Goal: Information Seeking & Learning: Learn about a topic

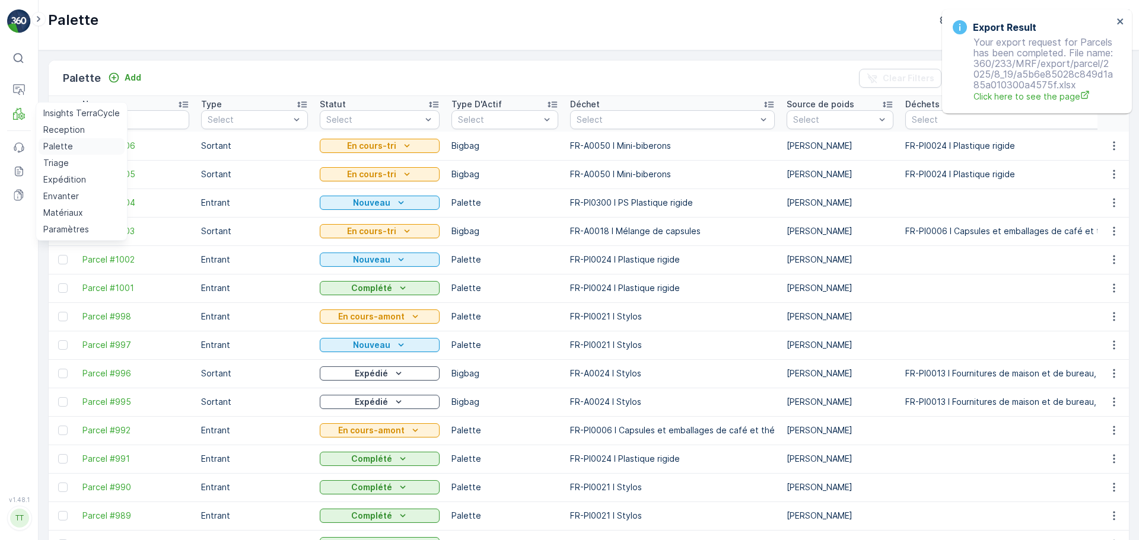
click at [67, 147] on p "Palette" at bounding box center [58, 147] width 30 height 12
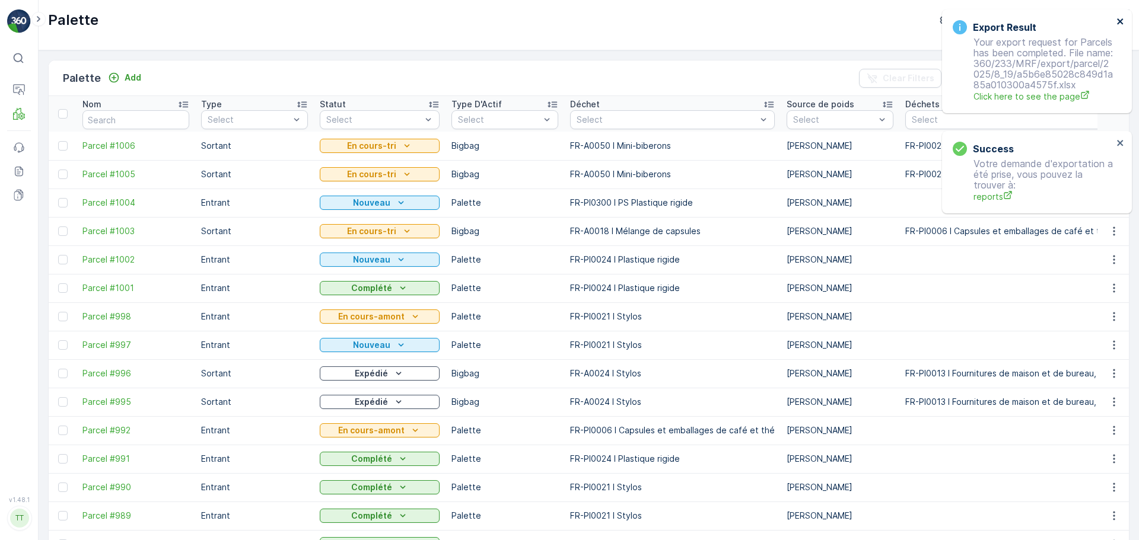
click at [1126, 18] on div "Export Result Your export request for Parcels has been completed. File name: 36…" at bounding box center [1037, 61] width 190 height 104
click at [1122, 23] on icon "close" at bounding box center [1120, 21] width 6 height 6
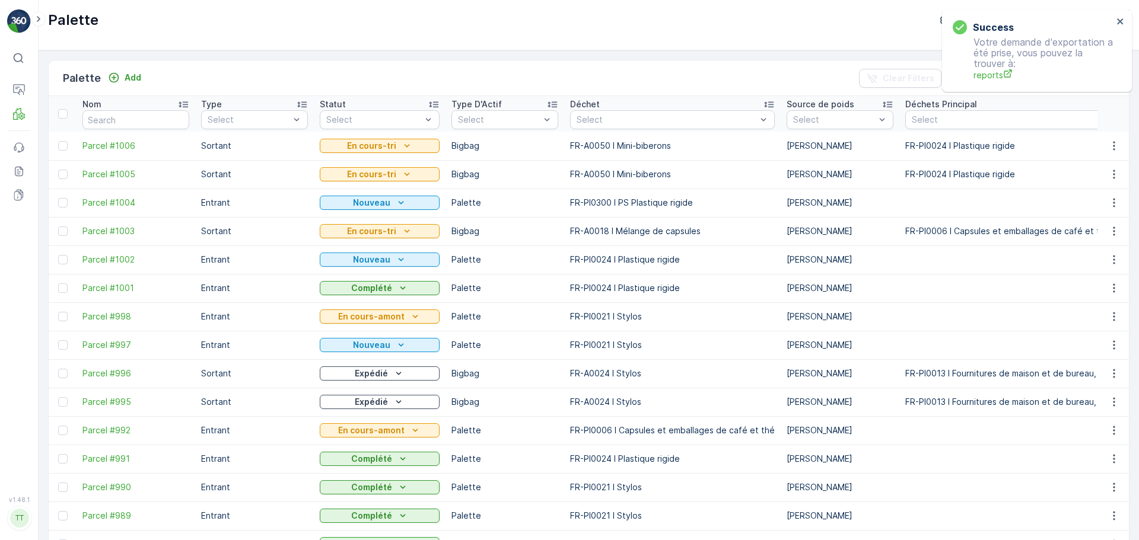
click at [1042, 27] on div "Success Votre demande d'exportation a été prise, vous pouvez la trouver à: repo…" at bounding box center [1037, 50] width 190 height 82
click at [1122, 24] on icon "close" at bounding box center [1120, 21] width 6 height 6
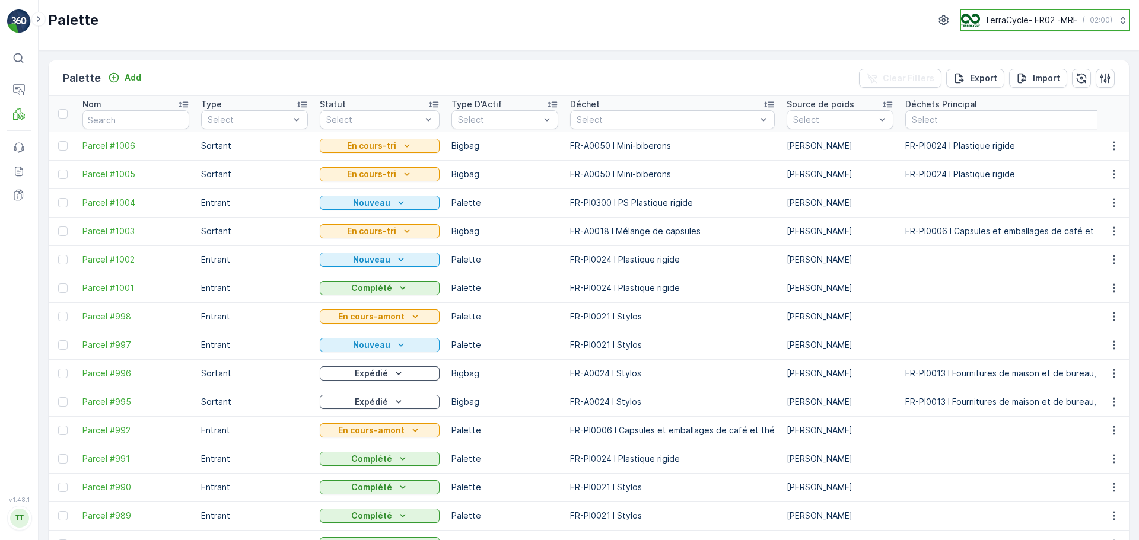
click at [1034, 15] on p "TerraCycle- FR02 -MRF" at bounding box center [1031, 20] width 93 height 12
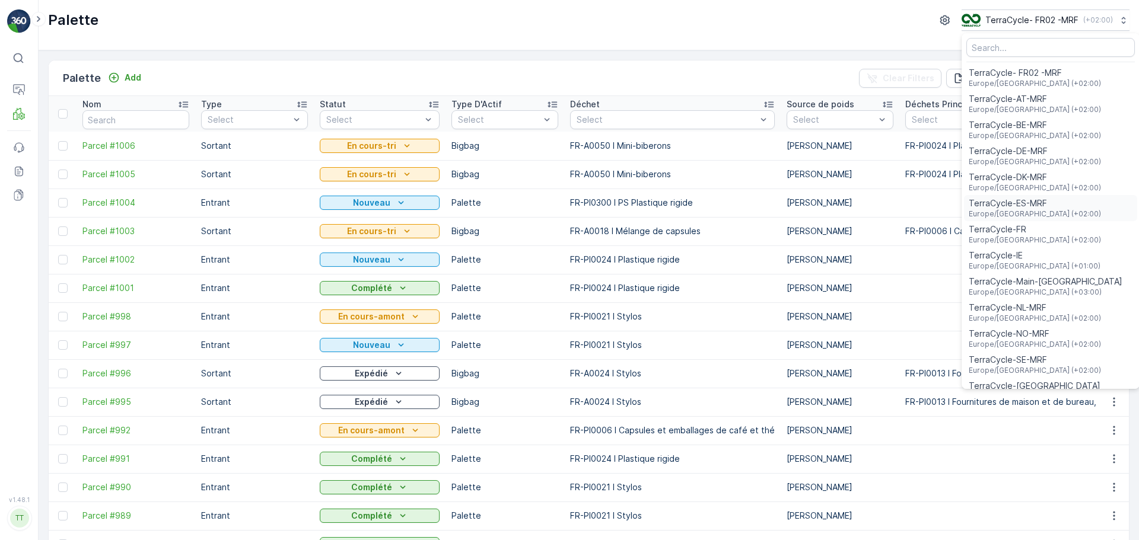
click at [1049, 204] on div "TerraCycle-ES-MRF Europe/Madrid (+02:00)" at bounding box center [1050, 208] width 173 height 26
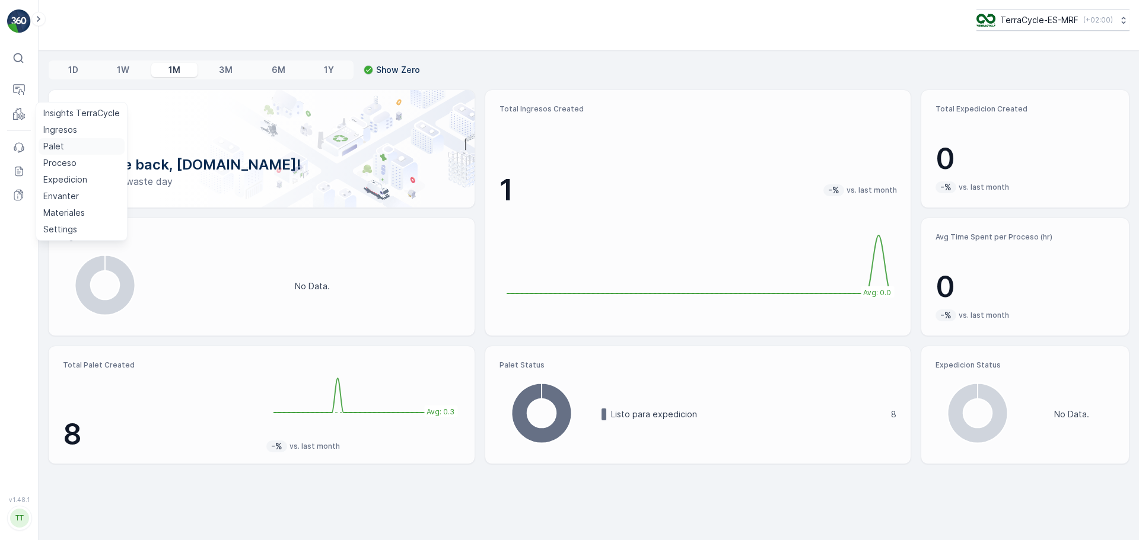
click at [55, 148] on p "Palet" at bounding box center [53, 147] width 21 height 12
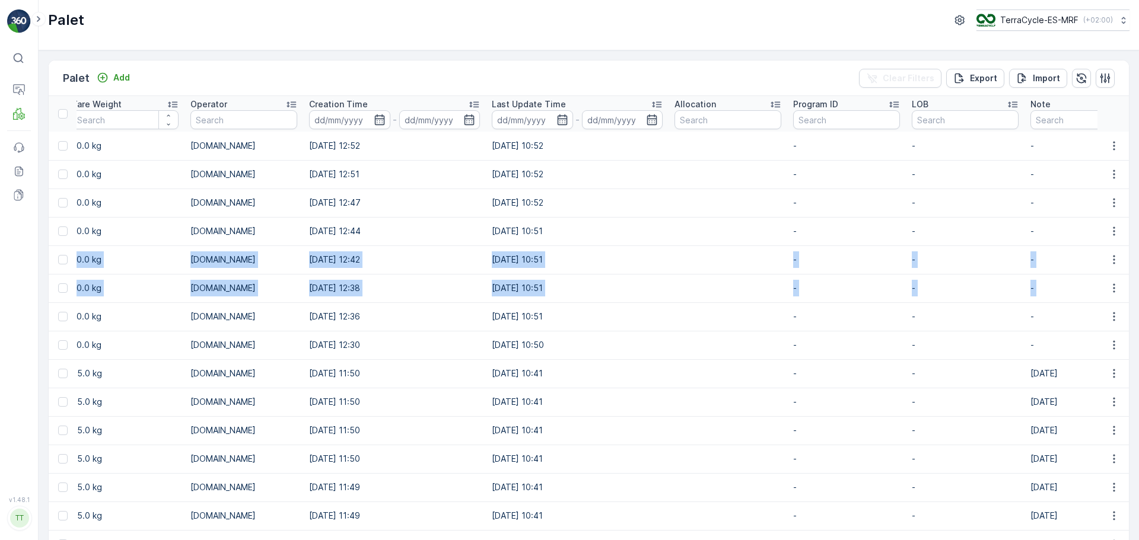
scroll to position [0, 1286]
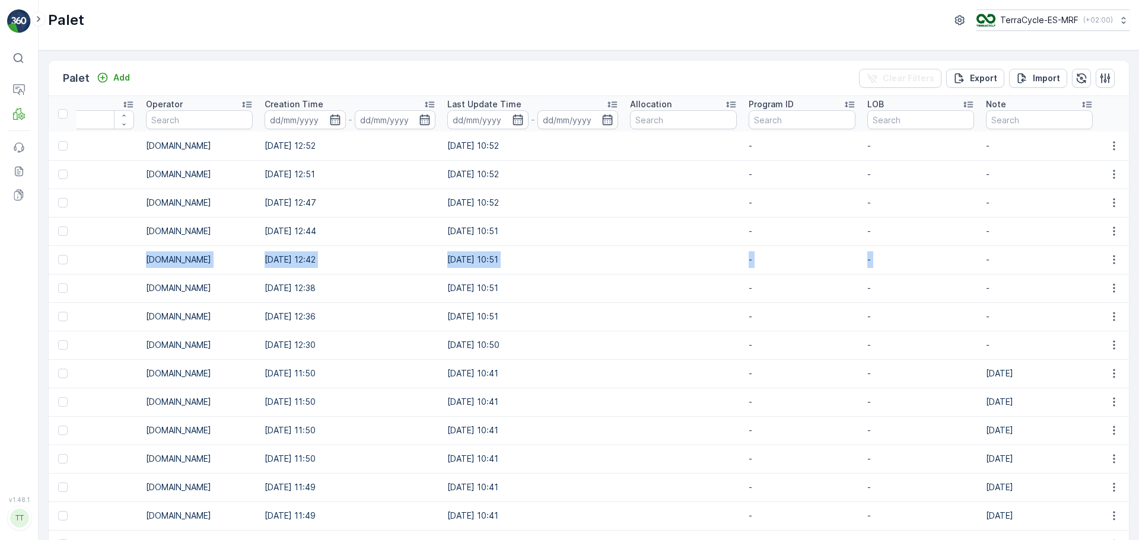
drag, startPoint x: 778, startPoint y: 251, endPoint x: 975, endPoint y: 253, distance: 197.5
click at [1005, 120] on input "text" at bounding box center [1039, 119] width 107 height 19
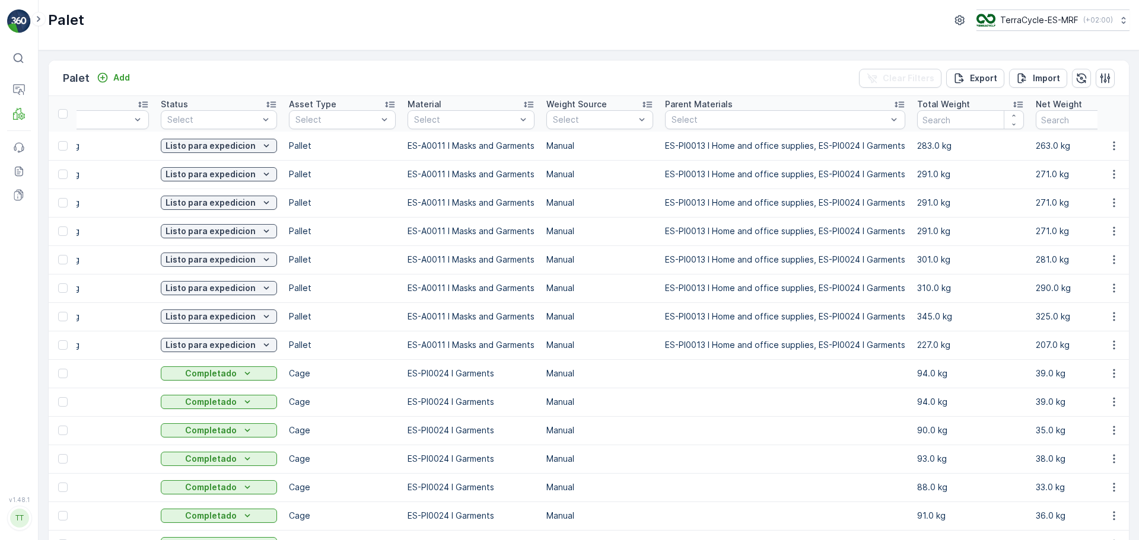
scroll to position [0, 0]
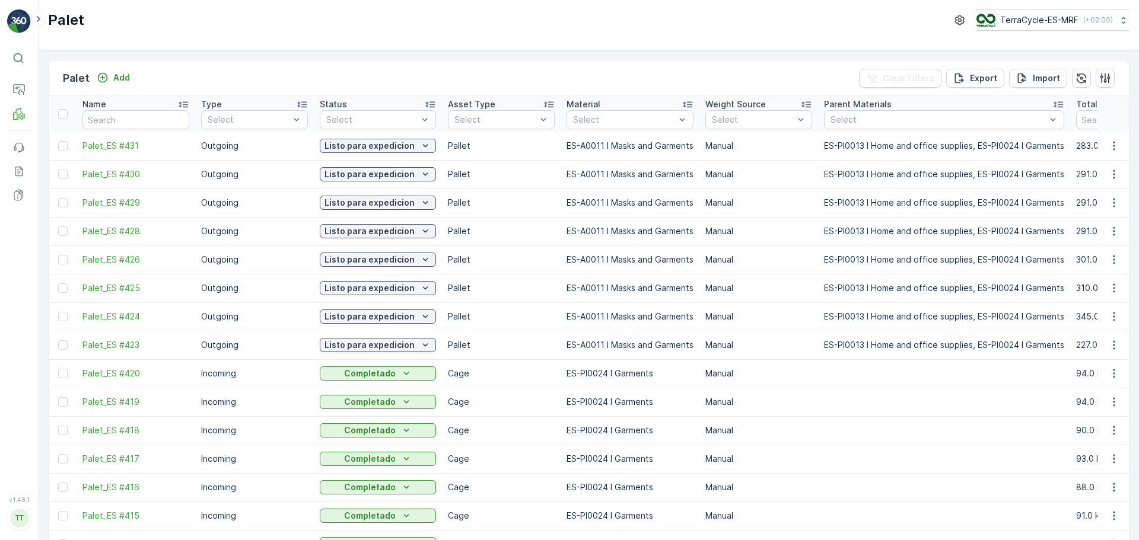
drag, startPoint x: 416, startPoint y: 327, endPoint x: -5, endPoint y: 279, distance: 424.5
click at [0, 279] on html "⌘B Operations MRF Events Reports Documents v 1.48.1 TT TC.EU Palet TerraCycle-E…" at bounding box center [569, 270] width 1139 height 540
click at [740, 396] on td "Manual" at bounding box center [758, 402] width 119 height 28
click at [590, 115] on div at bounding box center [624, 119] width 104 height 9
type input "gar"
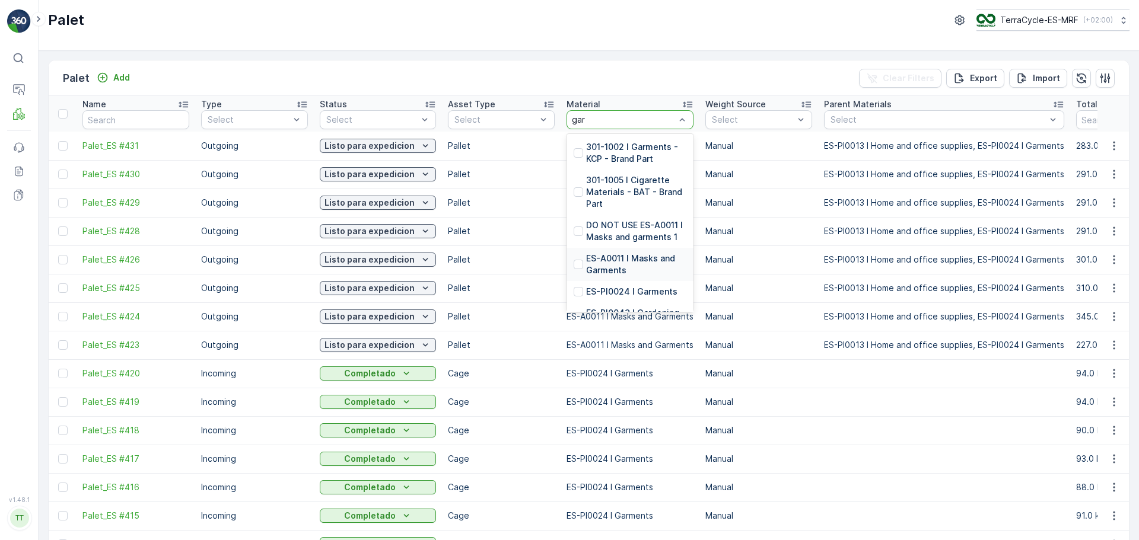
scroll to position [26, 0]
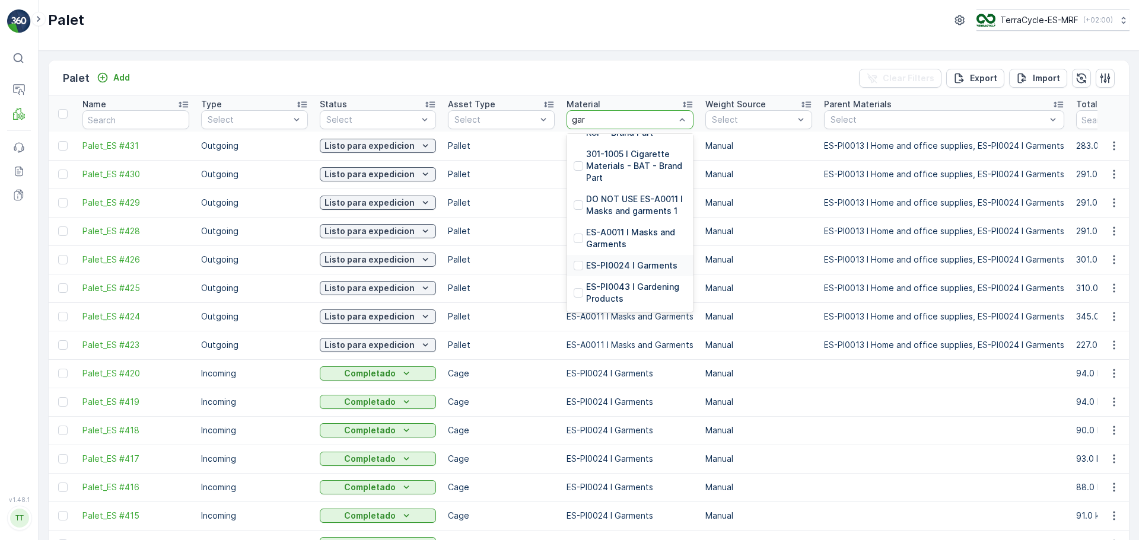
click at [653, 260] on p "ES-PI0024 I Garments" at bounding box center [631, 266] width 91 height 12
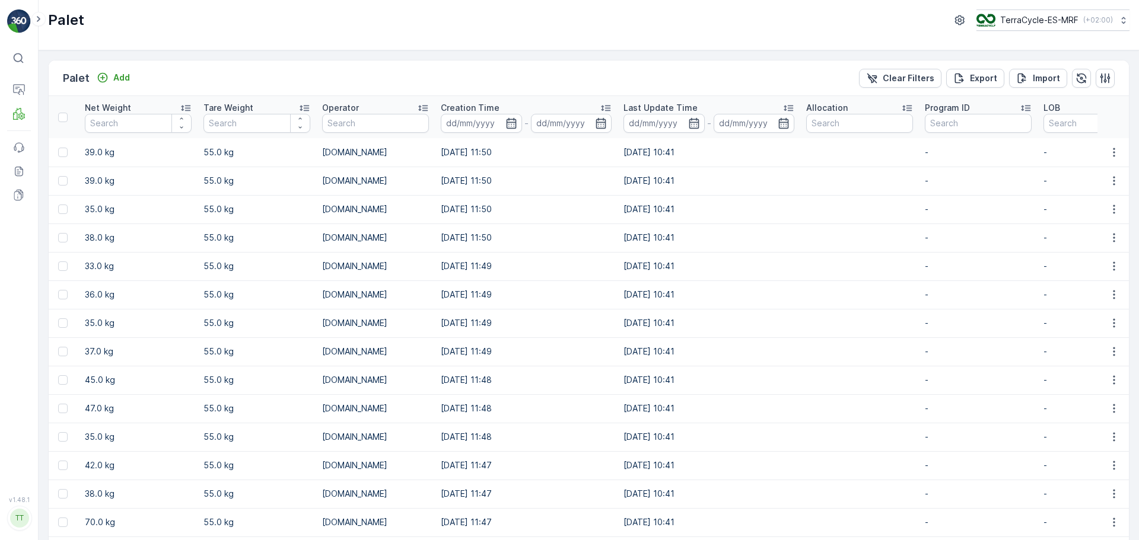
scroll to position [0, 1129]
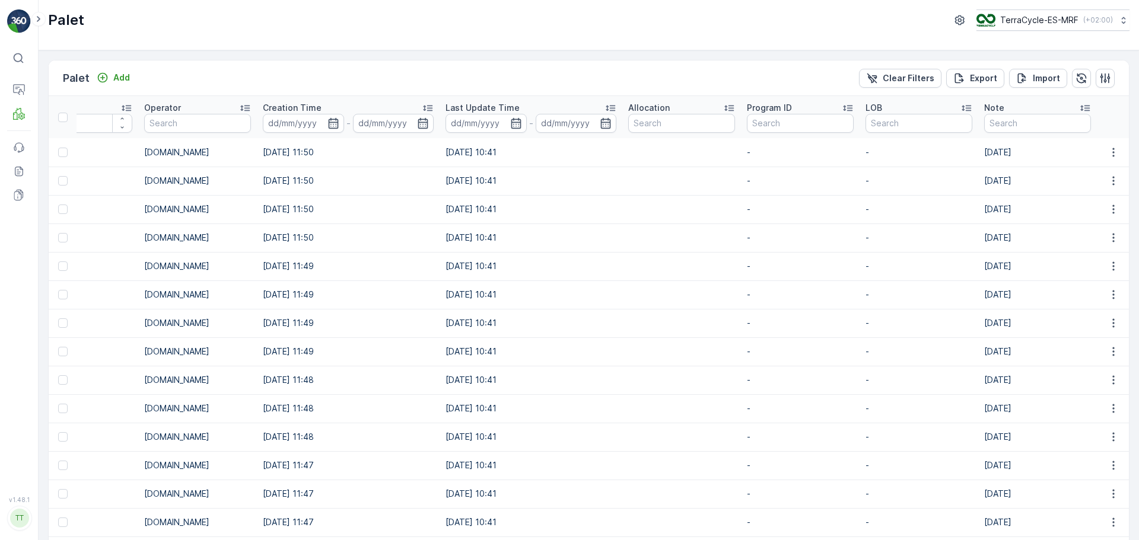
drag, startPoint x: 523, startPoint y: 458, endPoint x: 1009, endPoint y: 443, distance: 486.7
click at [49, 145] on p "Palet" at bounding box center [53, 147] width 21 height 12
click at [1064, 24] on p "TerraCycle-ES-MRF" at bounding box center [1039, 20] width 78 height 12
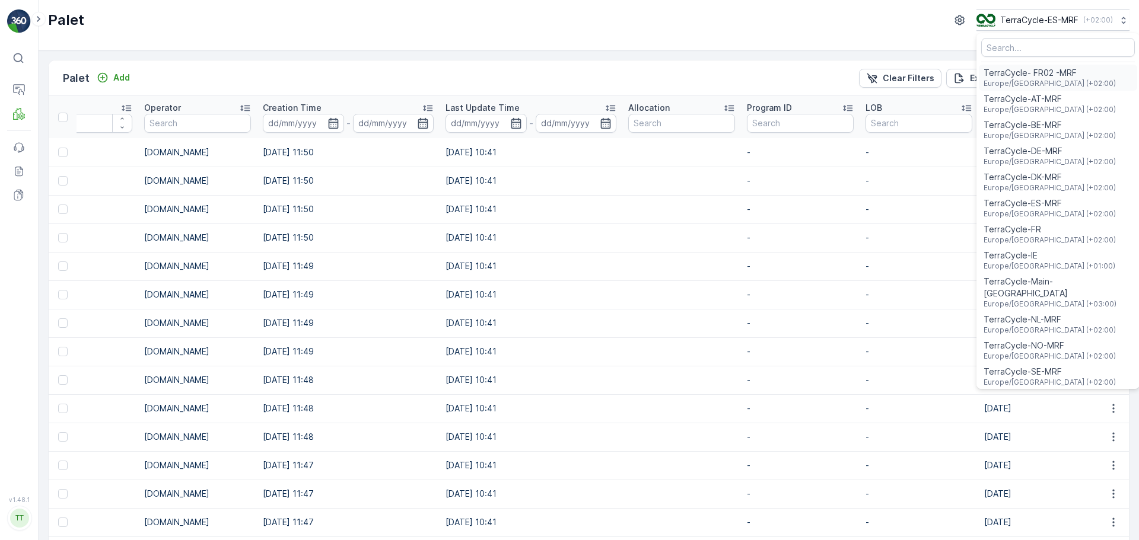
click at [1037, 81] on span "Europe/Paris (+02:00)" at bounding box center [1050, 83] width 132 height 9
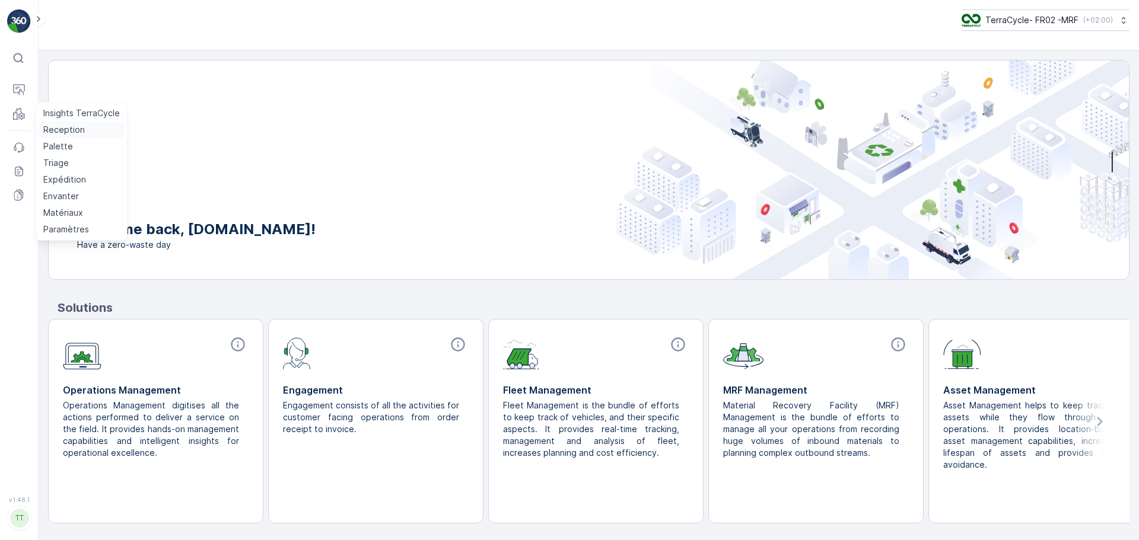
click at [62, 133] on p "Reception" at bounding box center [64, 130] width 42 height 12
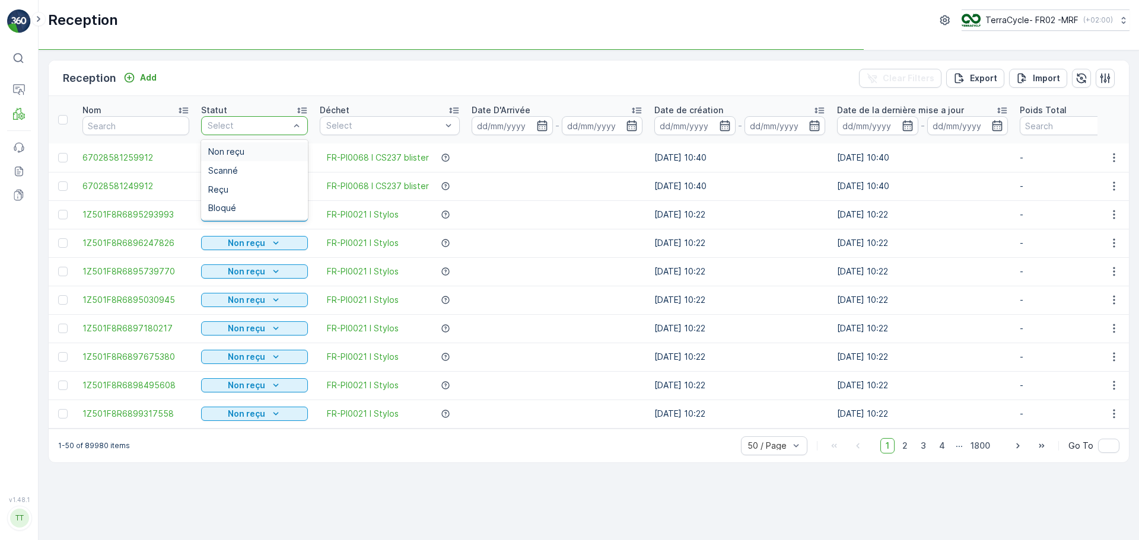
click at [263, 125] on div at bounding box center [248, 125] width 84 height 9
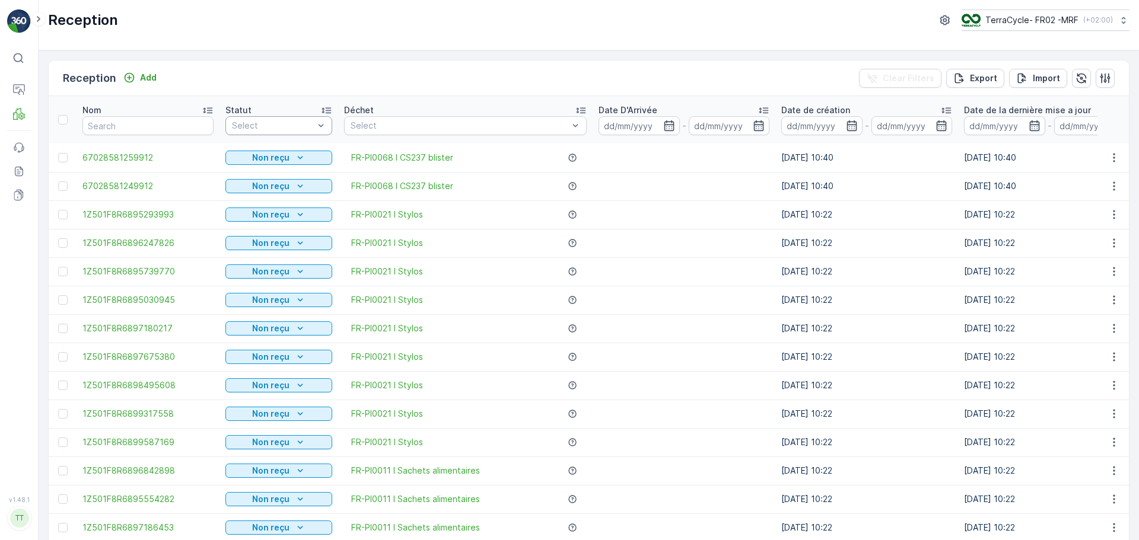
click at [260, 126] on div at bounding box center [273, 125] width 84 height 9
click at [259, 171] on div "Scanné" at bounding box center [279, 170] width 93 height 9
click at [635, 124] on input at bounding box center [639, 125] width 81 height 19
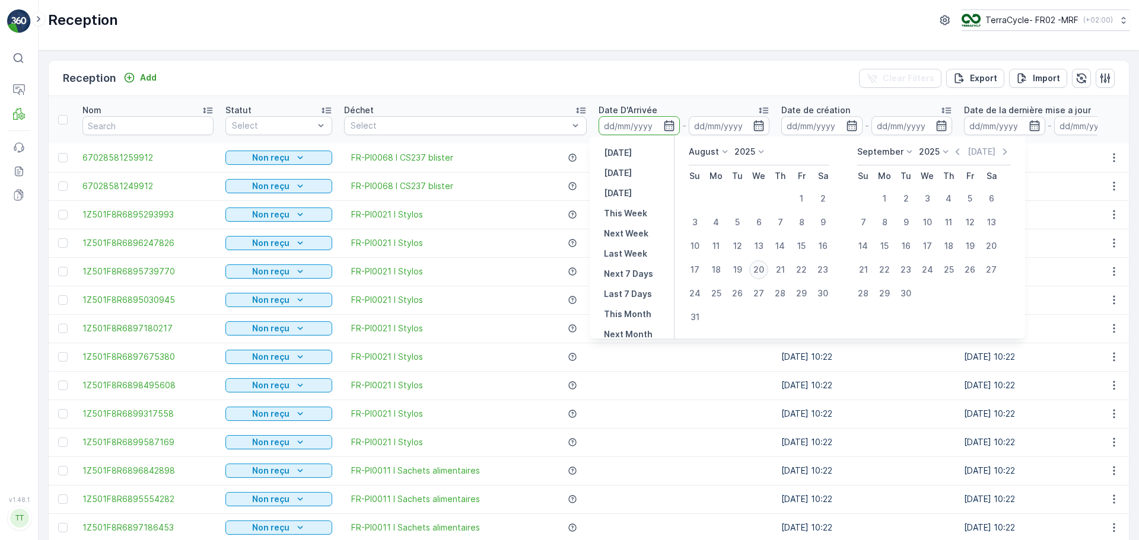
click at [765, 272] on div "20" at bounding box center [758, 269] width 19 height 19
type input "[DATE]"
click at [765, 272] on div "20" at bounding box center [758, 269] width 19 height 19
type input "[DATE]"
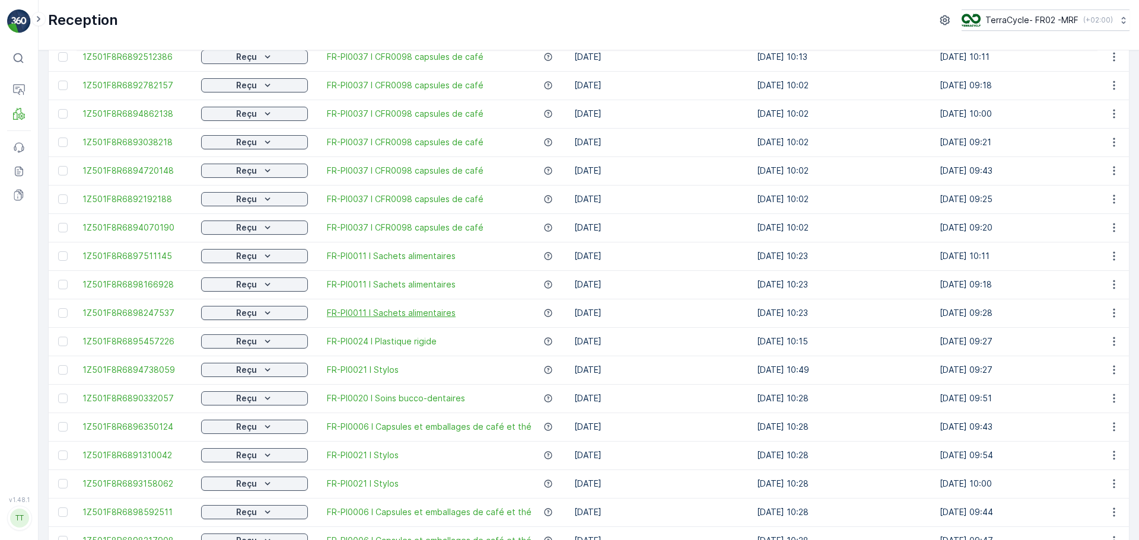
scroll to position [1077, 0]
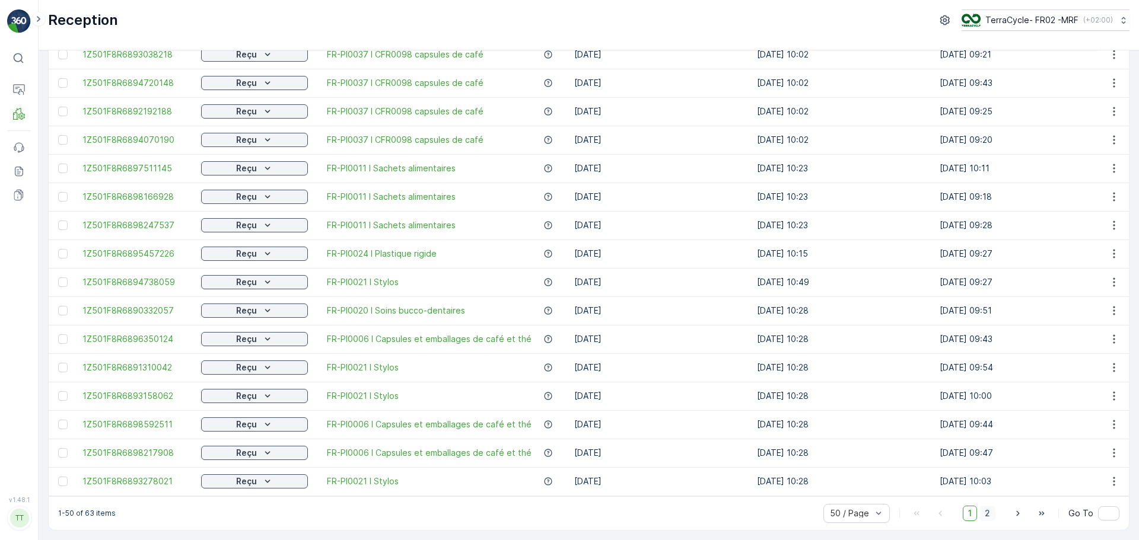
click at [991, 513] on span "2" at bounding box center [987, 513] width 16 height 15
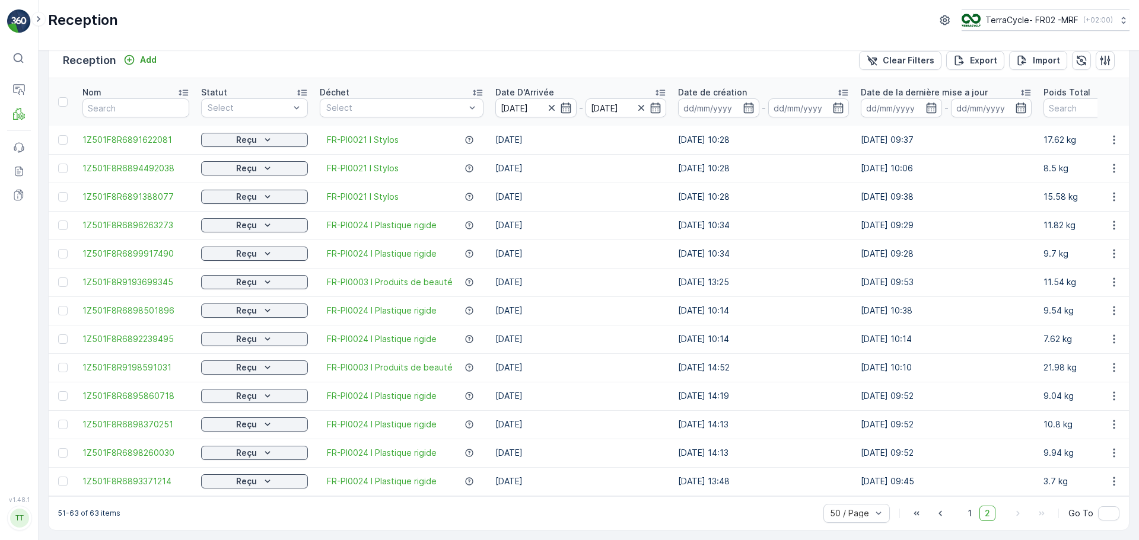
scroll to position [24, 0]
click at [50, 159] on p "Triage" at bounding box center [56, 163] width 26 height 12
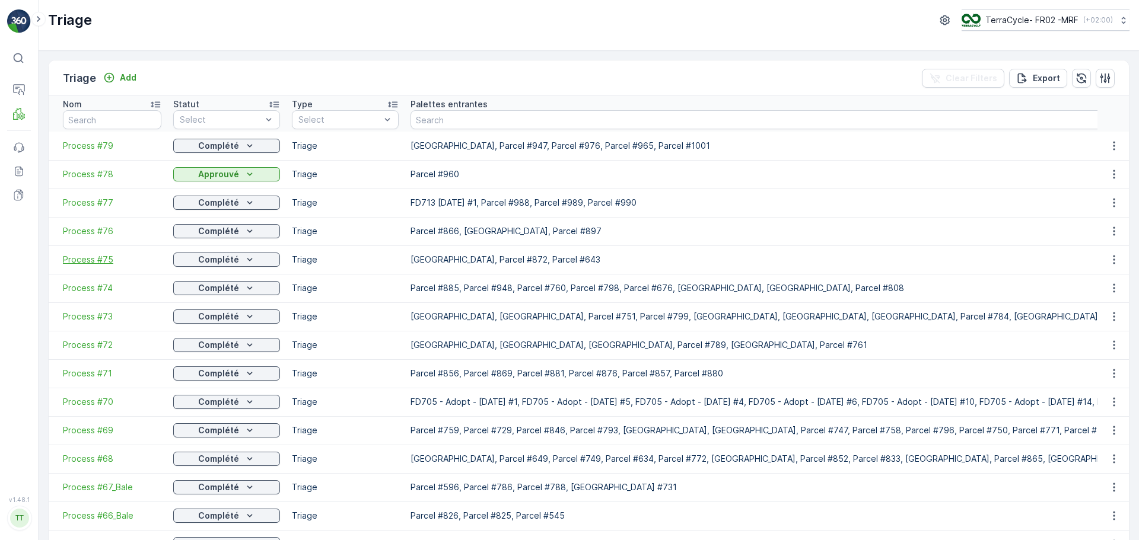
click at [88, 260] on span "Process #75" at bounding box center [112, 260] width 98 height 12
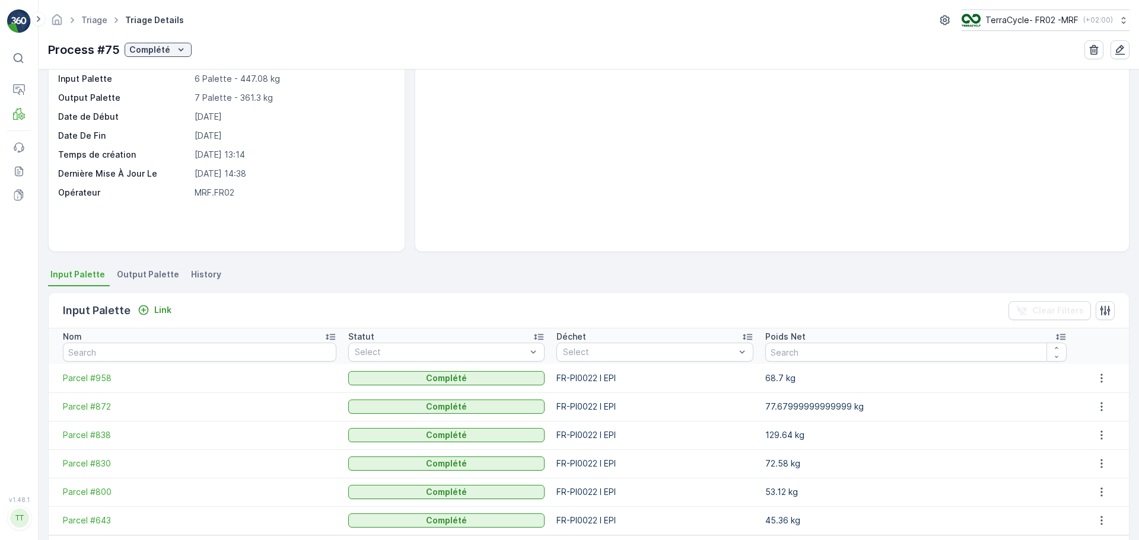
scroll to position [109, 0]
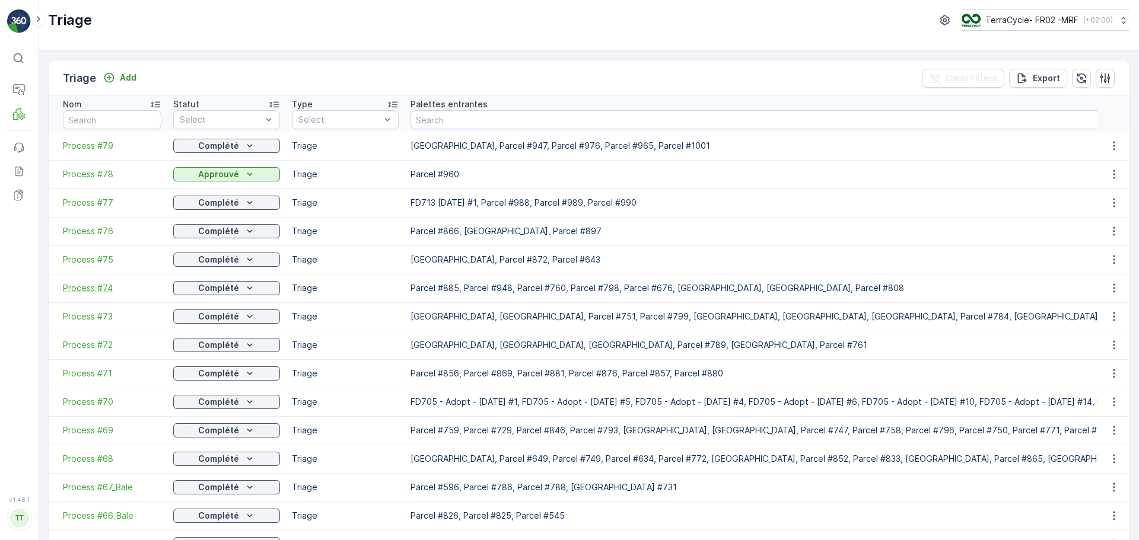
click at [103, 289] on span "Process #74" at bounding box center [112, 288] width 98 height 12
click at [93, 345] on span "Process #72" at bounding box center [112, 345] width 98 height 12
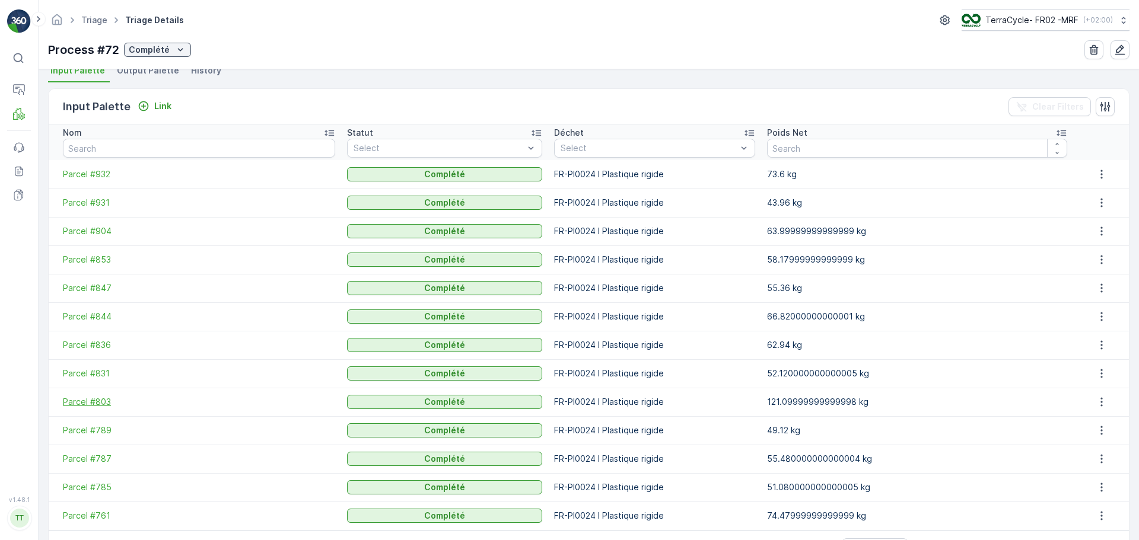
scroll to position [249, 0]
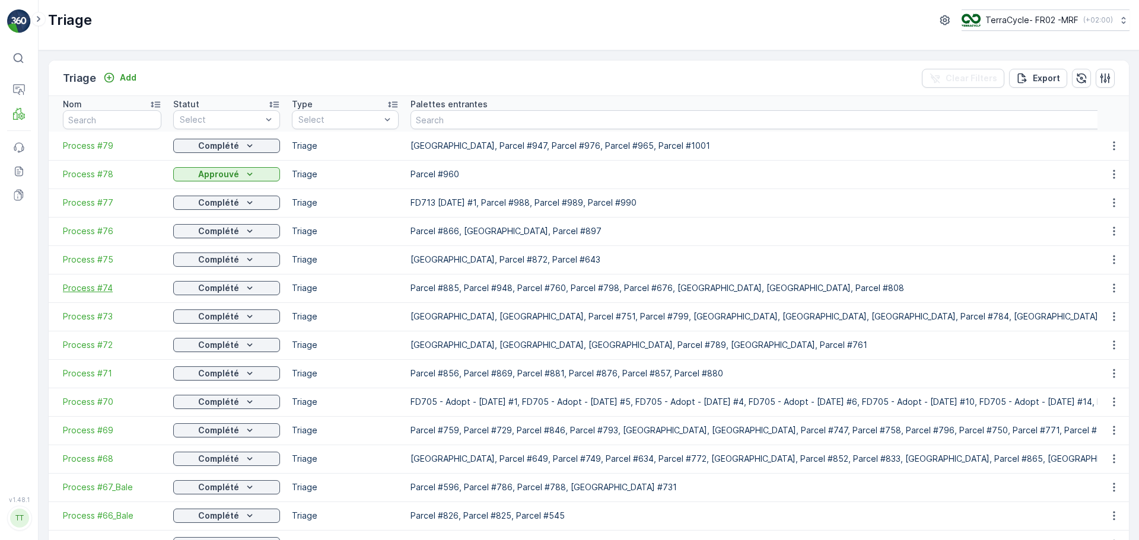
click at [94, 287] on span "Process #74" at bounding box center [112, 288] width 98 height 12
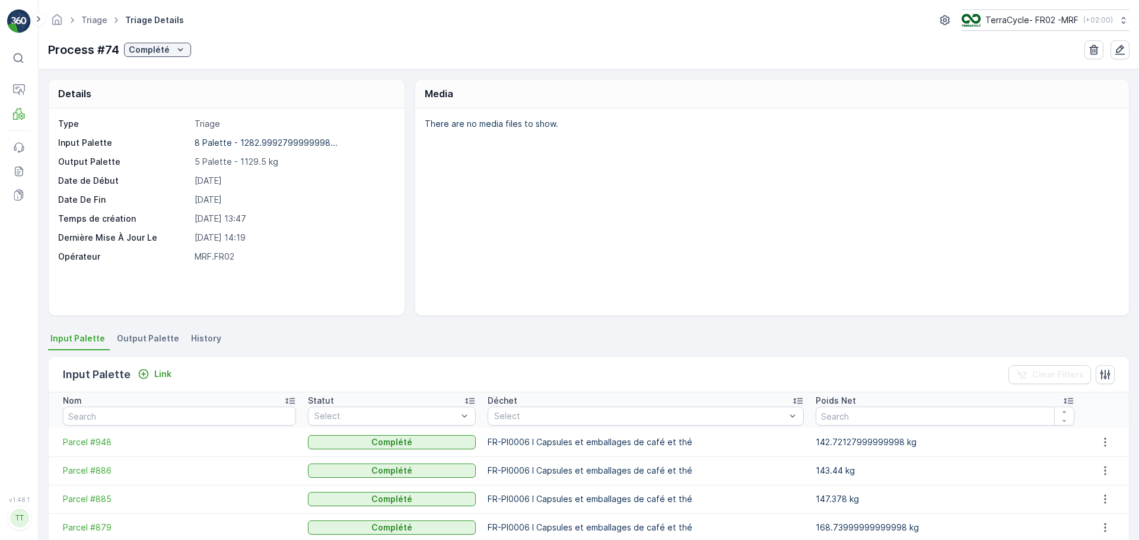
scroll to position [166, 0]
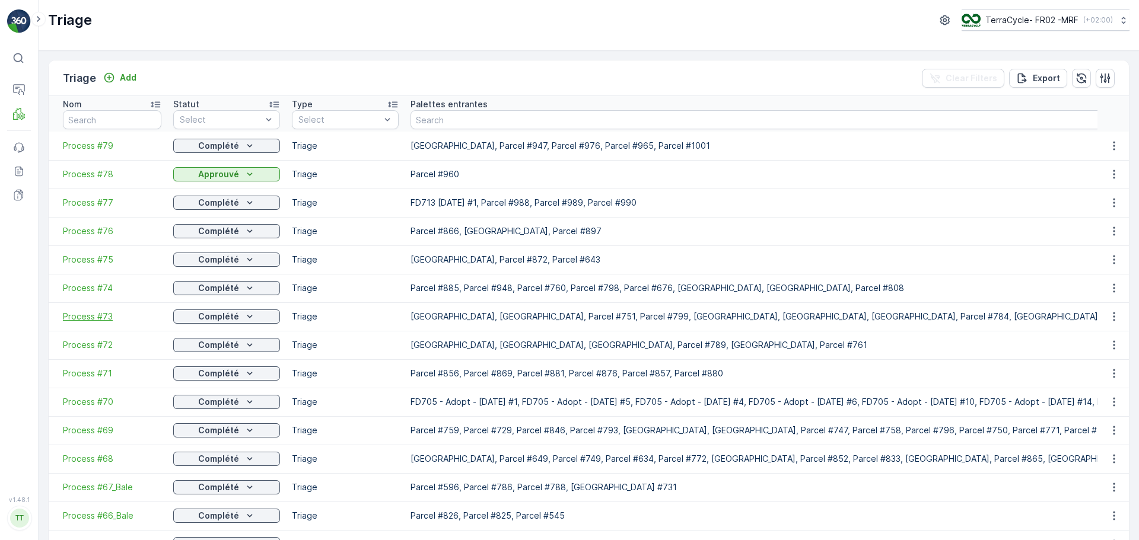
click at [79, 322] on span "Process #73" at bounding box center [112, 317] width 98 height 12
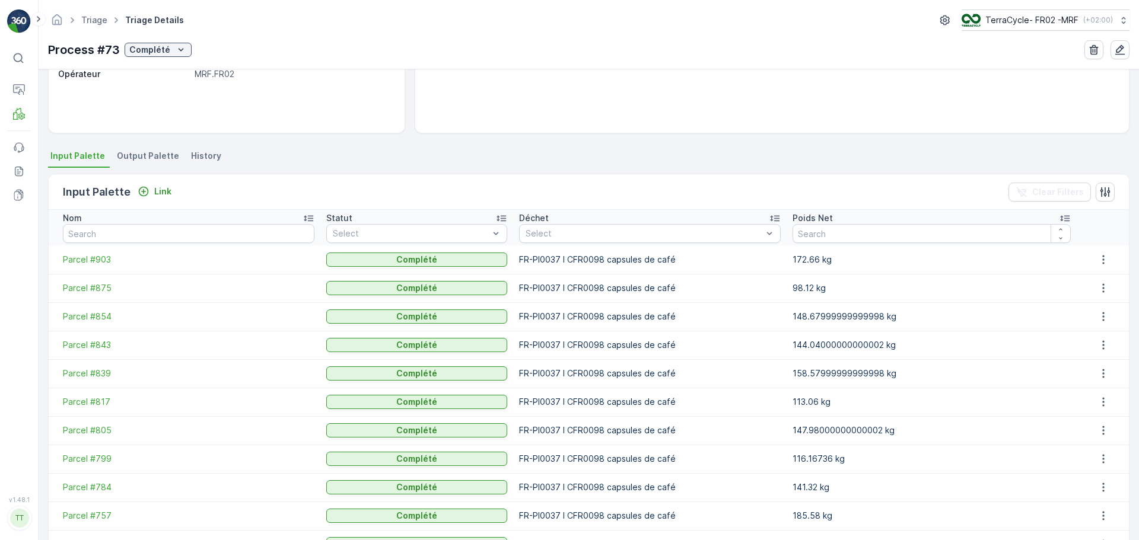
scroll to position [71, 0]
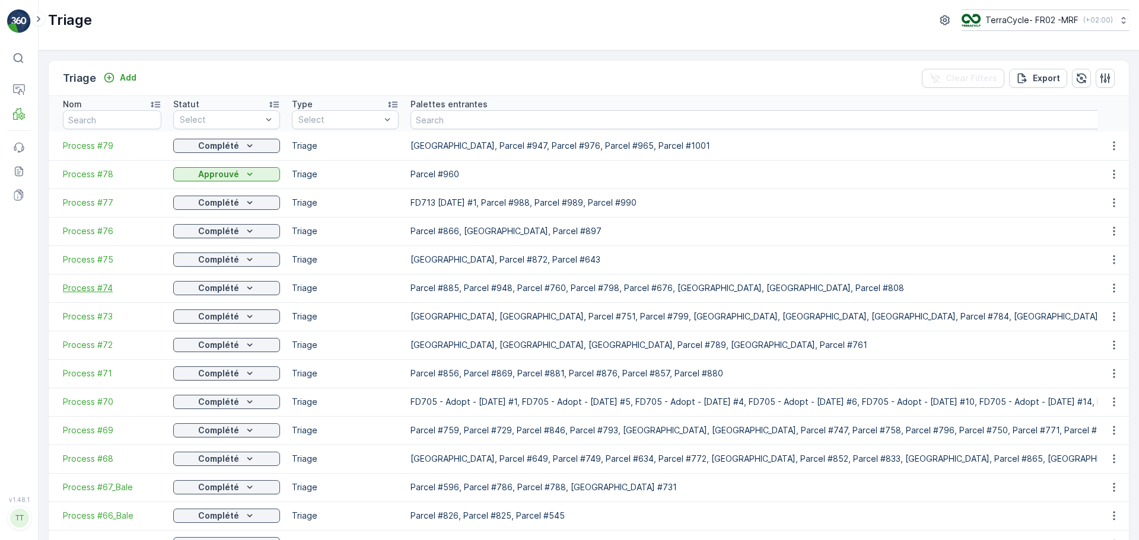
click at [94, 291] on span "Process #74" at bounding box center [112, 288] width 98 height 12
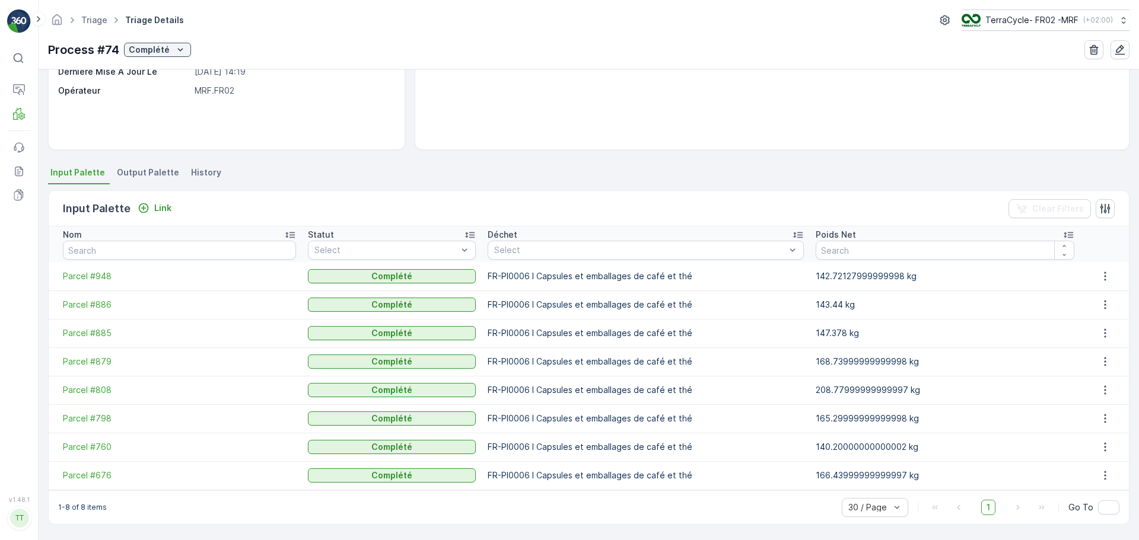
scroll to position [107, 0]
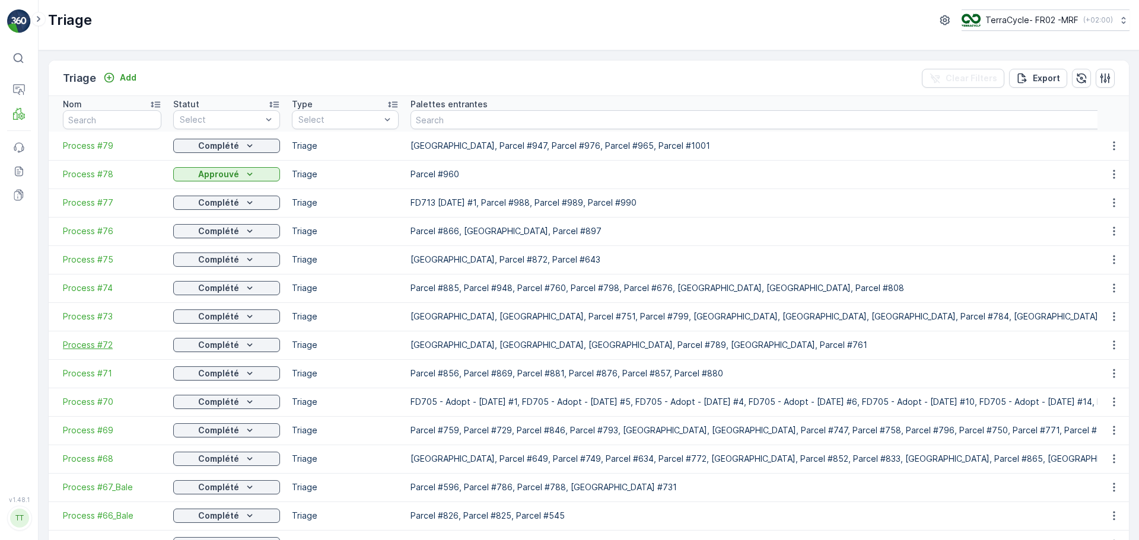
click at [82, 348] on span "Process #72" at bounding box center [112, 345] width 98 height 12
click at [94, 290] on span "Process #74" at bounding box center [112, 288] width 98 height 12
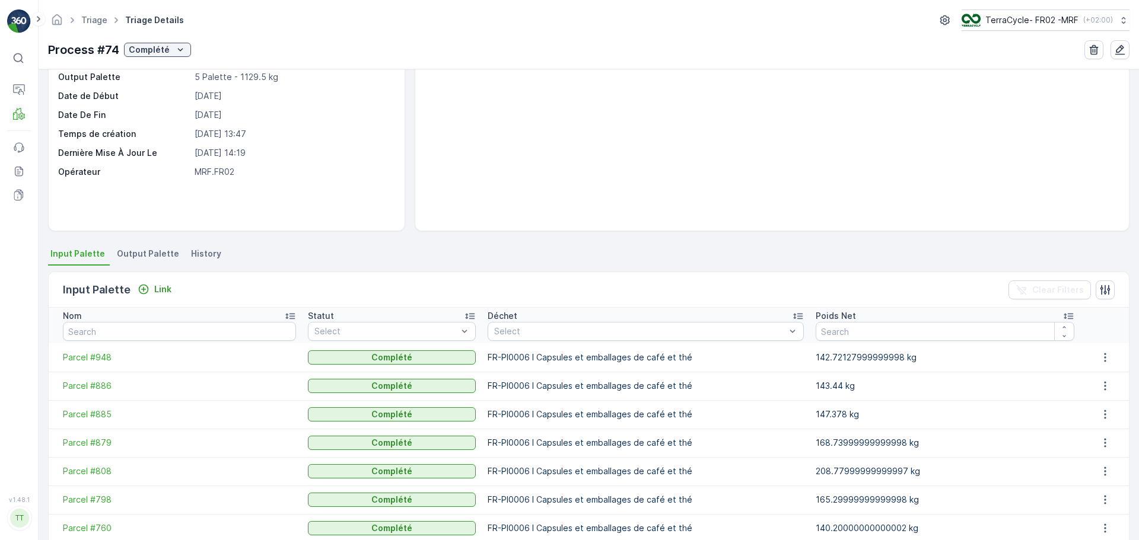
scroll to position [166, 0]
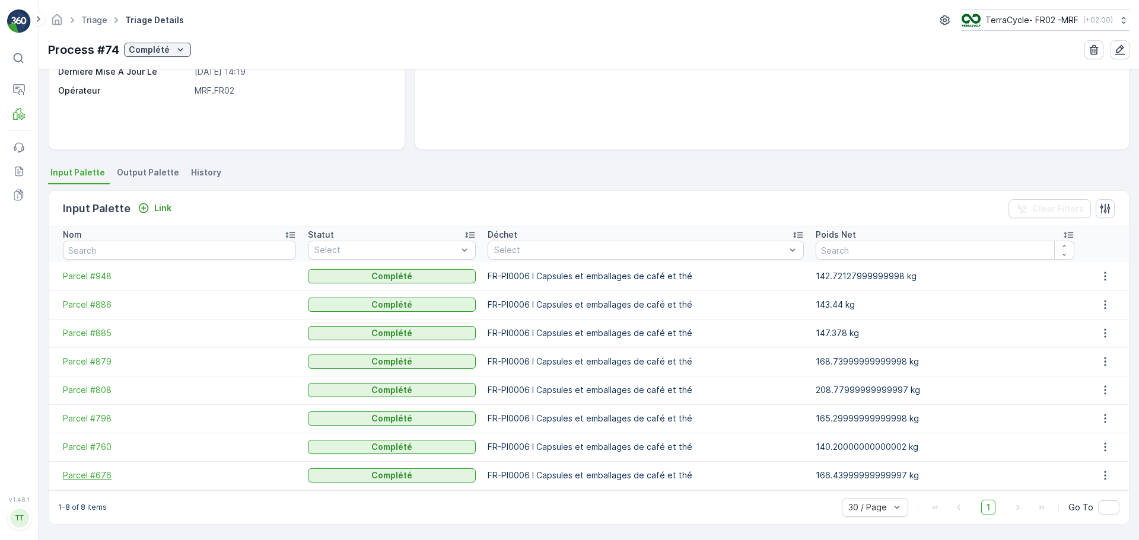
click at [77, 477] on span "Parcel #676" at bounding box center [179, 476] width 233 height 12
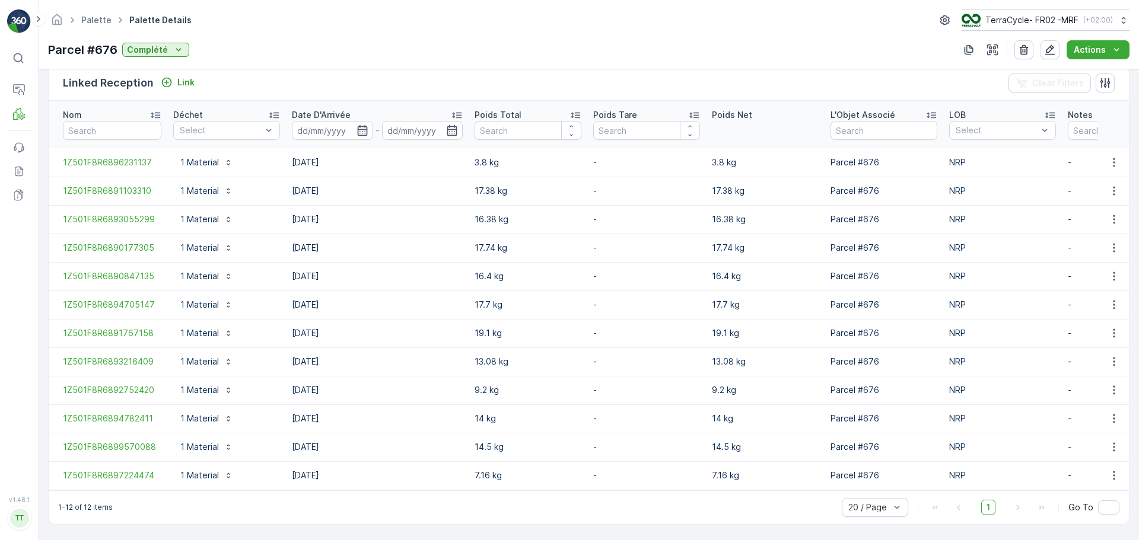
scroll to position [298, 0]
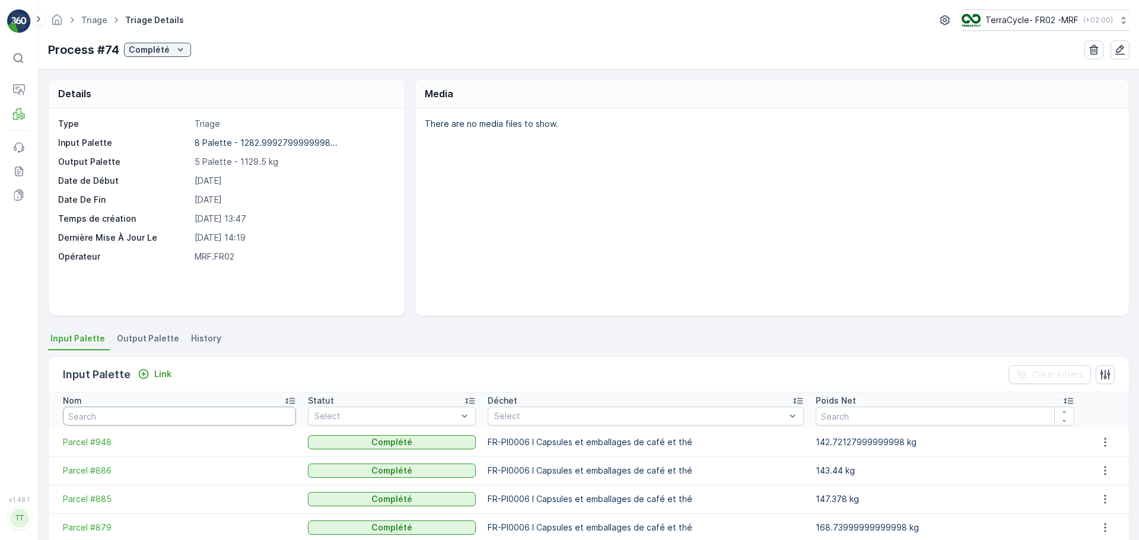
scroll to position [166, 0]
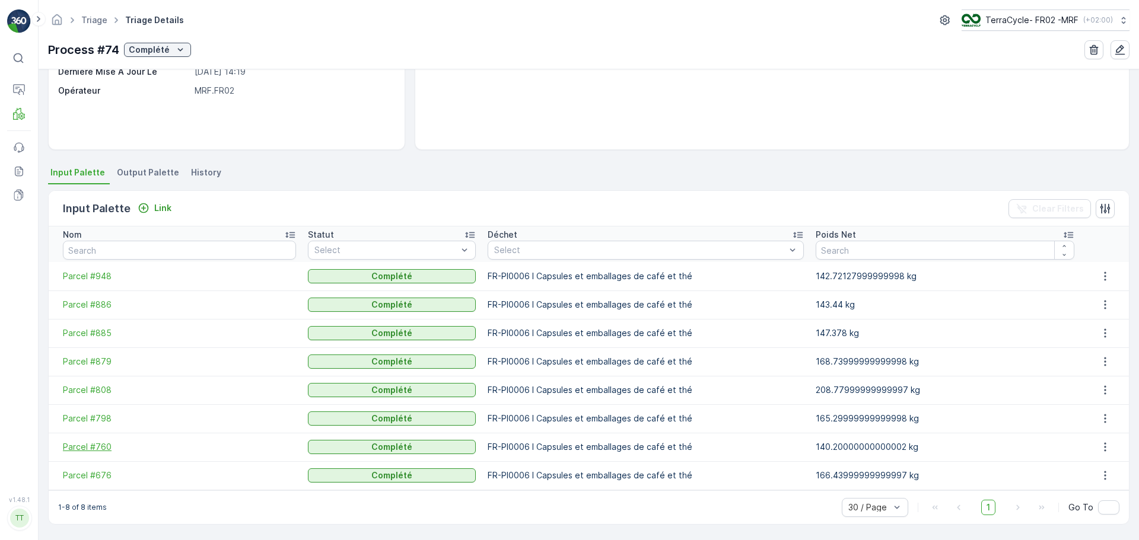
click at [94, 443] on span "Parcel #760" at bounding box center [179, 447] width 233 height 12
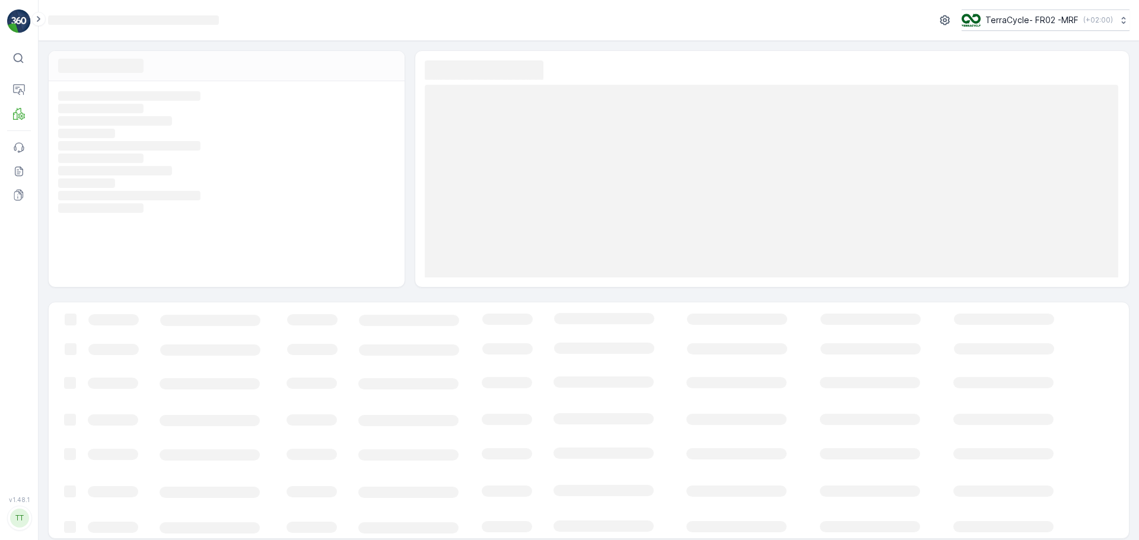
scroll to position [8, 0]
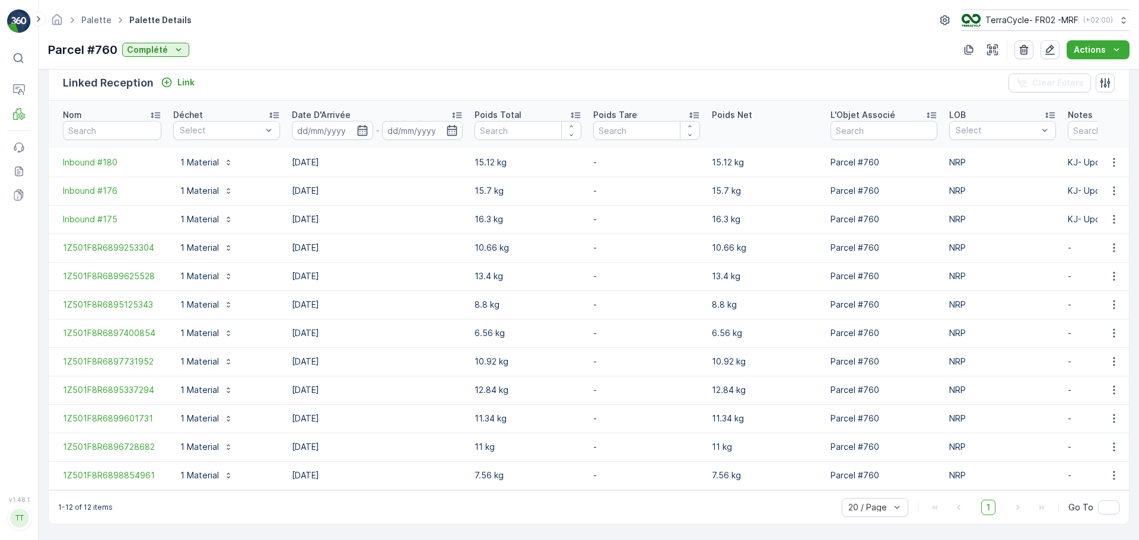
scroll to position [298, 0]
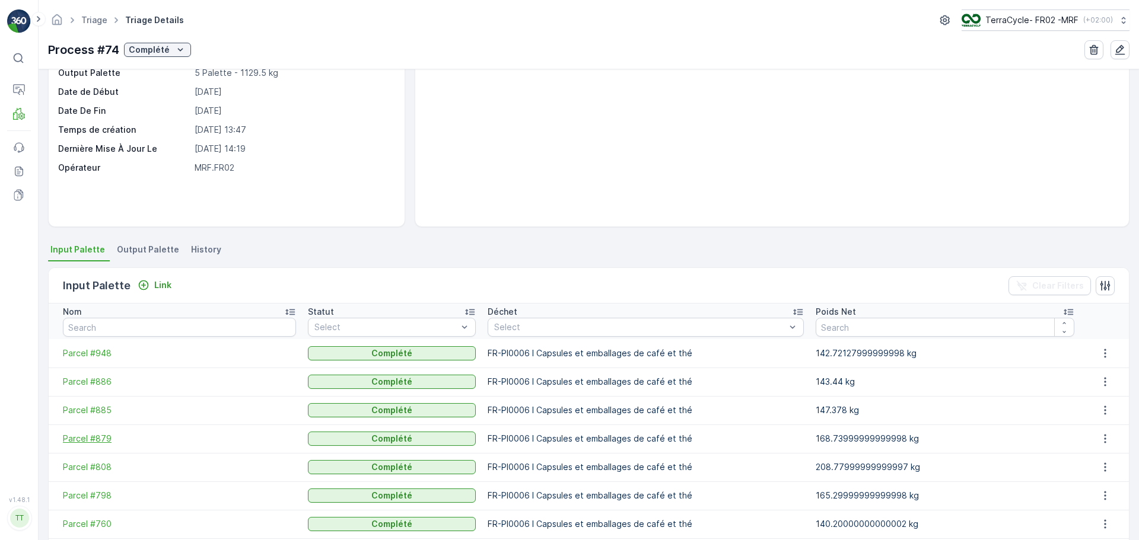
scroll to position [166, 0]
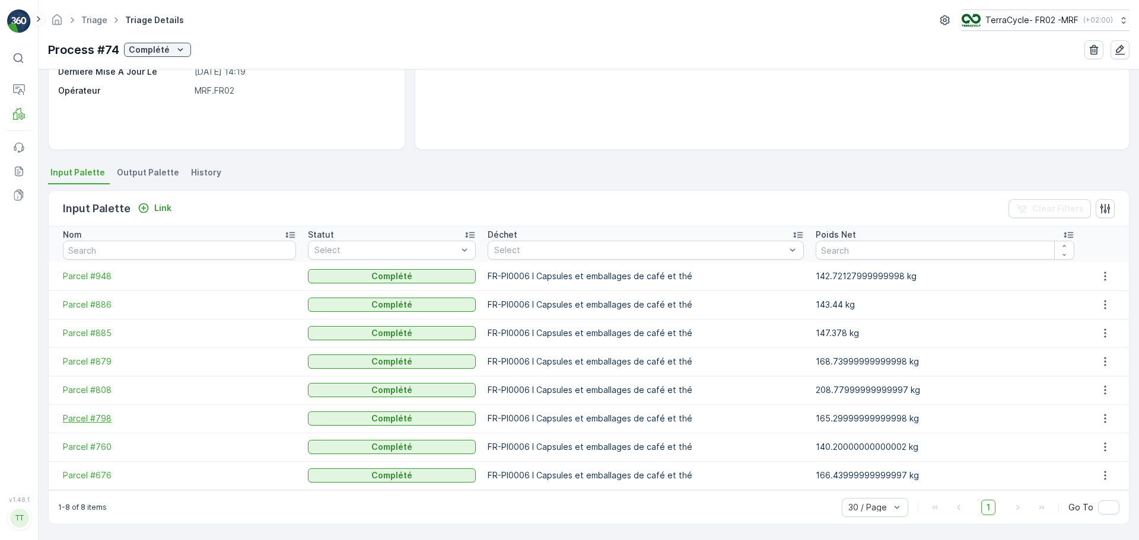
click at [96, 417] on span "Parcel #798" at bounding box center [179, 419] width 233 height 12
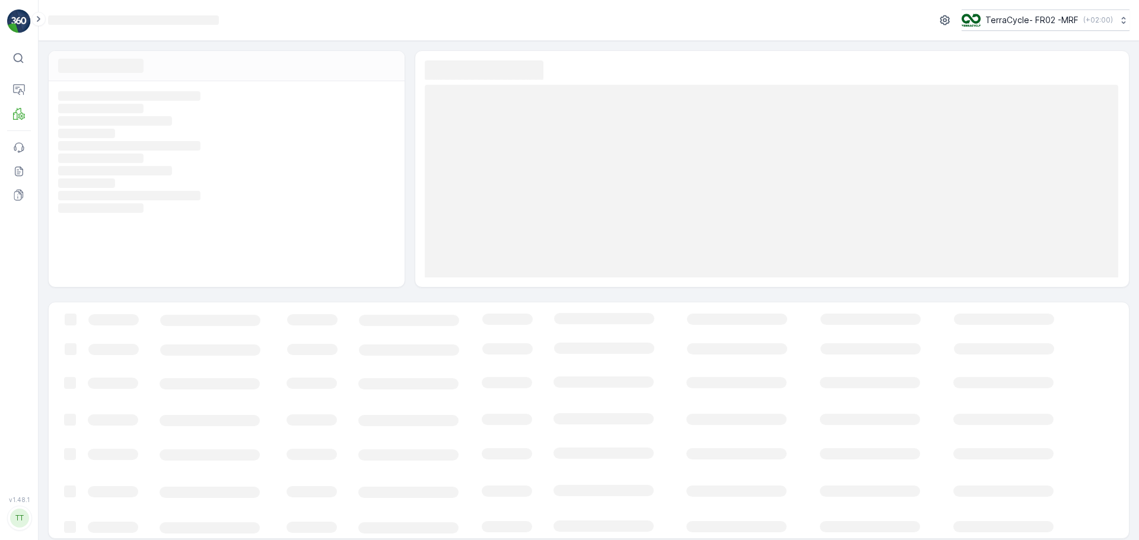
scroll to position [8, 0]
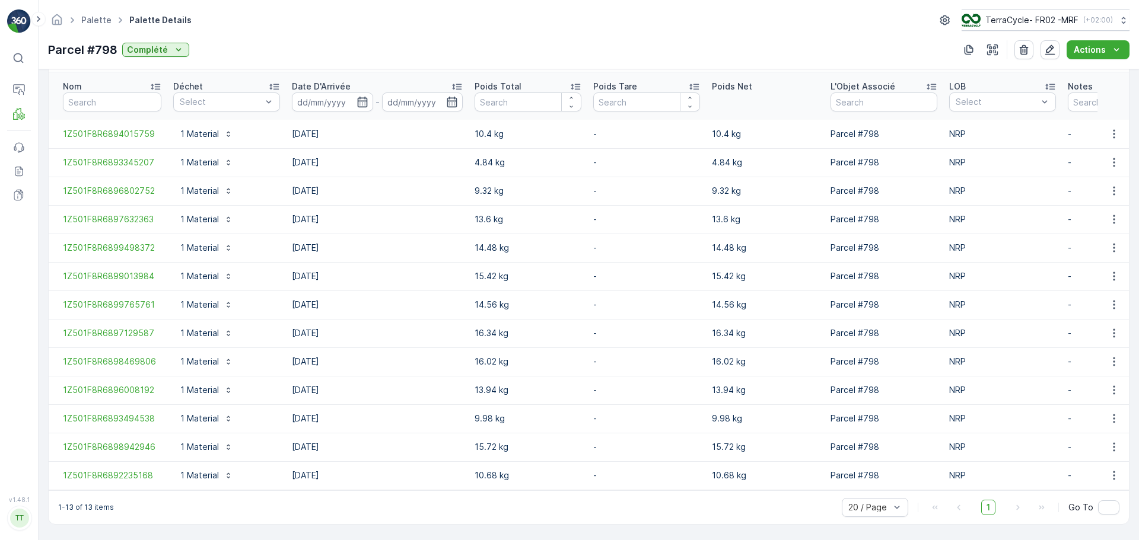
scroll to position [326, 0]
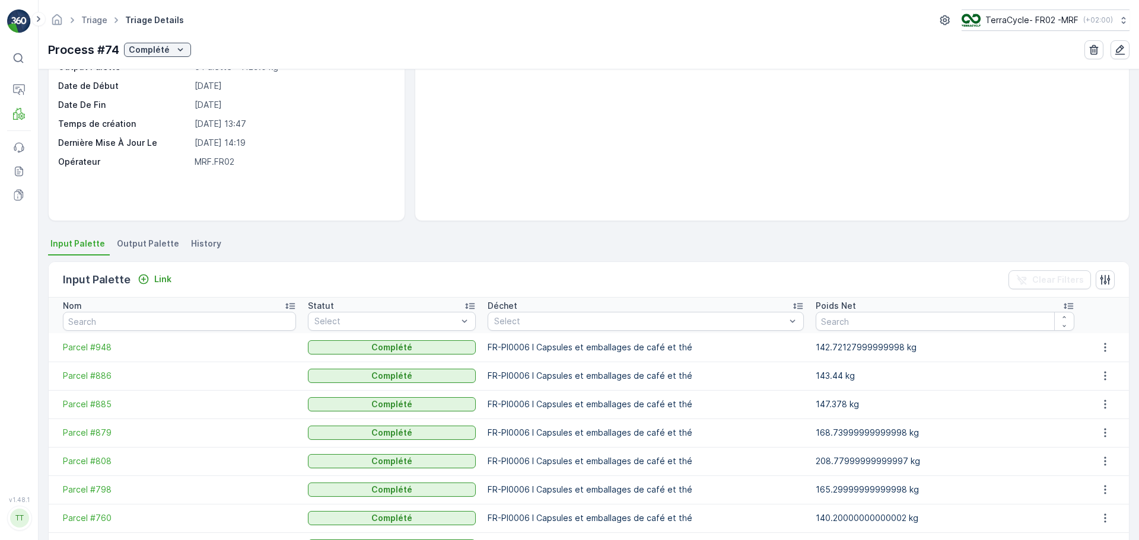
scroll to position [166, 0]
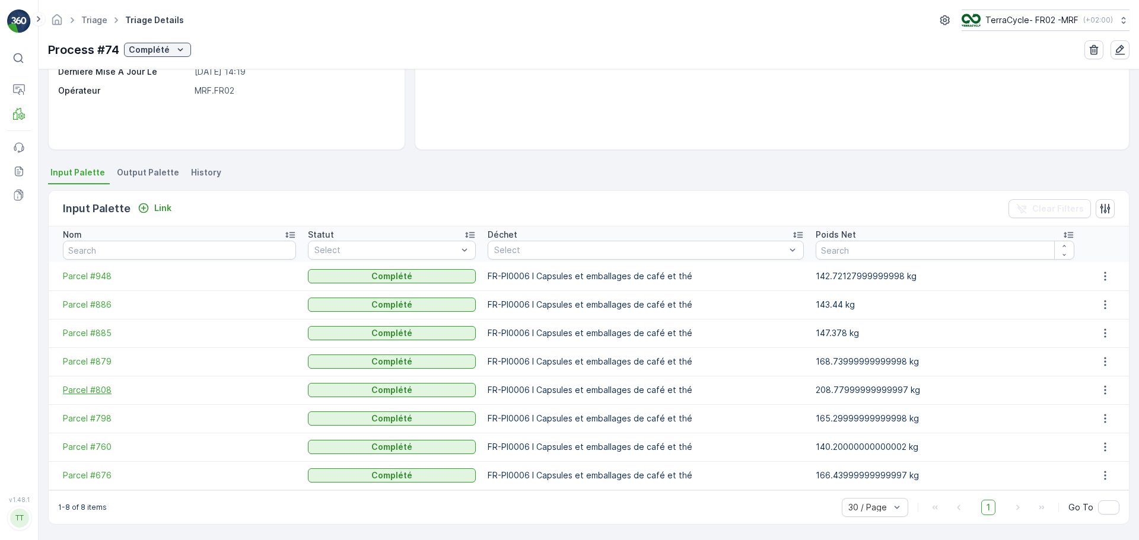
click at [92, 387] on span "Parcel #808" at bounding box center [179, 390] width 233 height 12
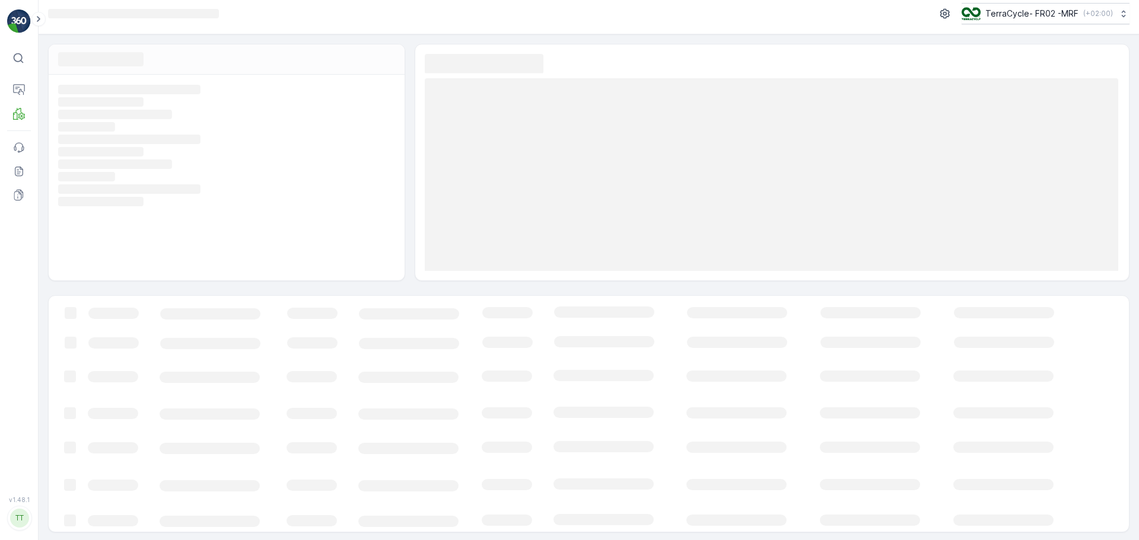
scroll to position [8, 0]
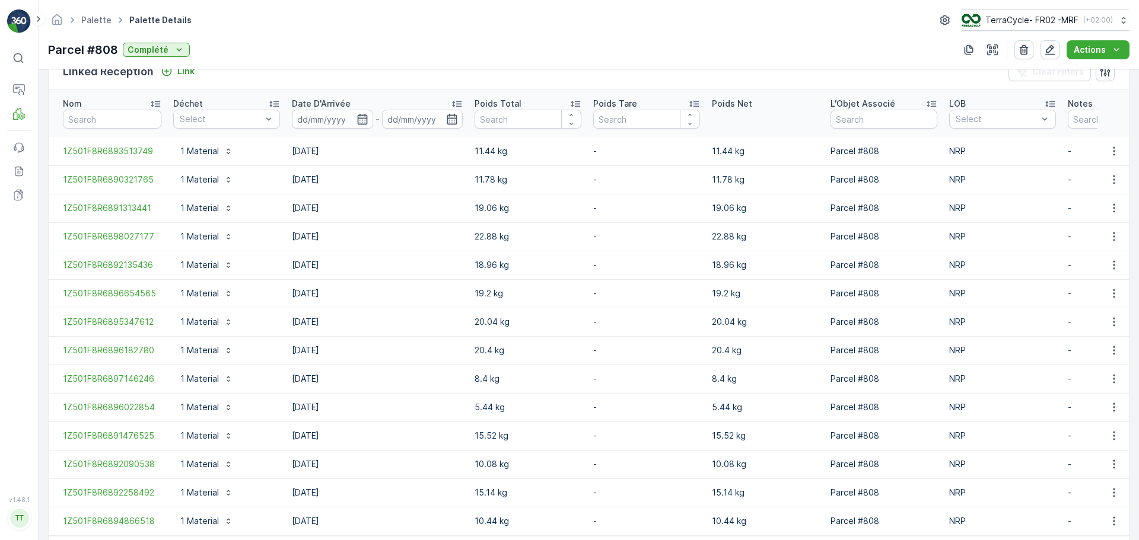
scroll to position [355, 0]
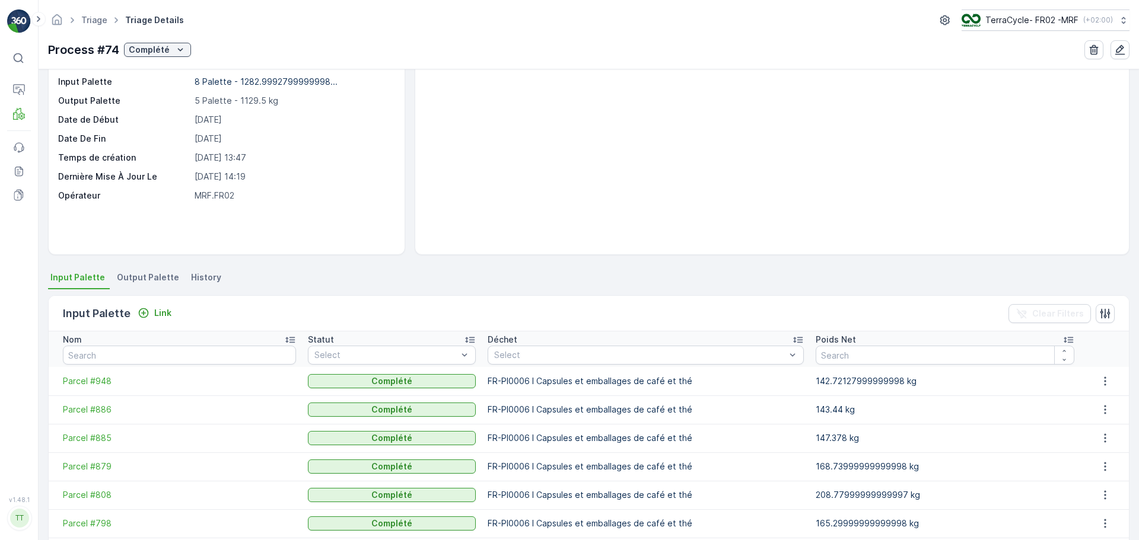
scroll to position [166, 0]
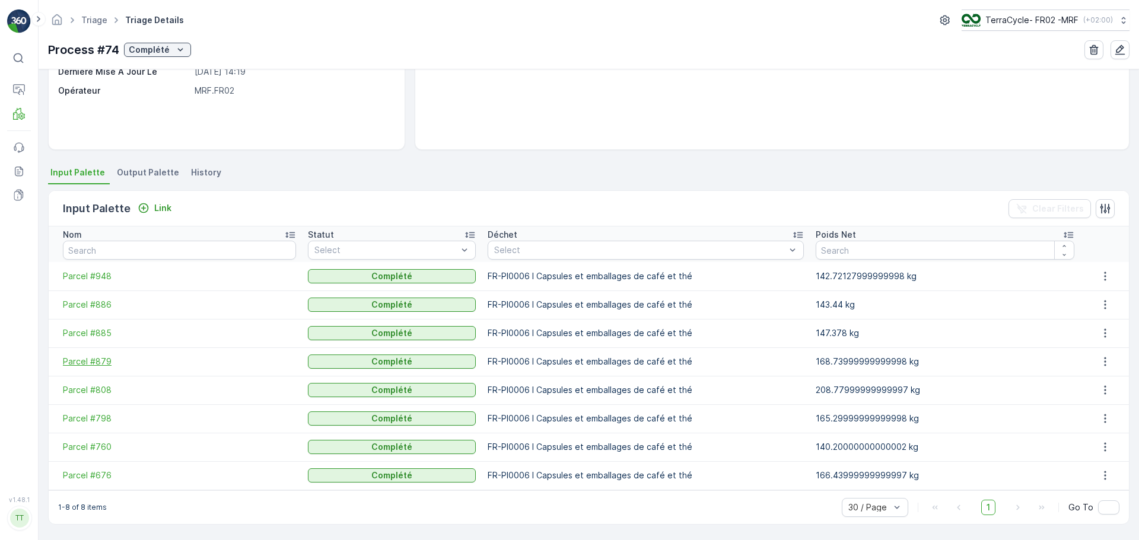
click at [94, 361] on span "Parcel #879" at bounding box center [179, 362] width 233 height 12
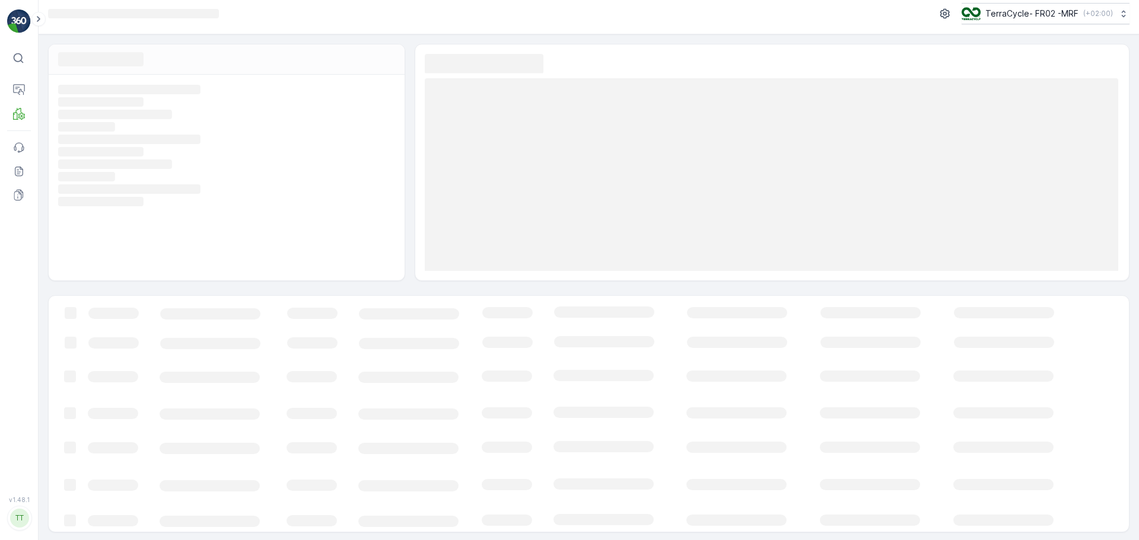
scroll to position [8, 0]
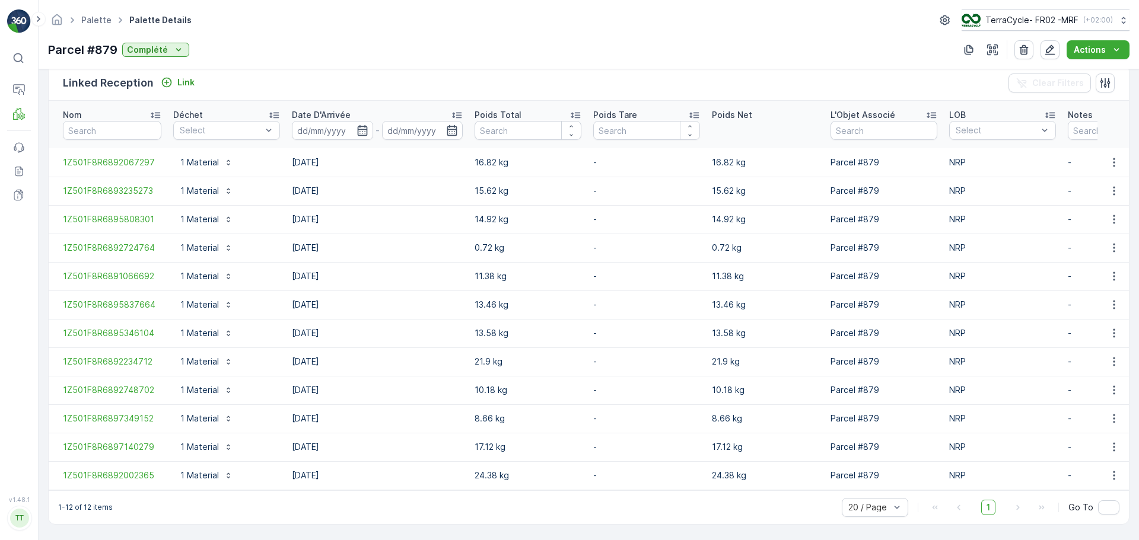
scroll to position [298, 0]
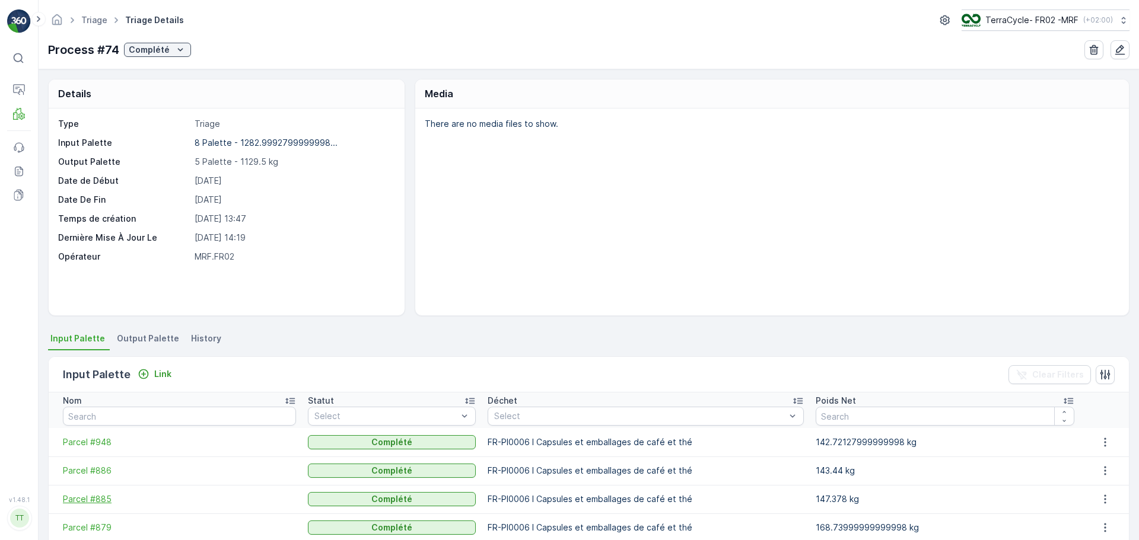
click at [101, 497] on span "Parcel #885" at bounding box center [179, 500] width 233 height 12
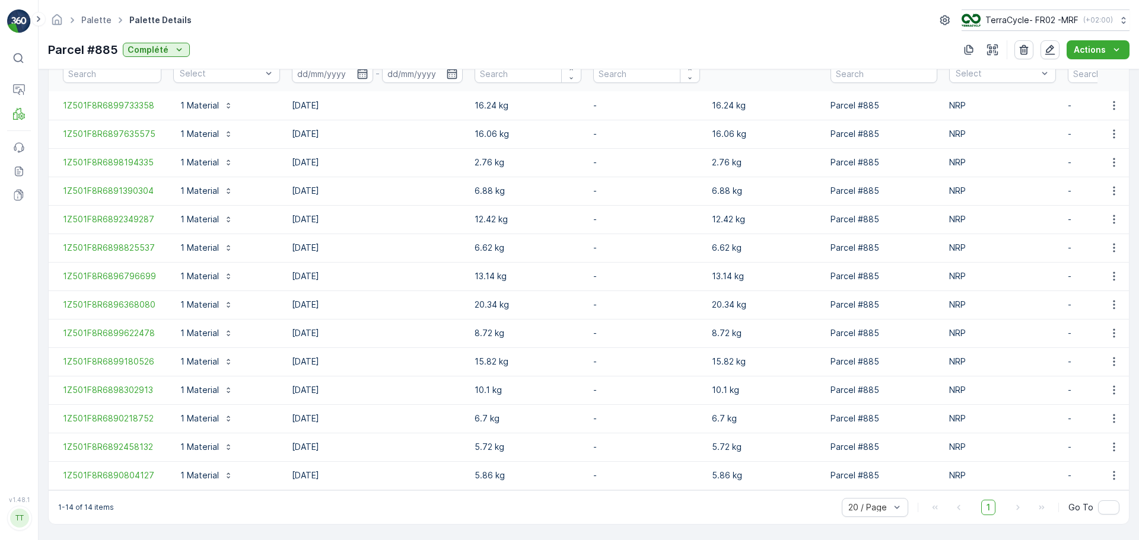
scroll to position [355, 0]
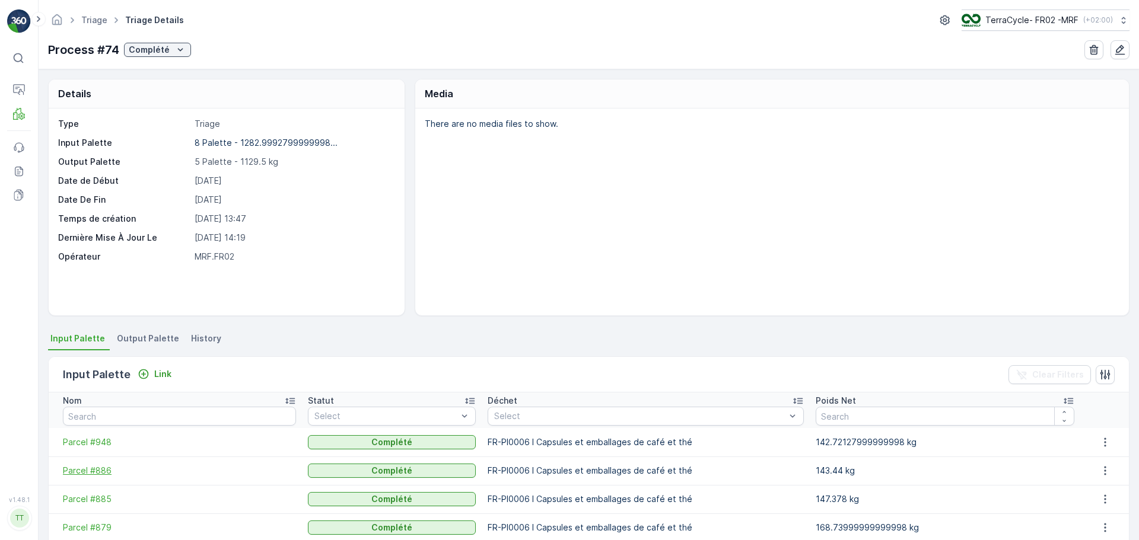
click at [101, 470] on span "Parcel #886" at bounding box center [179, 471] width 233 height 12
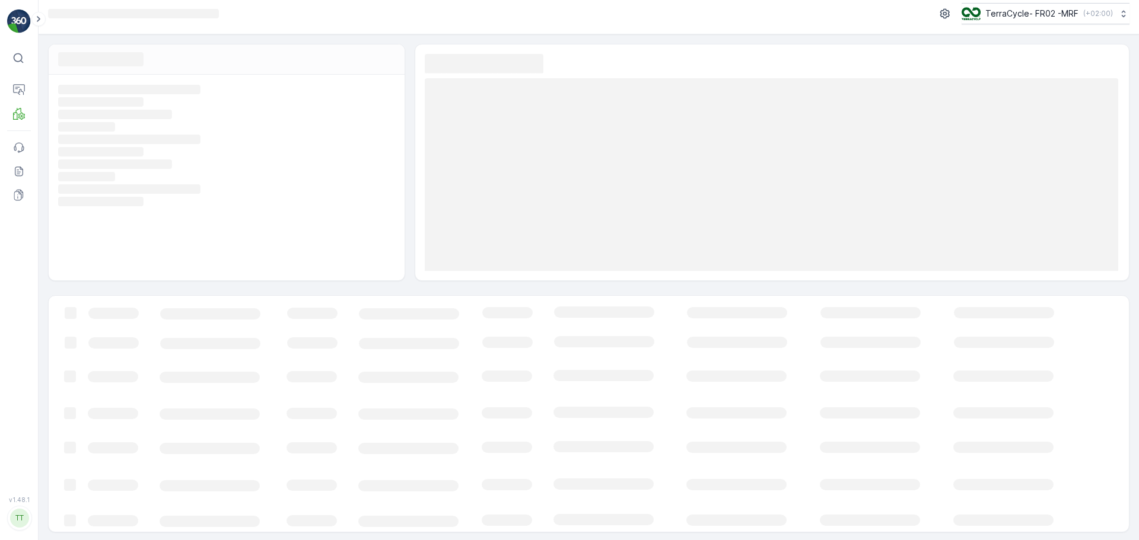
scroll to position [8, 0]
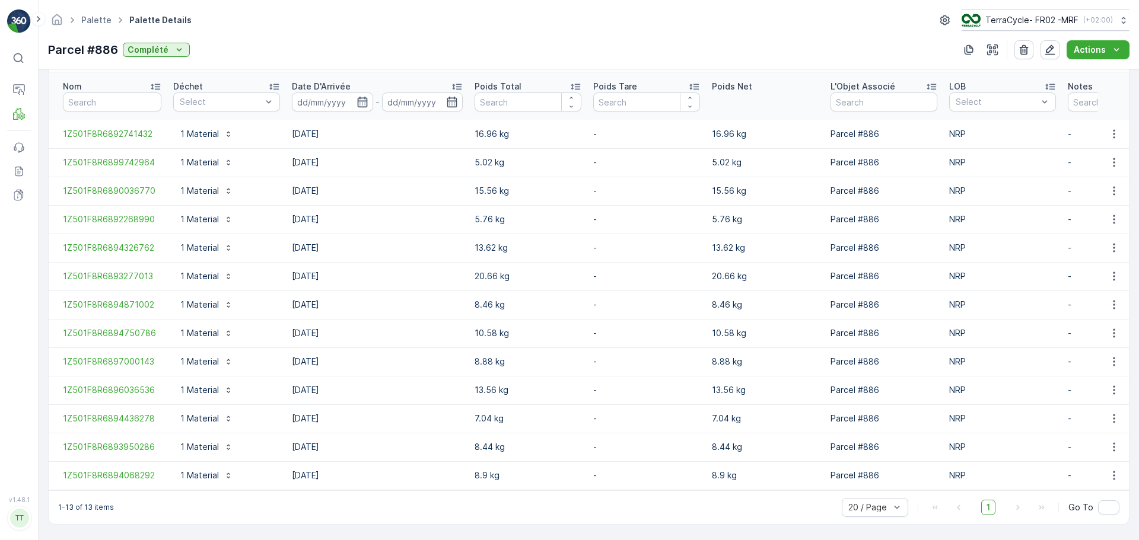
scroll to position [313, 0]
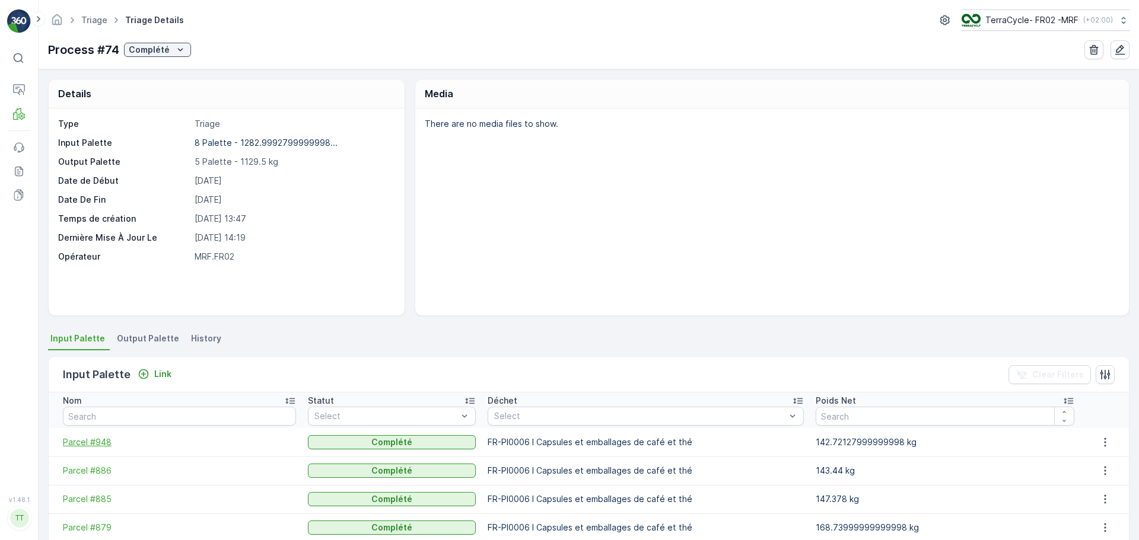
click at [98, 441] on span "Parcel #948" at bounding box center [179, 443] width 233 height 12
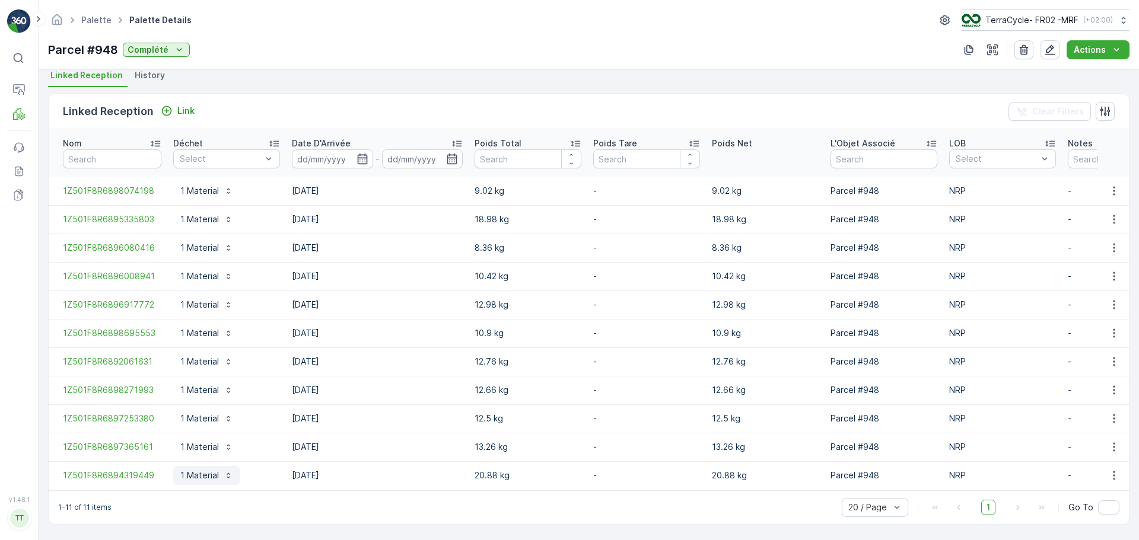
scroll to position [269, 0]
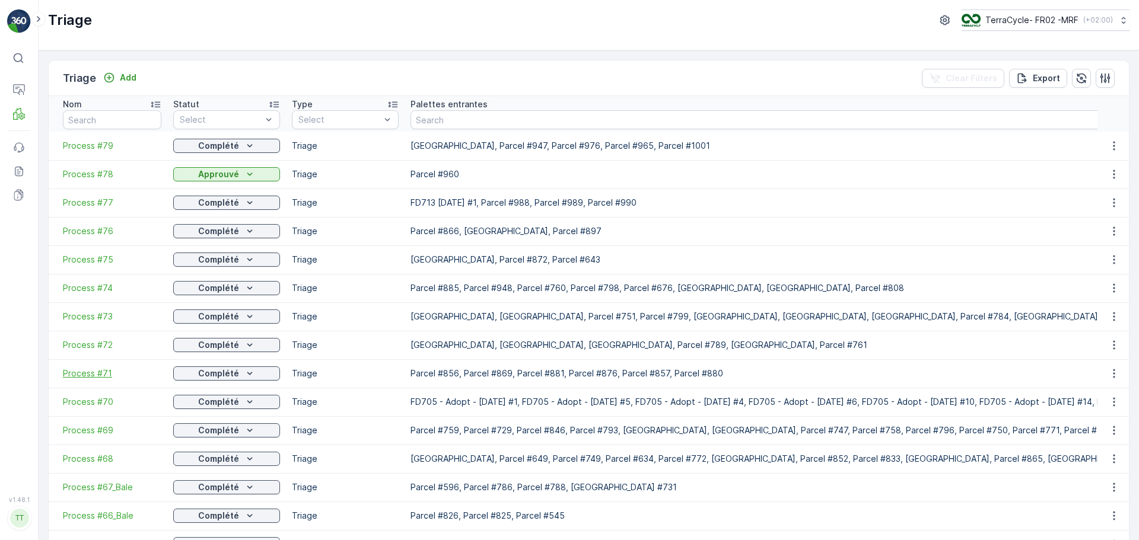
click at [81, 374] on span "Process #71" at bounding box center [112, 374] width 98 height 12
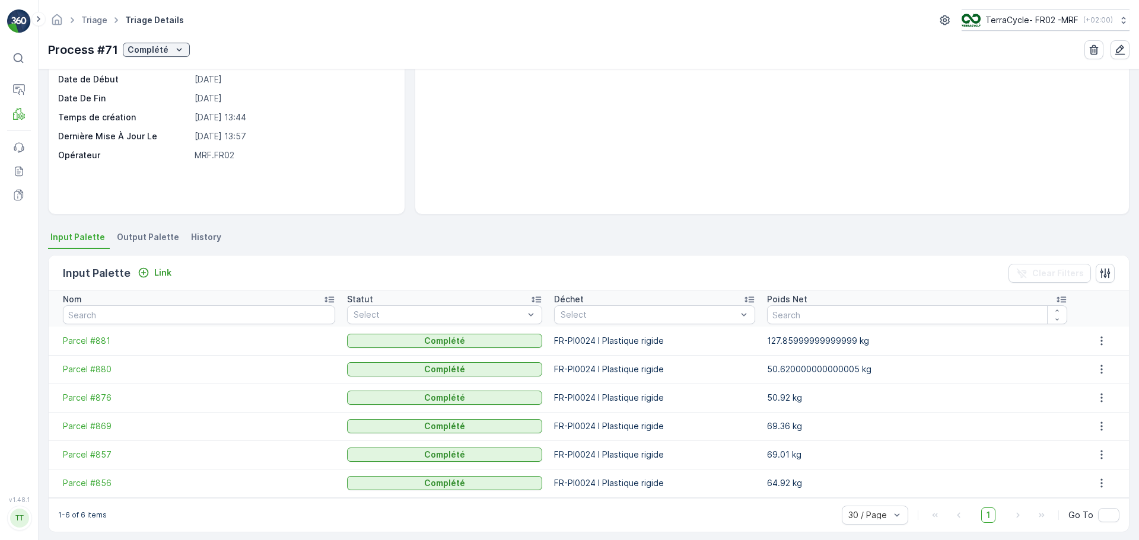
scroll to position [109, 0]
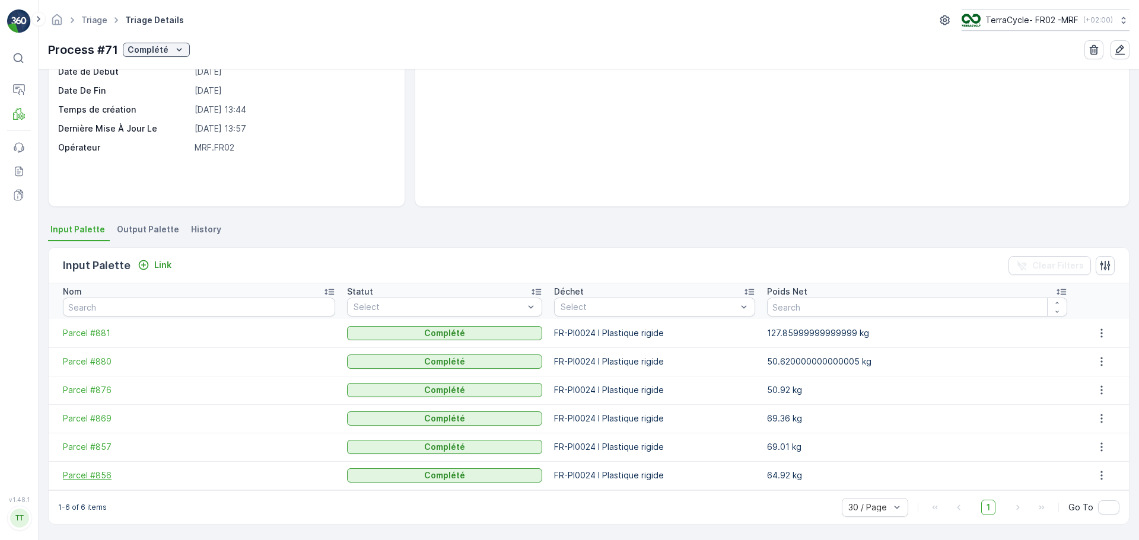
click at [87, 476] on span "Parcel #856" at bounding box center [199, 476] width 272 height 12
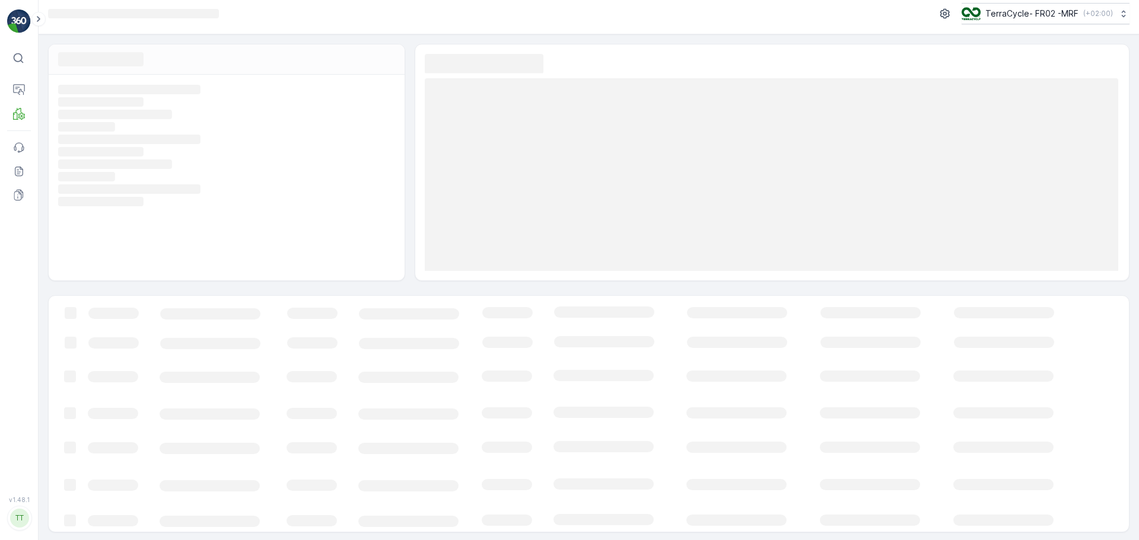
scroll to position [8, 0]
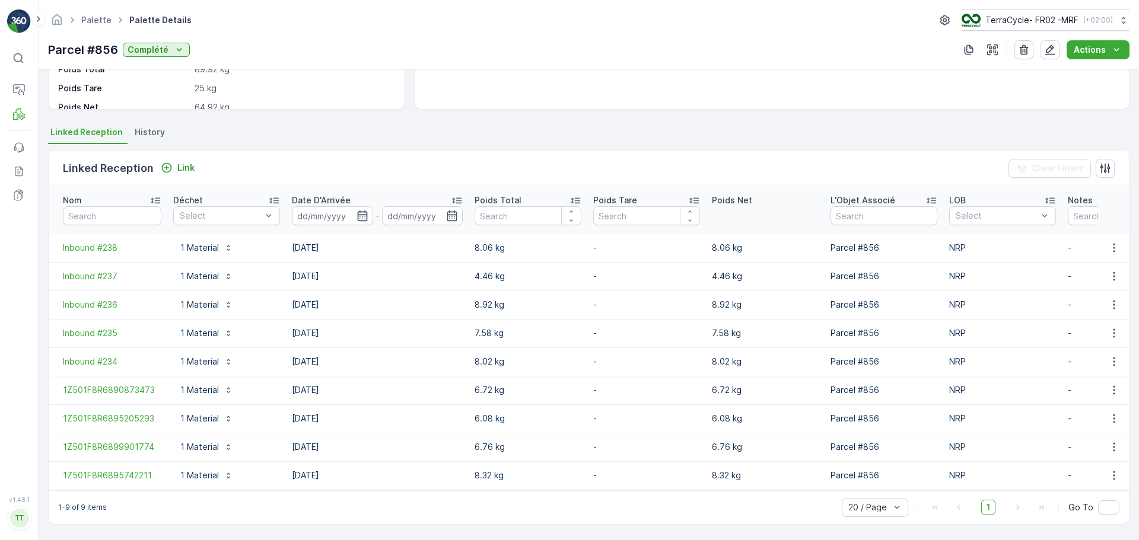
scroll to position [212, 0]
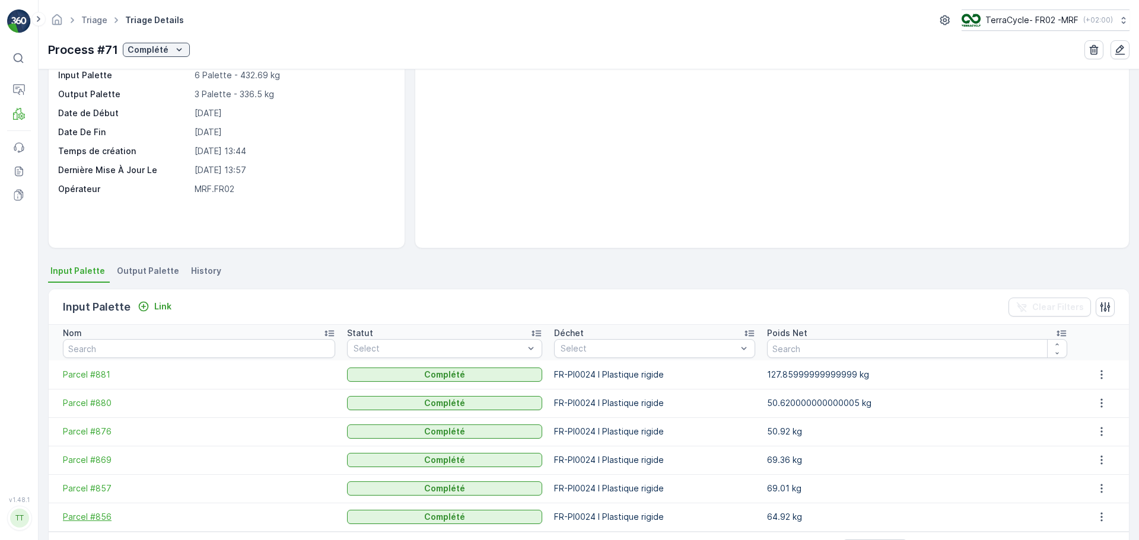
scroll to position [109, 0]
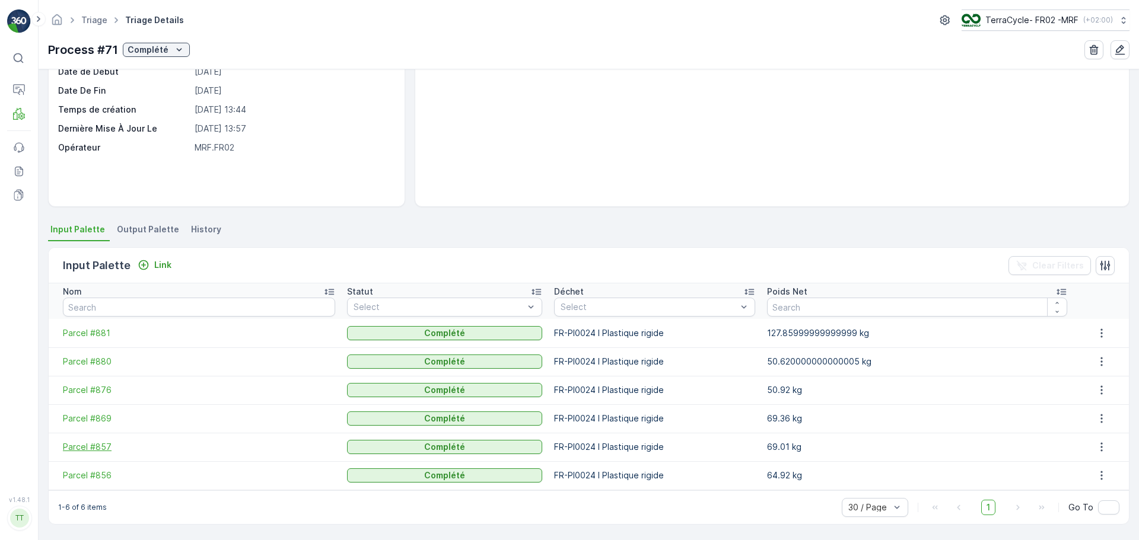
click at [103, 448] on span "Parcel #857" at bounding box center [199, 447] width 272 height 12
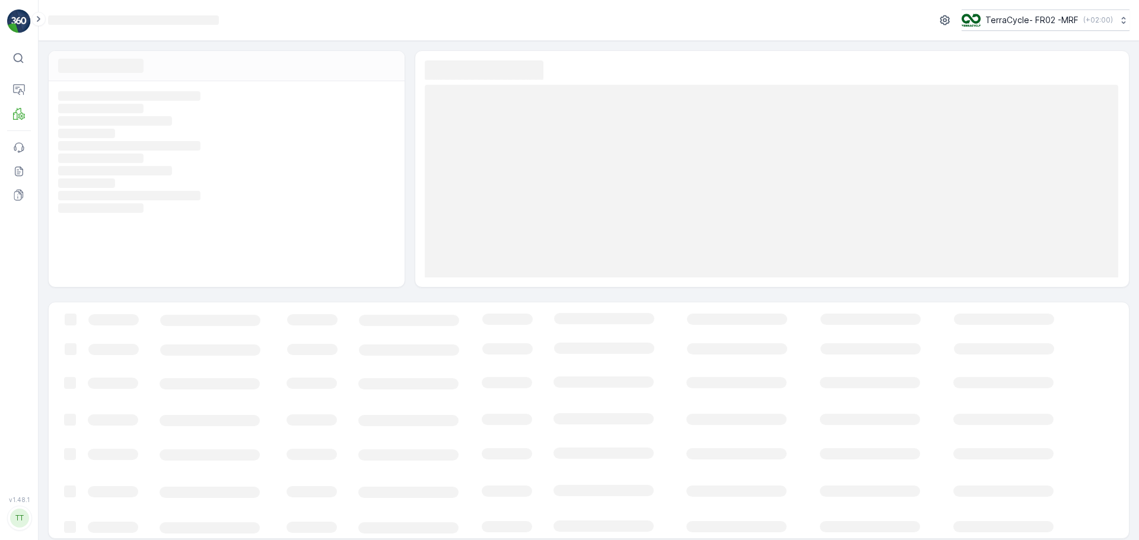
scroll to position [7, 0]
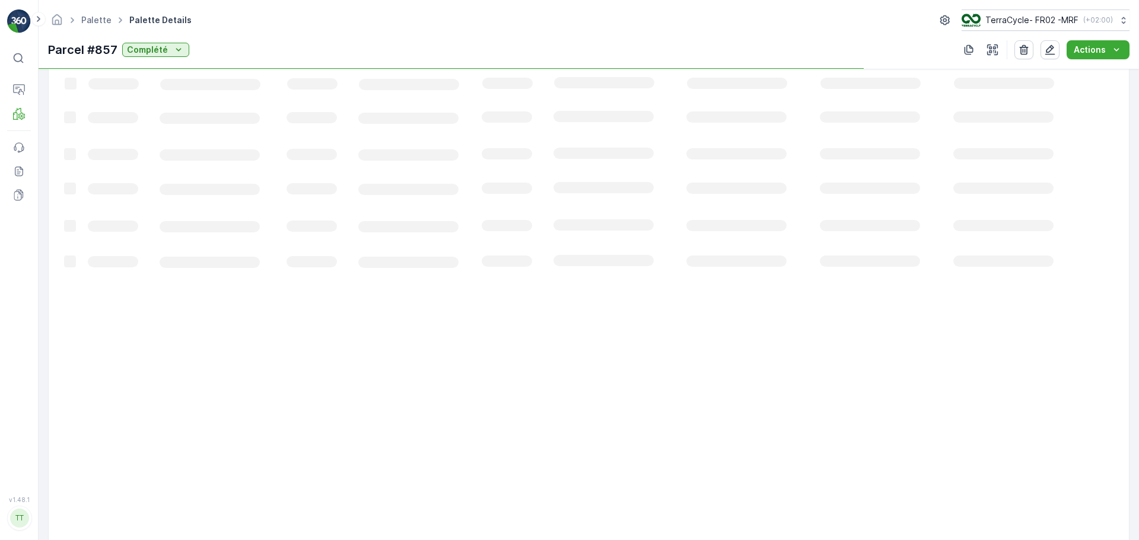
scroll to position [212, 0]
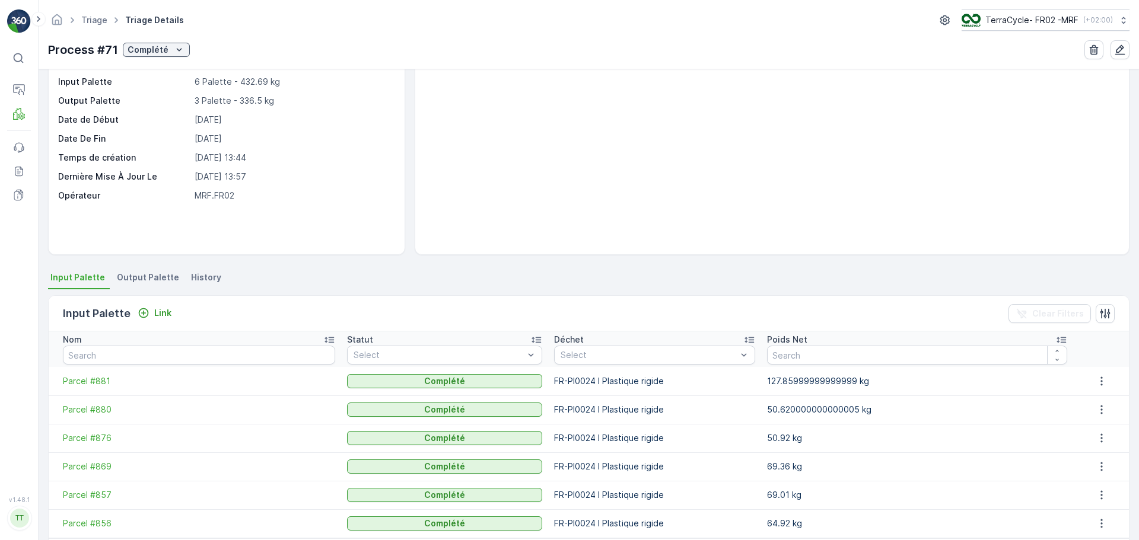
scroll to position [109, 0]
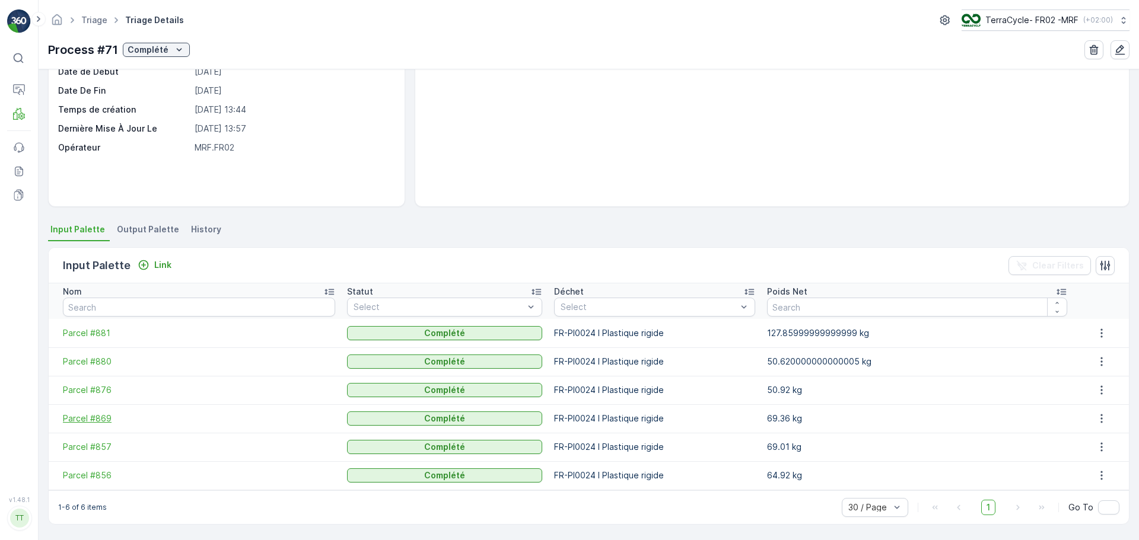
click at [94, 421] on span "Parcel #869" at bounding box center [199, 419] width 272 height 12
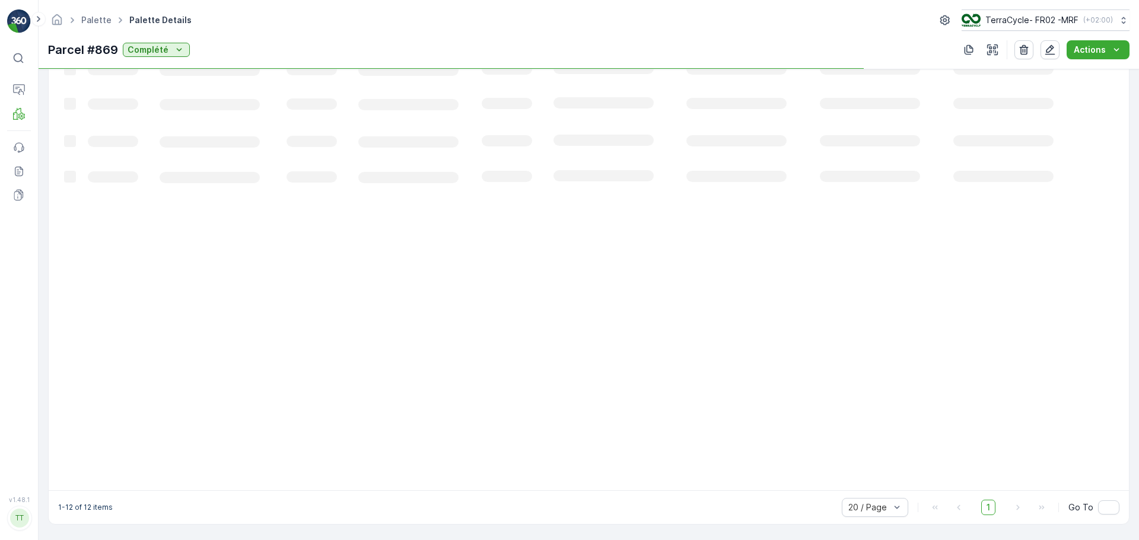
scroll to position [298, 0]
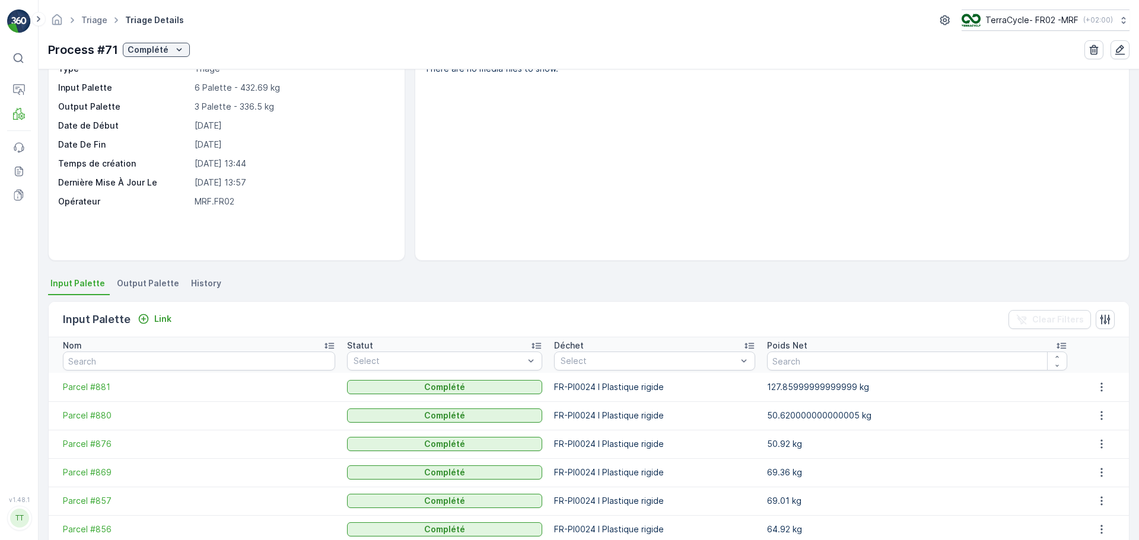
scroll to position [109, 0]
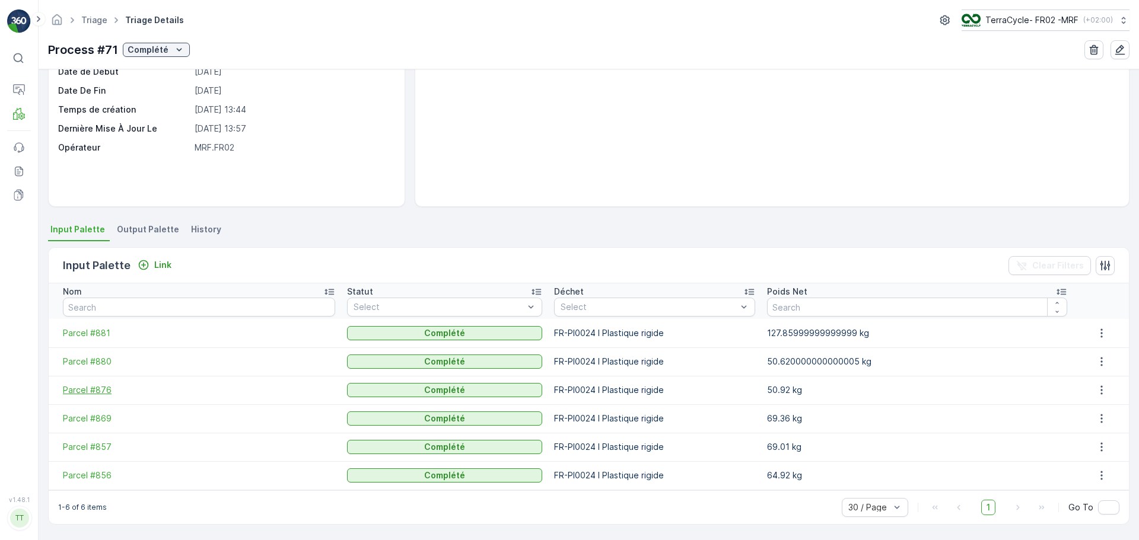
click at [98, 391] on span "Parcel #876" at bounding box center [199, 390] width 272 height 12
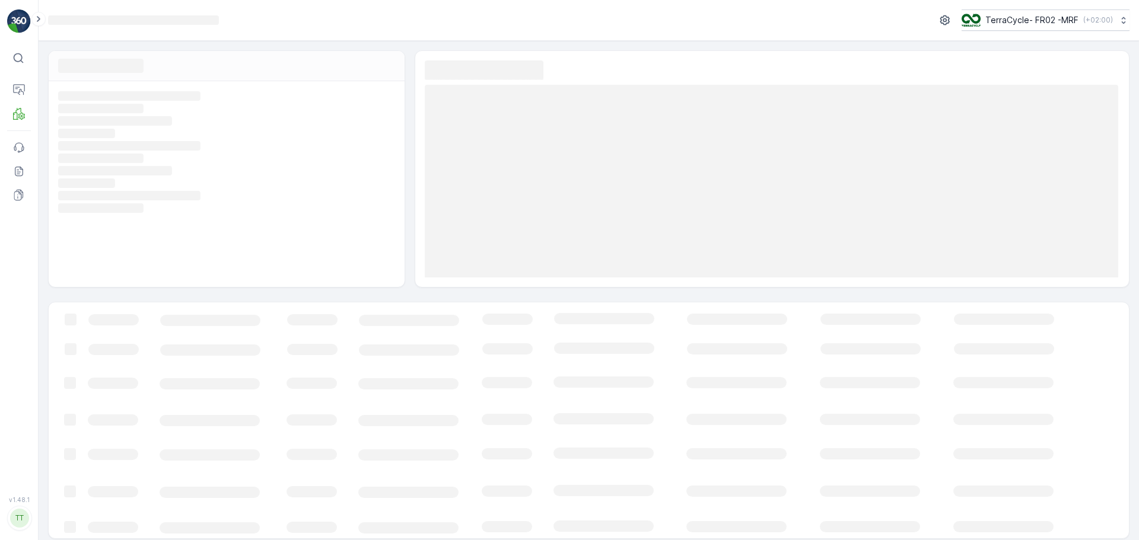
scroll to position [7, 0]
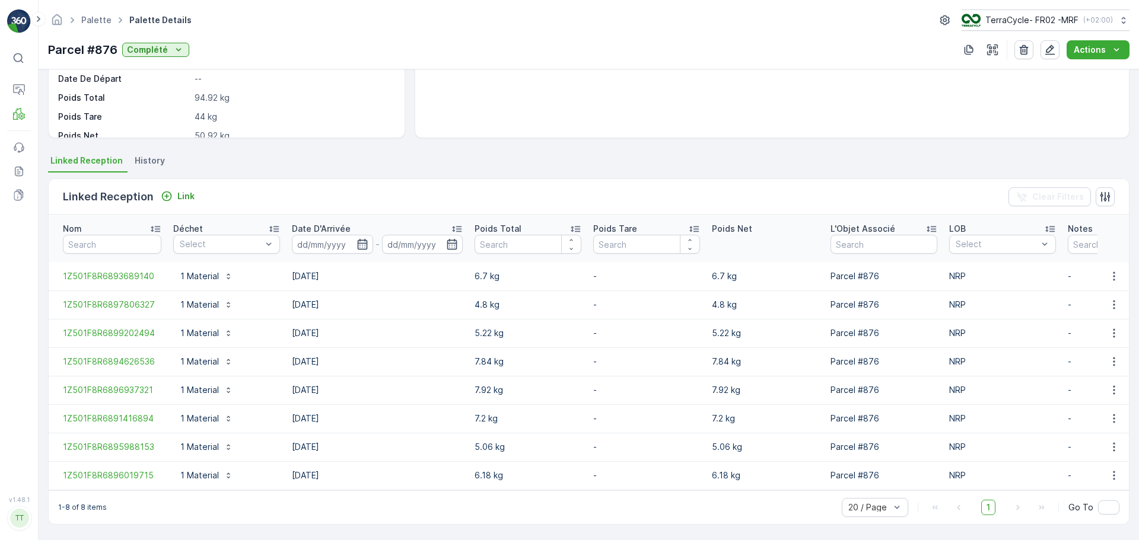
scroll to position [184, 0]
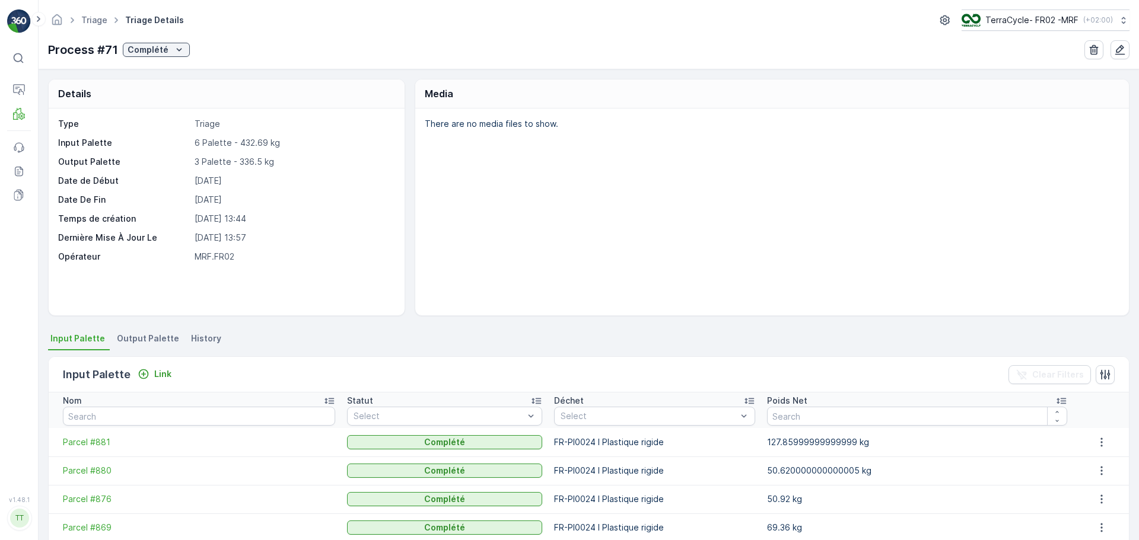
click at [110, 480] on td "Parcel #880" at bounding box center [195, 471] width 292 height 28
click at [92, 472] on span "Parcel #880" at bounding box center [199, 471] width 272 height 12
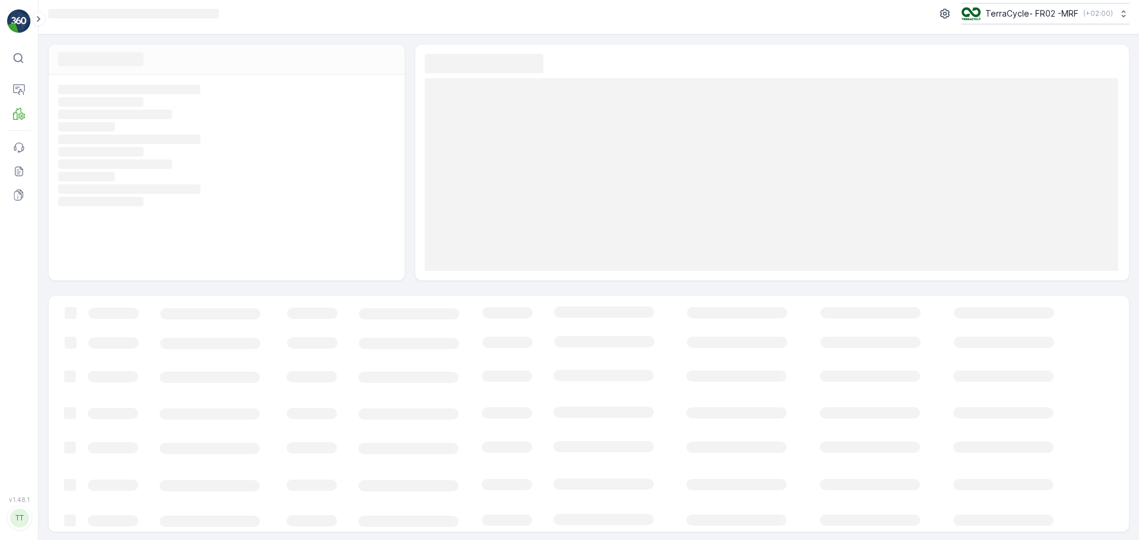
scroll to position [8, 0]
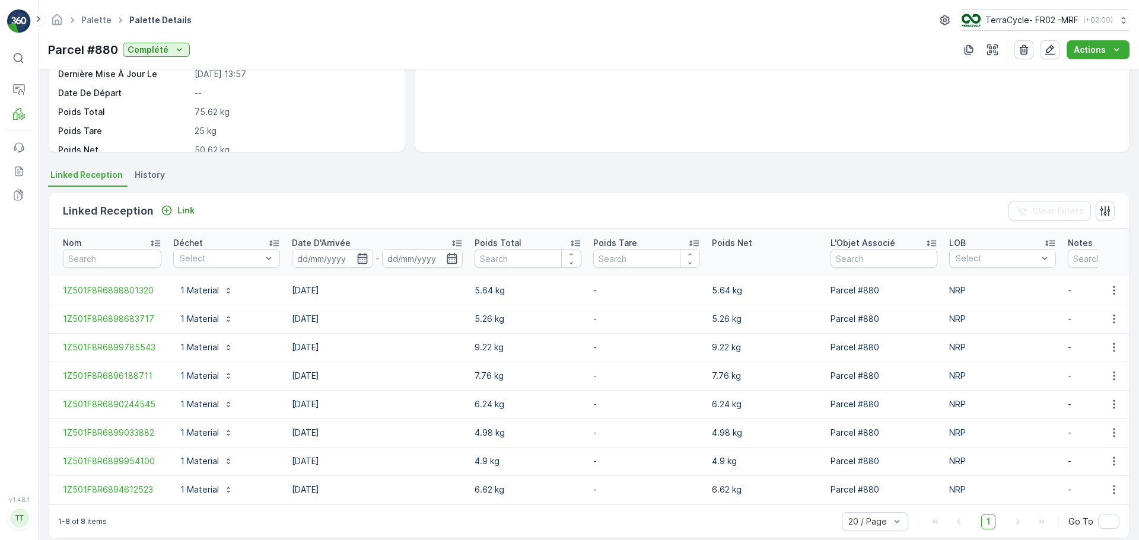
scroll to position [184, 0]
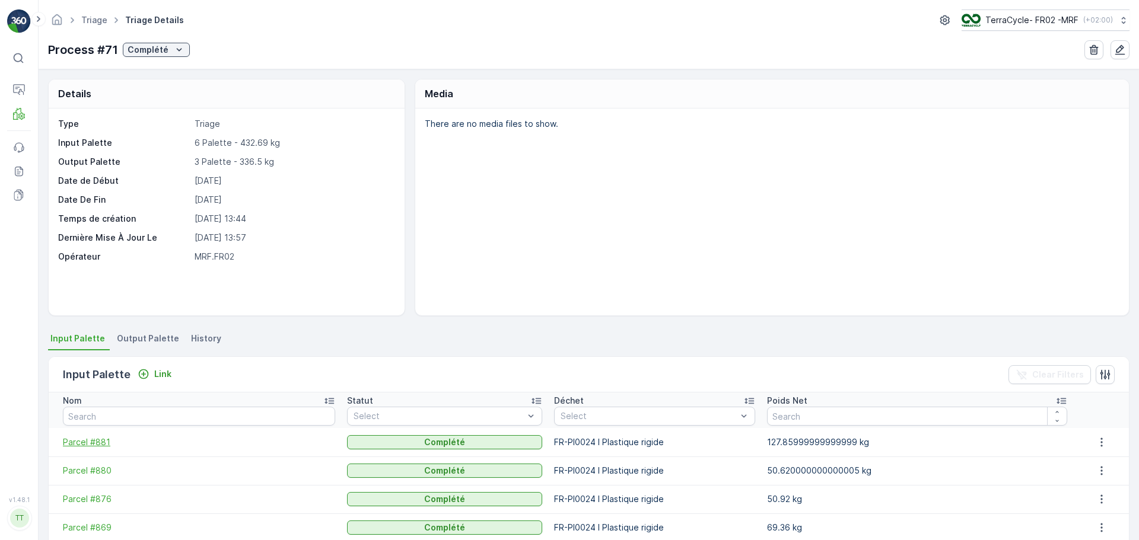
click at [94, 440] on span "Parcel #881" at bounding box center [199, 443] width 272 height 12
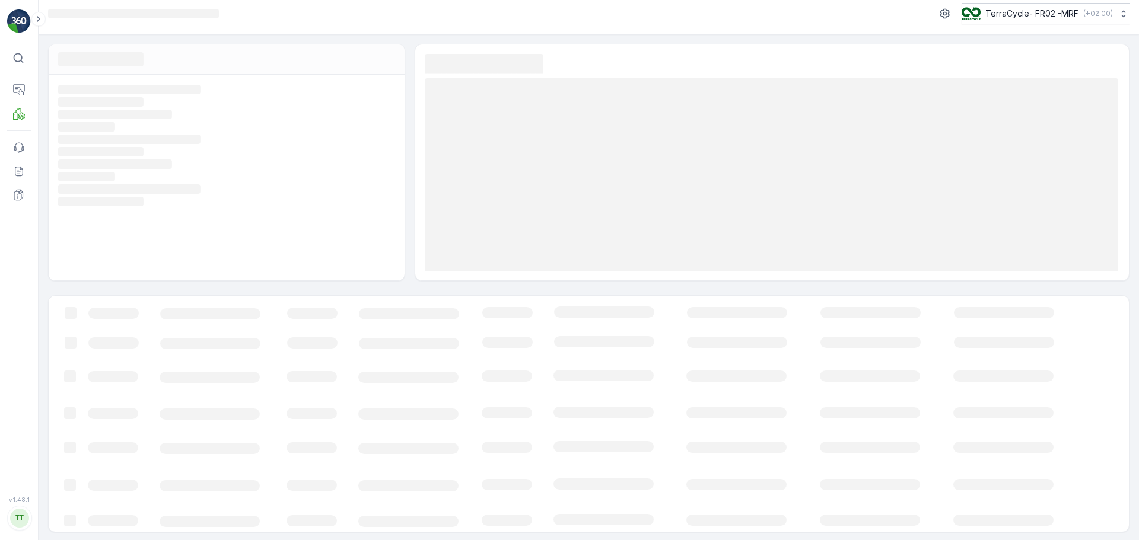
scroll to position [8, 0]
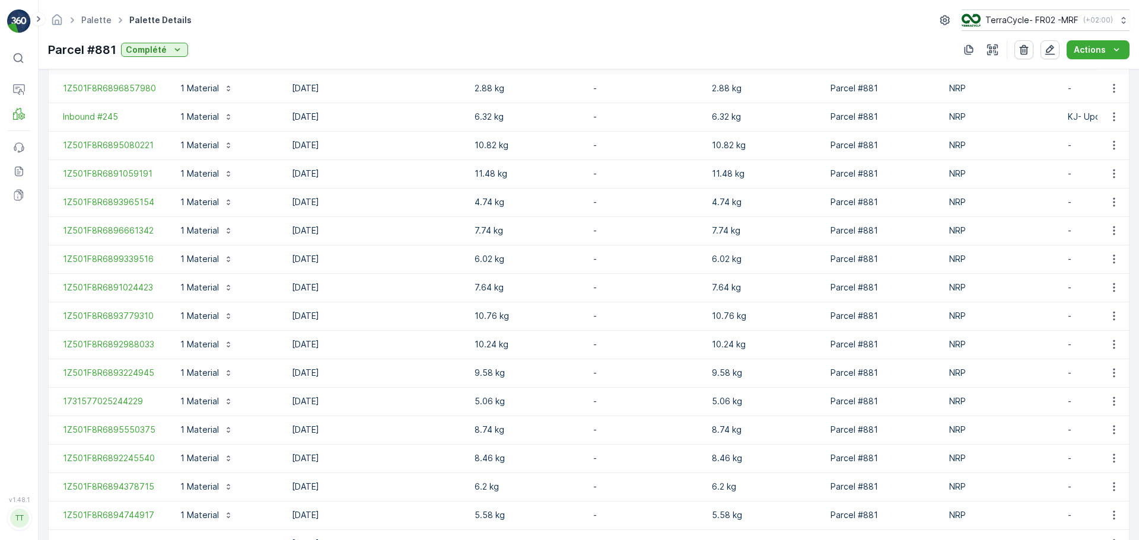
scroll to position [440, 0]
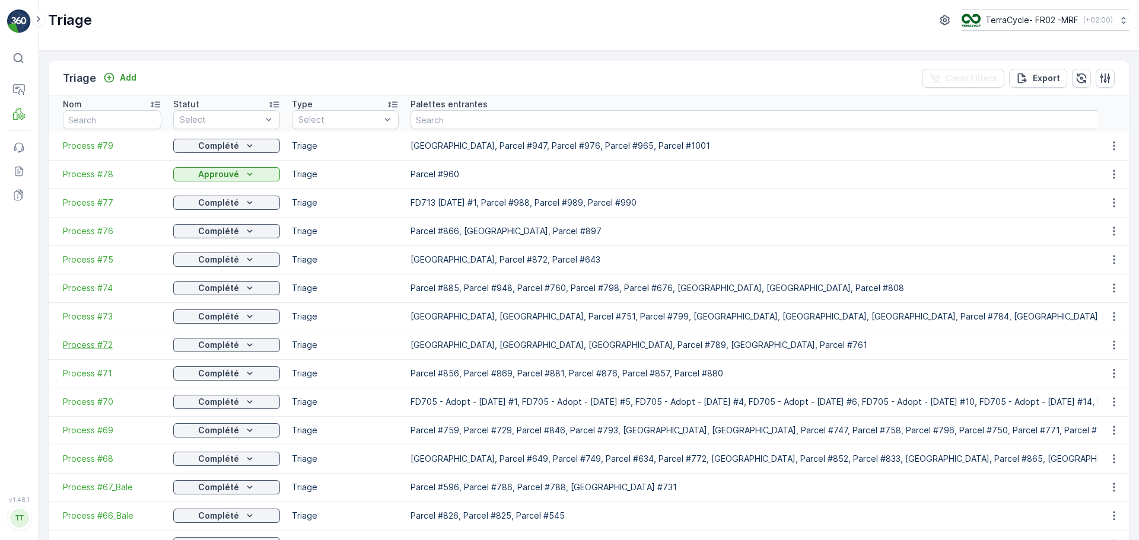
click at [90, 340] on span "Process #72" at bounding box center [112, 345] width 98 height 12
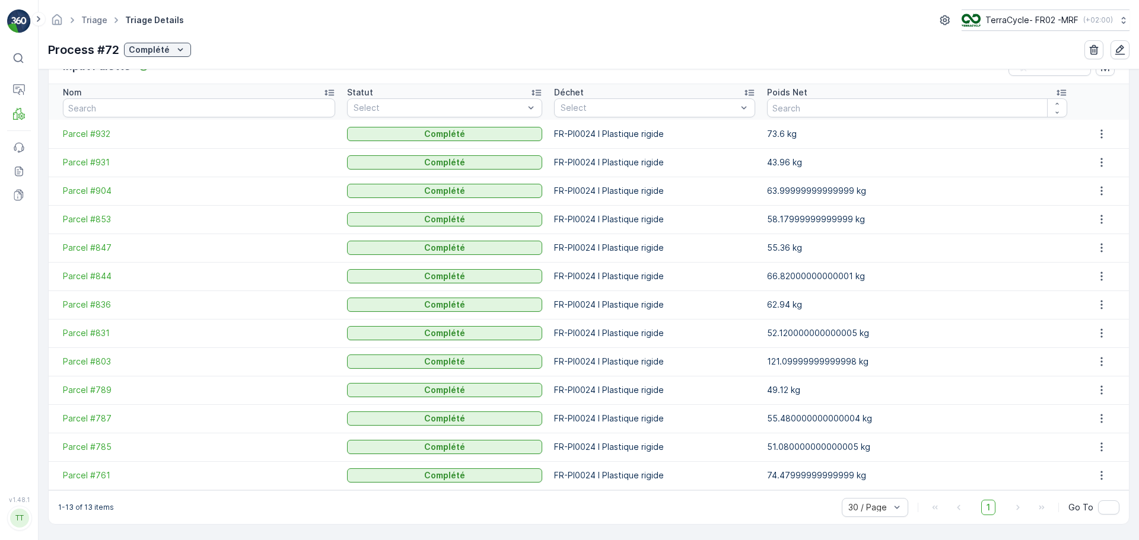
scroll to position [308, 0]
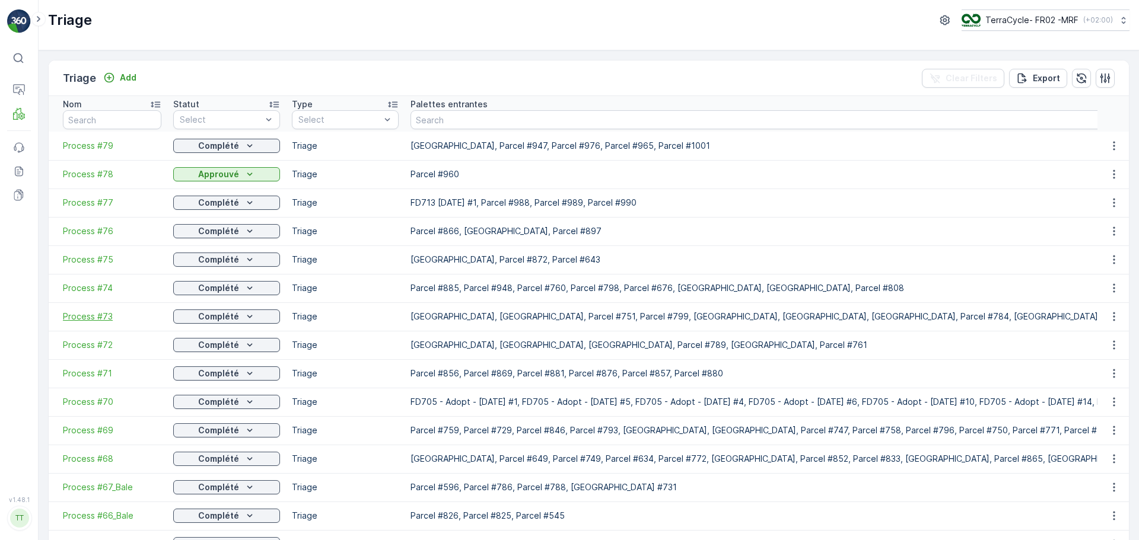
click at [94, 322] on span "Process #73" at bounding box center [112, 317] width 98 height 12
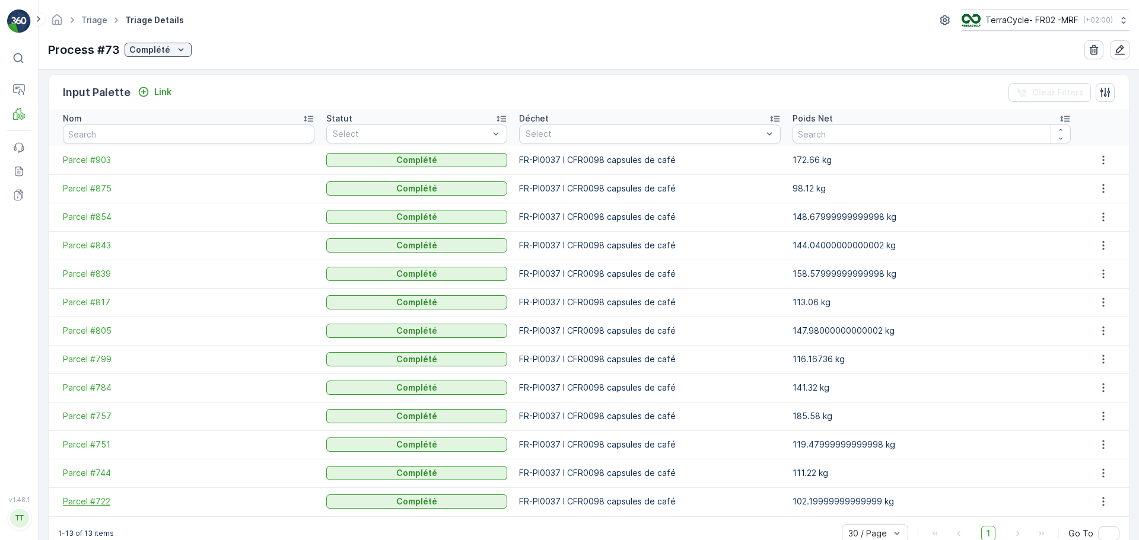
scroll to position [308, 0]
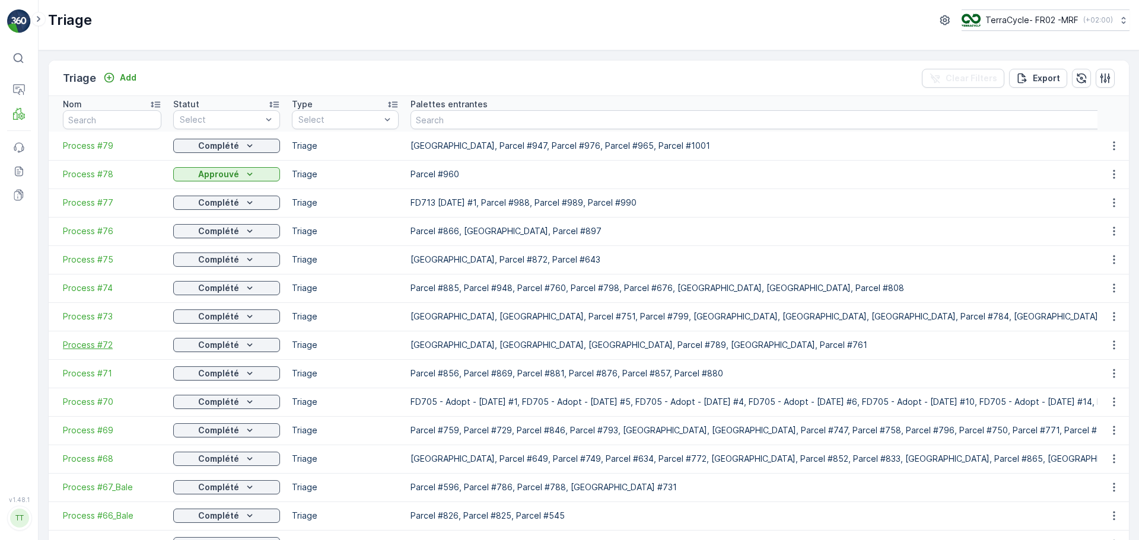
click at [98, 346] on span "Process #72" at bounding box center [112, 345] width 98 height 12
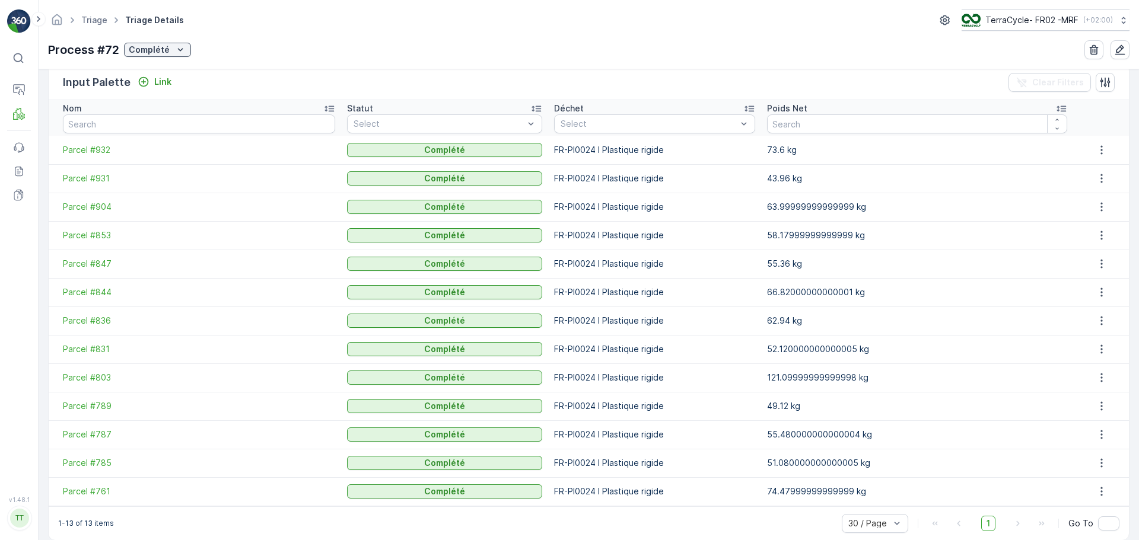
scroll to position [297, 0]
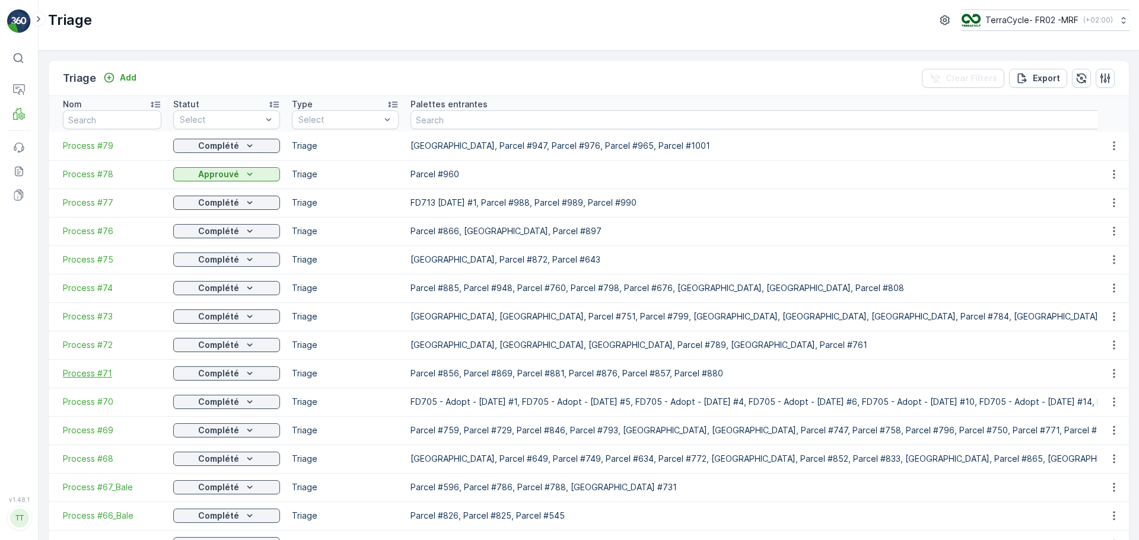
click at [81, 373] on span "Process #71" at bounding box center [112, 374] width 98 height 12
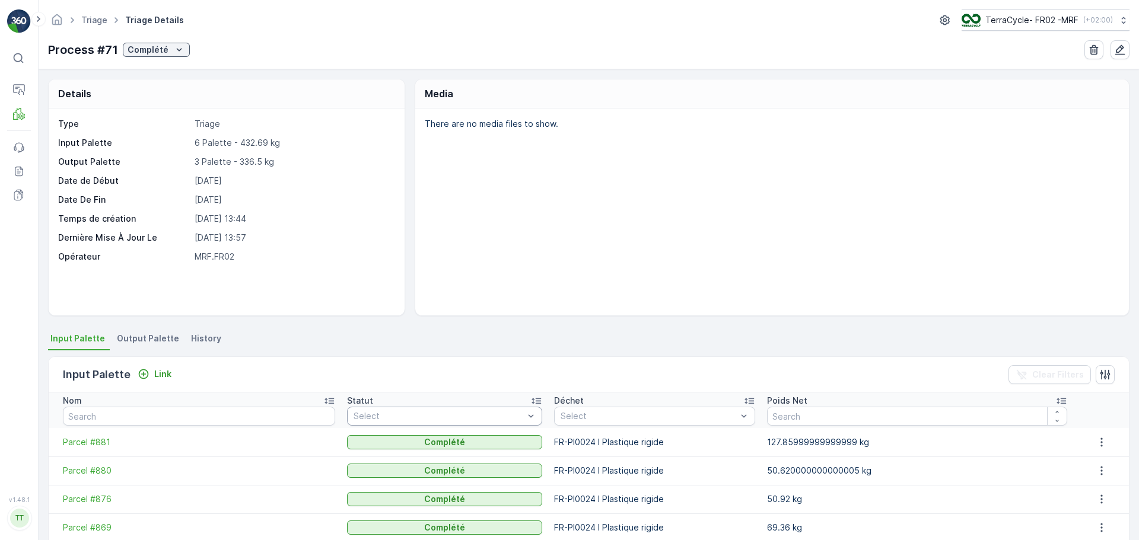
scroll to position [109, 0]
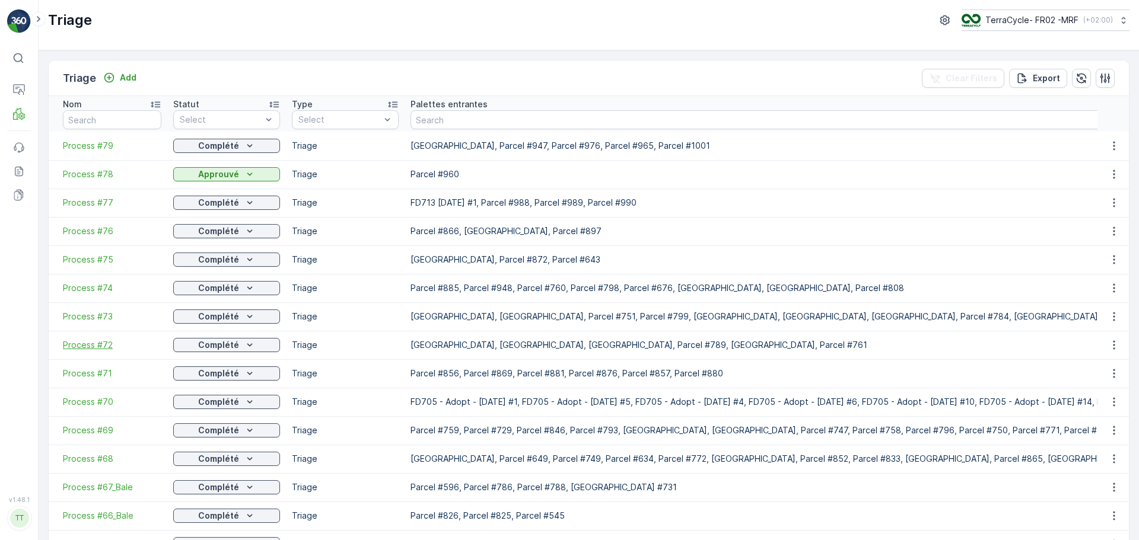
click at [91, 343] on span "Process #72" at bounding box center [112, 345] width 98 height 12
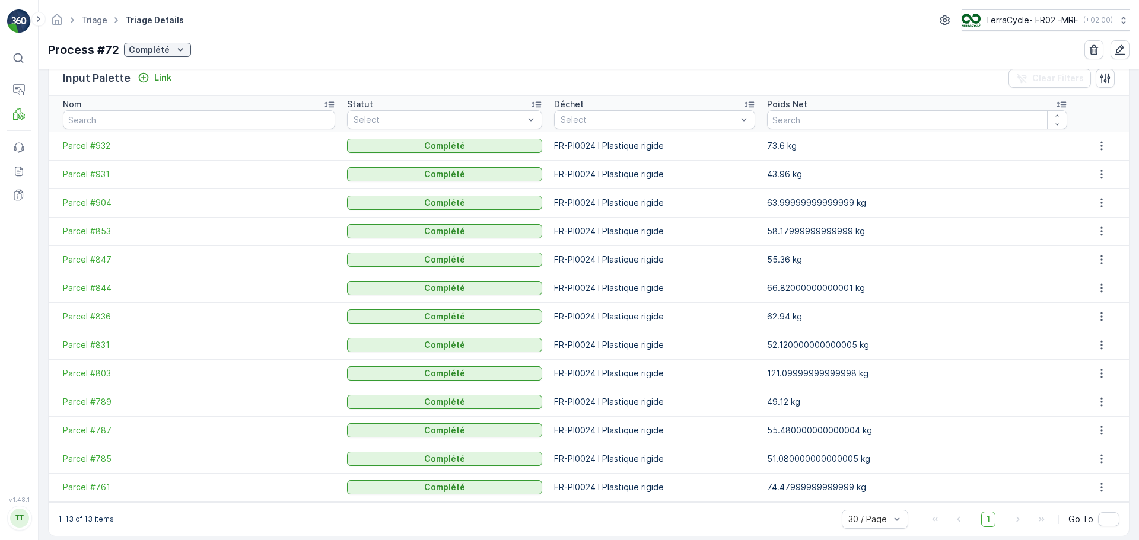
scroll to position [308, 0]
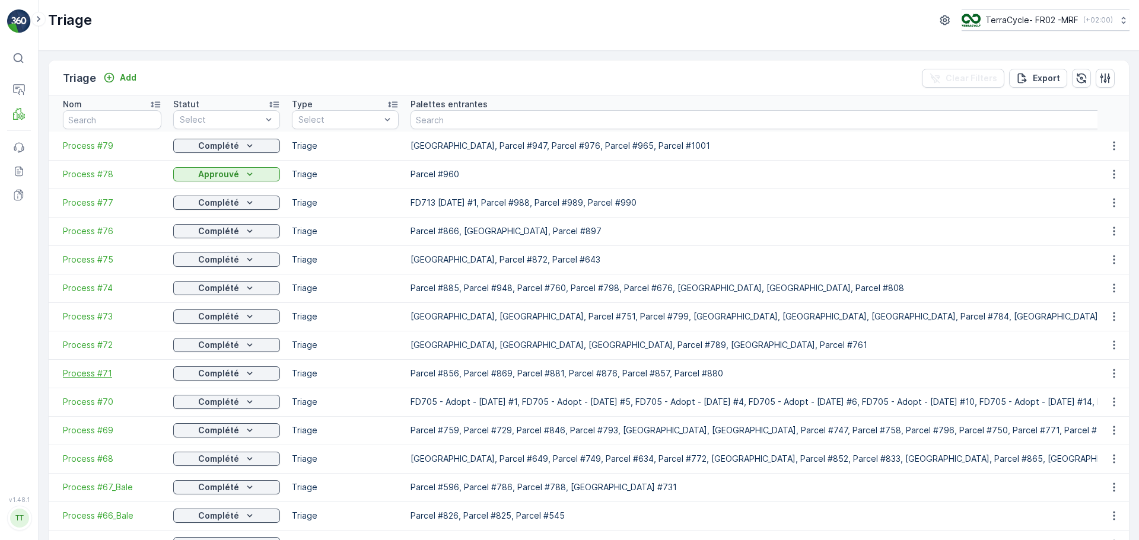
click at [98, 373] on span "Process #71" at bounding box center [112, 374] width 98 height 12
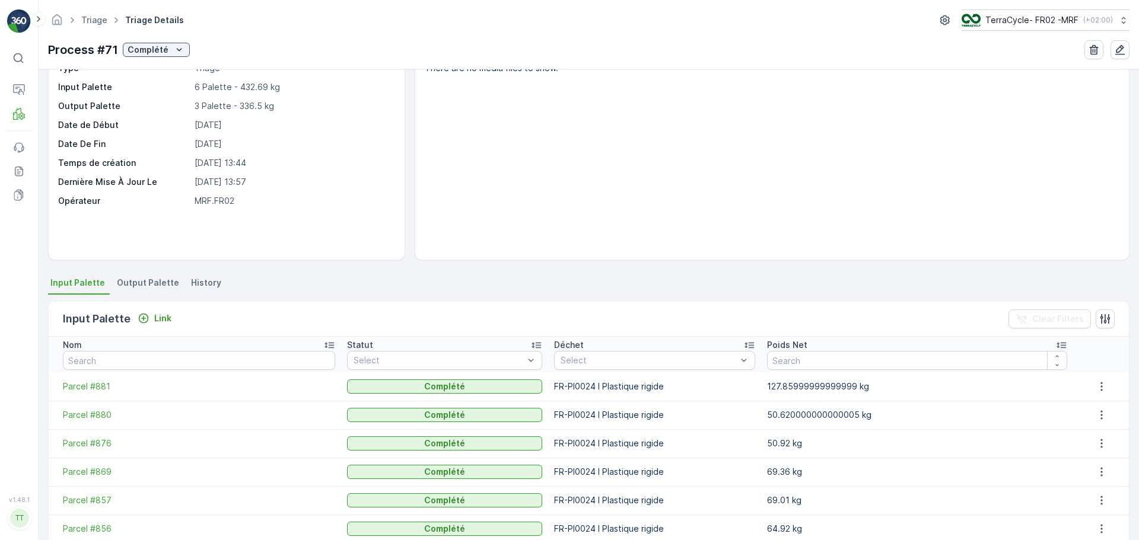
scroll to position [109, 0]
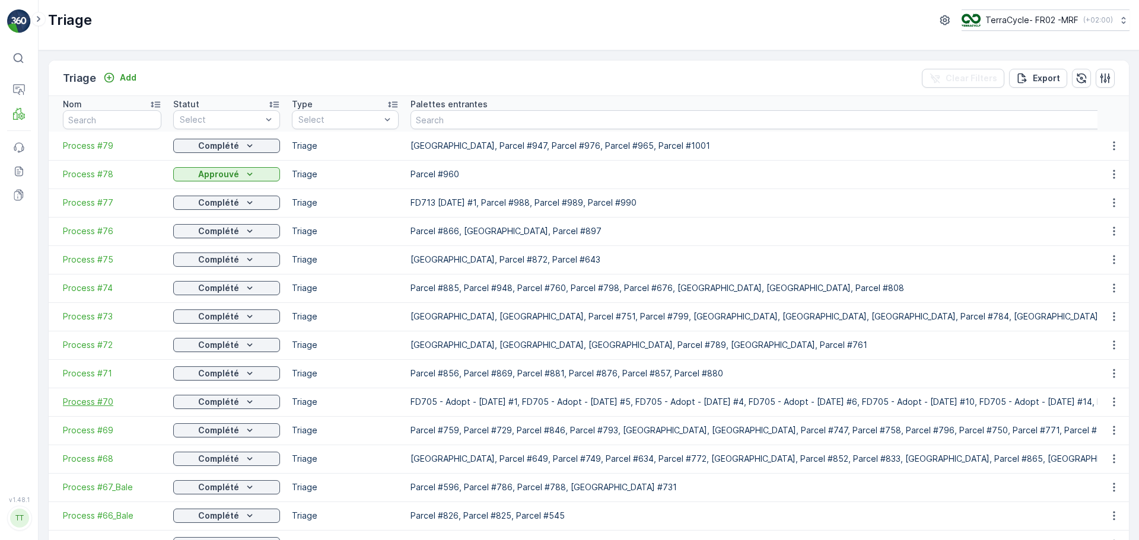
click at [92, 400] on span "Process #70" at bounding box center [112, 402] width 98 height 12
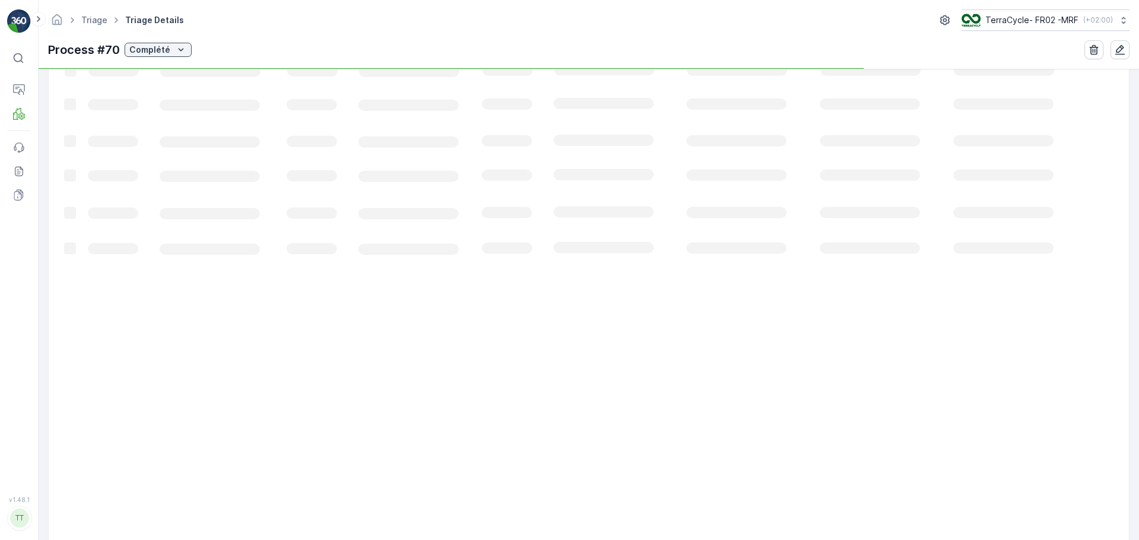
scroll to position [422, 0]
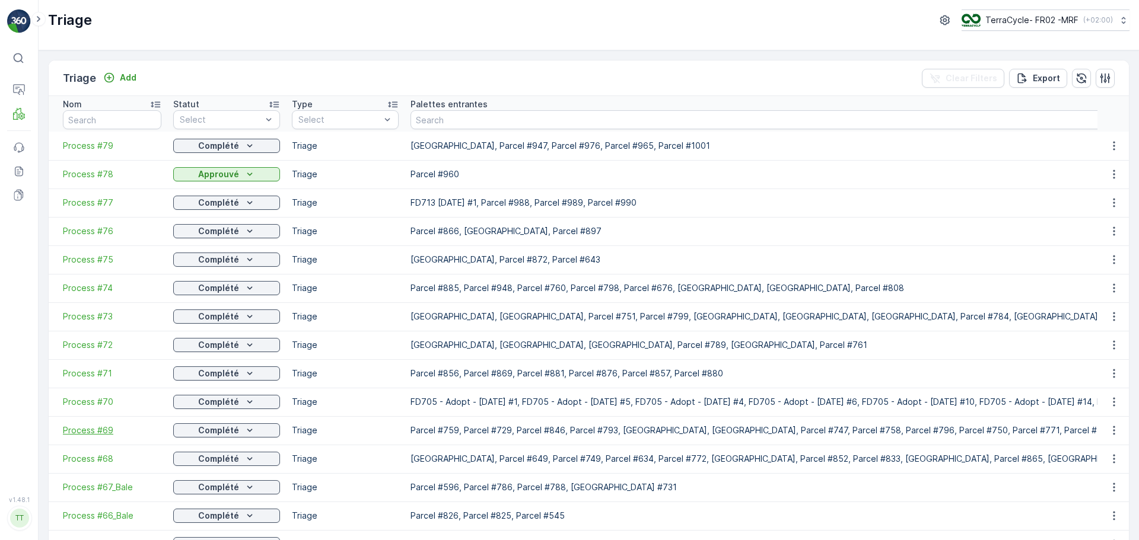
click at [101, 430] on span "Process #69" at bounding box center [112, 431] width 98 height 12
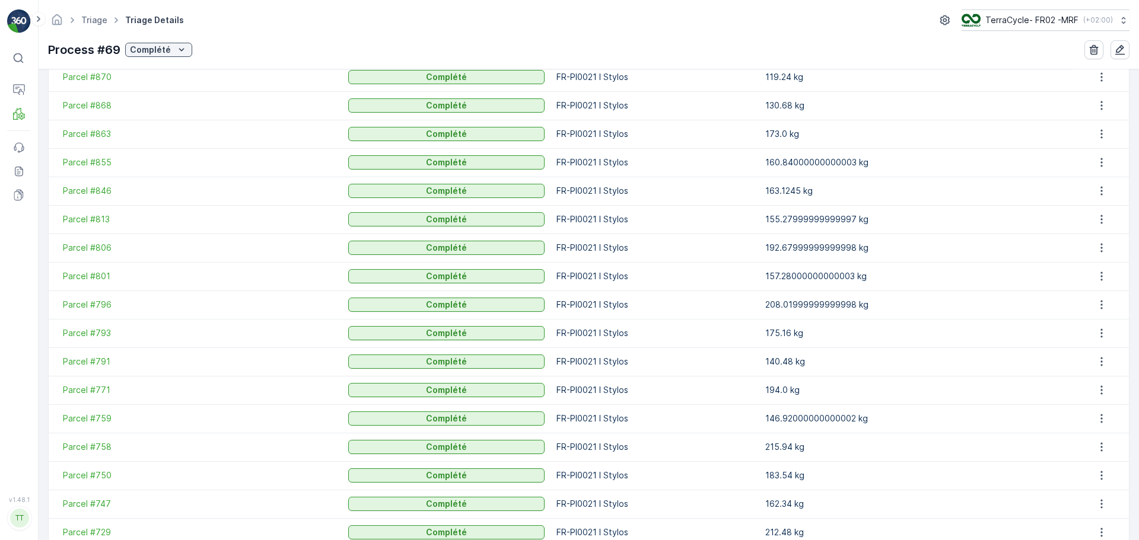
scroll to position [650, 0]
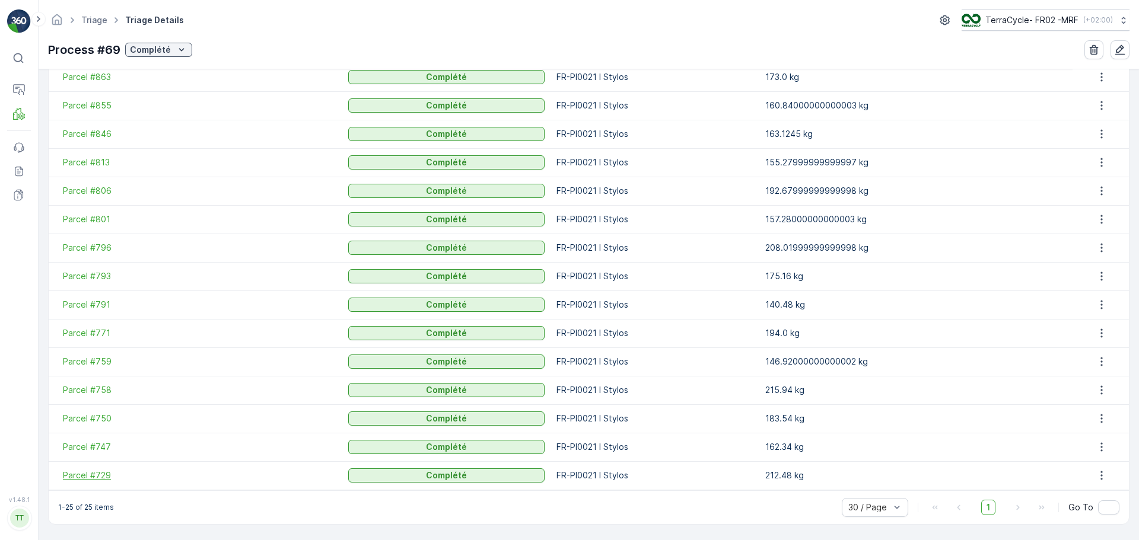
click at [94, 477] on span "Parcel #729" at bounding box center [199, 476] width 273 height 12
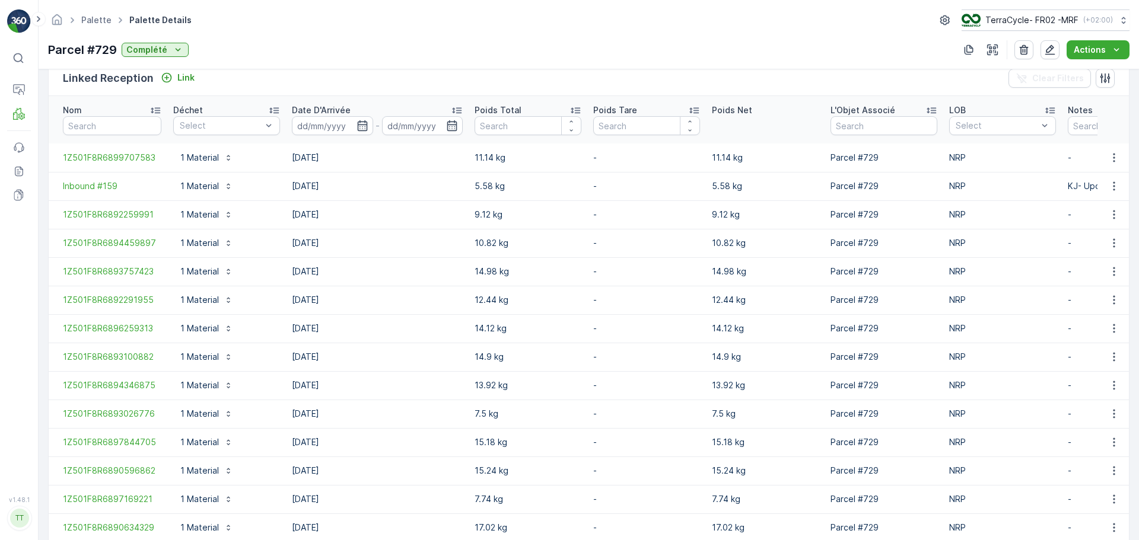
scroll to position [526, 0]
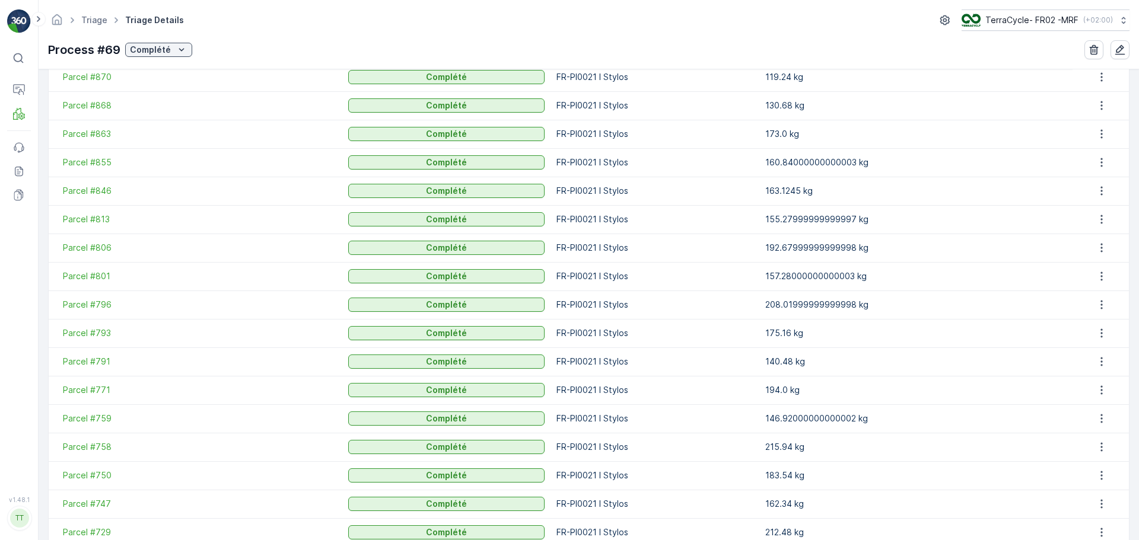
scroll to position [650, 0]
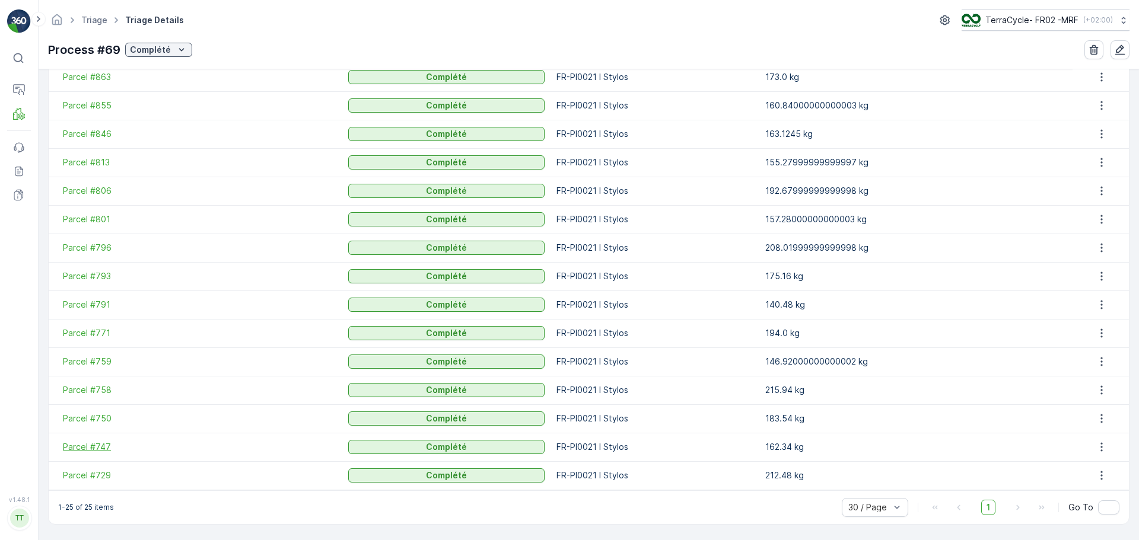
click at [101, 452] on span "Parcel #747" at bounding box center [199, 447] width 273 height 12
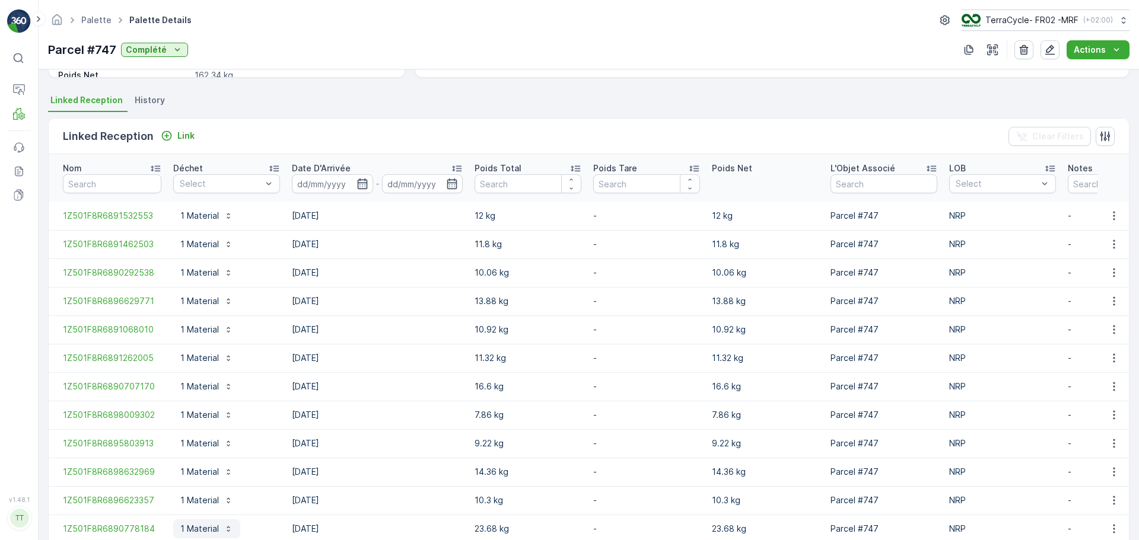
scroll to position [326, 0]
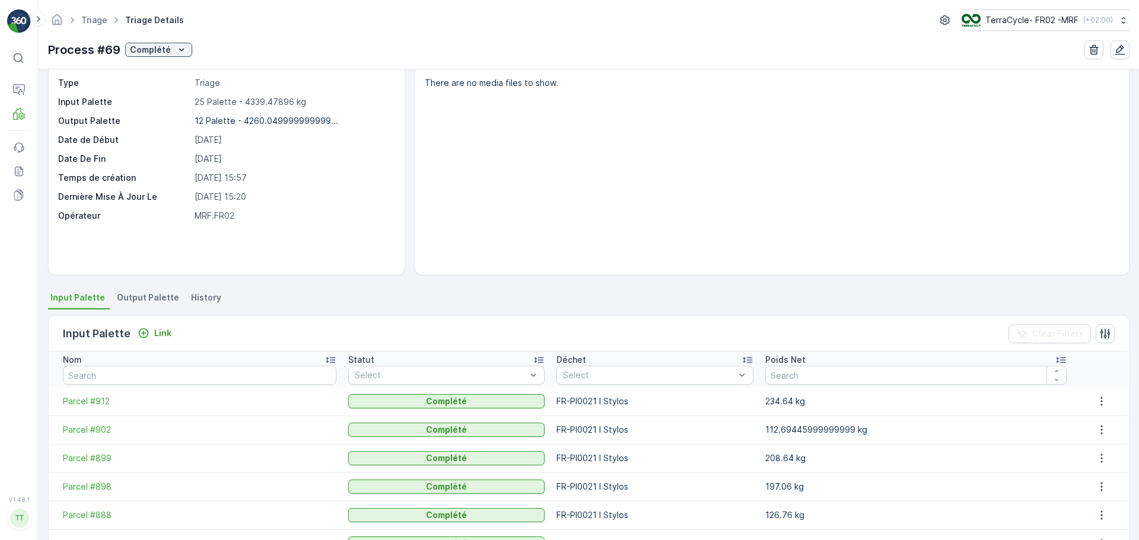
scroll to position [119, 0]
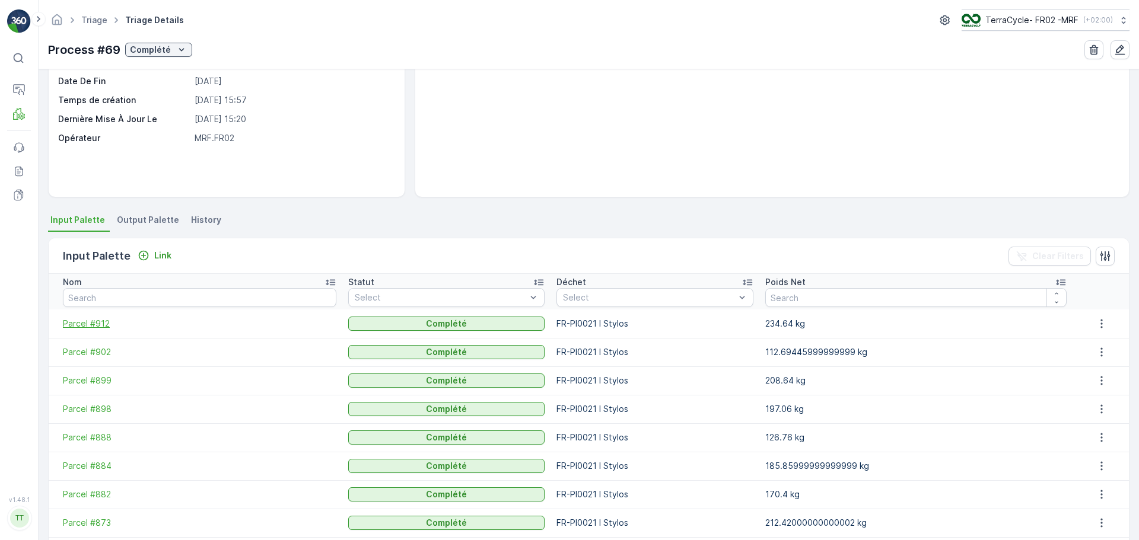
click at [73, 327] on span "Parcel #912" at bounding box center [199, 324] width 273 height 12
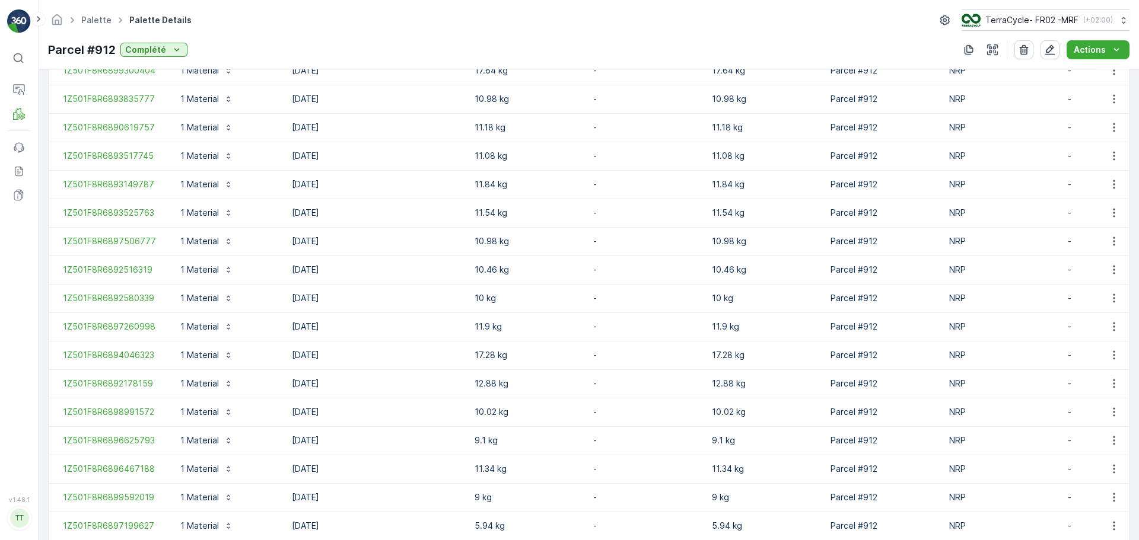
scroll to position [526, 0]
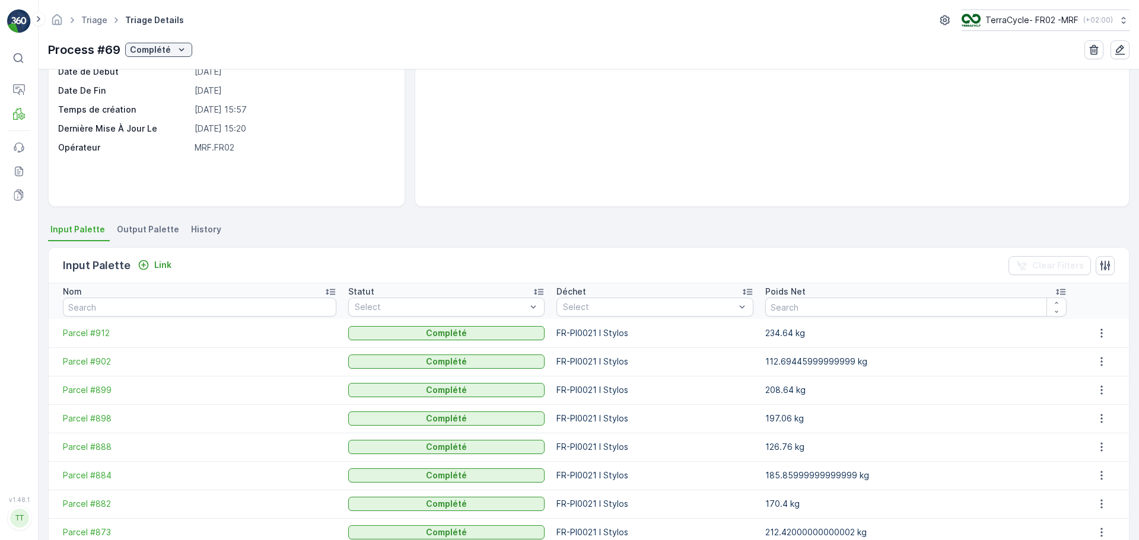
scroll to position [119, 0]
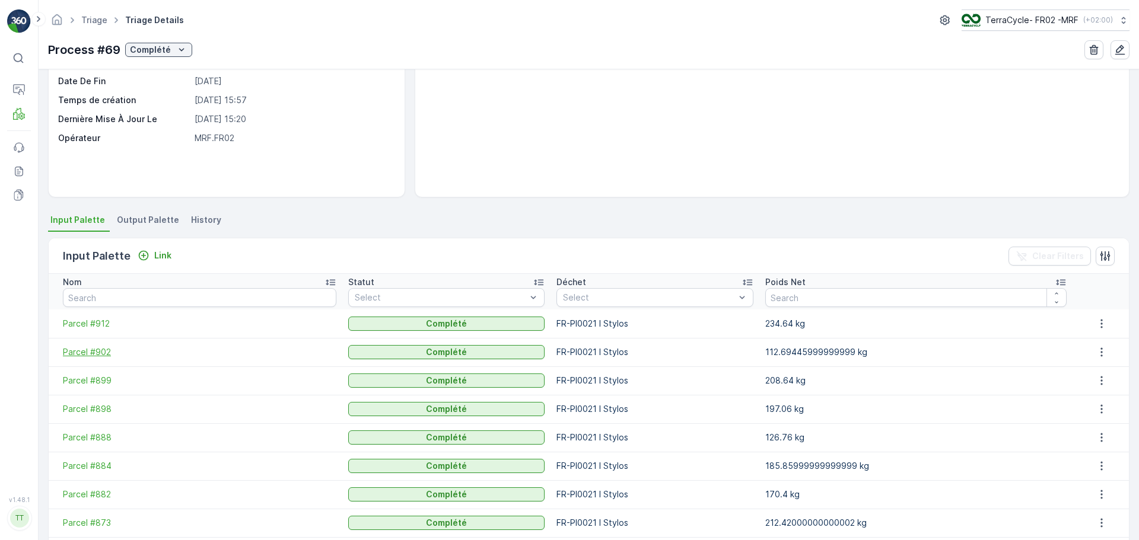
click at [81, 354] on span "Parcel #902" at bounding box center [199, 352] width 273 height 12
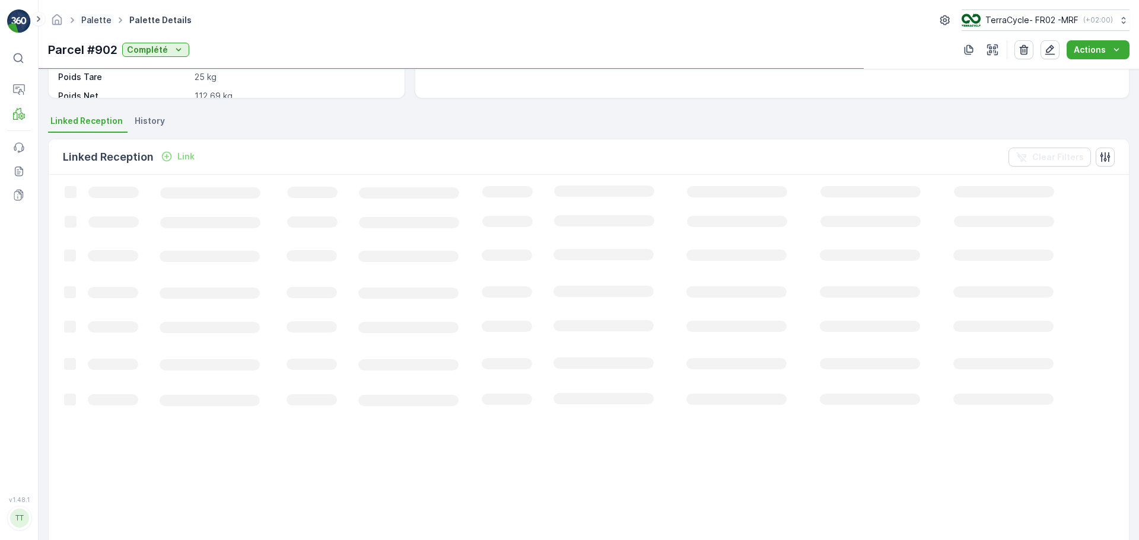
scroll to position [298, 0]
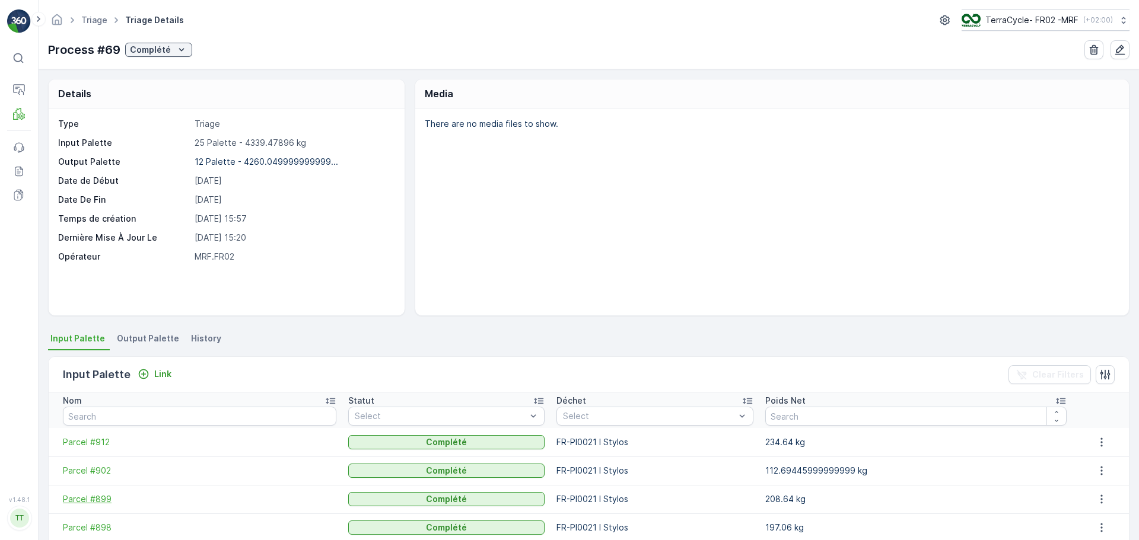
click at [94, 496] on span "Parcel #899" at bounding box center [199, 500] width 273 height 12
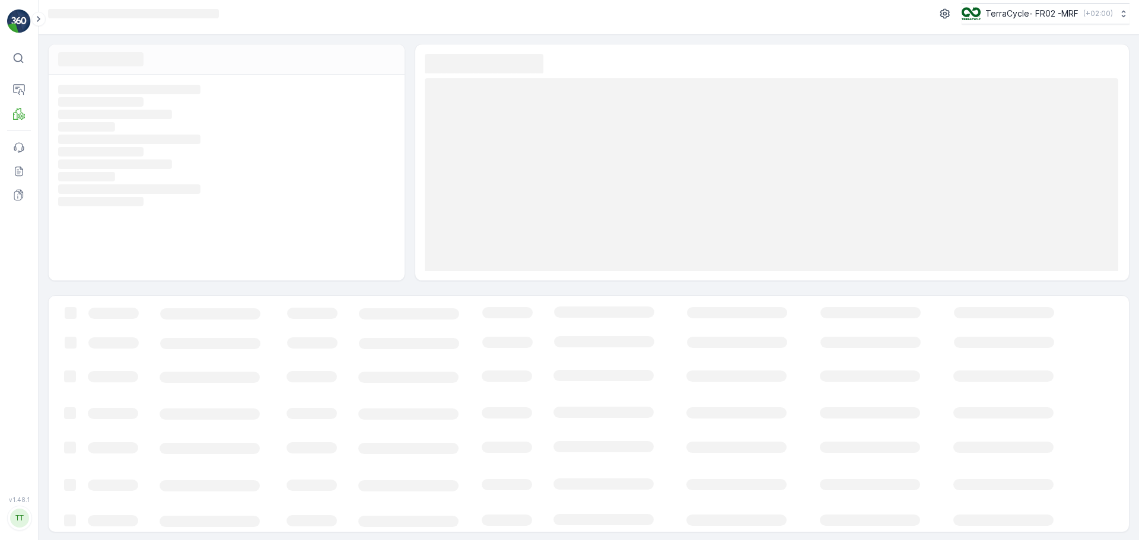
scroll to position [8, 0]
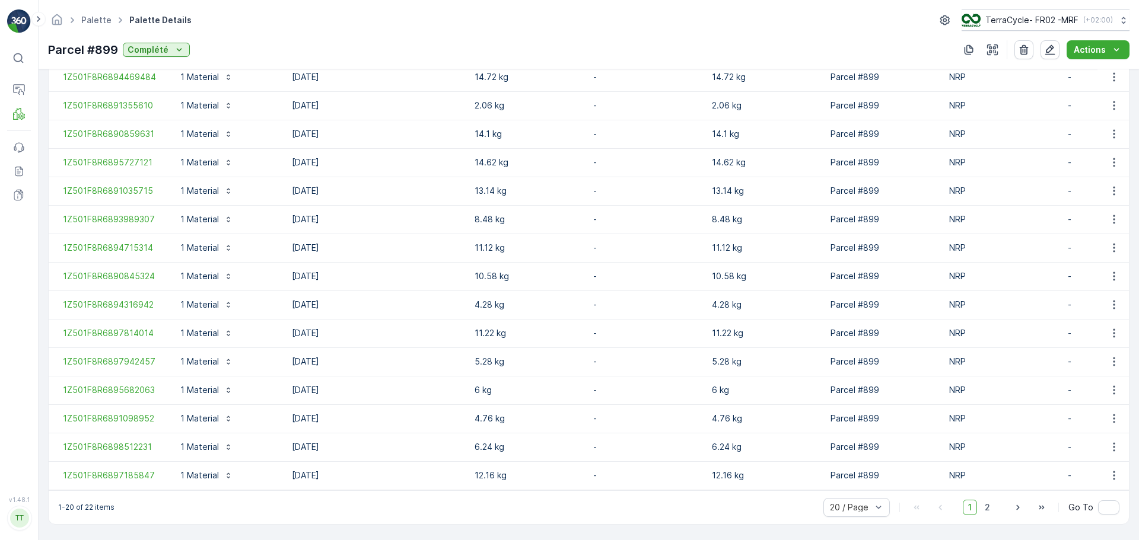
scroll to position [526, 0]
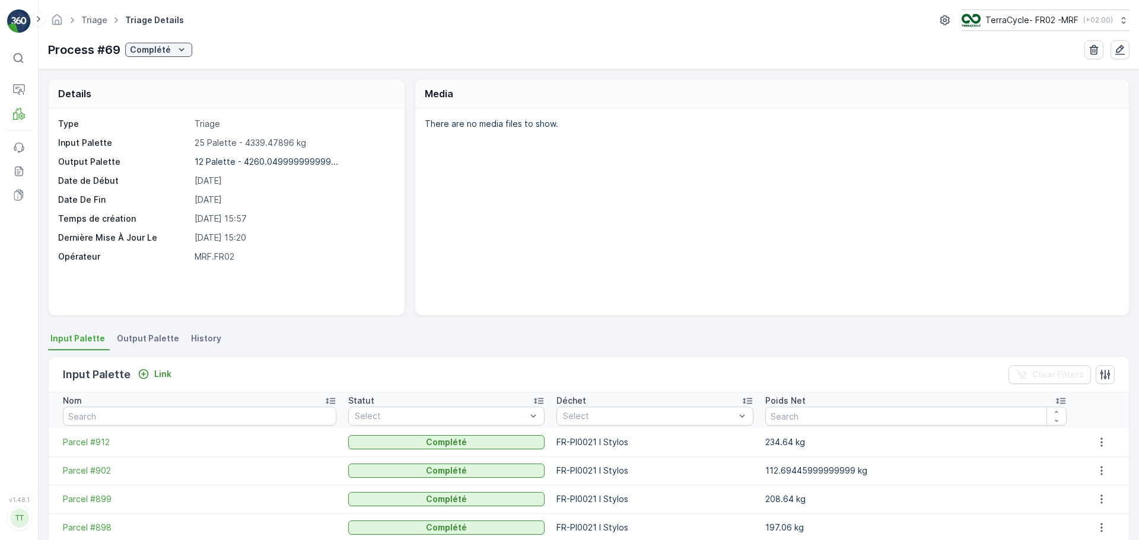
scroll to position [297, 0]
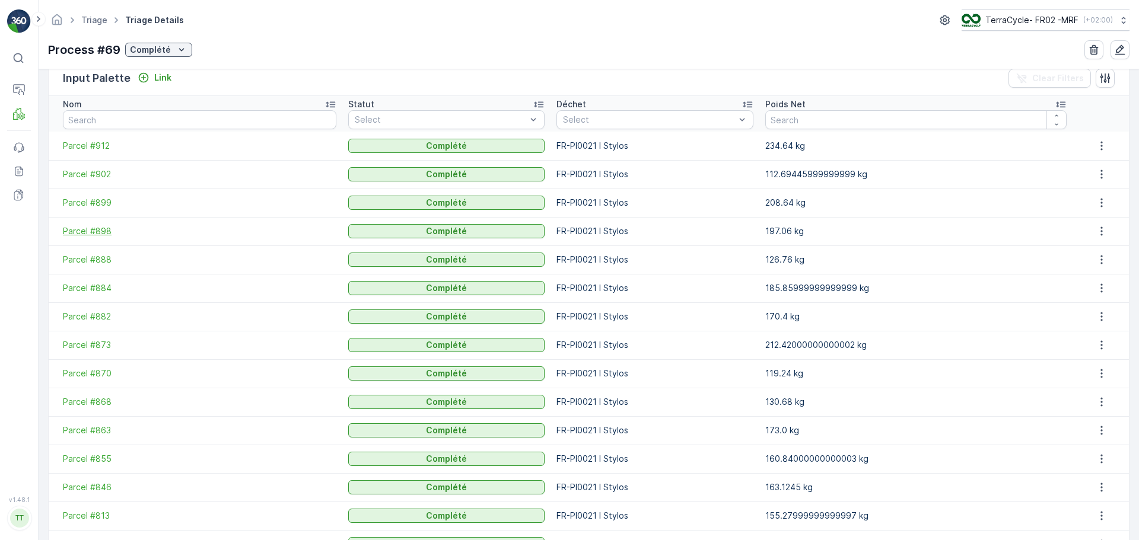
click at [92, 231] on span "Parcel #898" at bounding box center [199, 231] width 273 height 12
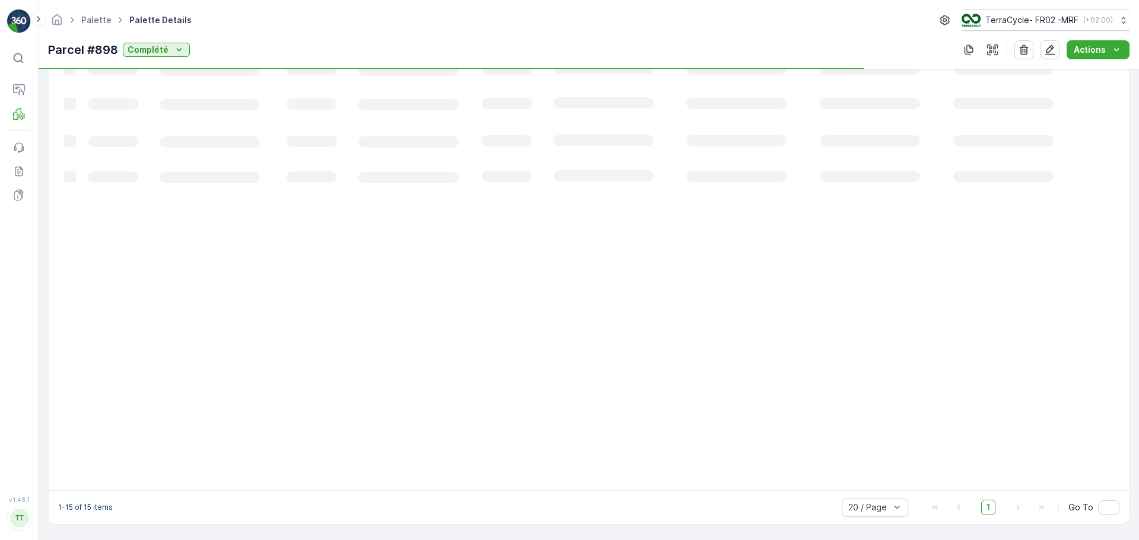
scroll to position [383, 0]
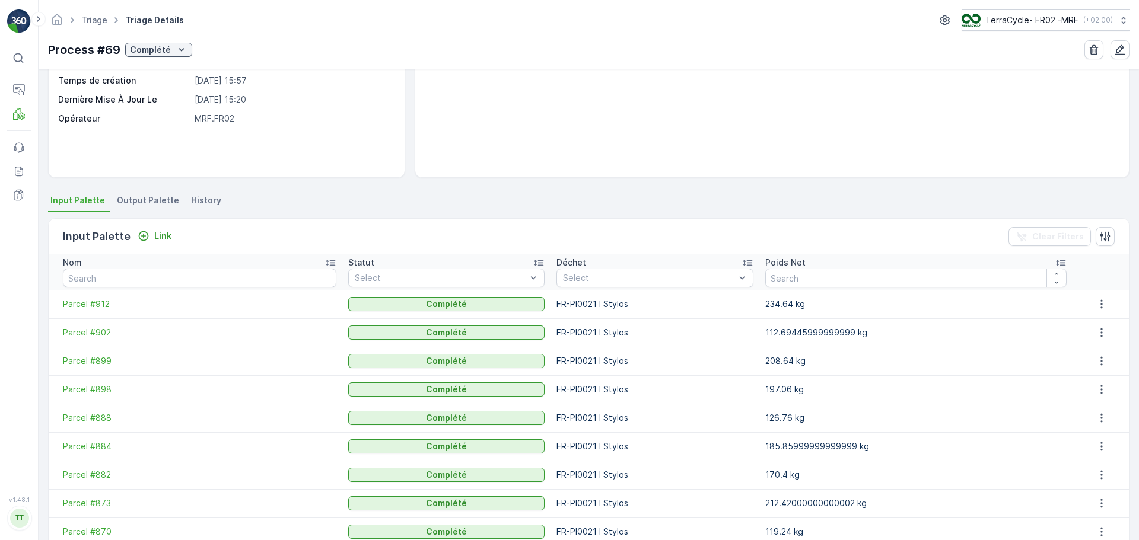
scroll to position [297, 0]
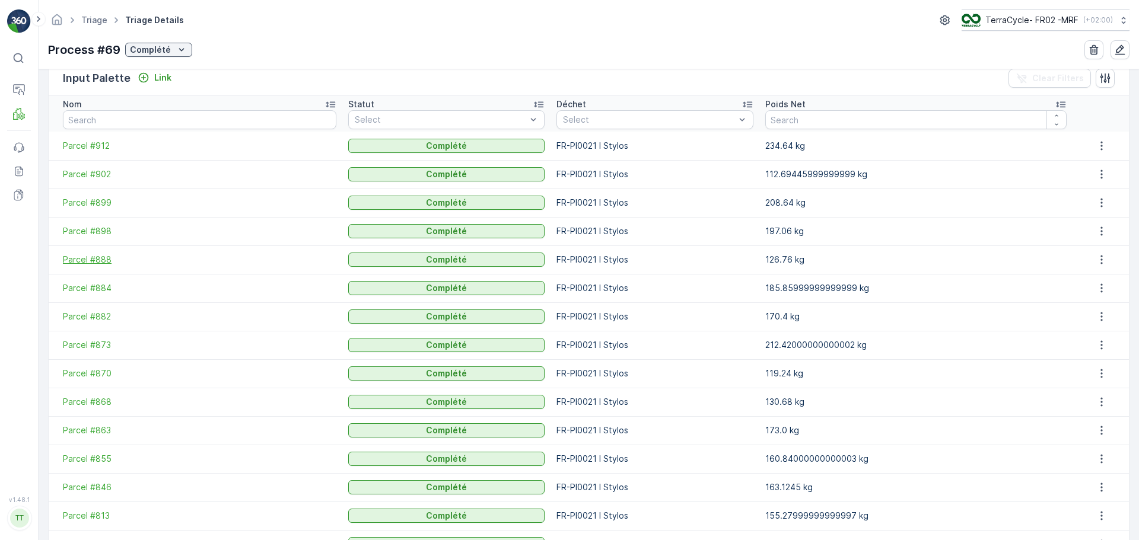
click at [98, 255] on span "Parcel #888" at bounding box center [199, 260] width 273 height 12
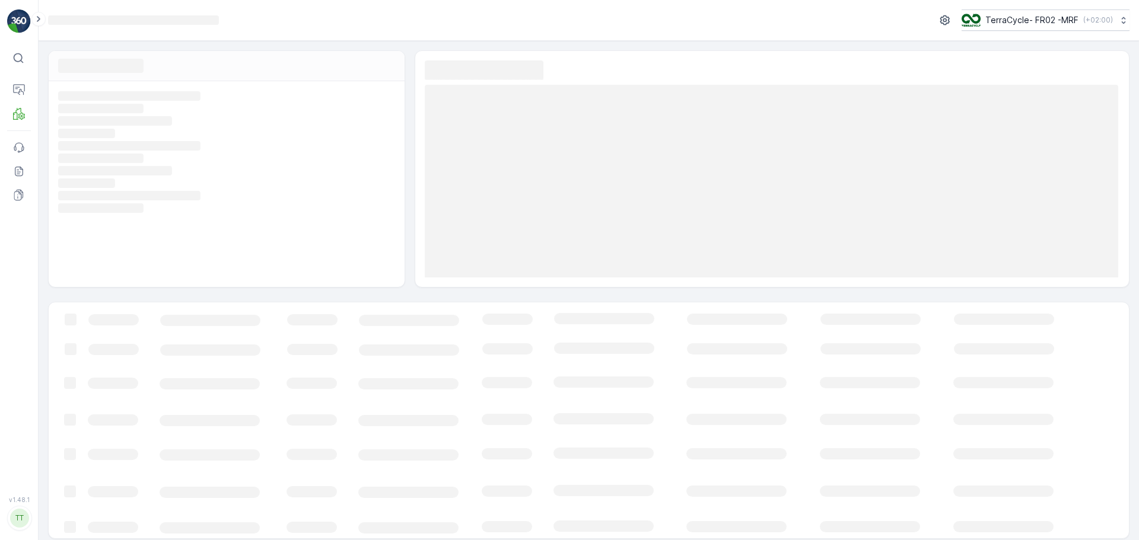
scroll to position [8, 0]
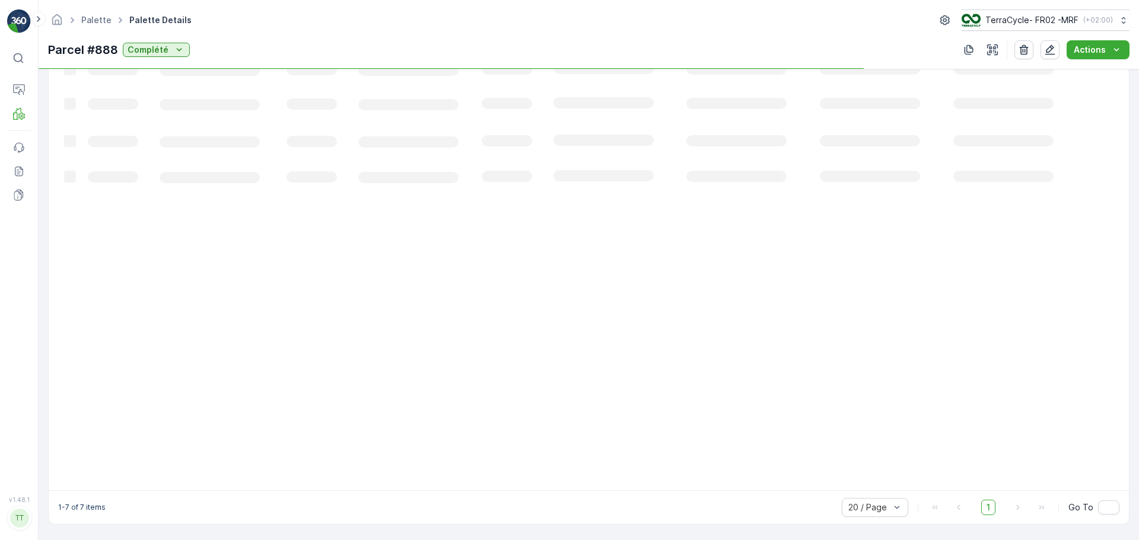
scroll to position [155, 0]
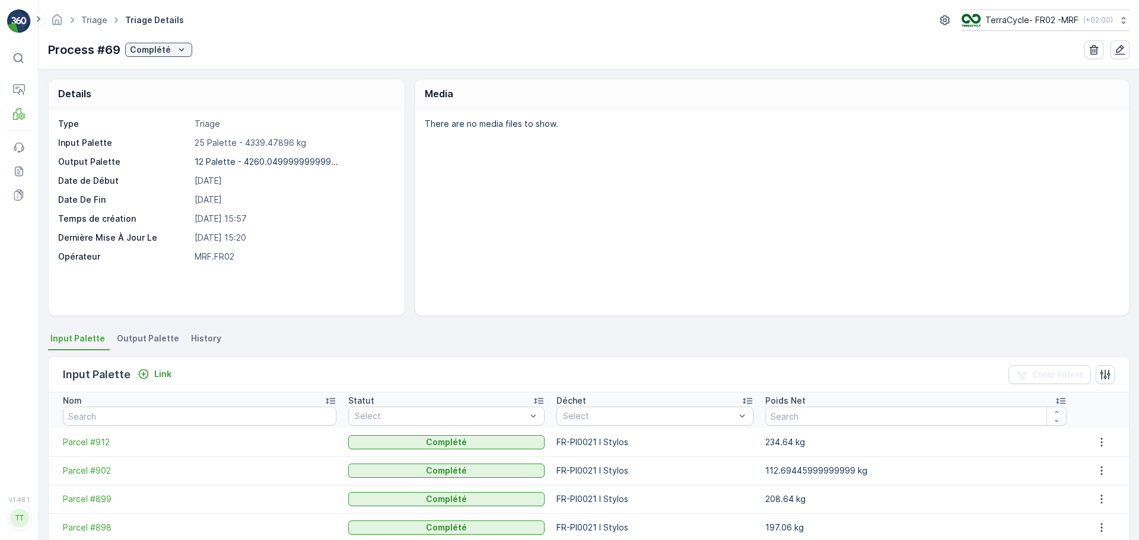
scroll to position [297, 0]
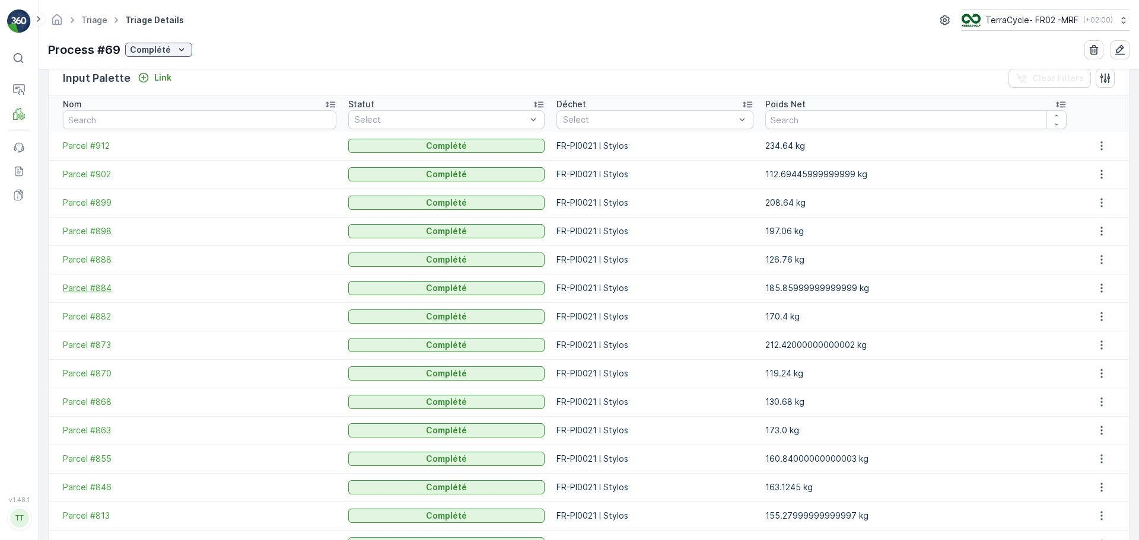
click at [98, 292] on span "Parcel #884" at bounding box center [199, 288] width 273 height 12
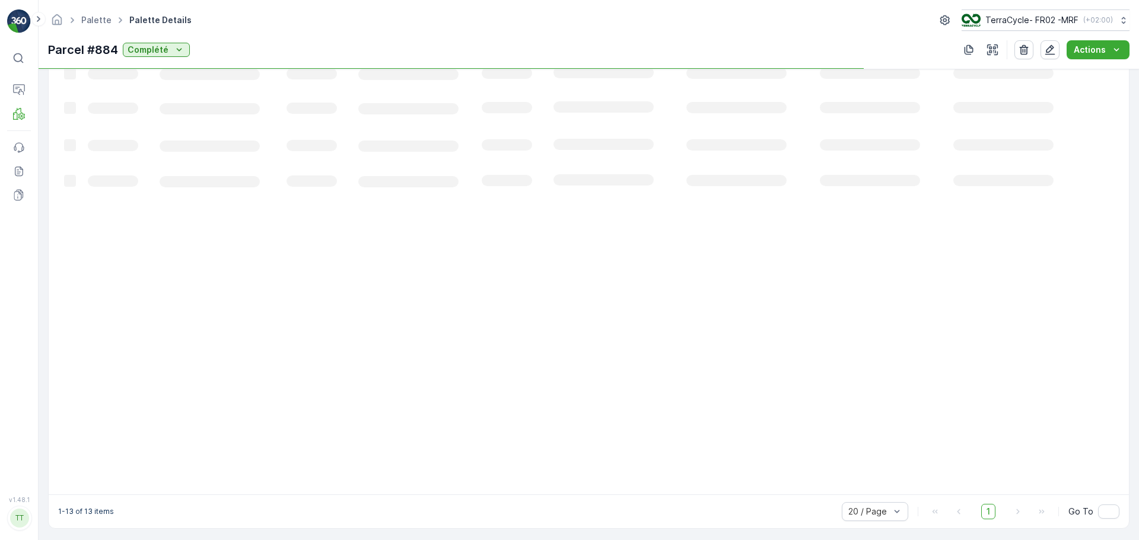
scroll to position [326, 0]
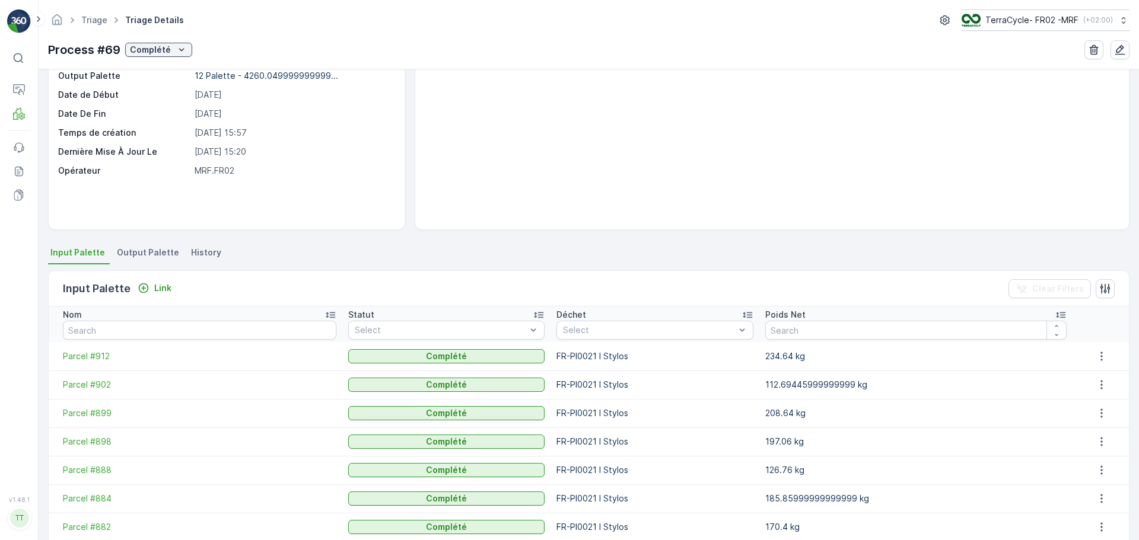
scroll to position [237, 0]
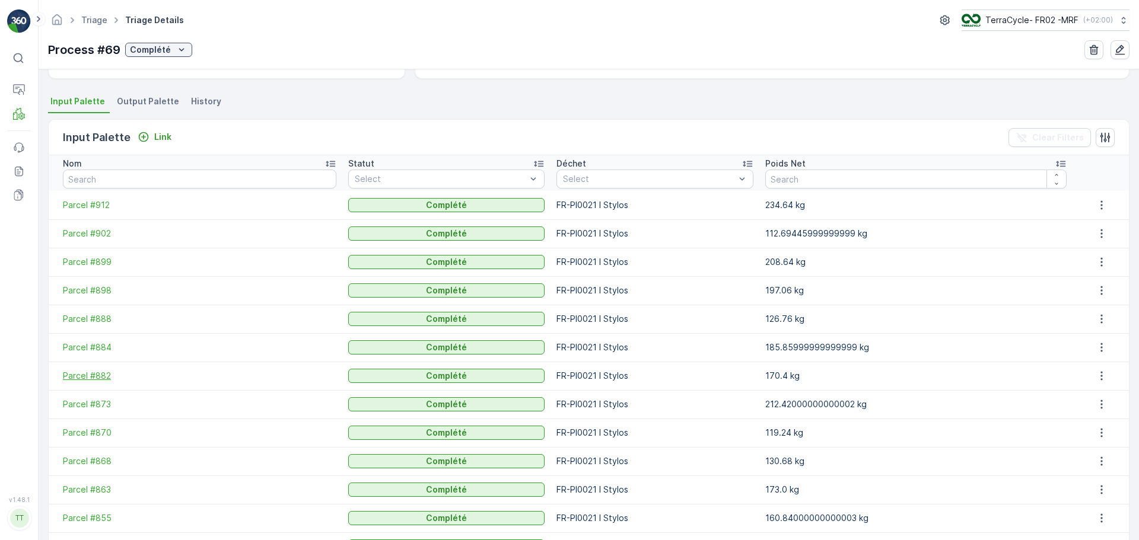
click at [84, 377] on span "Parcel #882" at bounding box center [199, 376] width 273 height 12
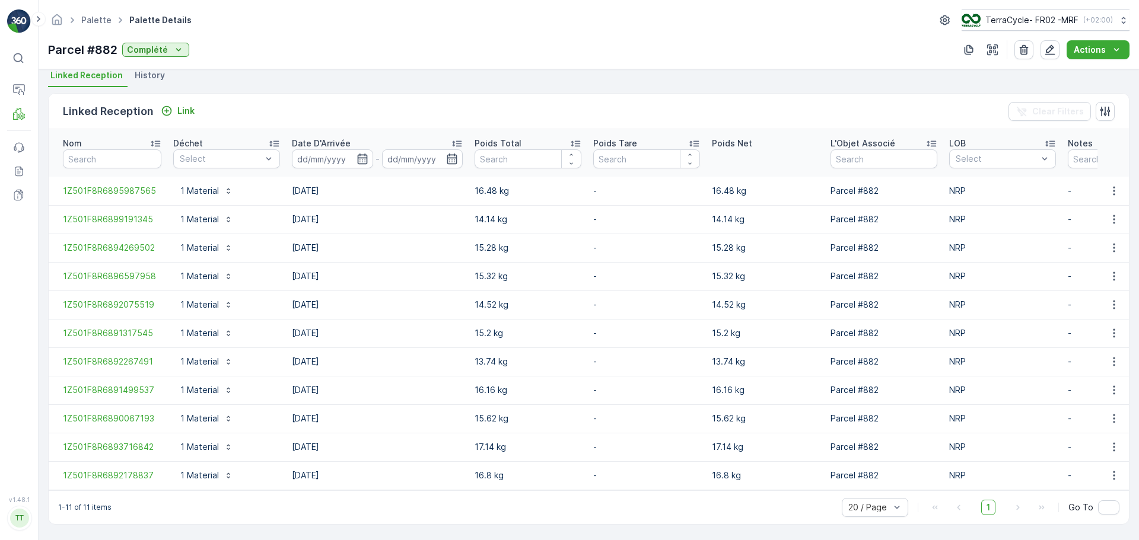
scroll to position [269, 0]
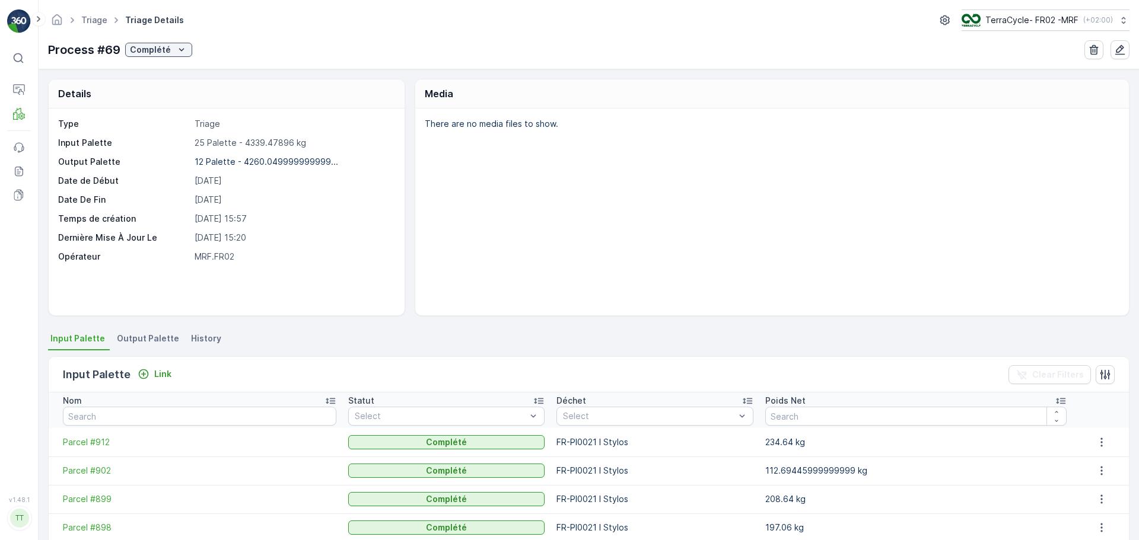
scroll to position [297, 0]
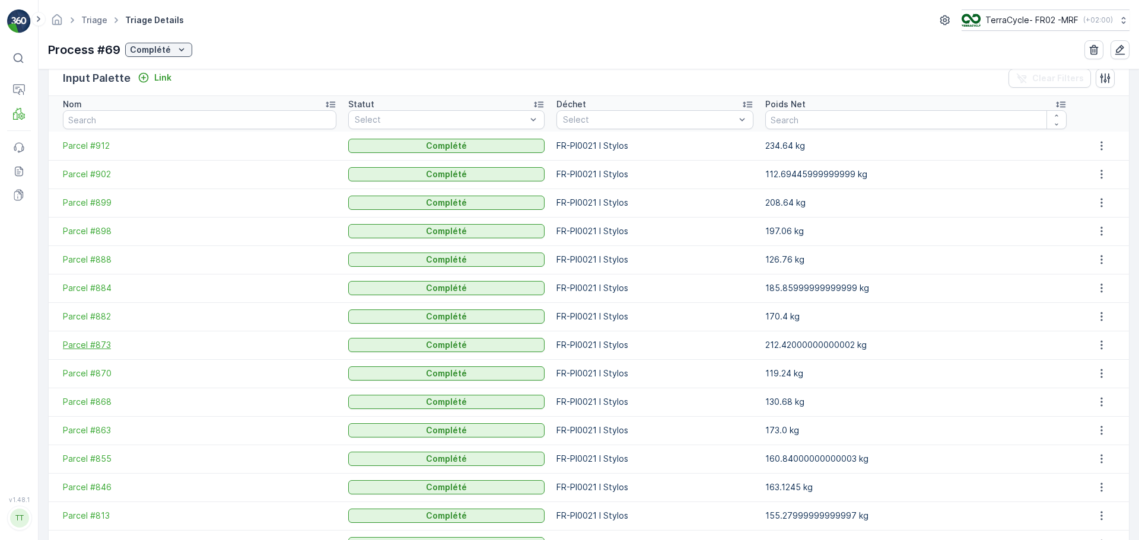
click at [87, 349] on span "Parcel #873" at bounding box center [199, 345] width 273 height 12
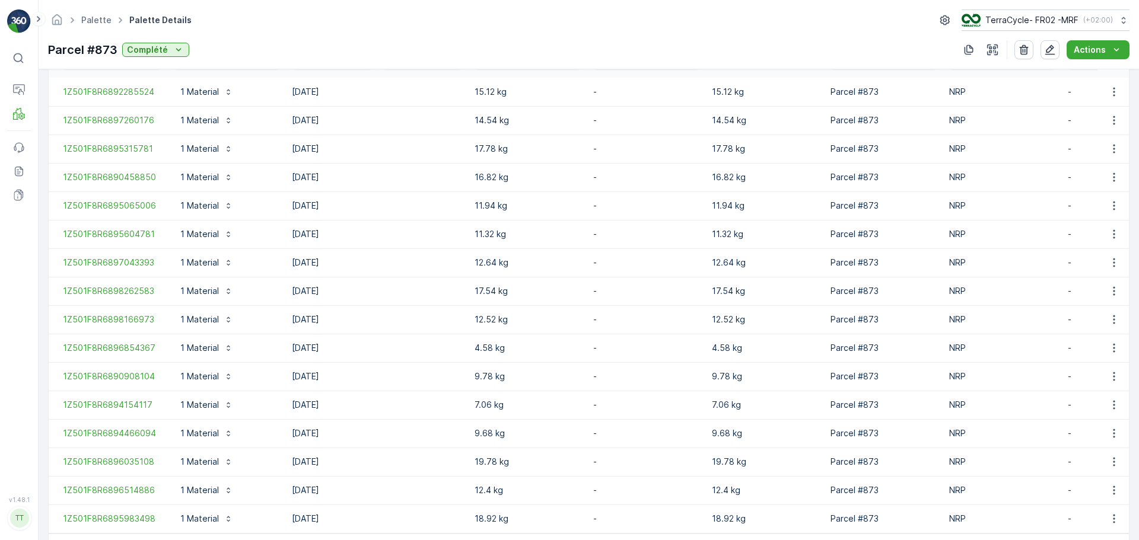
scroll to position [412, 0]
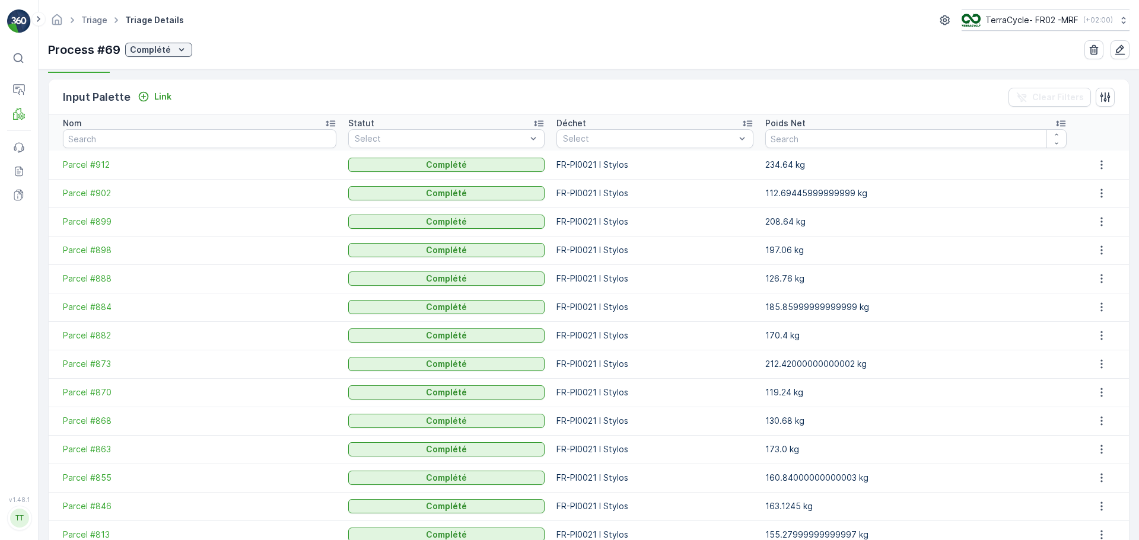
scroll to position [297, 0]
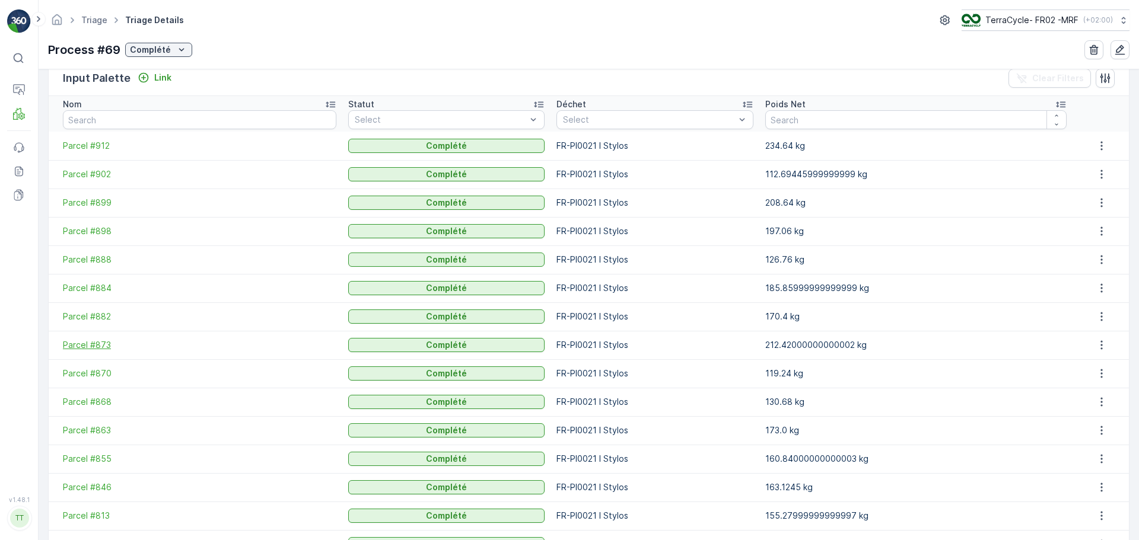
click at [98, 344] on span "Parcel #873" at bounding box center [199, 345] width 273 height 12
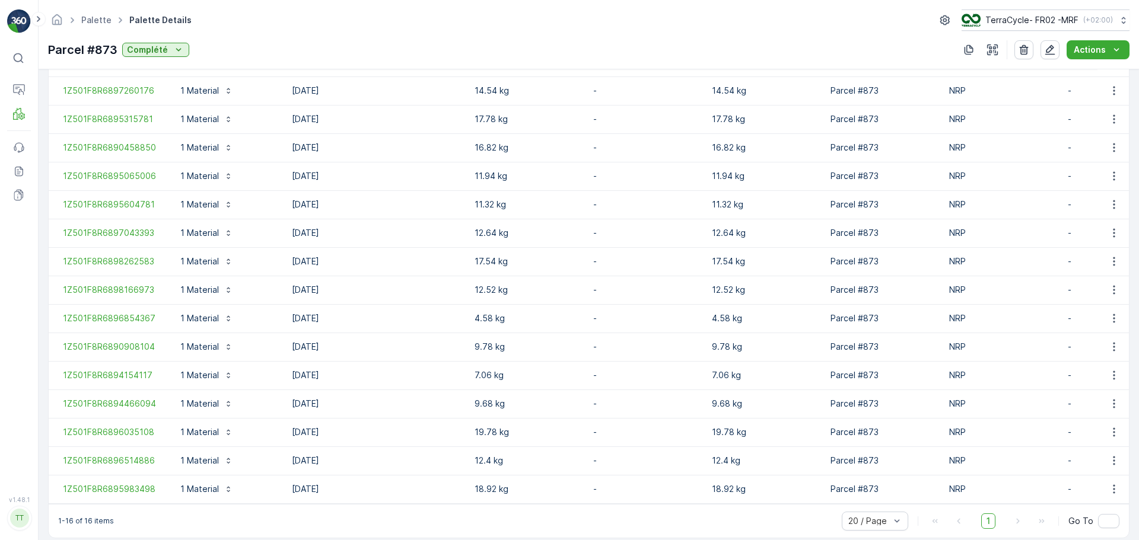
scroll to position [412, 0]
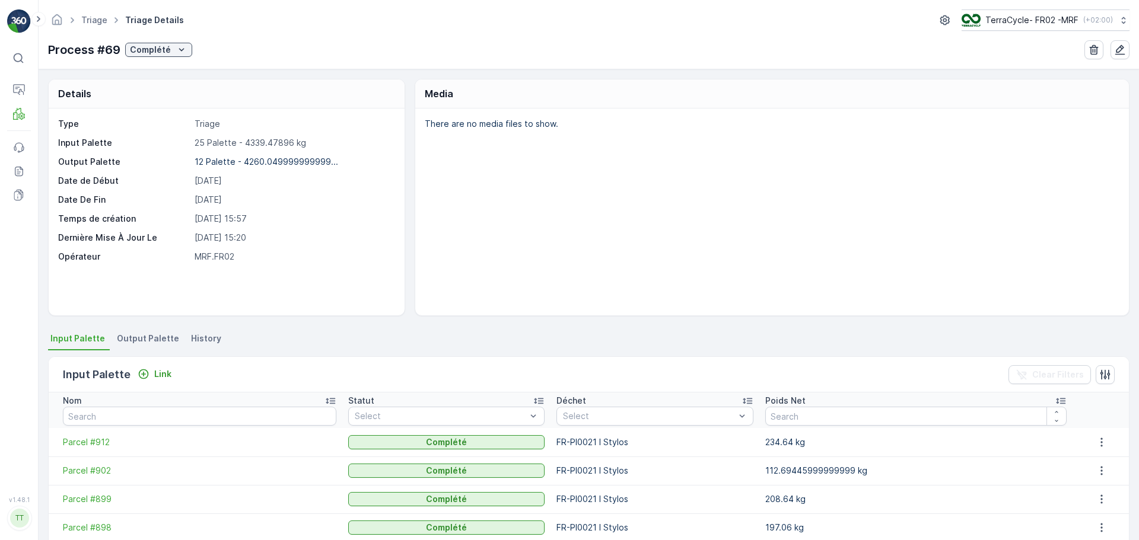
scroll to position [297, 0]
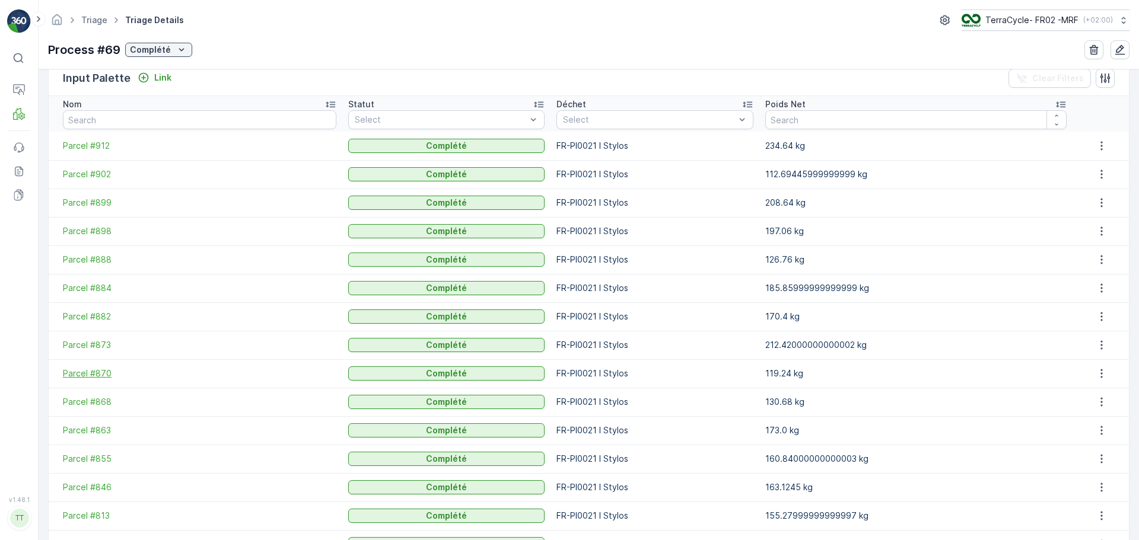
click at [88, 376] on span "Parcel #870" at bounding box center [199, 374] width 273 height 12
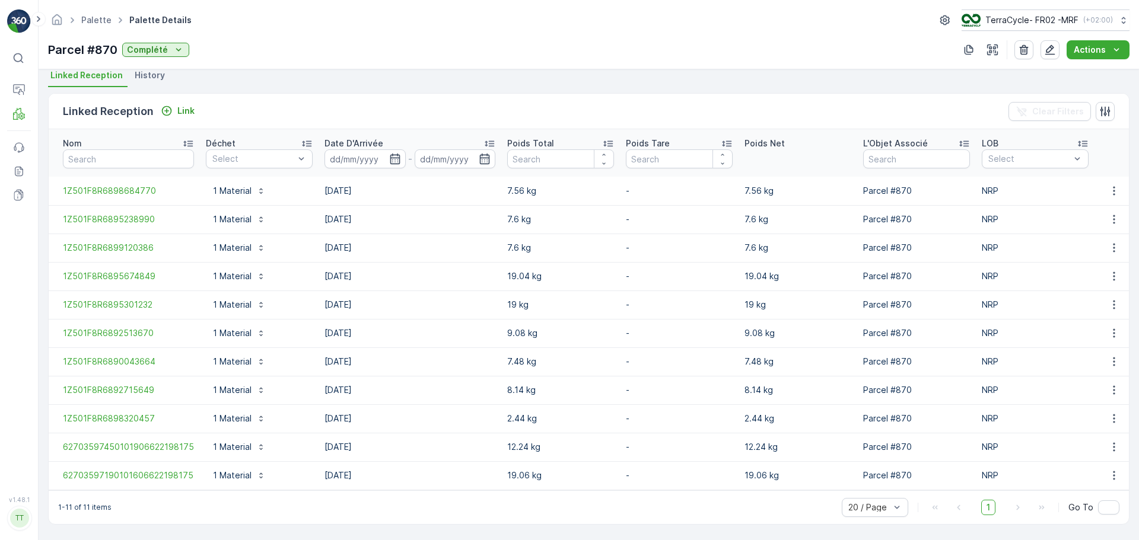
scroll to position [269, 0]
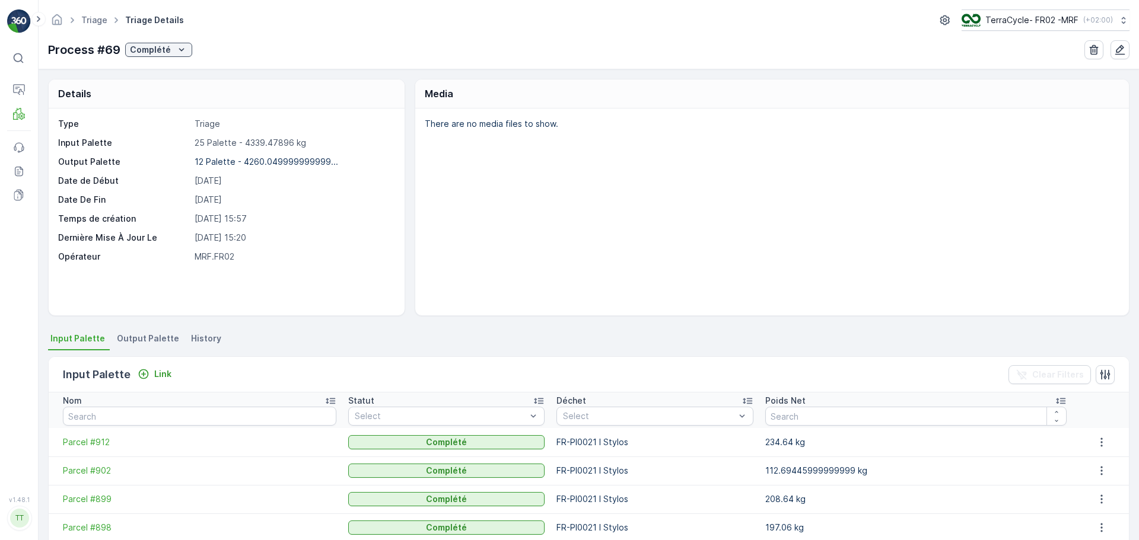
scroll to position [356, 0]
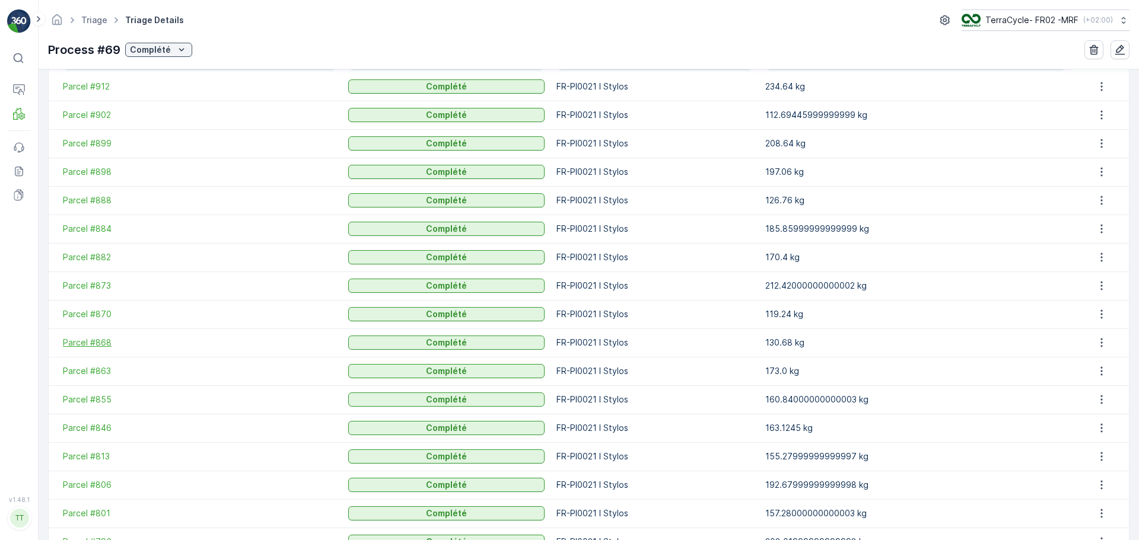
click at [98, 337] on span "Parcel #868" at bounding box center [199, 343] width 273 height 12
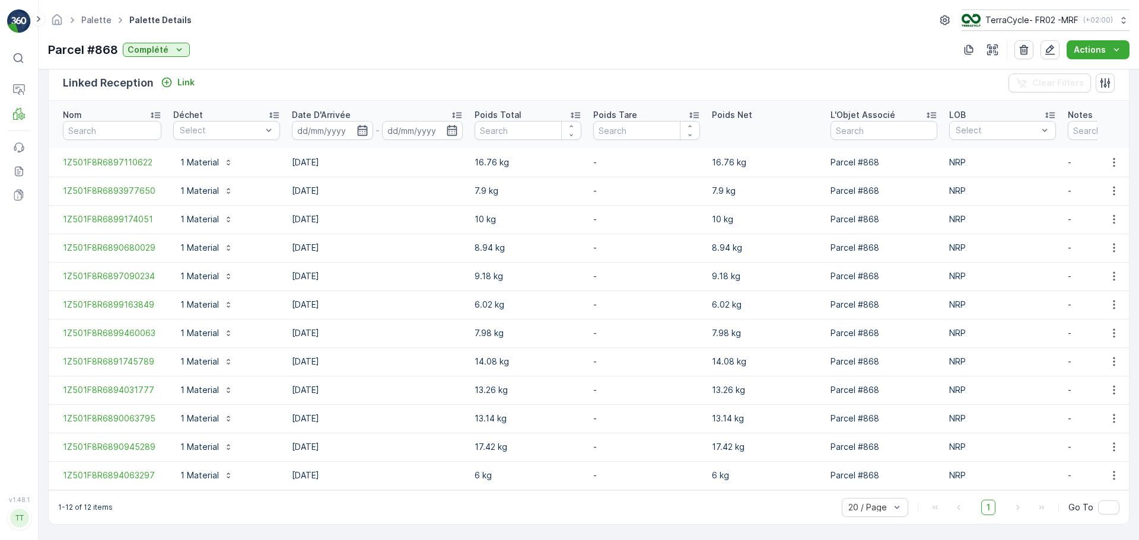
scroll to position [298, 0]
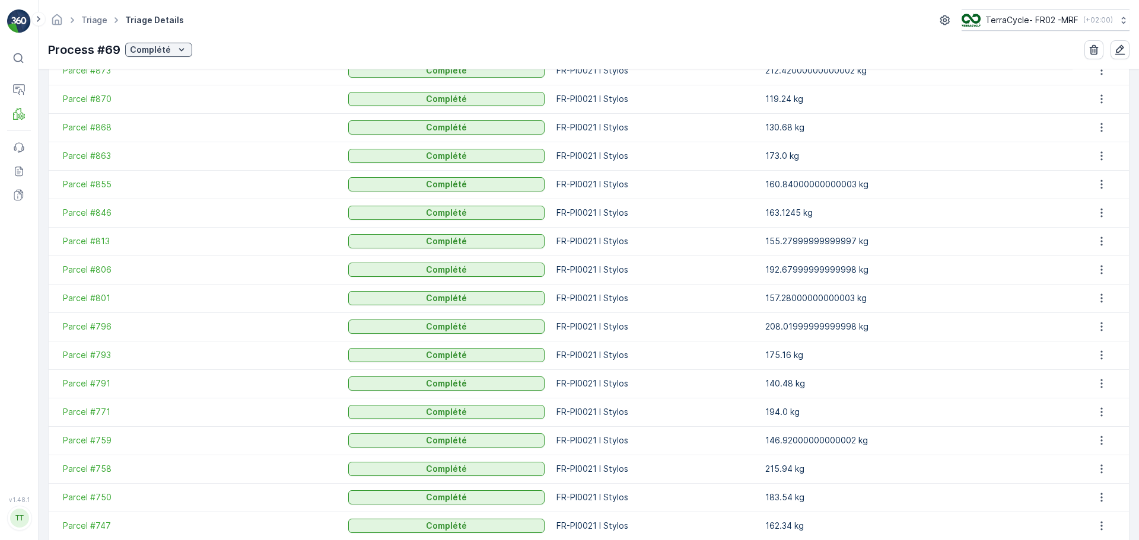
scroll to position [593, 0]
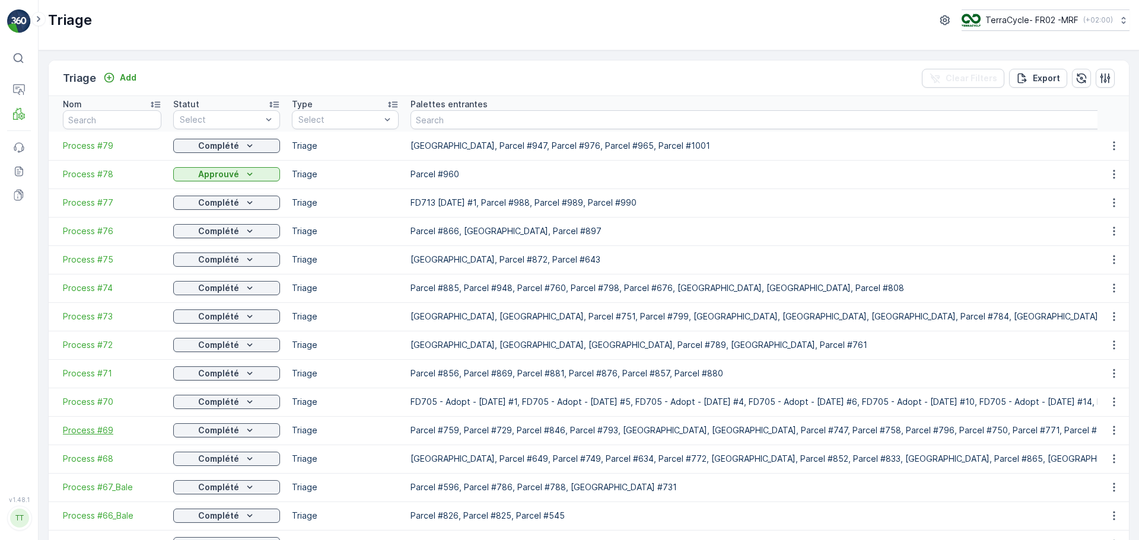
click at [94, 428] on span "Process #69" at bounding box center [112, 431] width 98 height 12
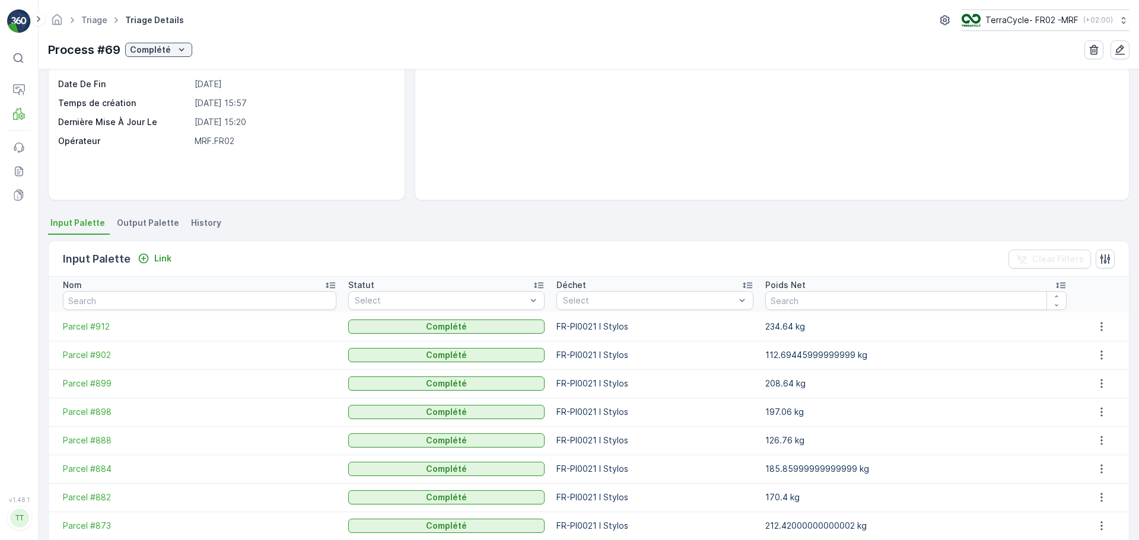
scroll to position [237, 0]
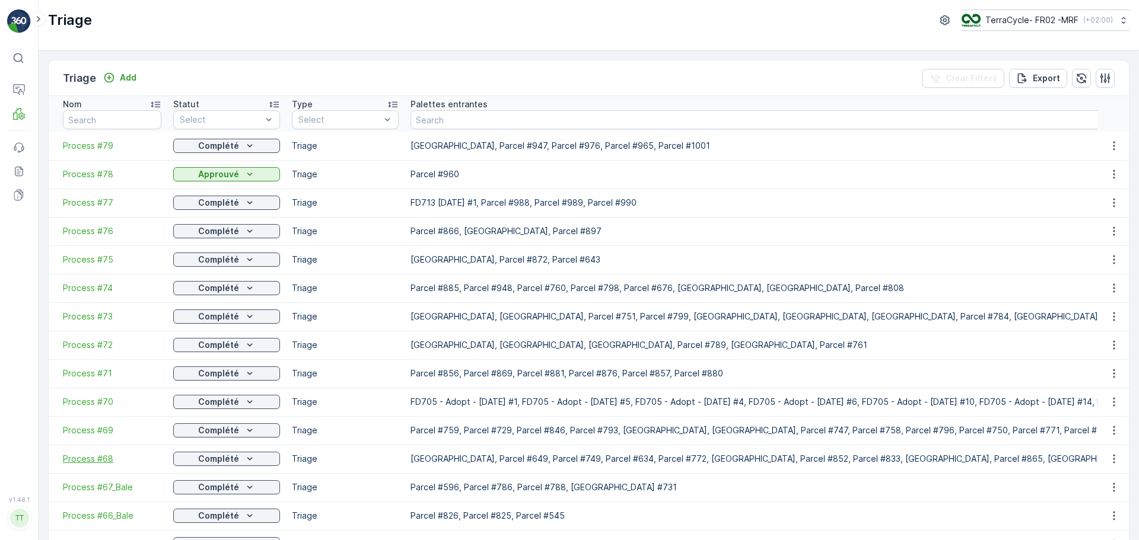
click at [100, 455] on span "Process #68" at bounding box center [112, 459] width 98 height 12
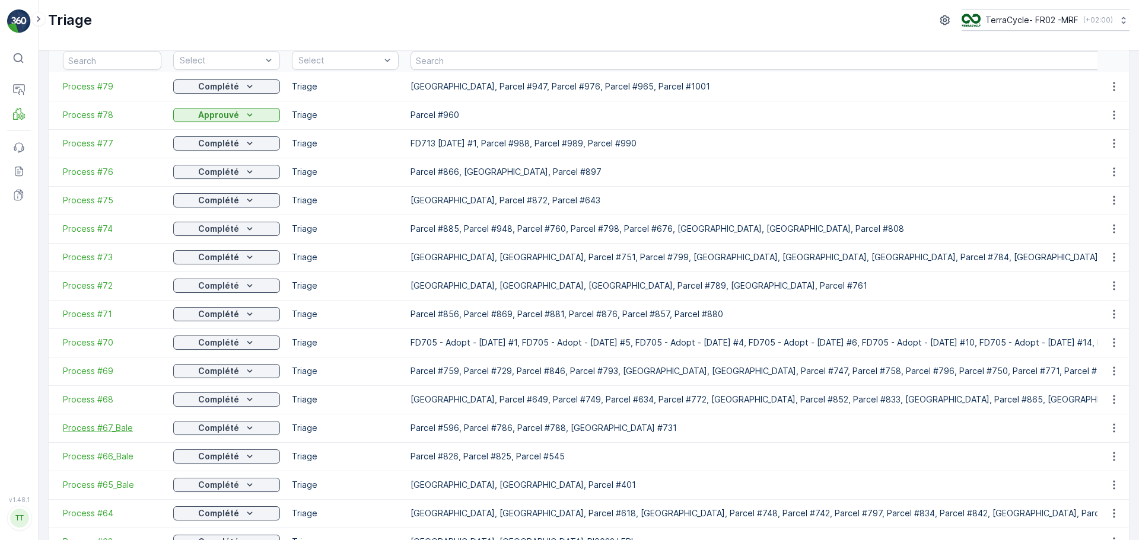
scroll to position [119, 0]
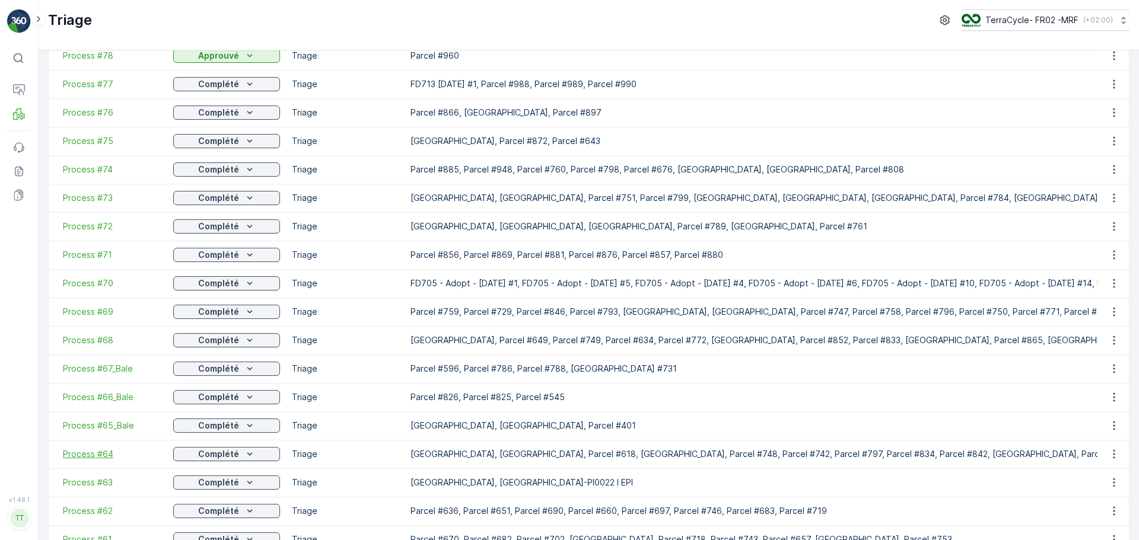
click at [93, 453] on span "Process #64" at bounding box center [112, 454] width 98 height 12
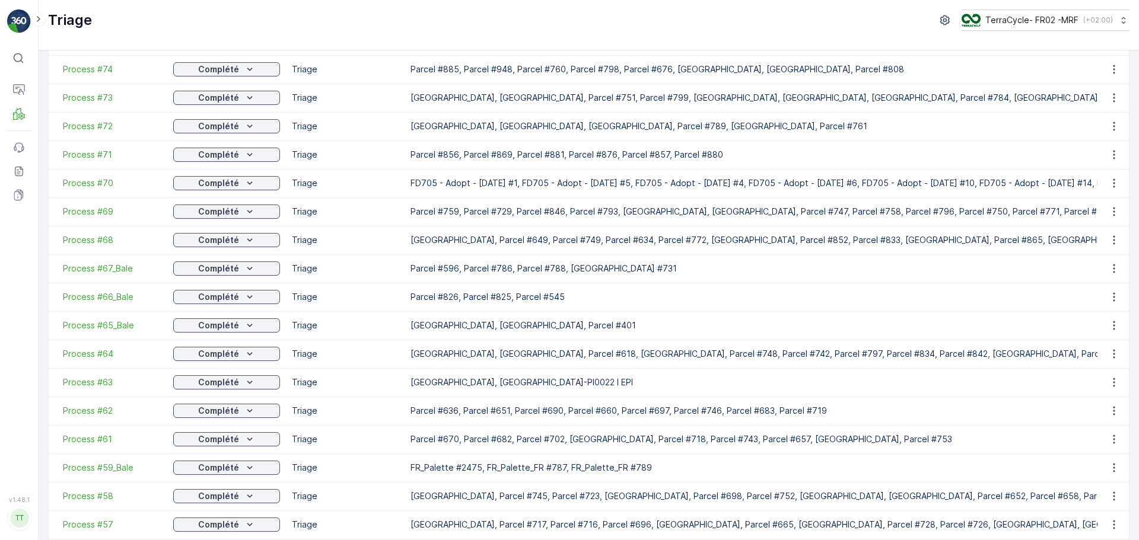
scroll to position [297, 0]
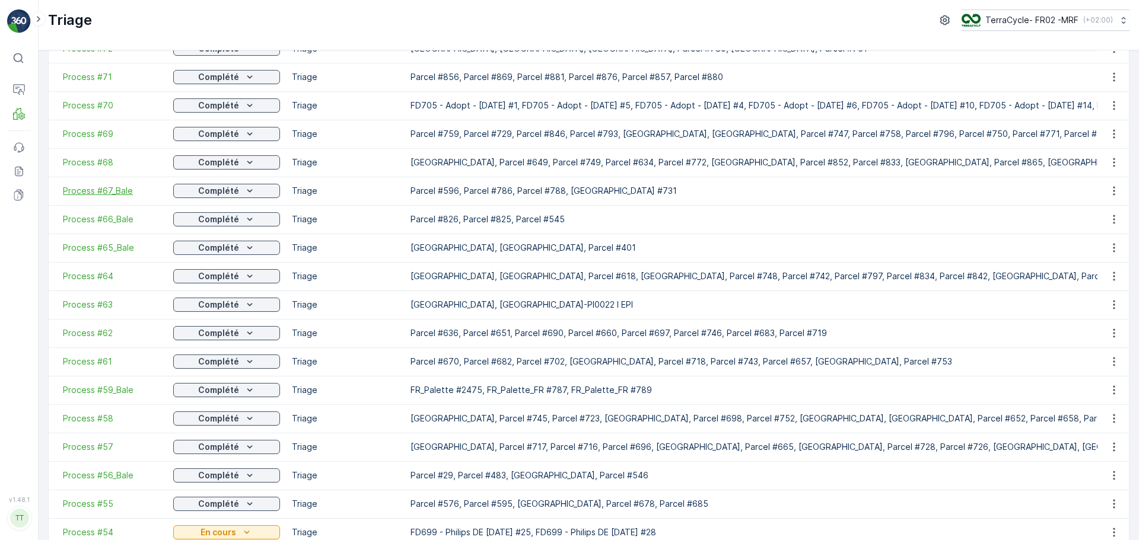
click at [104, 189] on span "Process #67_Bale" at bounding box center [112, 191] width 98 height 12
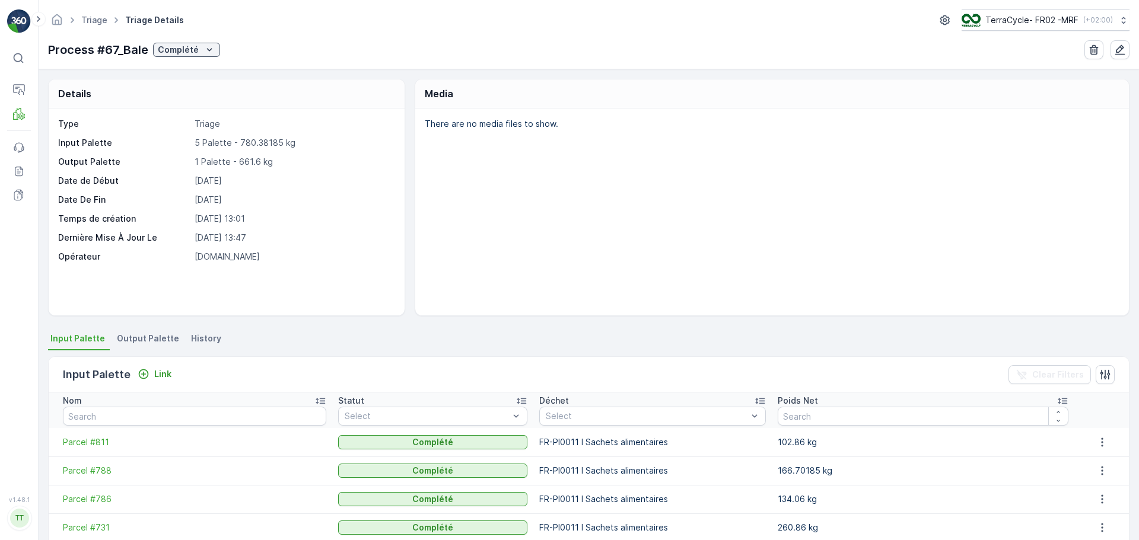
scroll to position [59, 0]
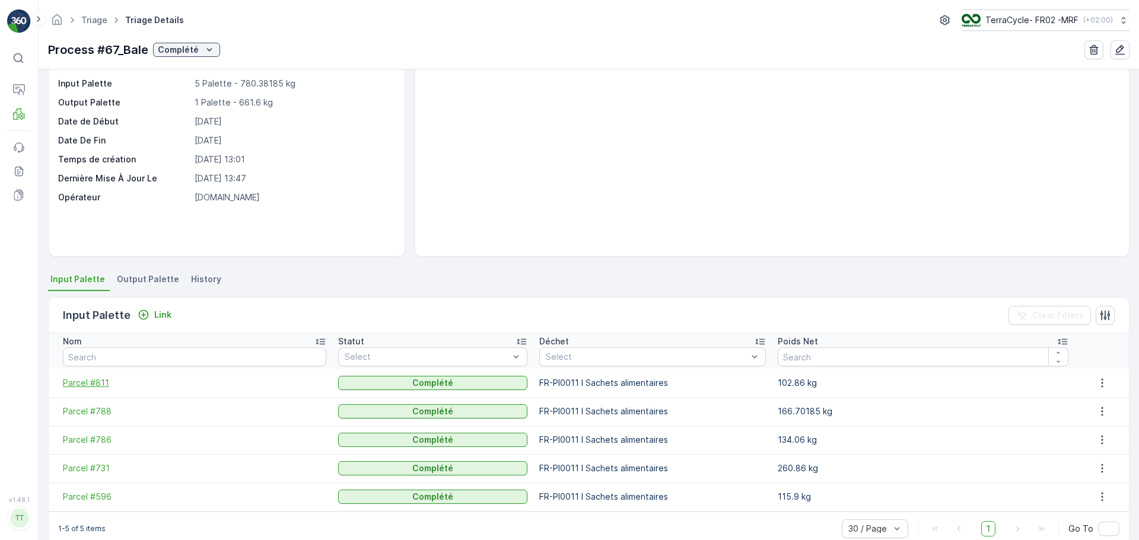
click at [87, 383] on span "Parcel #811" at bounding box center [194, 383] width 263 height 12
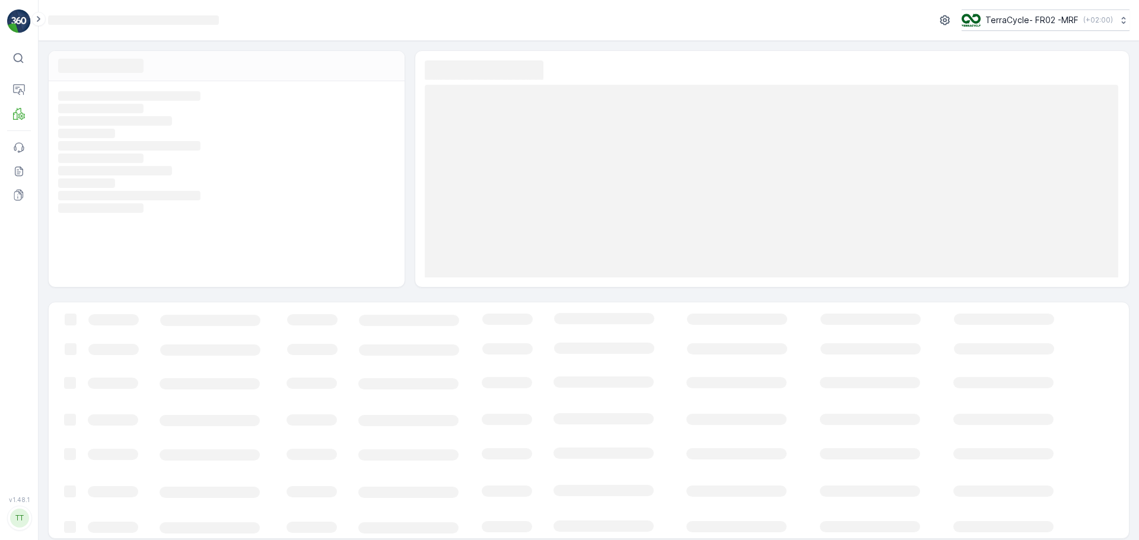
scroll to position [8, 0]
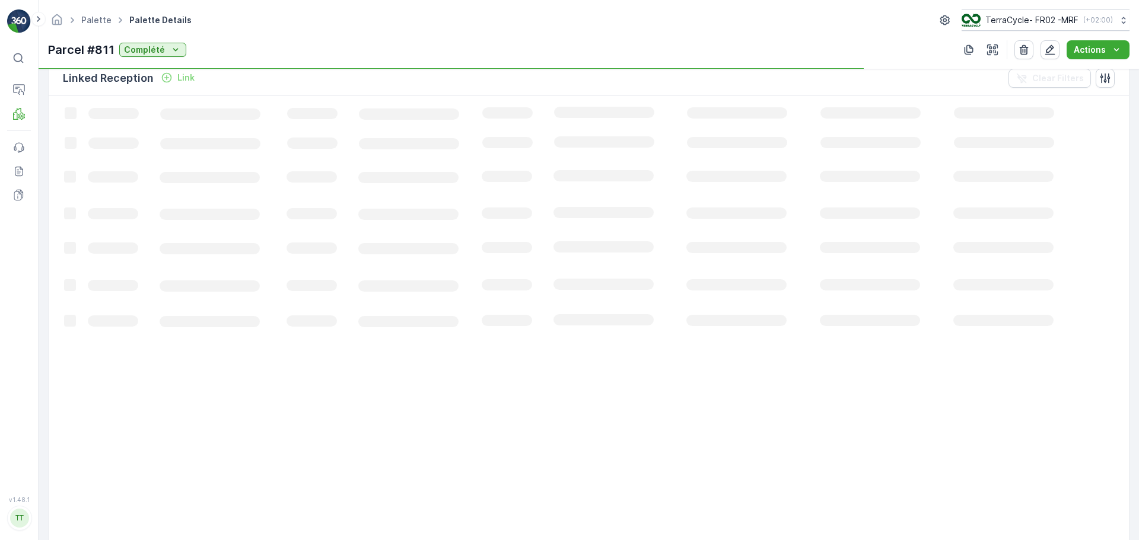
scroll to position [212, 0]
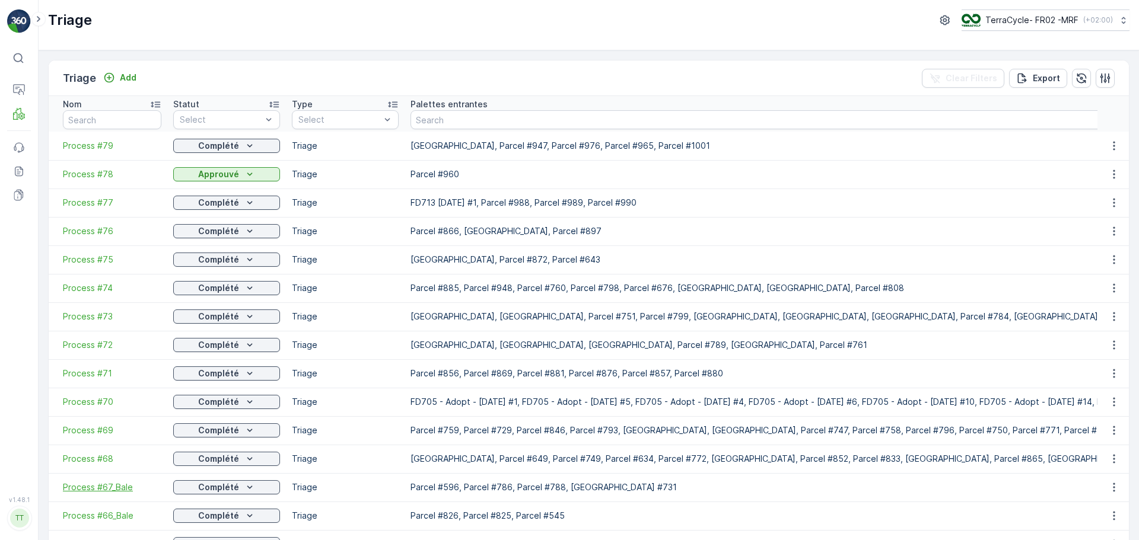
click at [112, 490] on span "Process #67_Bale" at bounding box center [112, 488] width 98 height 12
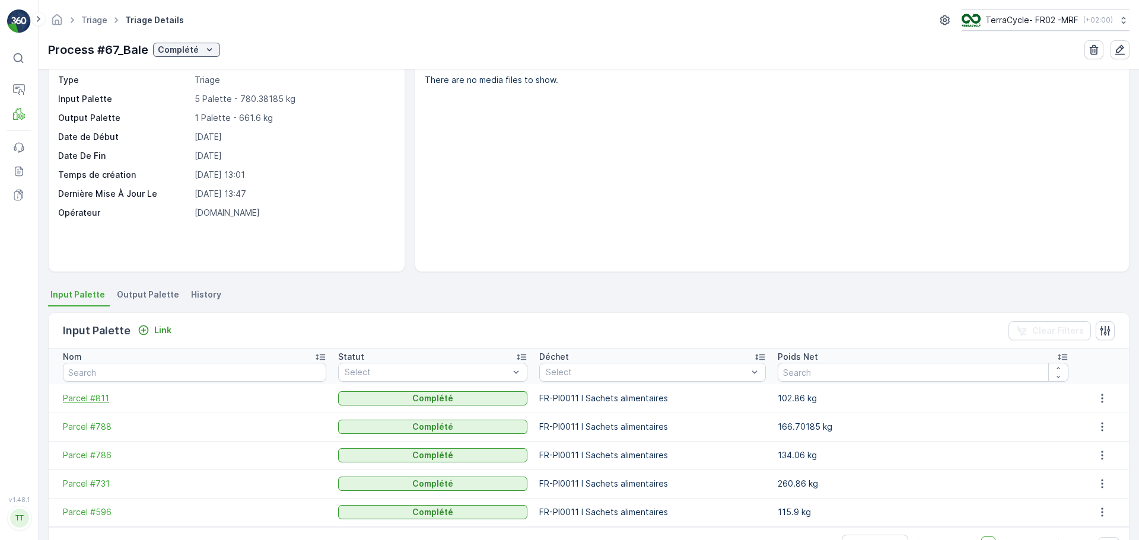
scroll to position [81, 0]
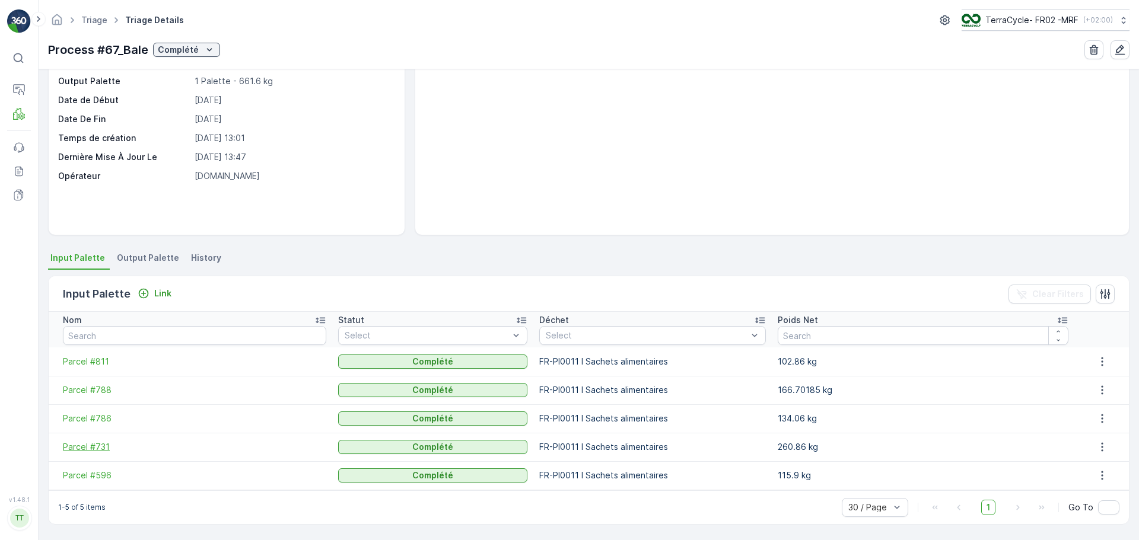
click at [98, 445] on span "Parcel #731" at bounding box center [194, 447] width 263 height 12
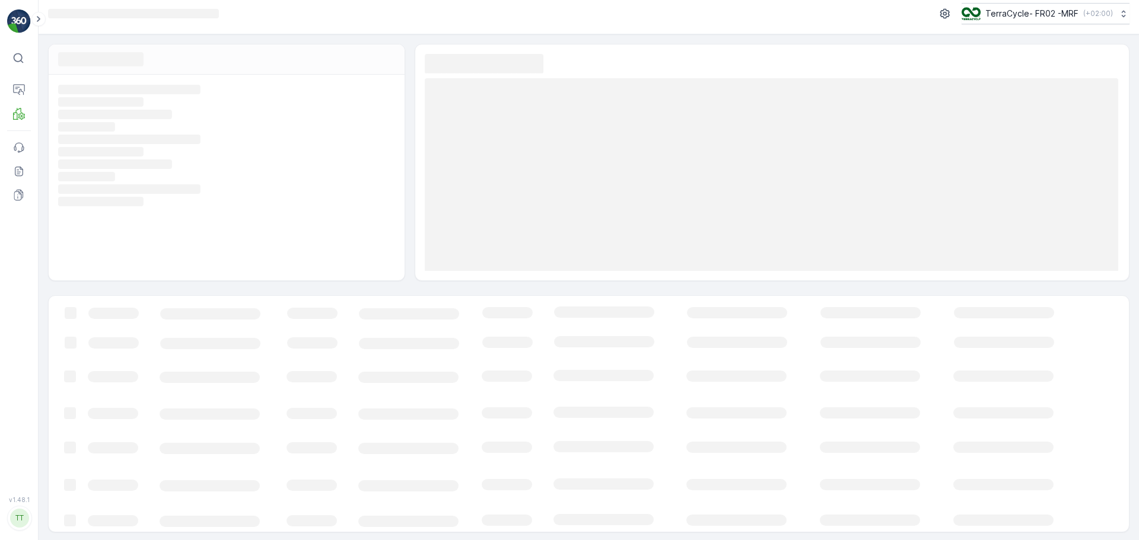
scroll to position [8, 0]
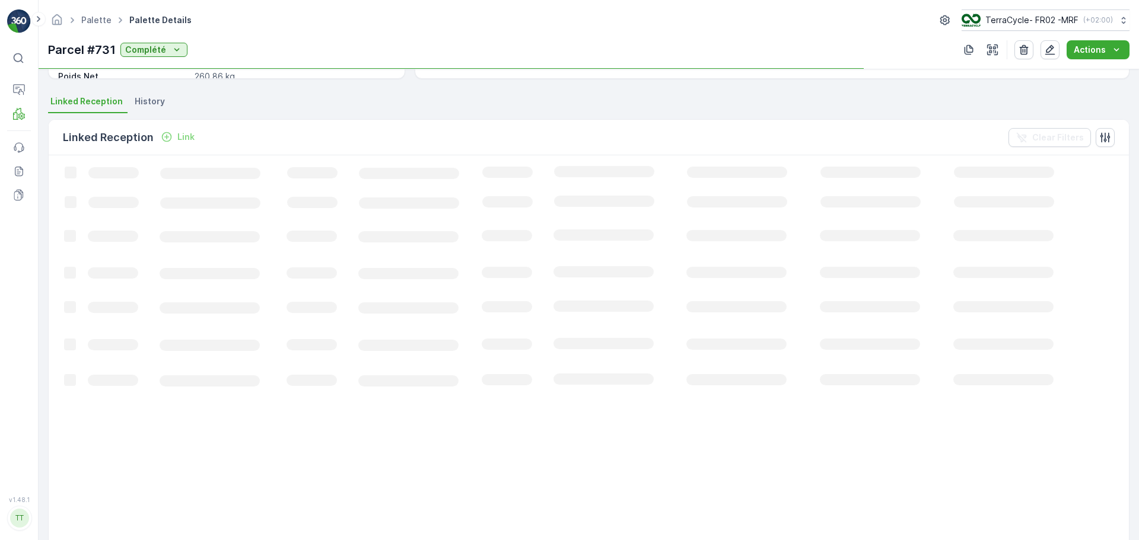
scroll to position [441, 0]
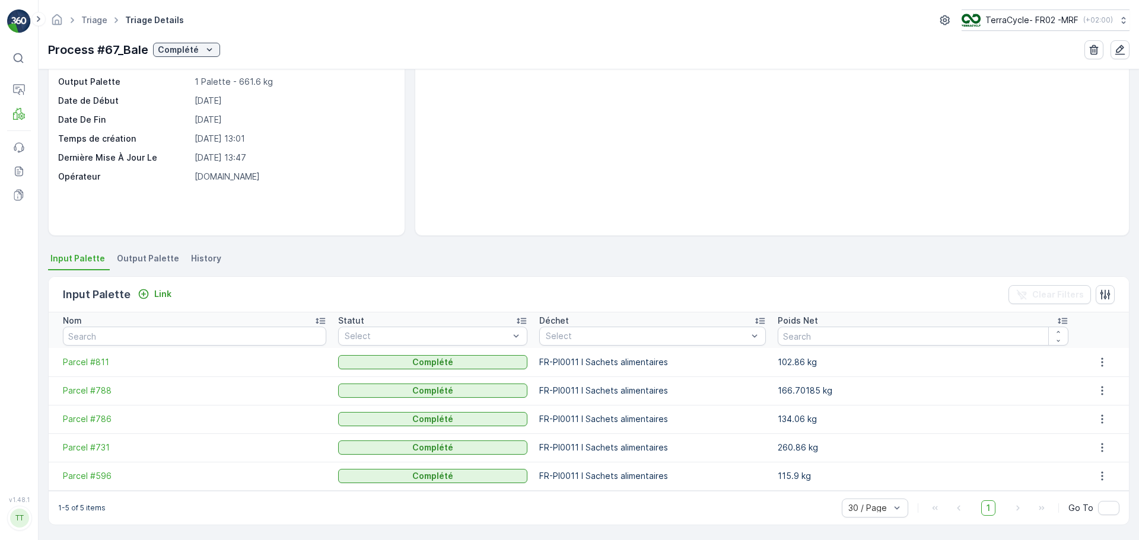
scroll to position [81, 0]
click at [102, 418] on span "Parcel #786" at bounding box center [194, 419] width 263 height 12
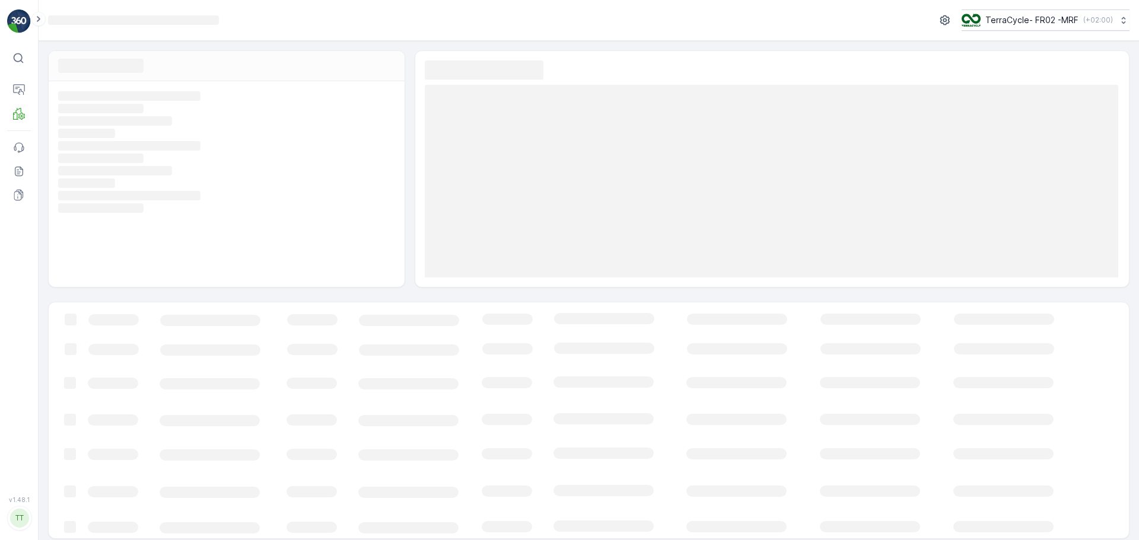
scroll to position [8, 0]
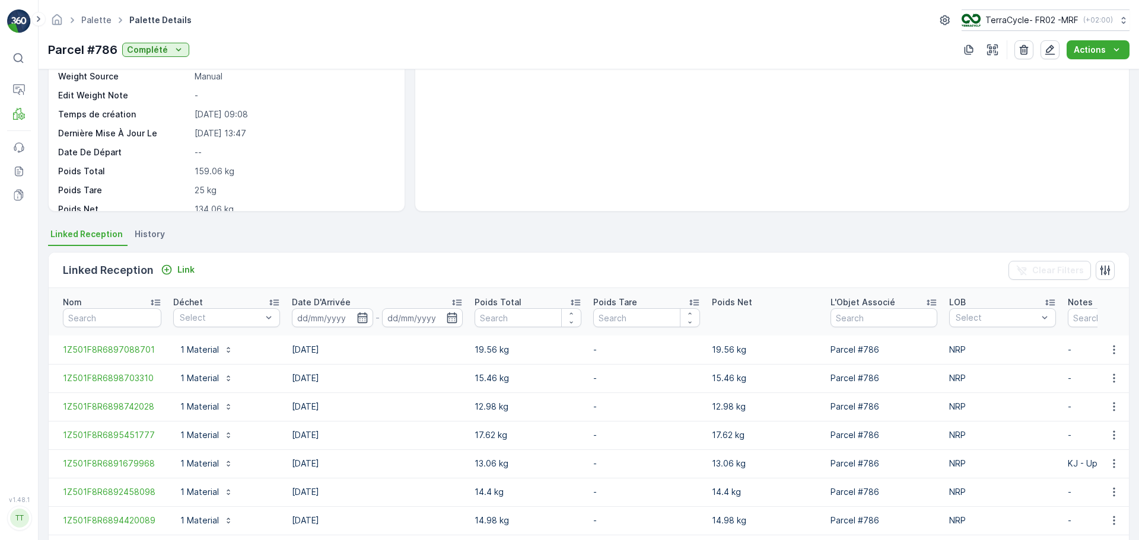
scroll to position [212, 0]
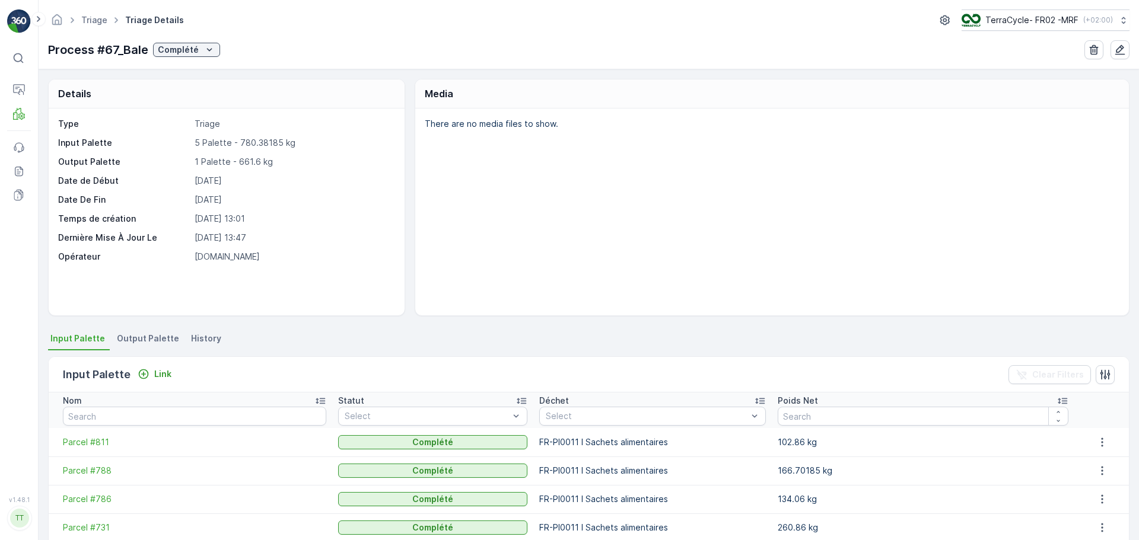
scroll to position [81, 0]
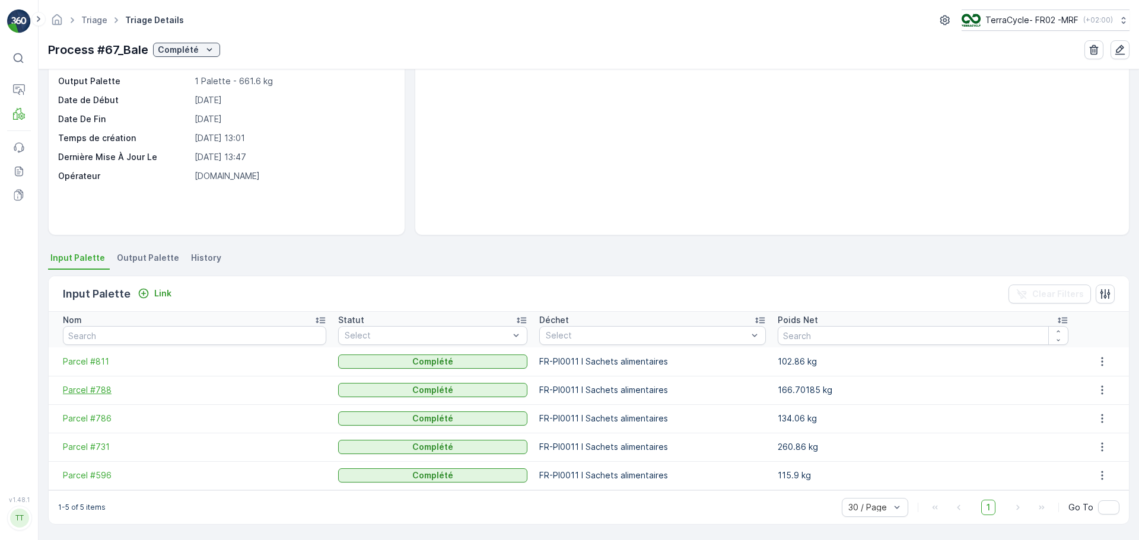
click at [106, 388] on span "Parcel #788" at bounding box center [194, 390] width 263 height 12
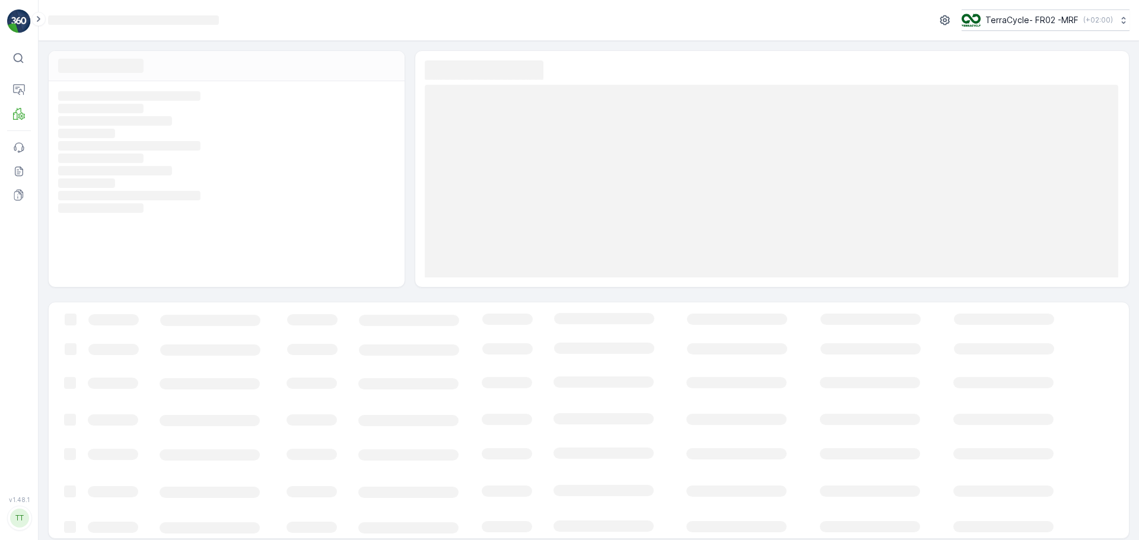
scroll to position [8, 0]
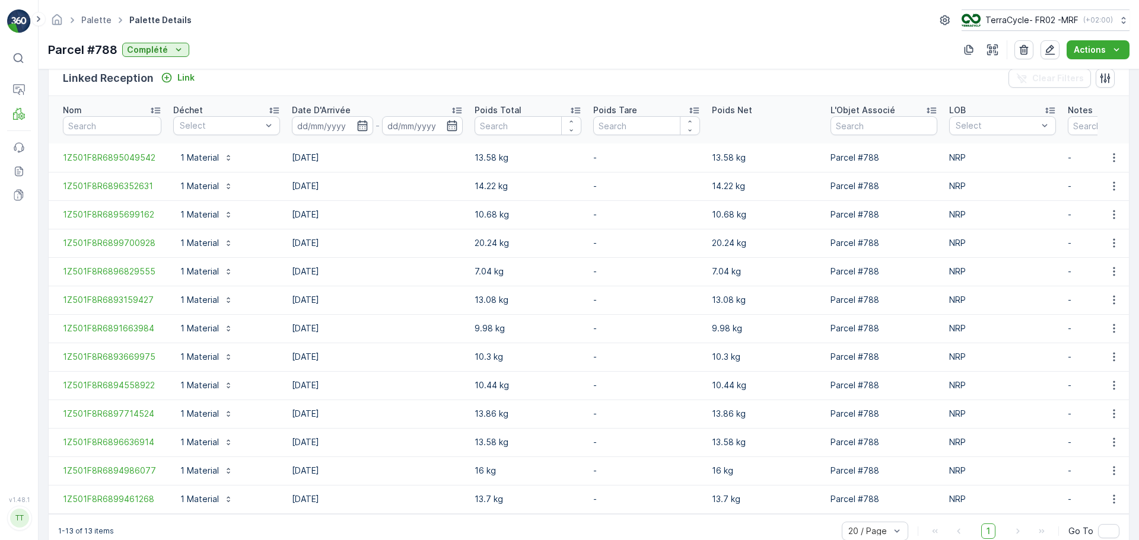
scroll to position [326, 0]
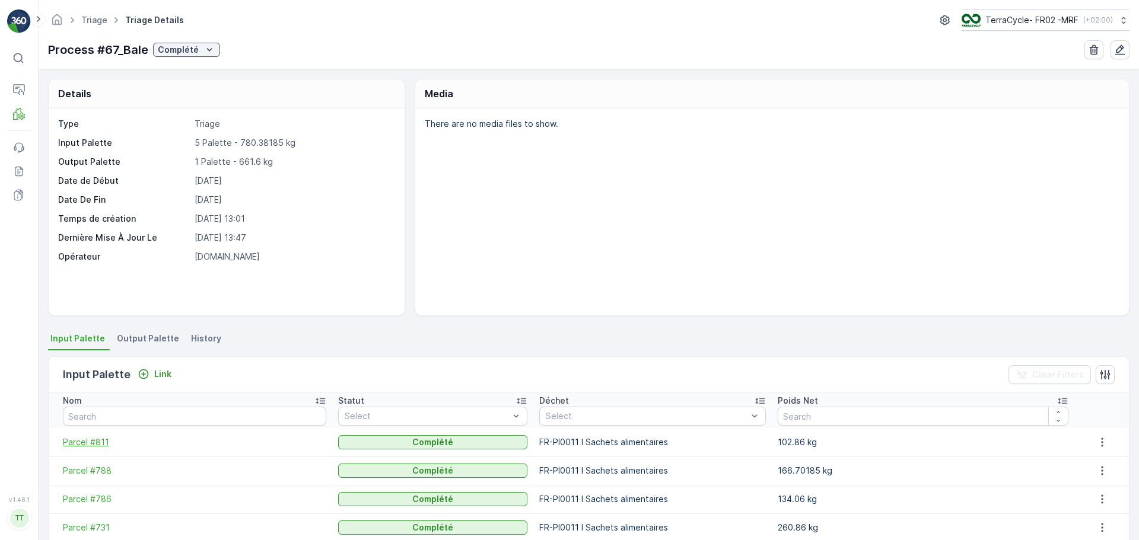
click at [85, 441] on span "Parcel #811" at bounding box center [194, 443] width 263 height 12
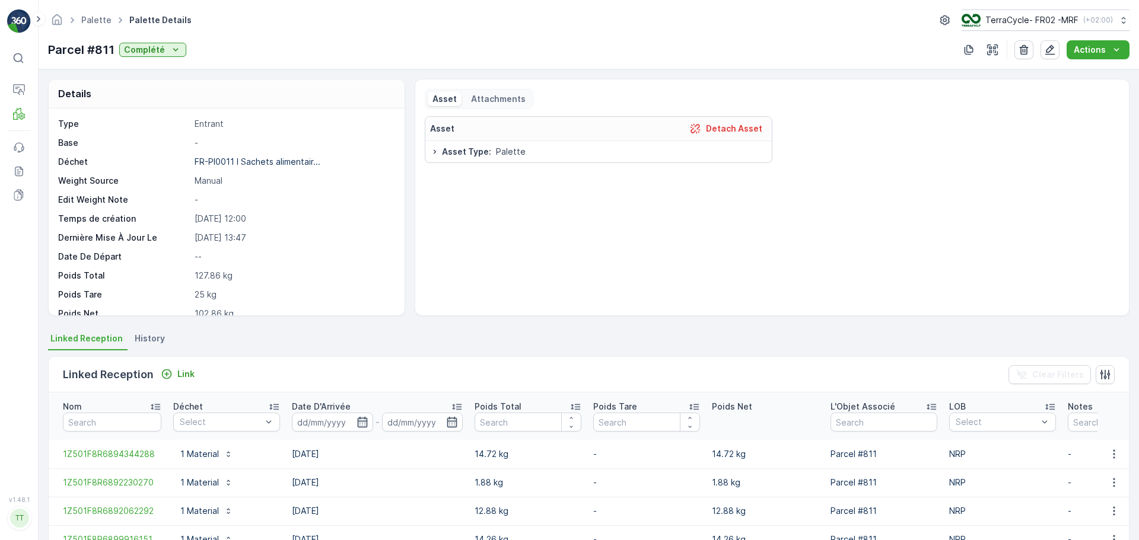
scroll to position [212, 0]
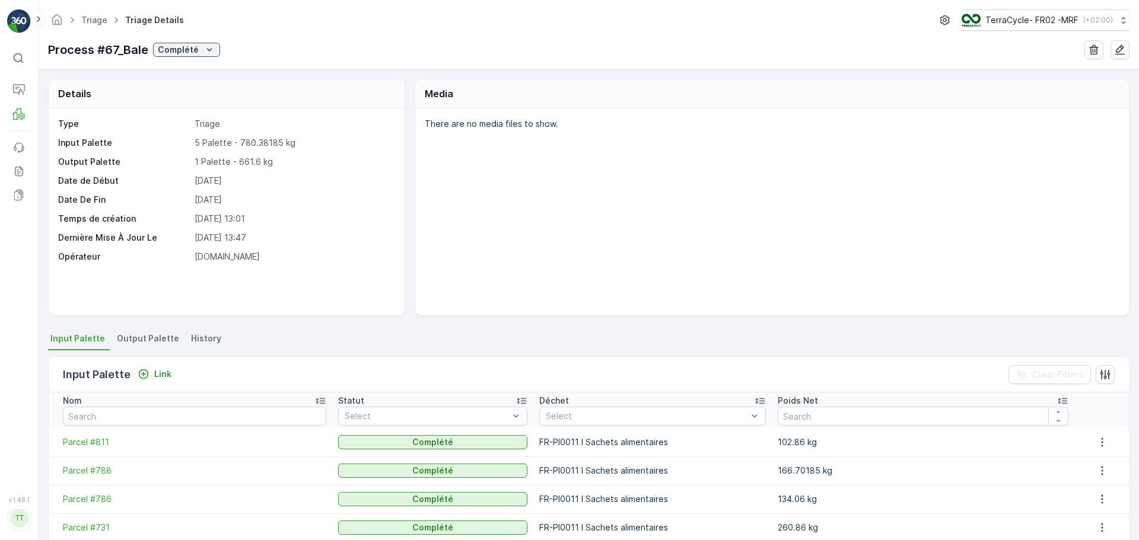
click at [159, 336] on span "Output Palette" at bounding box center [148, 339] width 62 height 12
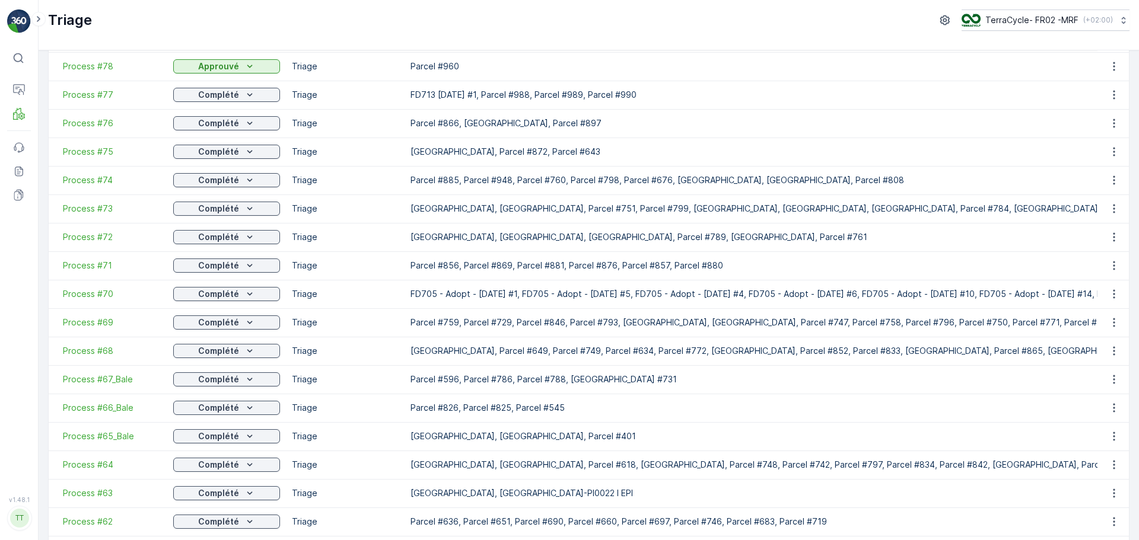
scroll to position [119, 0]
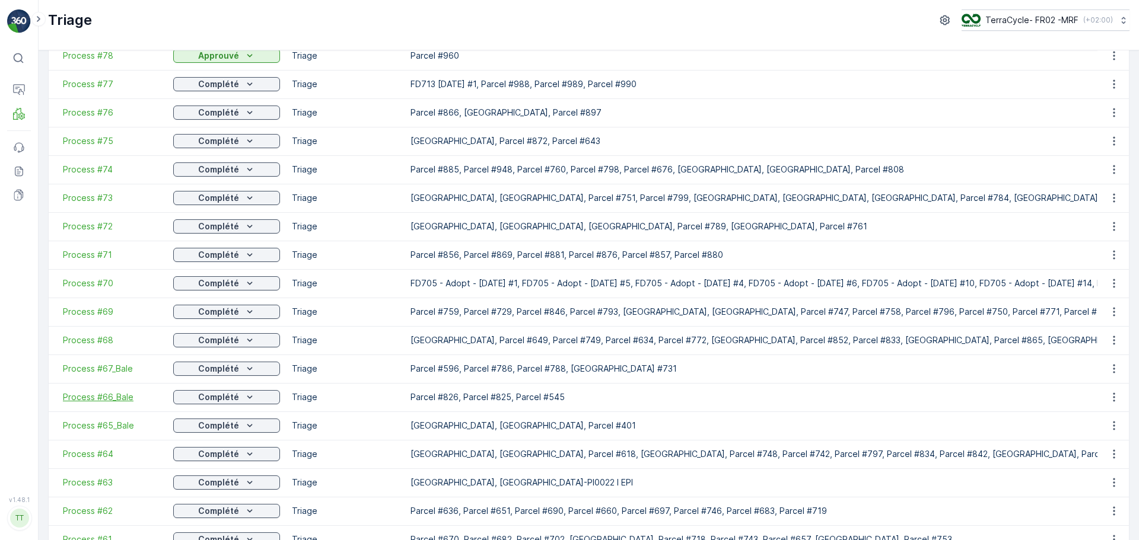
click at [117, 399] on span "Process #66_Bale" at bounding box center [112, 398] width 98 height 12
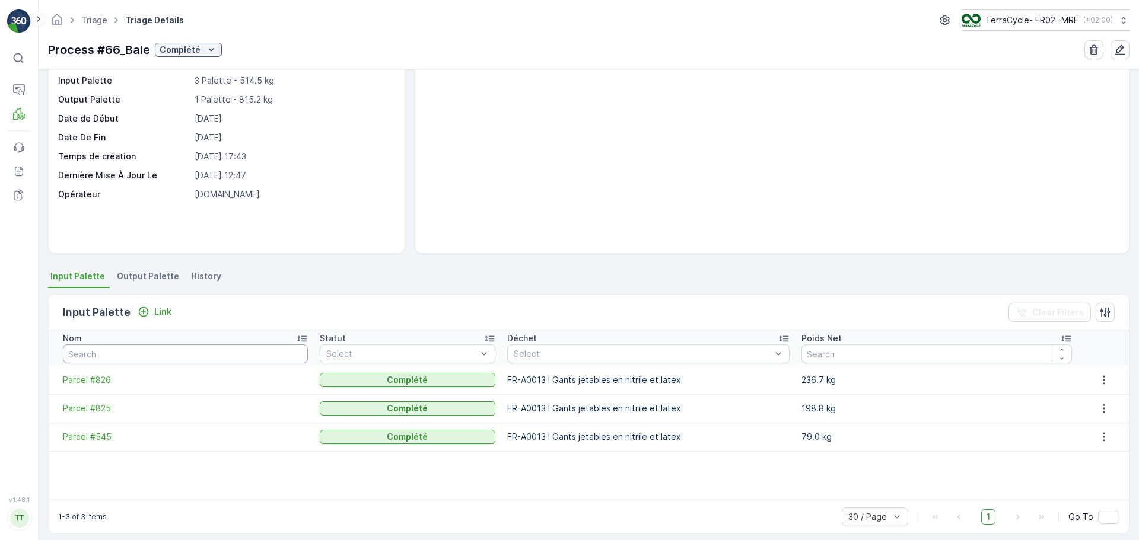
scroll to position [72, 0]
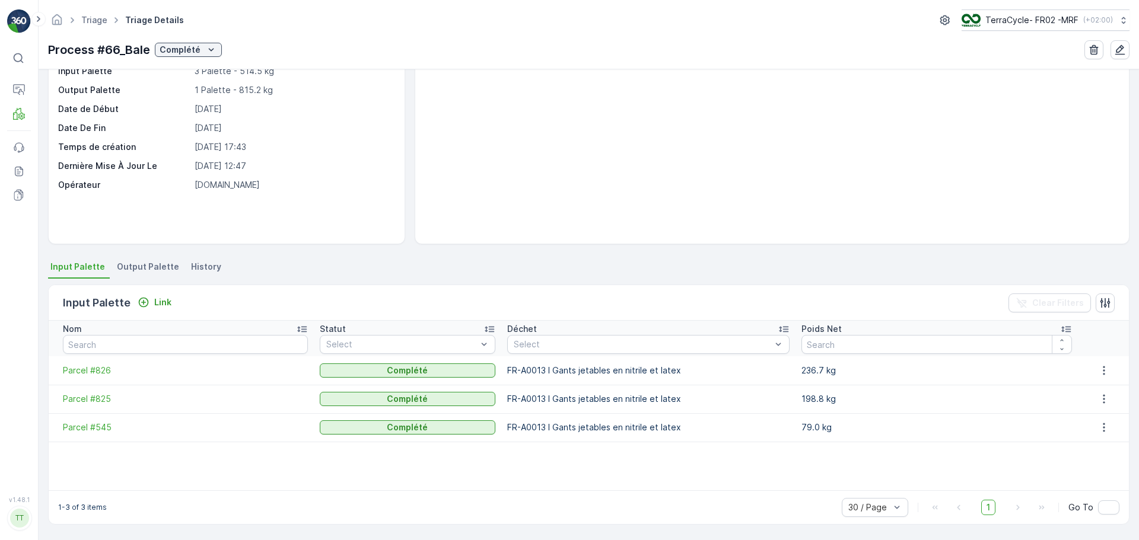
click at [145, 263] on span "Output Palette" at bounding box center [148, 267] width 62 height 12
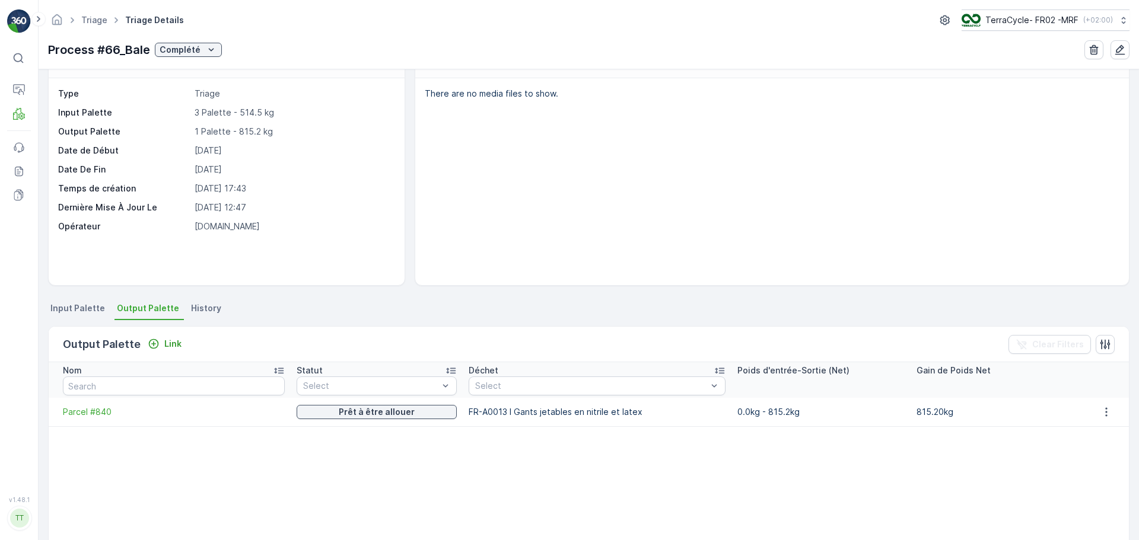
scroll to position [12, 0]
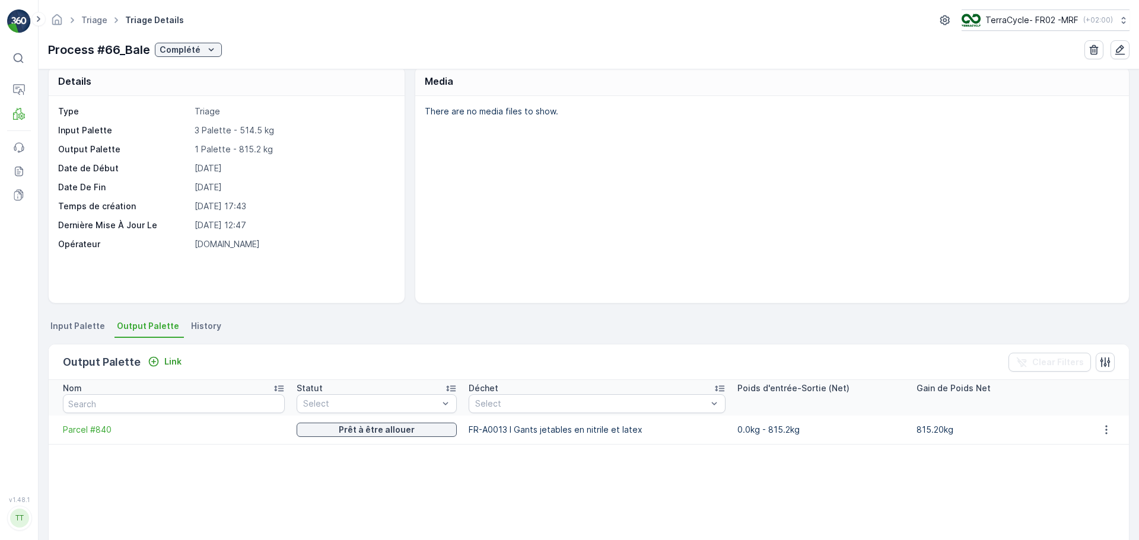
click at [154, 477] on td at bounding box center [170, 481] width 242 height 25
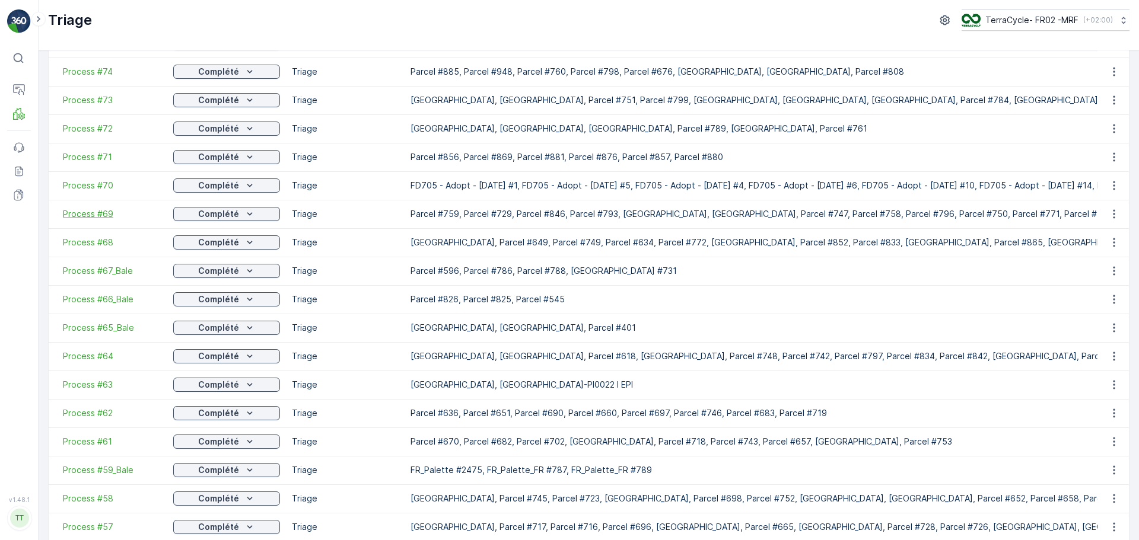
scroll to position [237, 0]
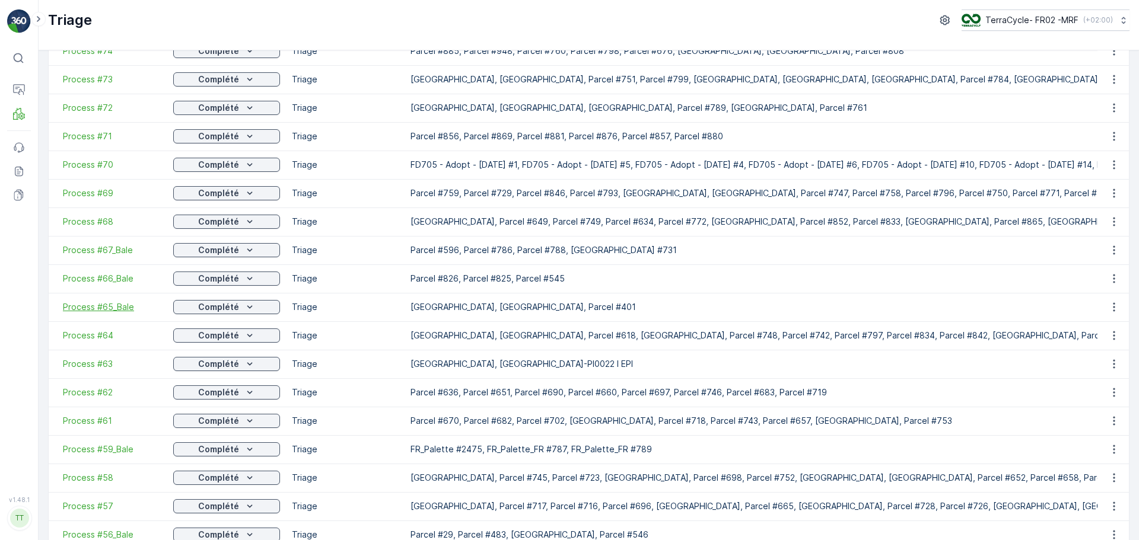
click at [106, 307] on span "Process #65_Bale" at bounding box center [112, 307] width 98 height 12
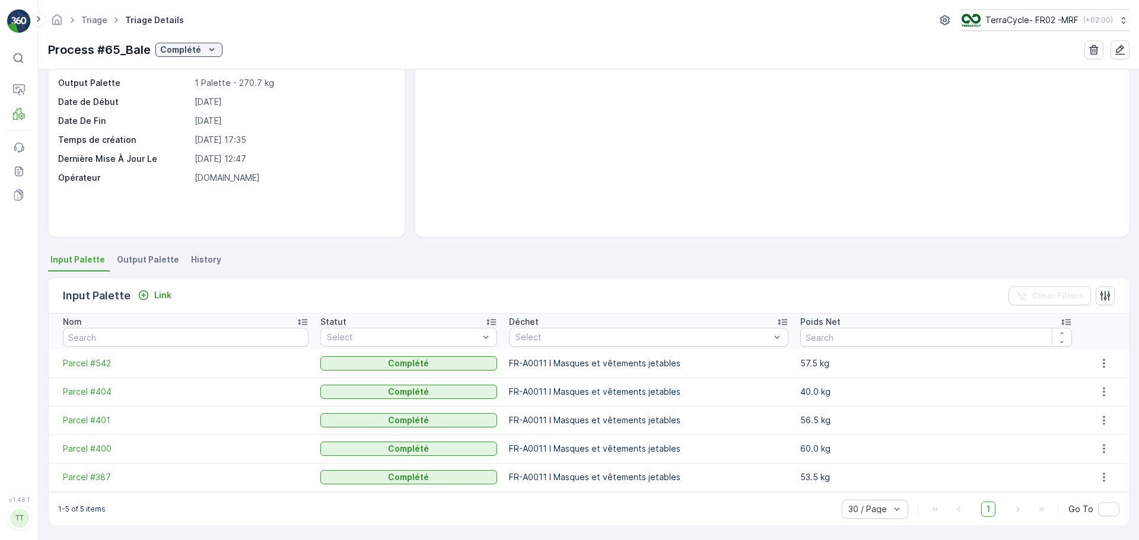
scroll to position [81, 0]
click at [139, 253] on span "Output Palette" at bounding box center [148, 258] width 62 height 12
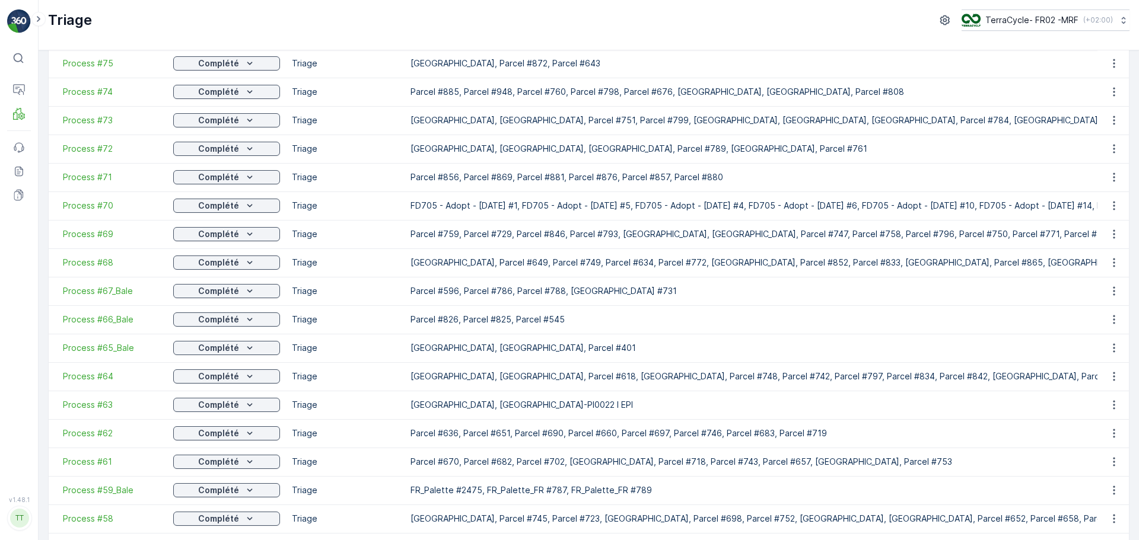
scroll to position [237, 0]
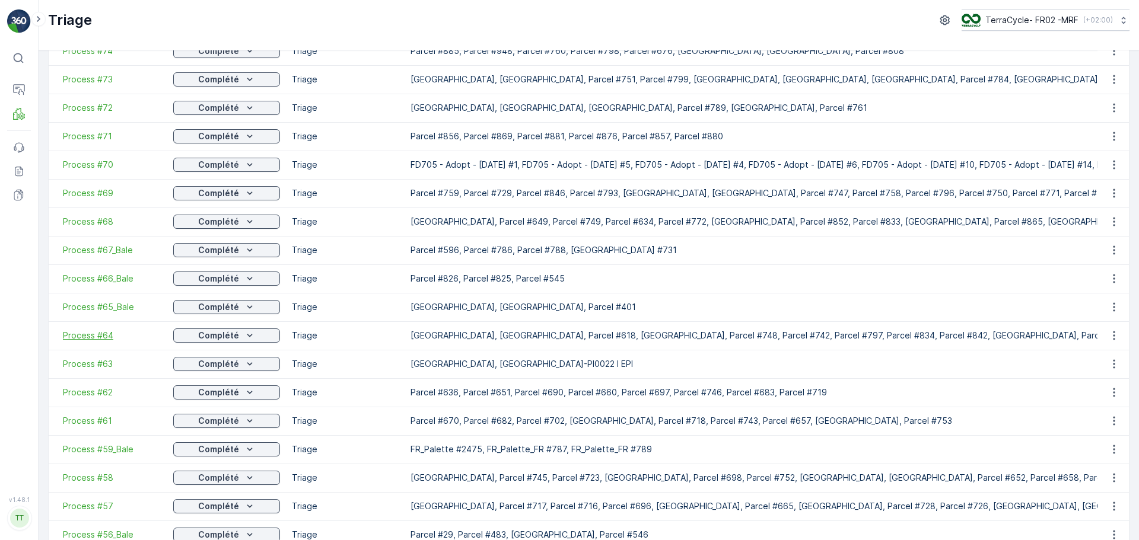
click at [93, 330] on span "Process #64" at bounding box center [112, 336] width 98 height 12
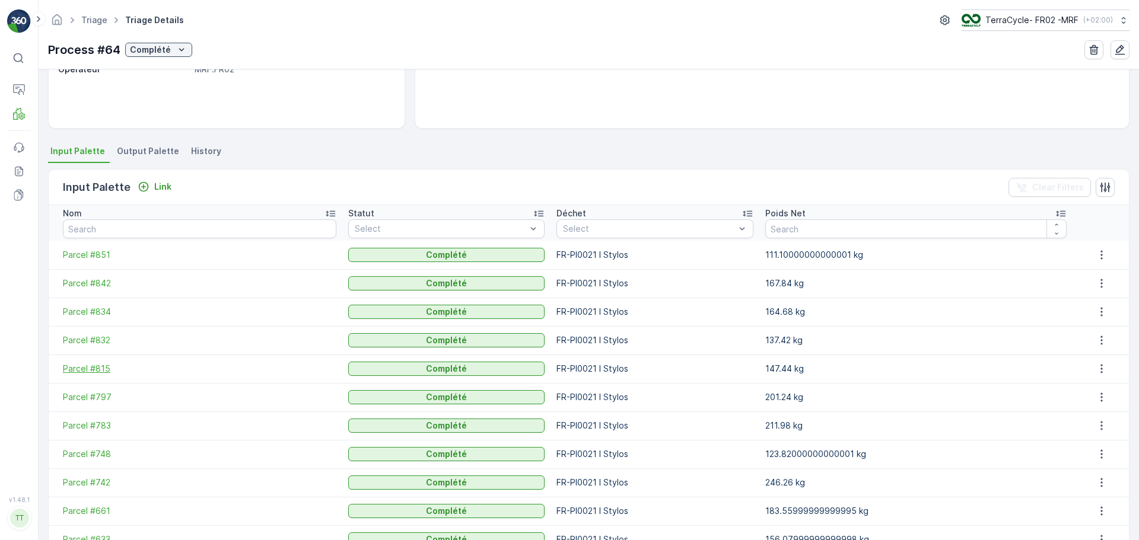
scroll to position [308, 0]
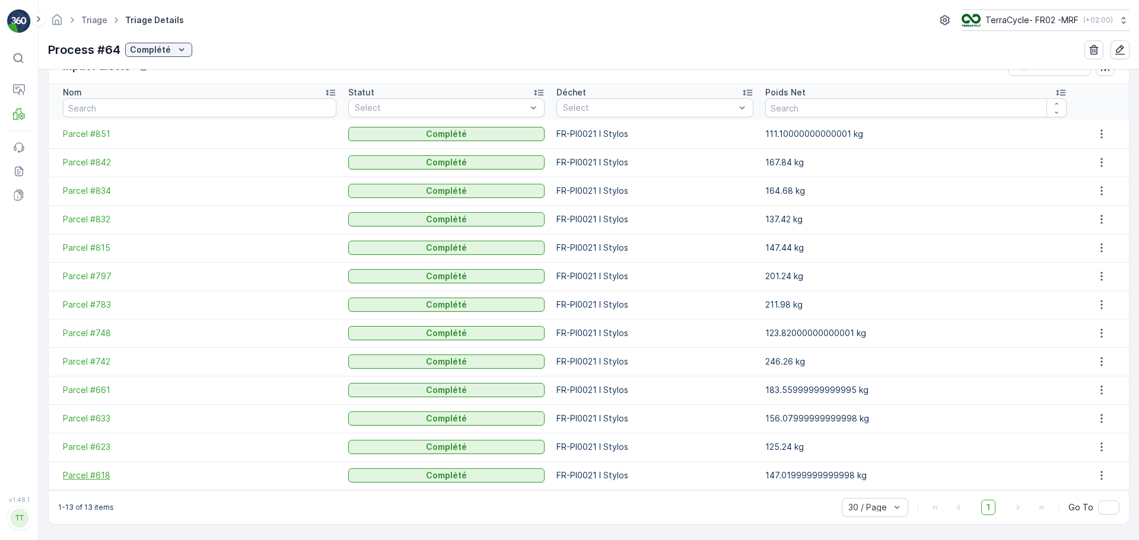
click at [89, 476] on span "Parcel #618" at bounding box center [199, 476] width 273 height 12
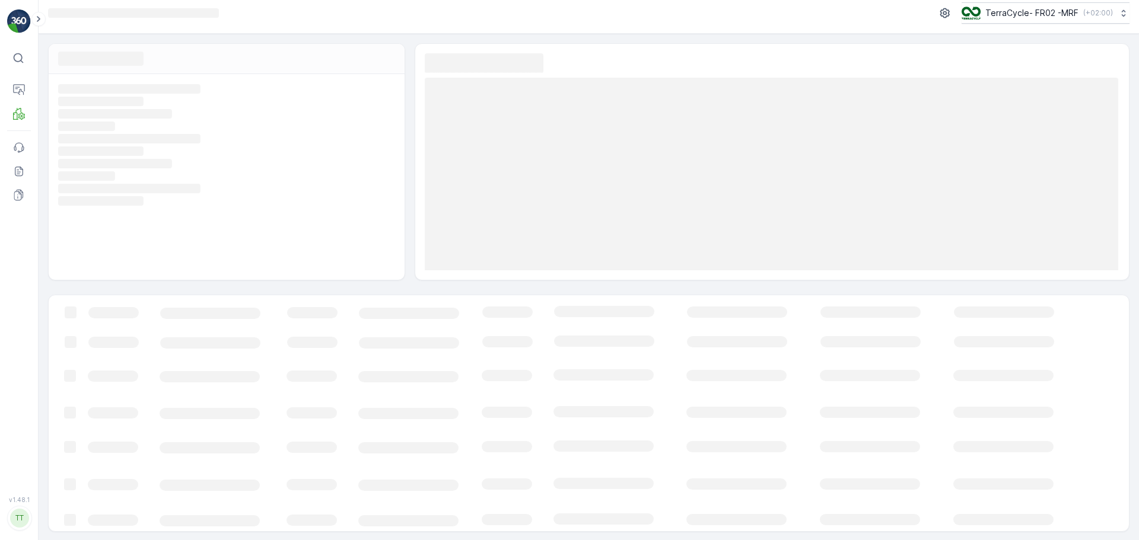
scroll to position [8, 0]
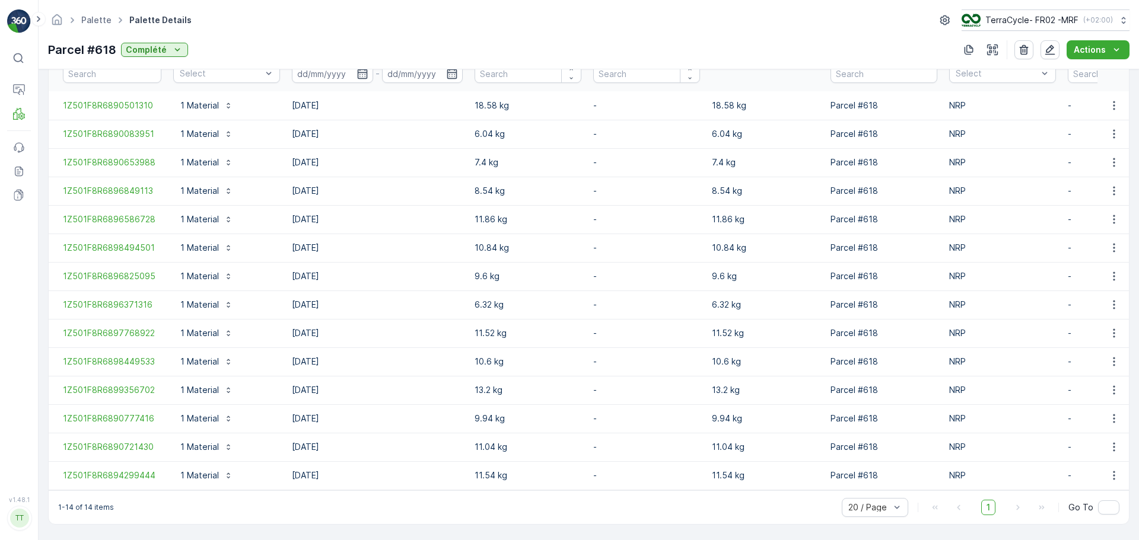
scroll to position [355, 0]
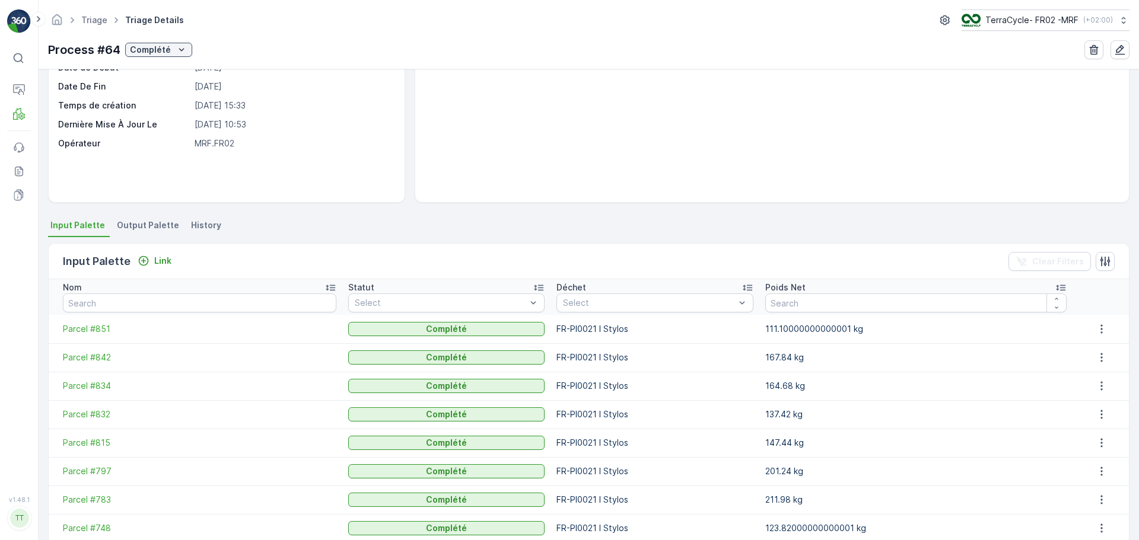
scroll to position [308, 0]
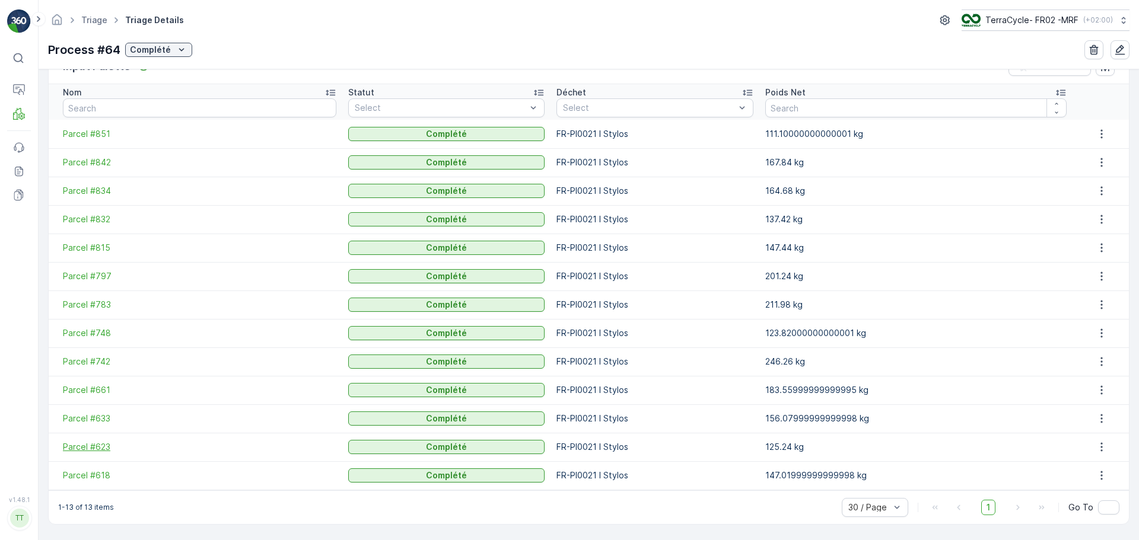
click at [97, 452] on span "Parcel #623" at bounding box center [199, 447] width 273 height 12
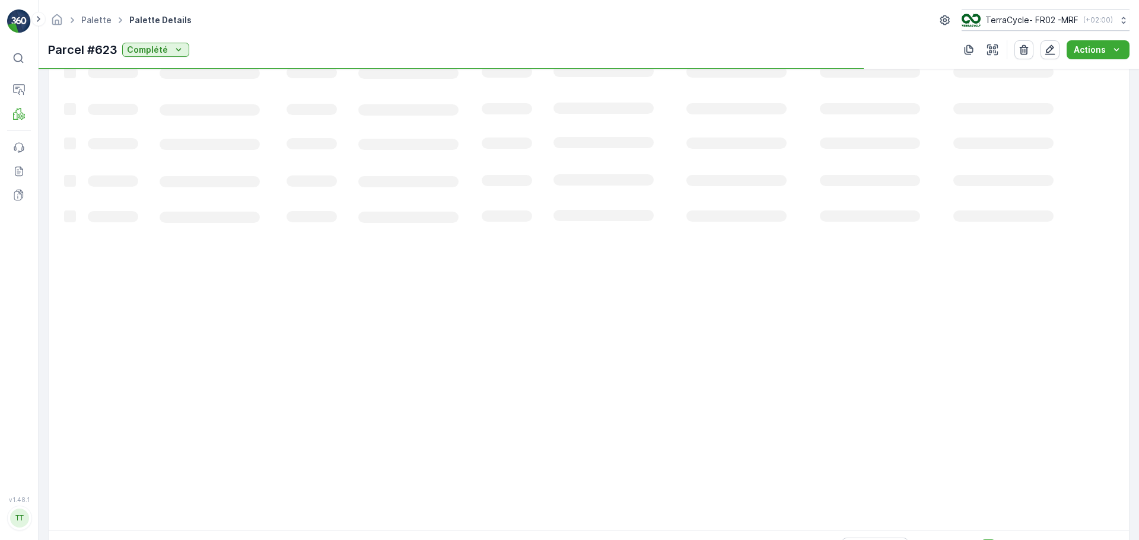
scroll to position [298, 0]
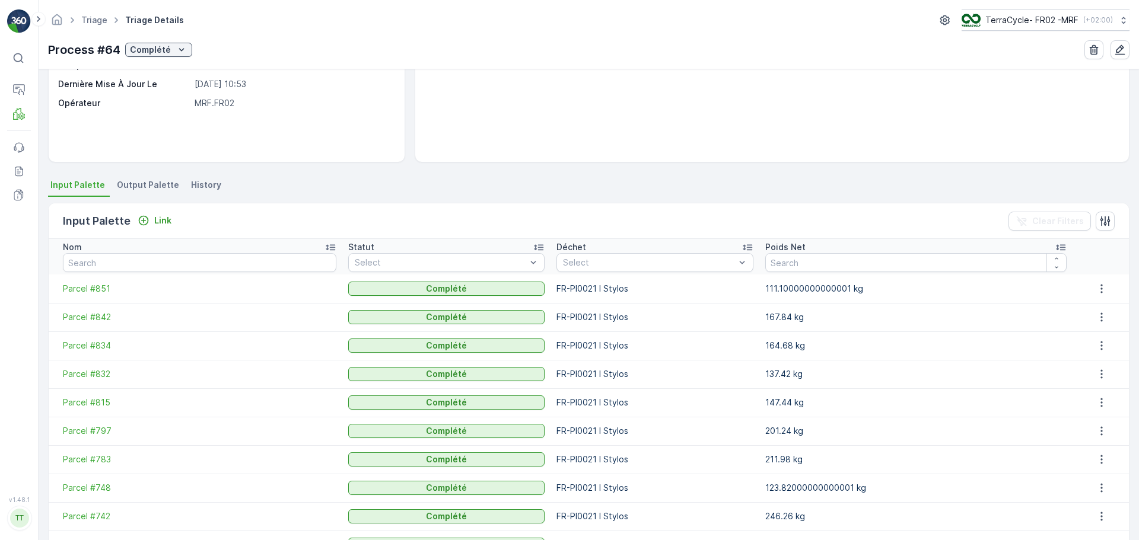
scroll to position [308, 0]
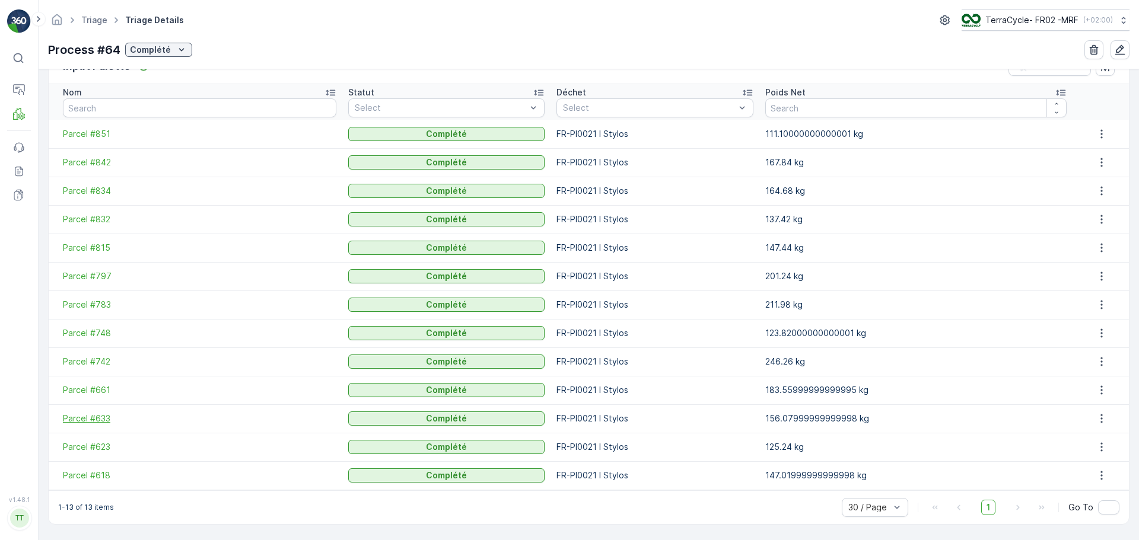
click at [93, 416] on span "Parcel #633" at bounding box center [199, 419] width 273 height 12
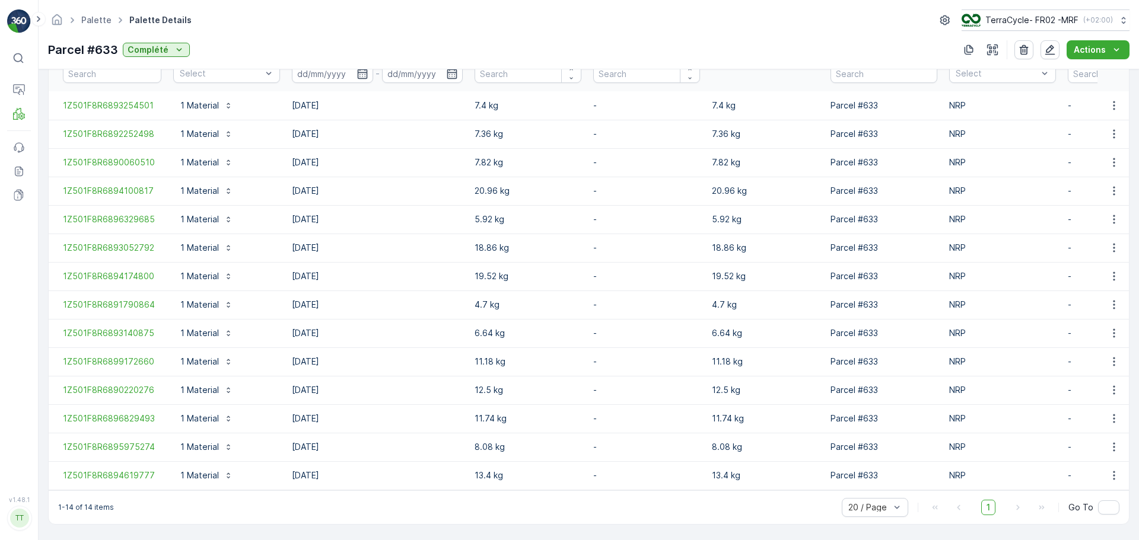
scroll to position [355, 0]
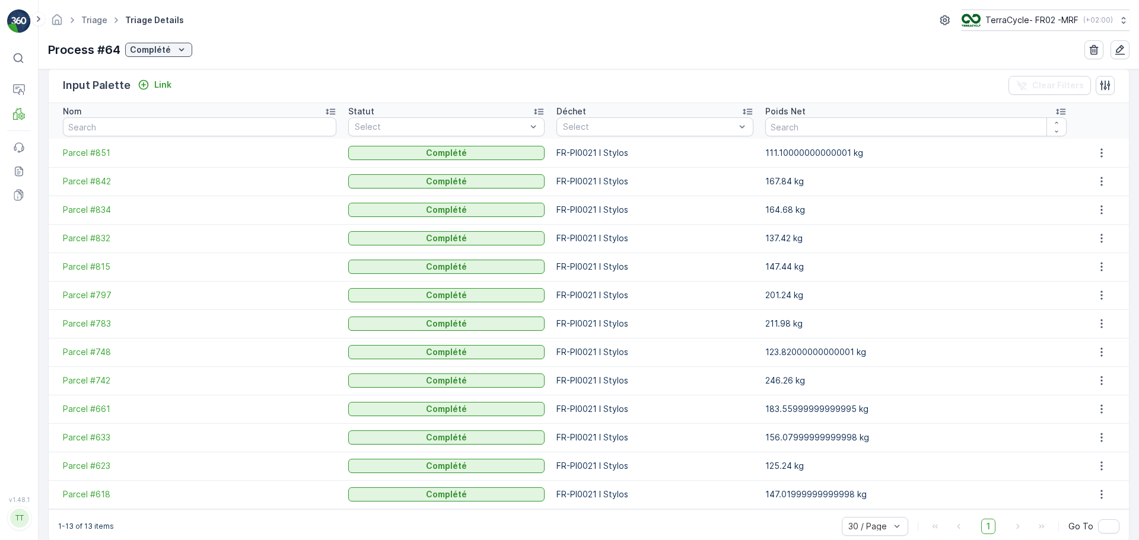
scroll to position [297, 0]
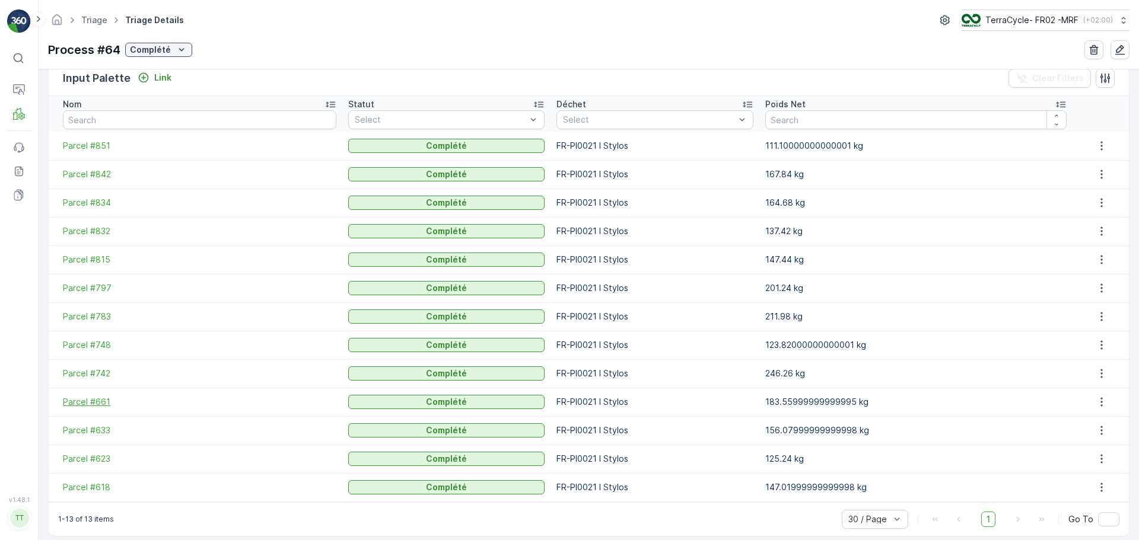
click at [91, 402] on span "Parcel #661" at bounding box center [199, 402] width 273 height 12
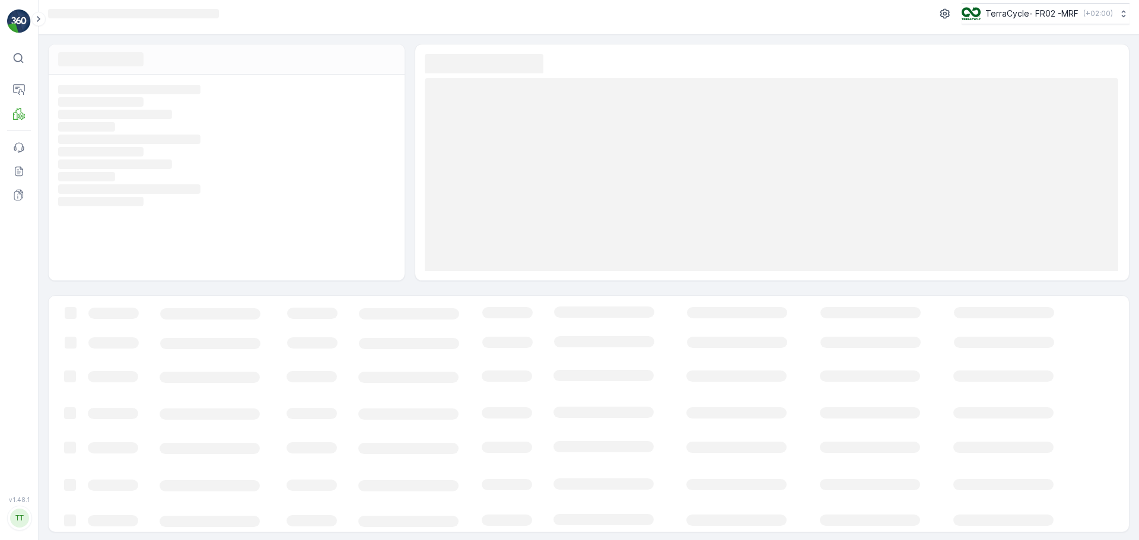
scroll to position [8, 0]
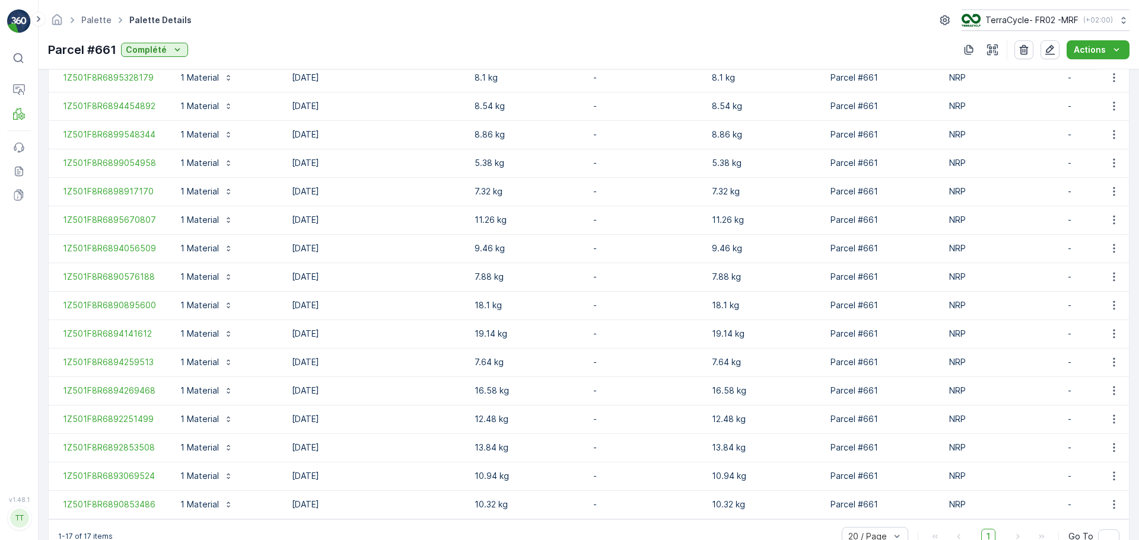
scroll to position [440, 0]
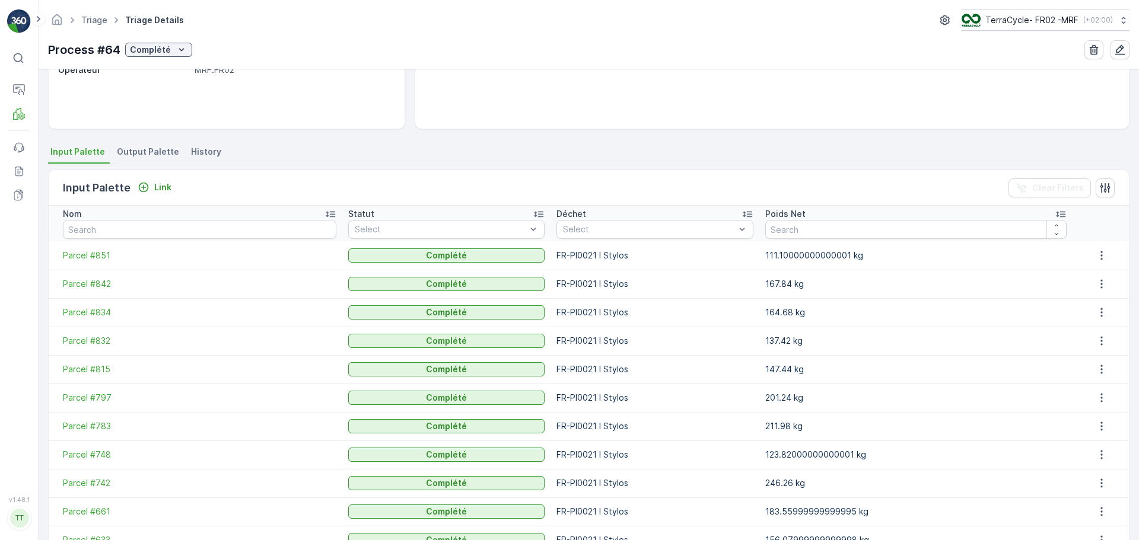
scroll to position [308, 0]
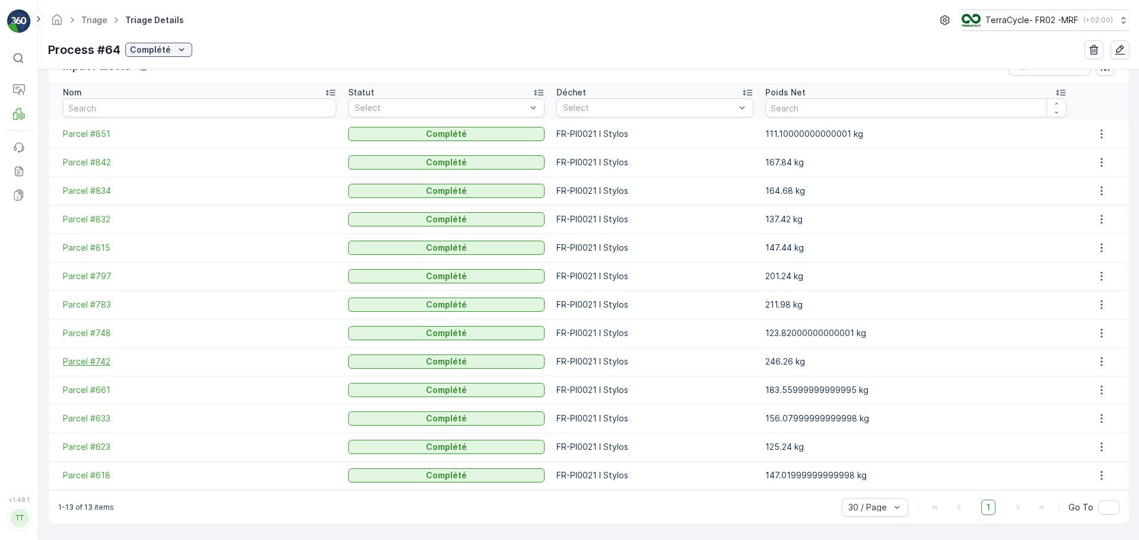
click at [91, 366] on span "Parcel #742" at bounding box center [199, 362] width 273 height 12
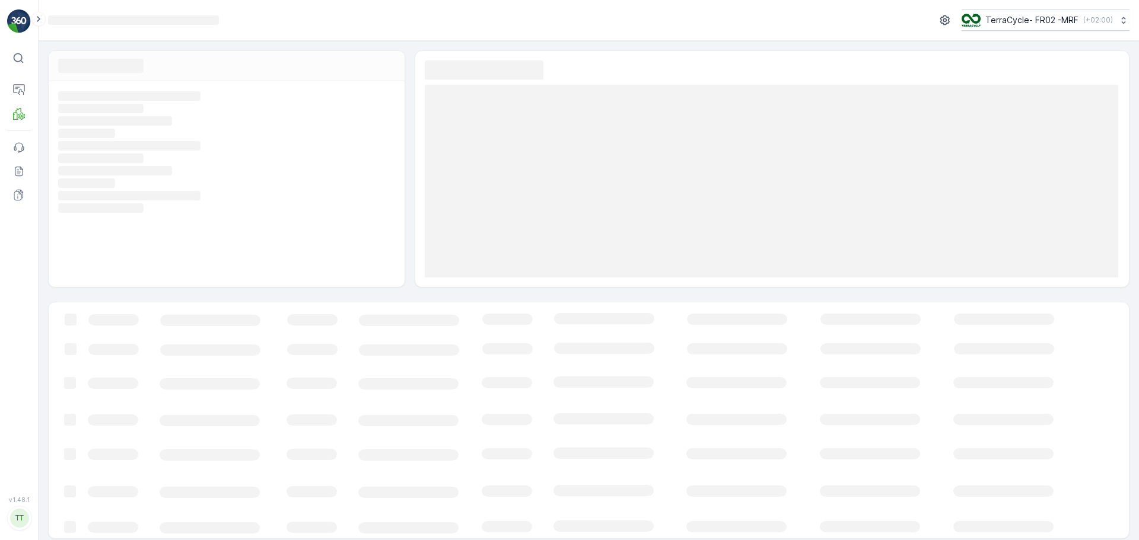
scroll to position [8, 0]
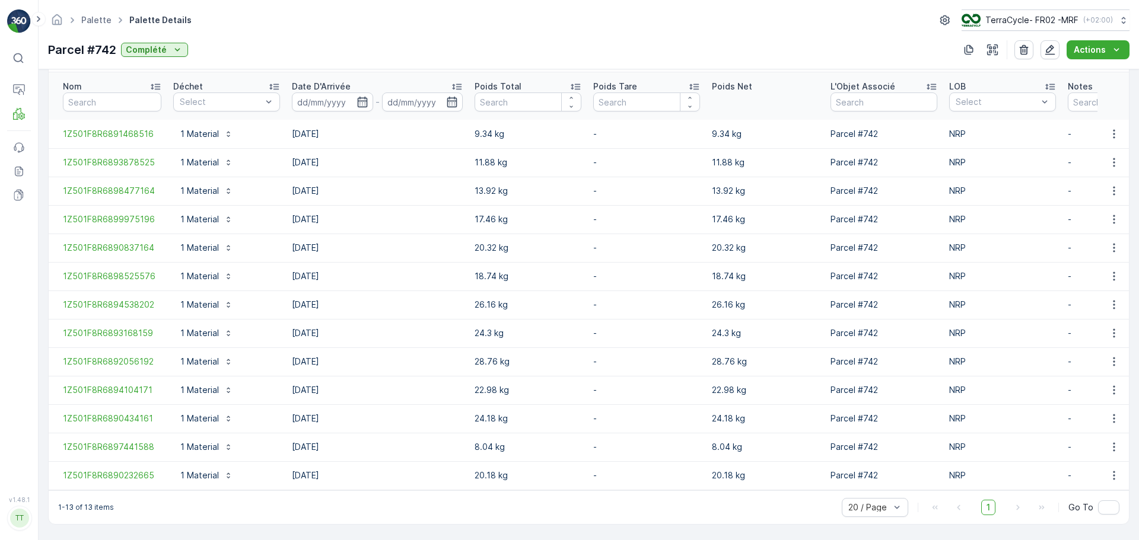
scroll to position [326, 0]
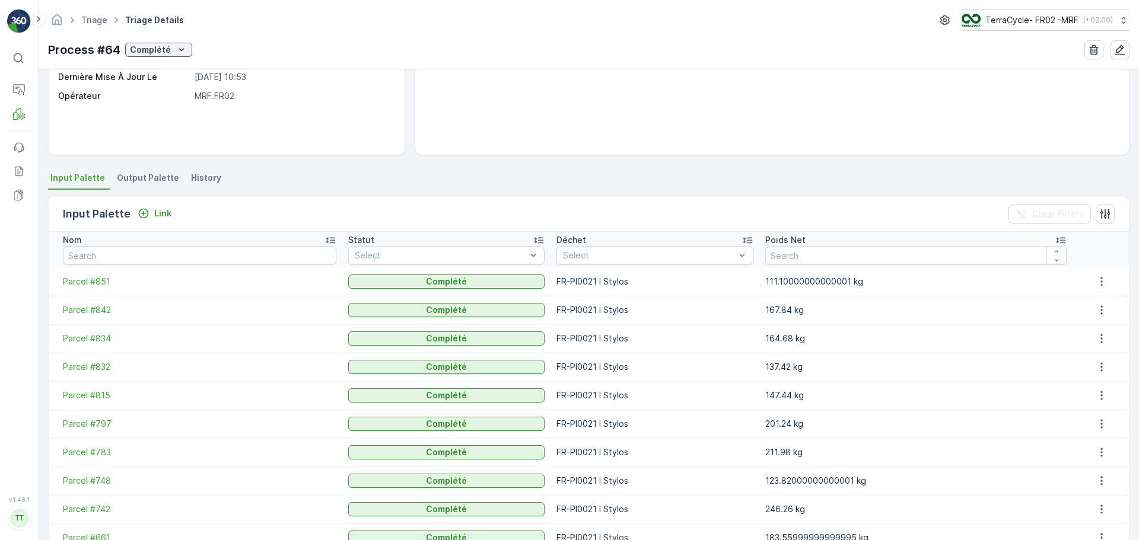
scroll to position [308, 0]
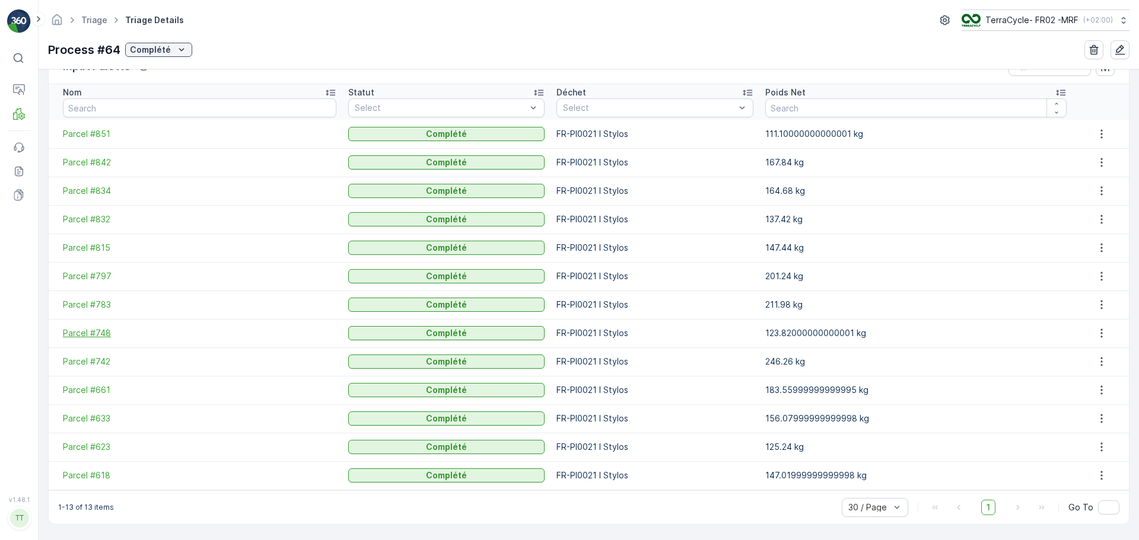
click at [91, 335] on span "Parcel #748" at bounding box center [199, 333] width 273 height 12
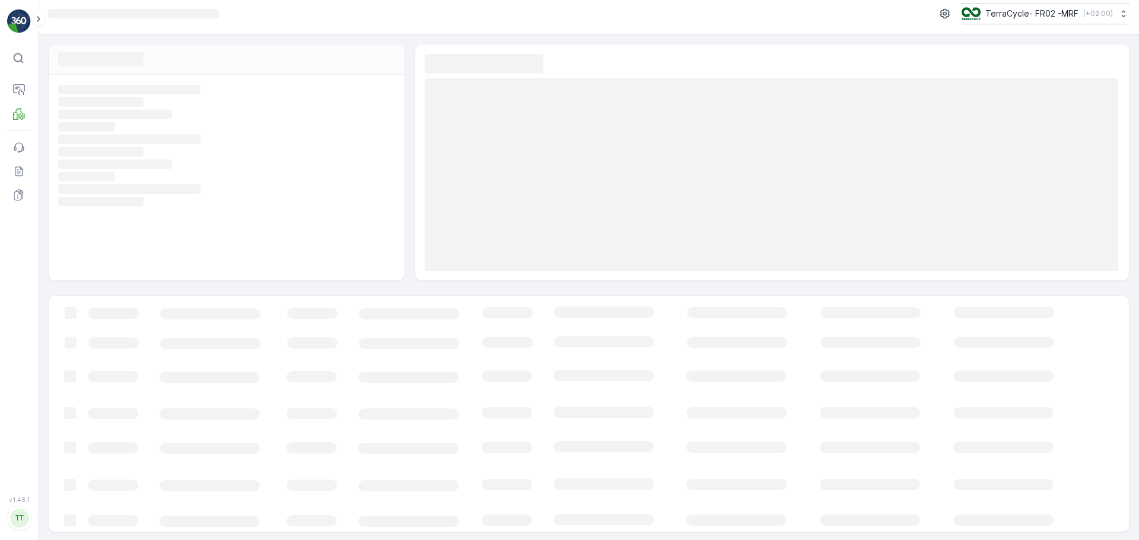
scroll to position [8, 0]
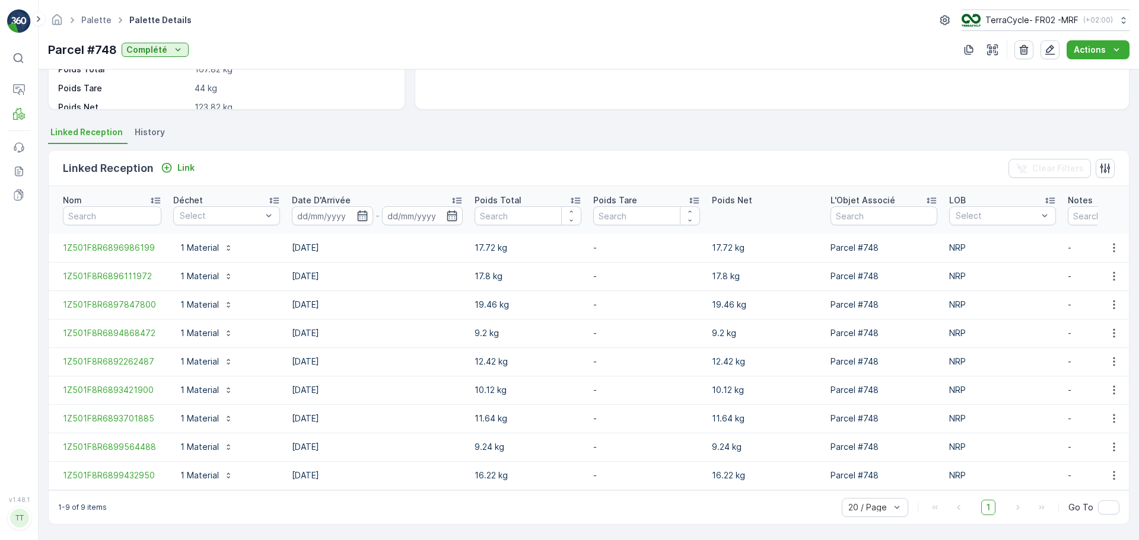
scroll to position [212, 0]
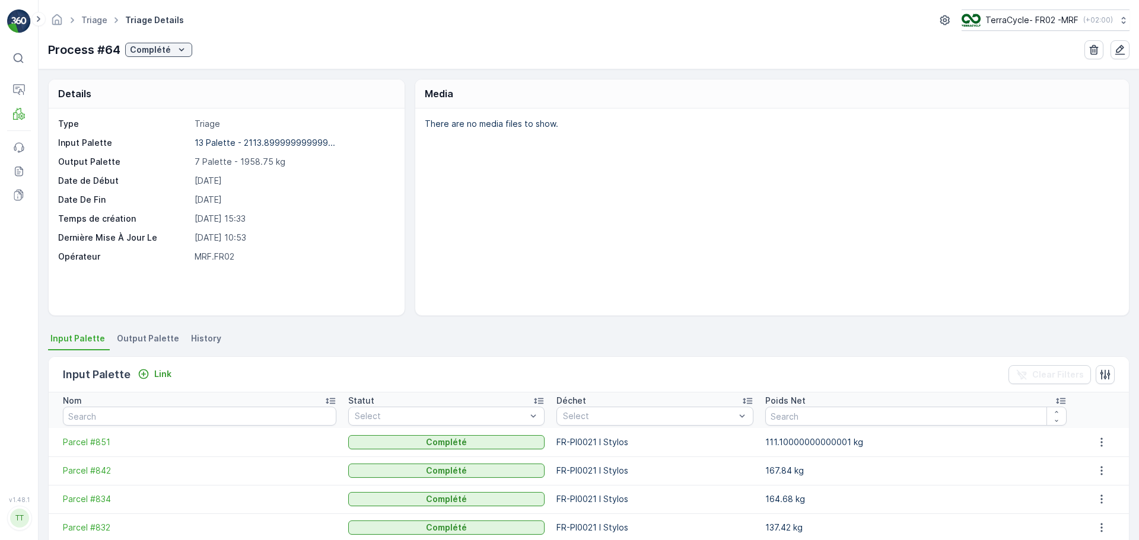
scroll to position [297, 0]
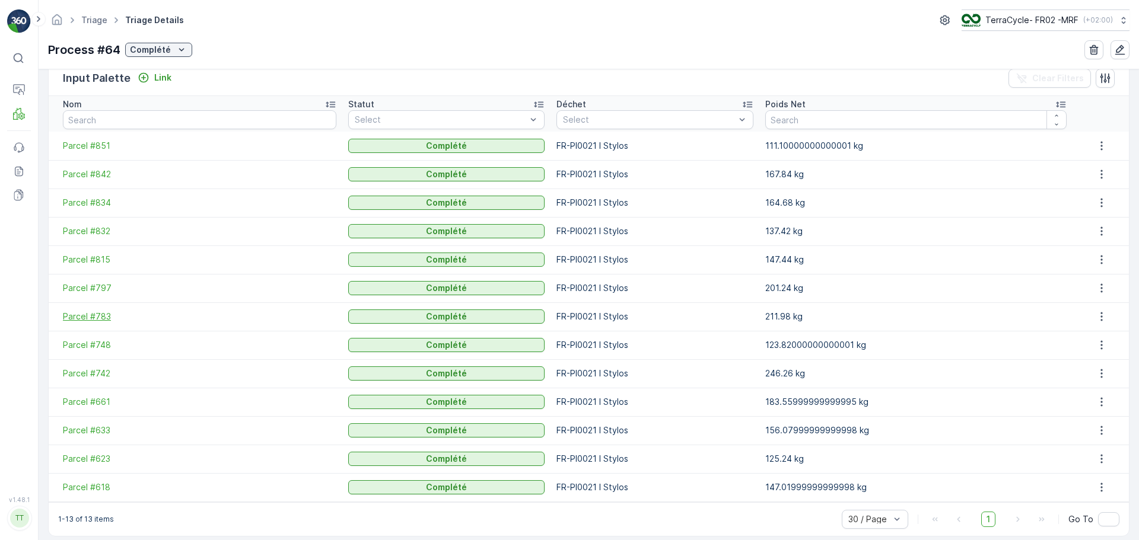
click at [94, 314] on span "Parcel #783" at bounding box center [199, 317] width 273 height 12
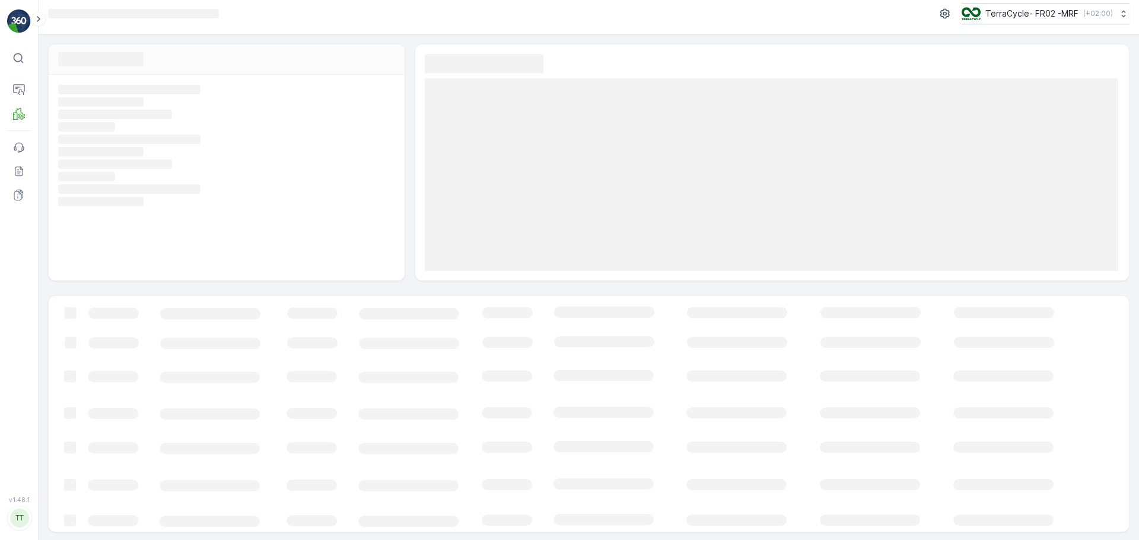
scroll to position [8, 0]
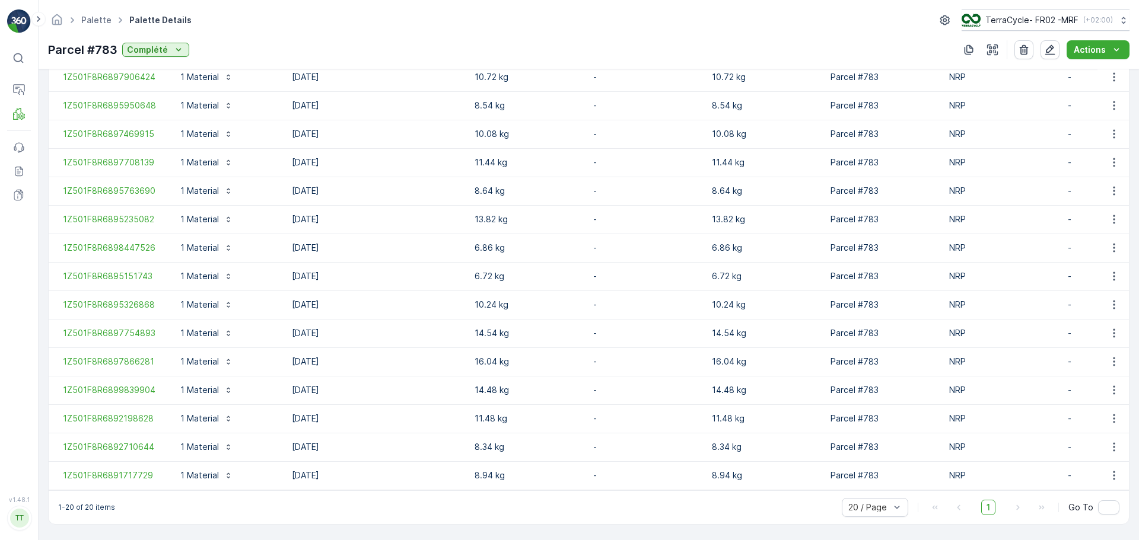
scroll to position [526, 0]
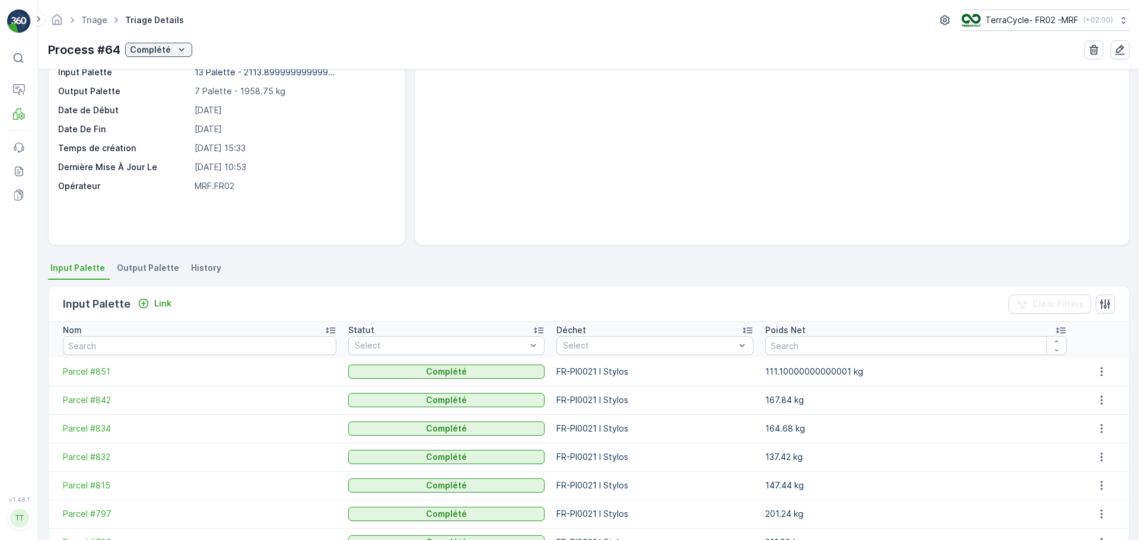
scroll to position [297, 0]
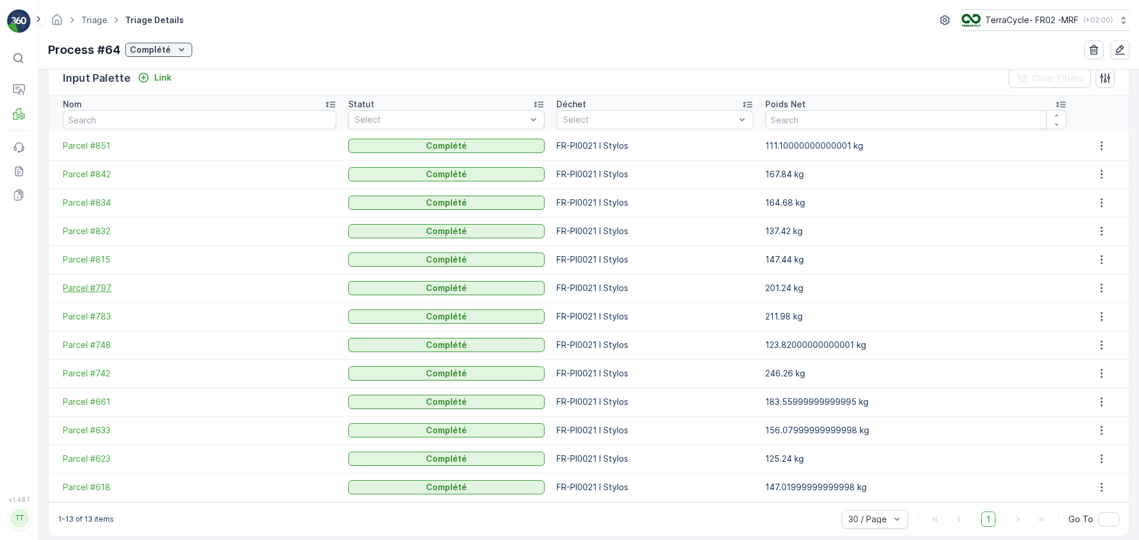
click at [90, 289] on span "Parcel #797" at bounding box center [199, 288] width 273 height 12
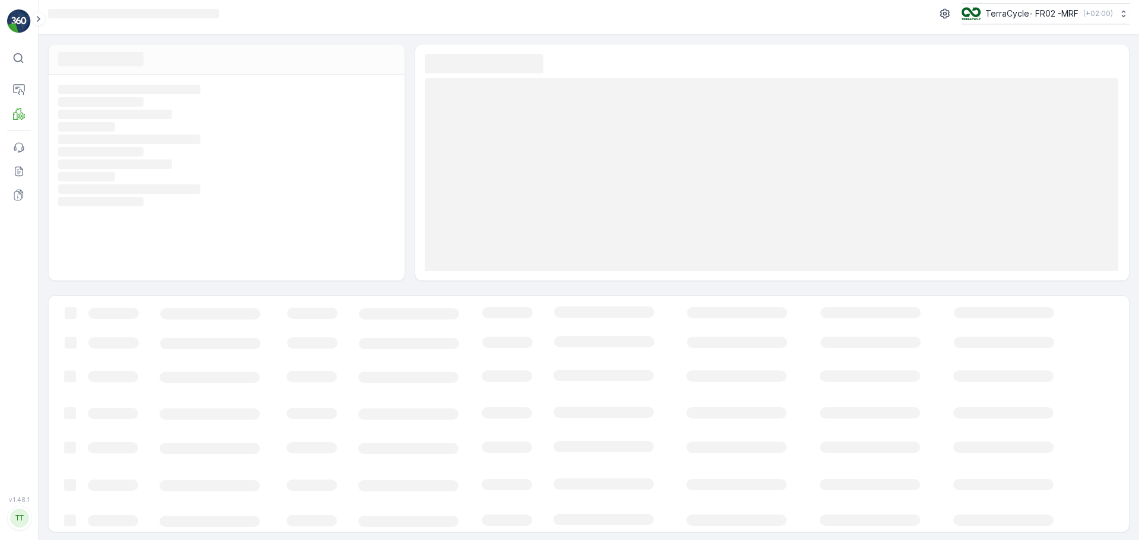
scroll to position [8, 0]
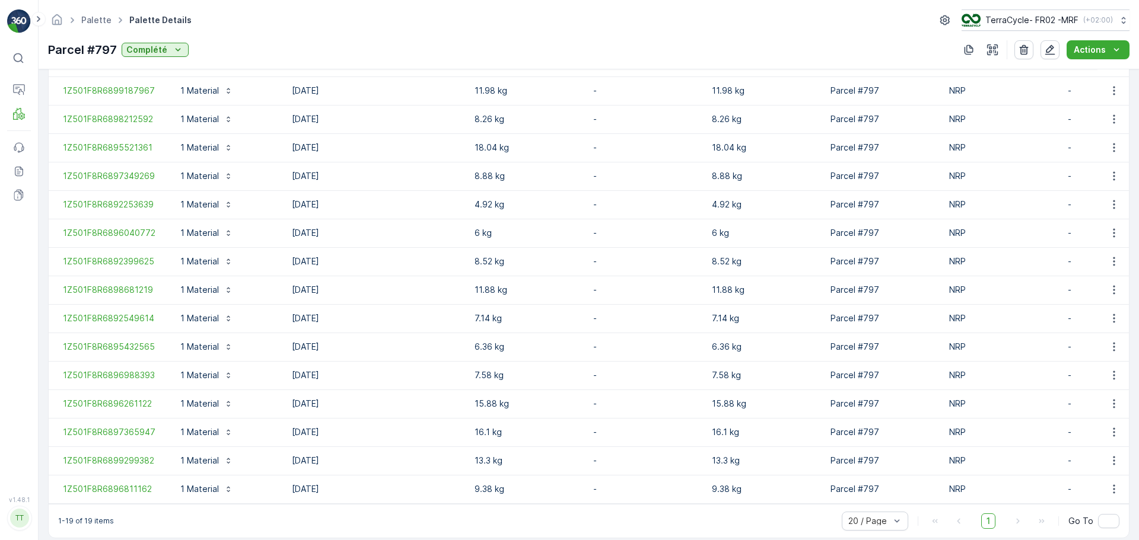
scroll to position [497, 0]
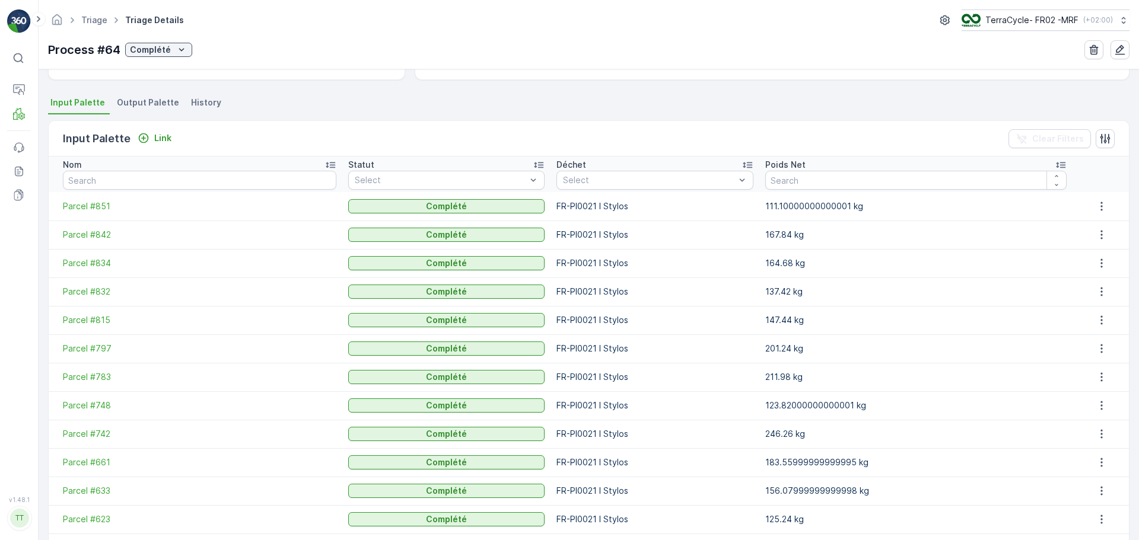
scroll to position [237, 0]
click at [100, 345] on span "Parcel #797" at bounding box center [199, 348] width 273 height 12
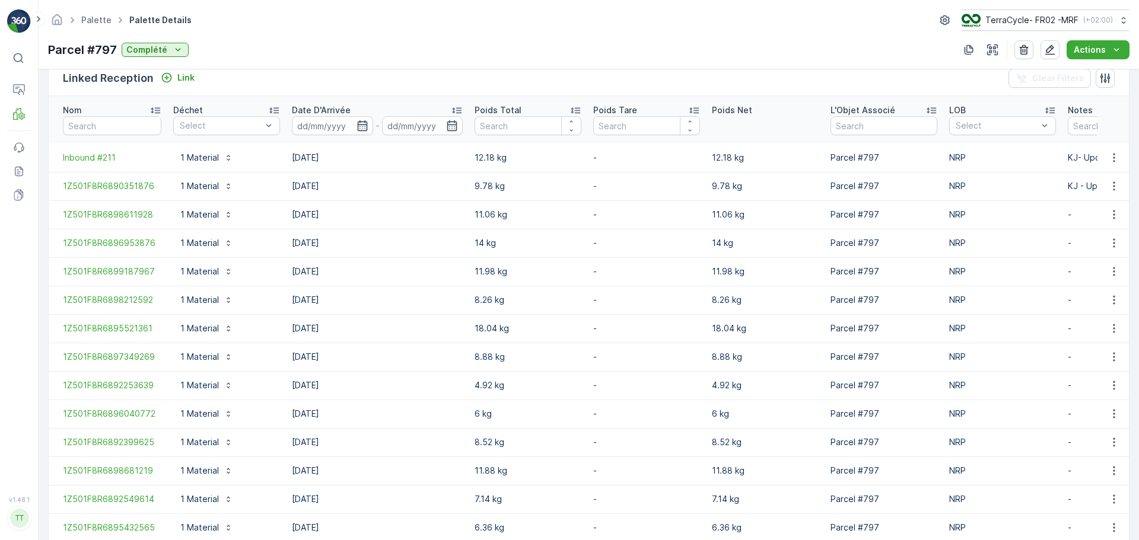
scroll to position [497, 0]
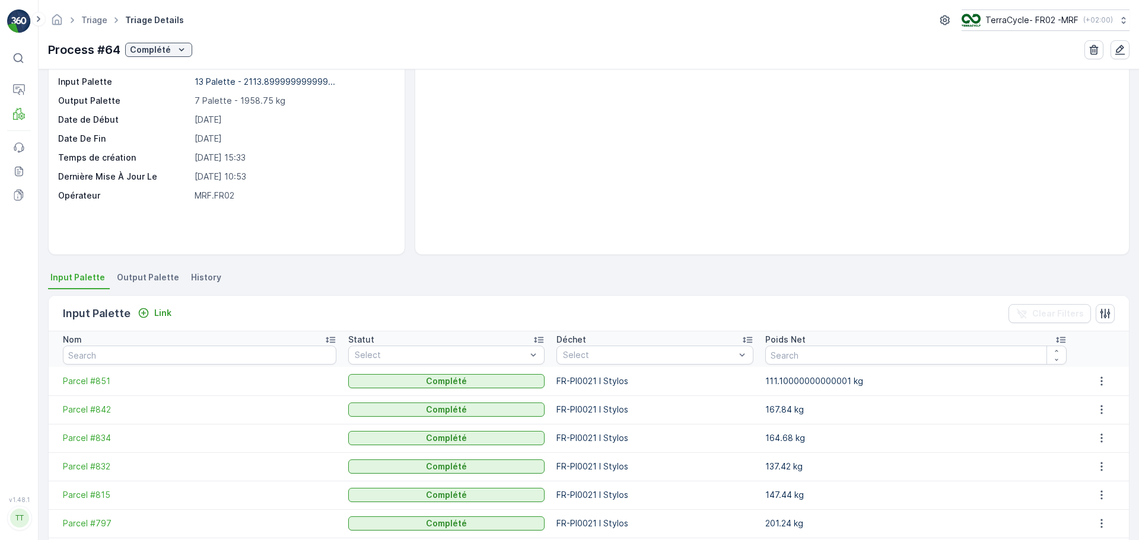
scroll to position [119, 0]
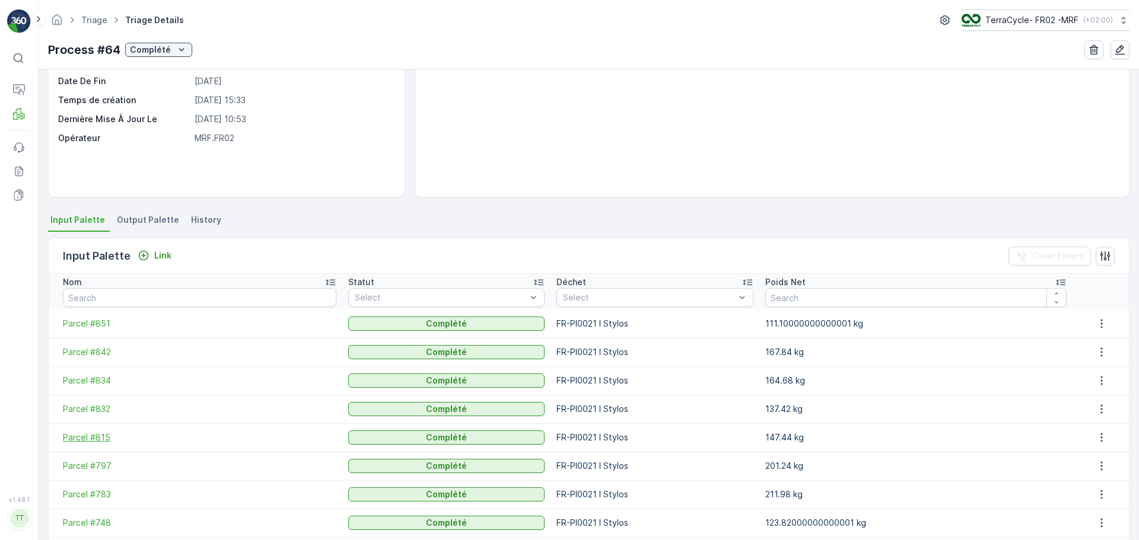
click at [98, 441] on span "Parcel #815" at bounding box center [199, 438] width 273 height 12
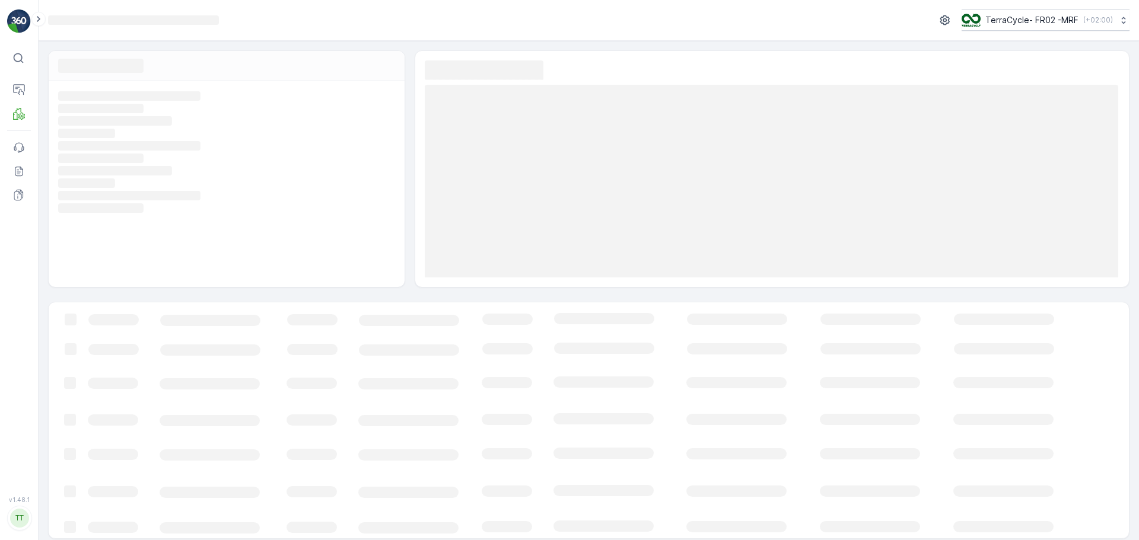
scroll to position [7, 0]
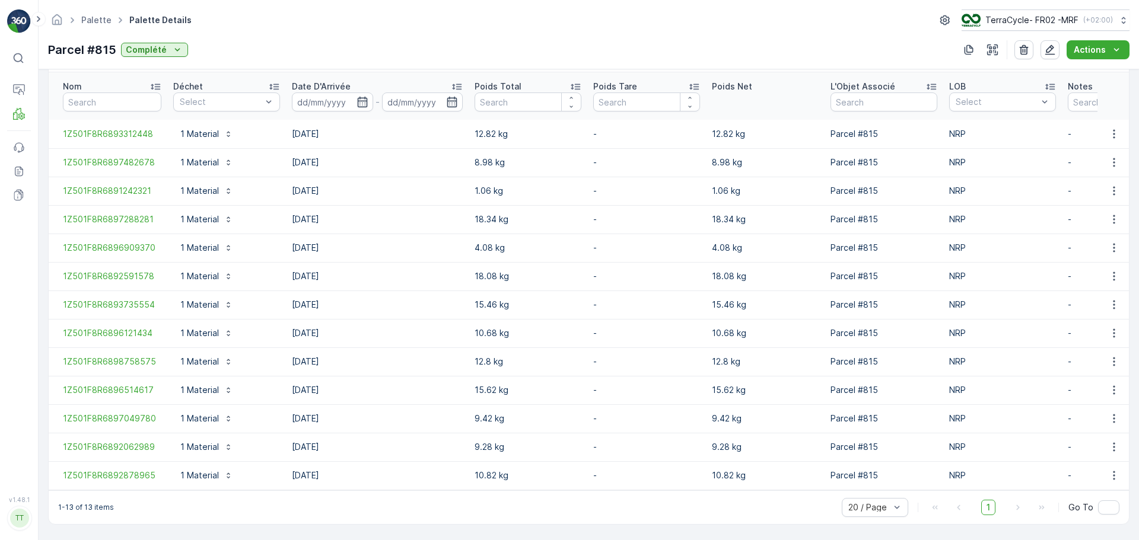
scroll to position [326, 0]
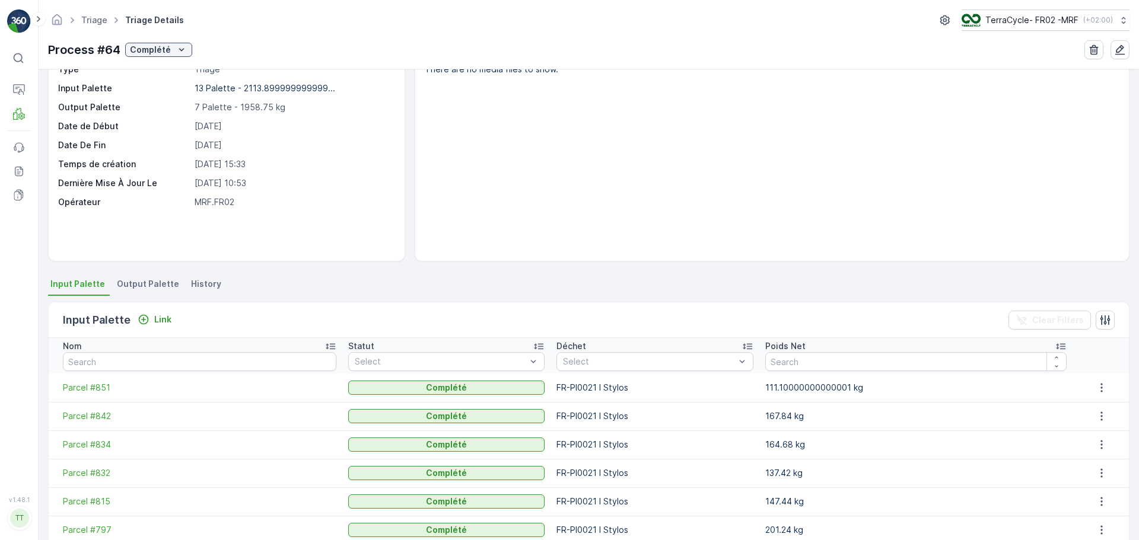
scroll to position [119, 0]
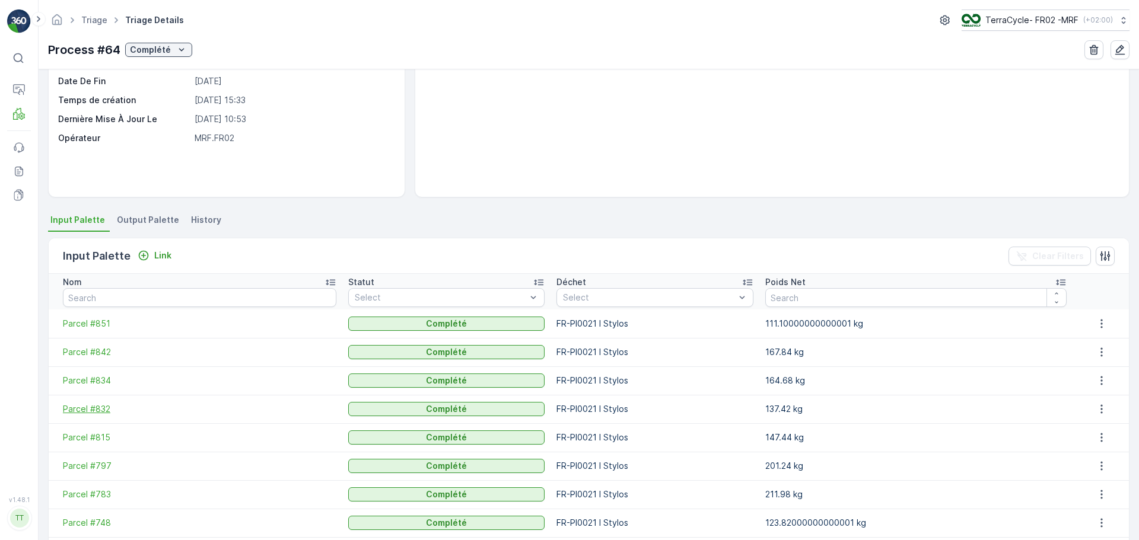
click at [83, 407] on span "Parcel #832" at bounding box center [199, 409] width 273 height 12
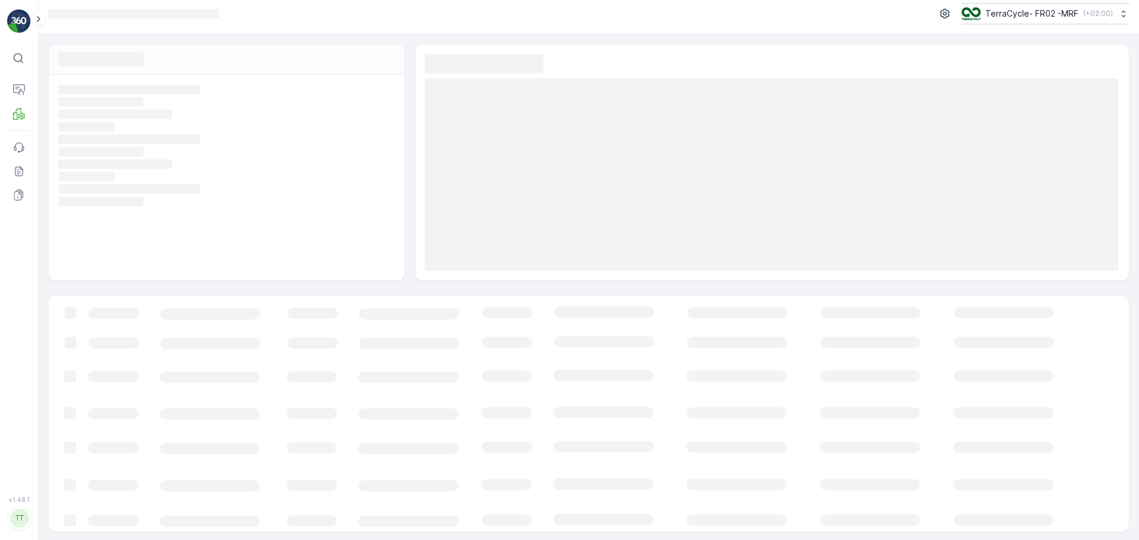
scroll to position [8, 0]
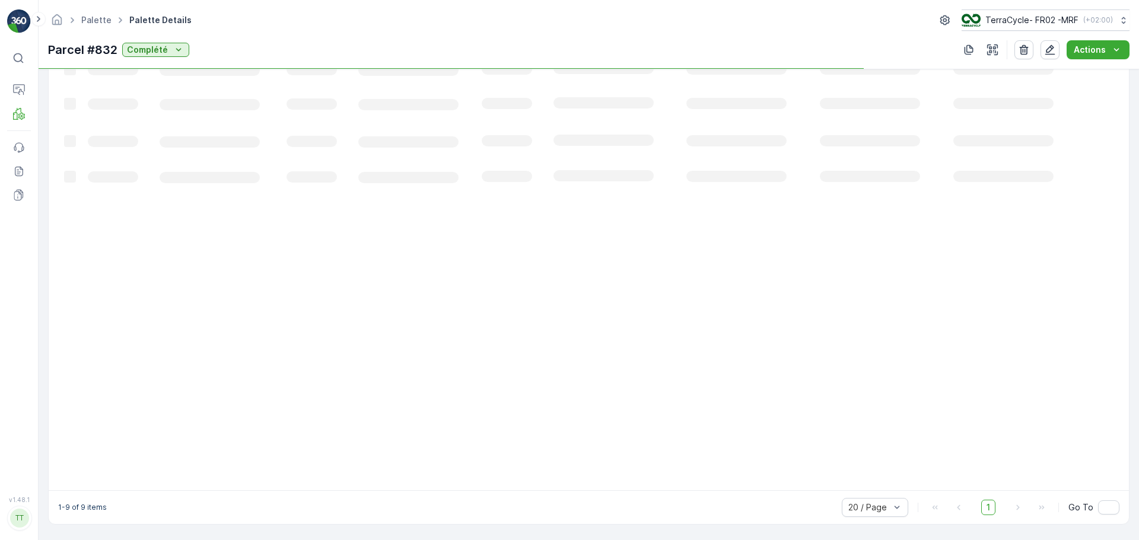
scroll to position [212, 0]
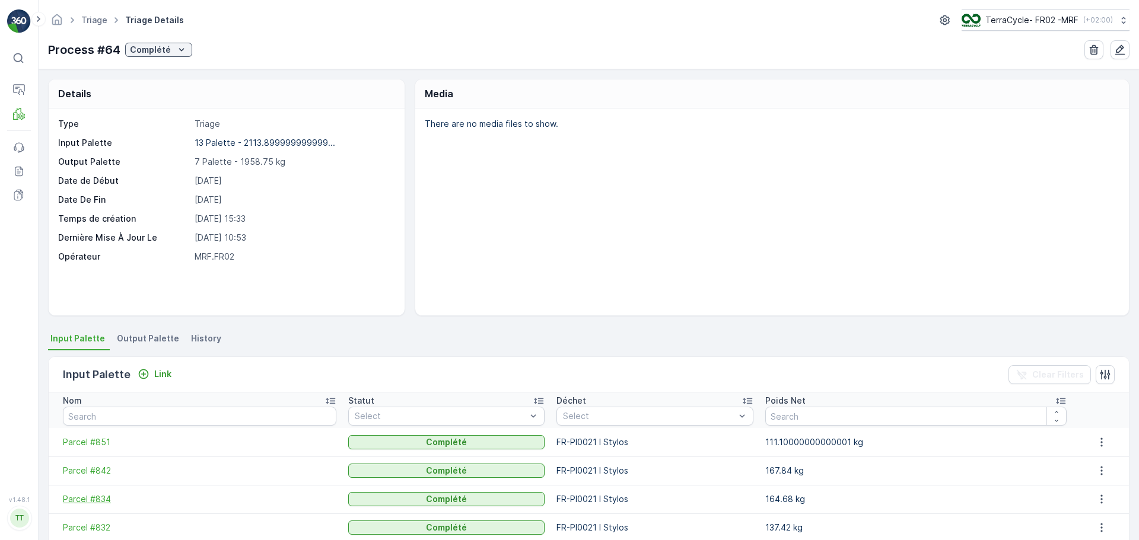
click at [101, 504] on span "Parcel #834" at bounding box center [199, 500] width 273 height 12
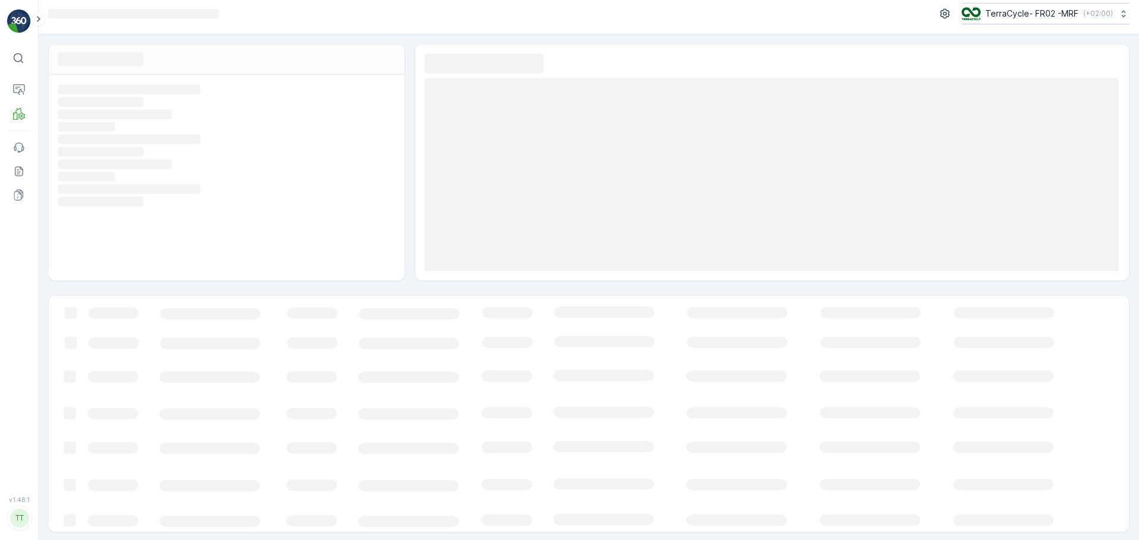
scroll to position [8, 0]
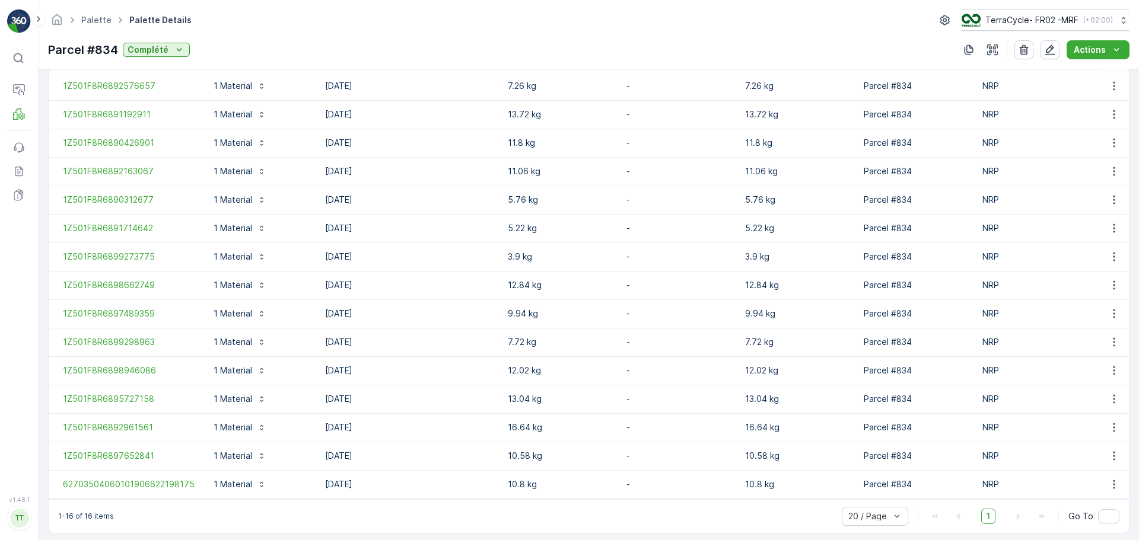
scroll to position [412, 0]
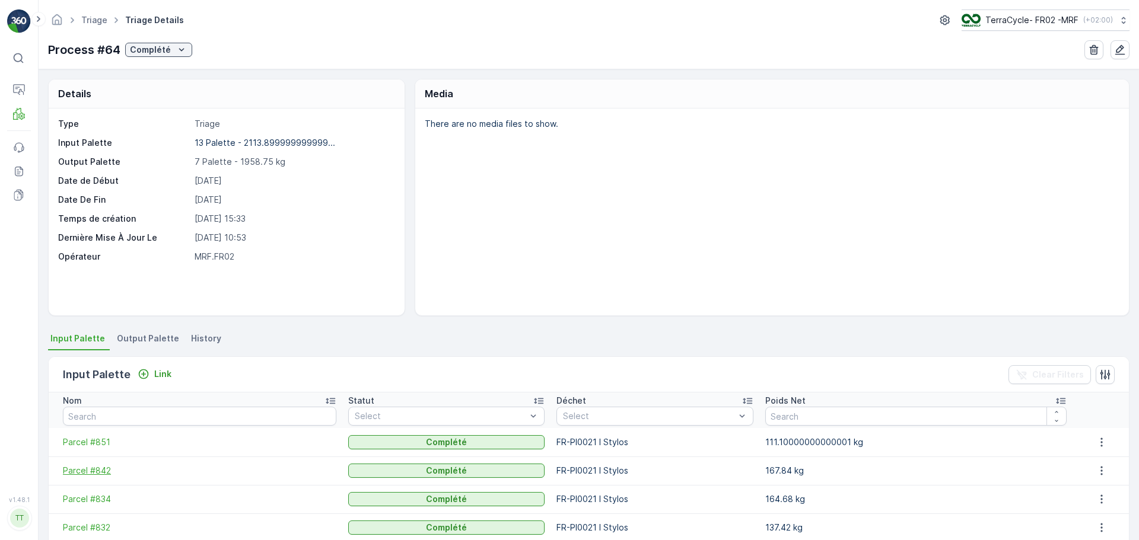
click at [93, 470] on span "Parcel #842" at bounding box center [199, 471] width 273 height 12
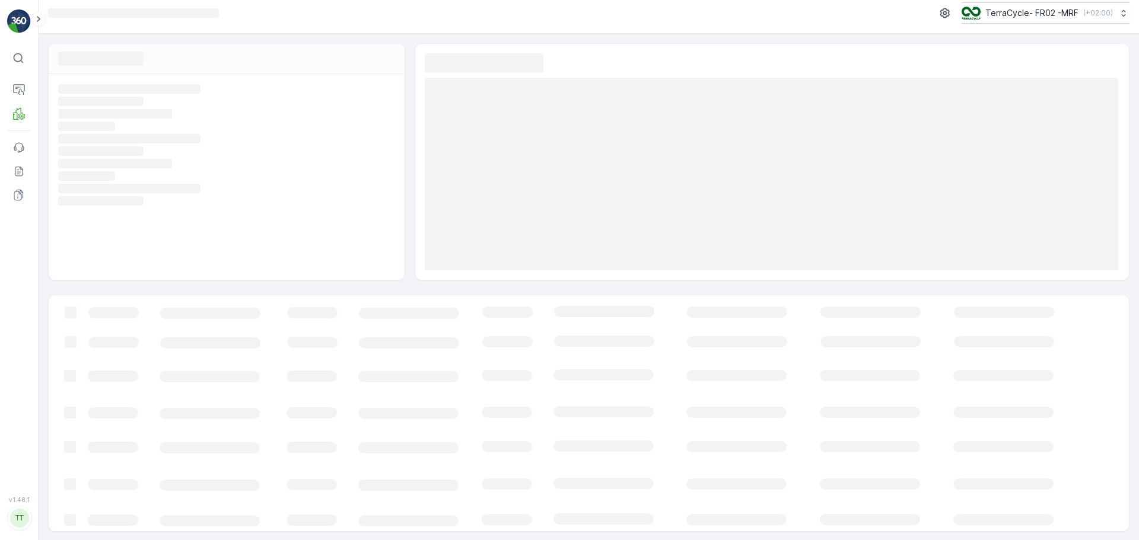
scroll to position [8, 0]
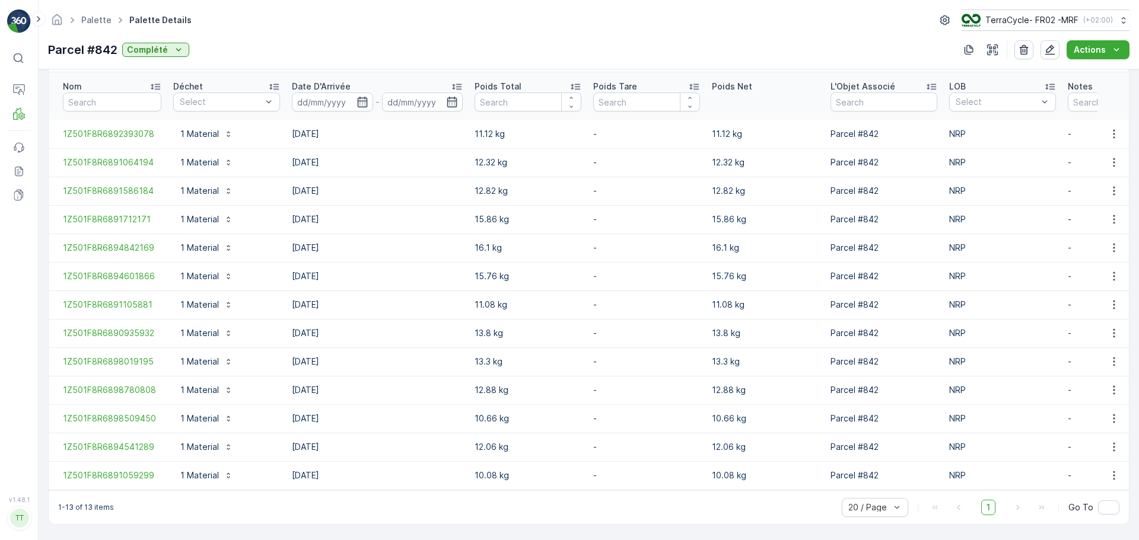
scroll to position [326, 0]
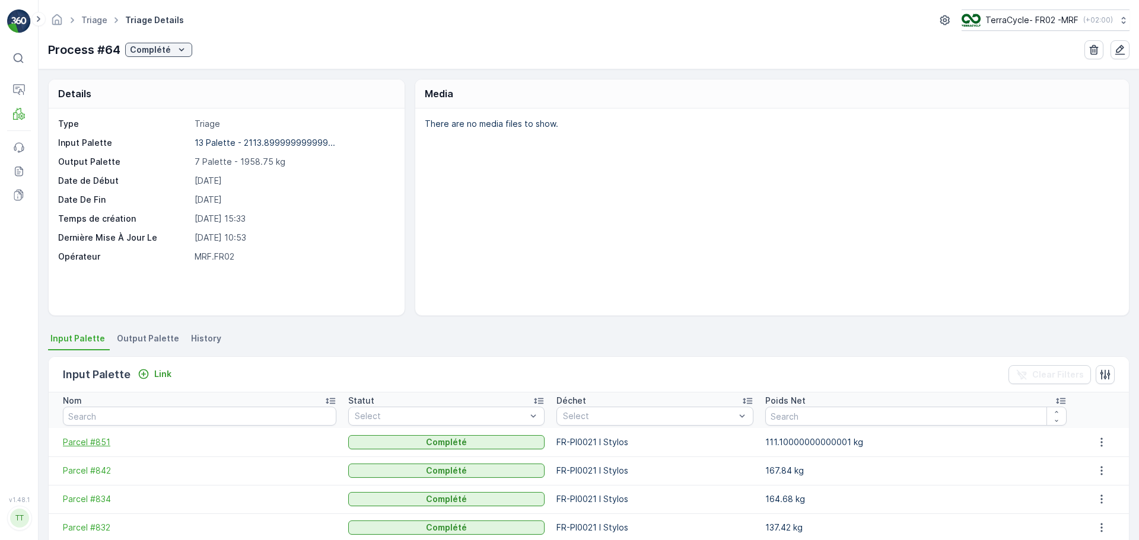
click at [93, 443] on span "Parcel #851" at bounding box center [199, 443] width 273 height 12
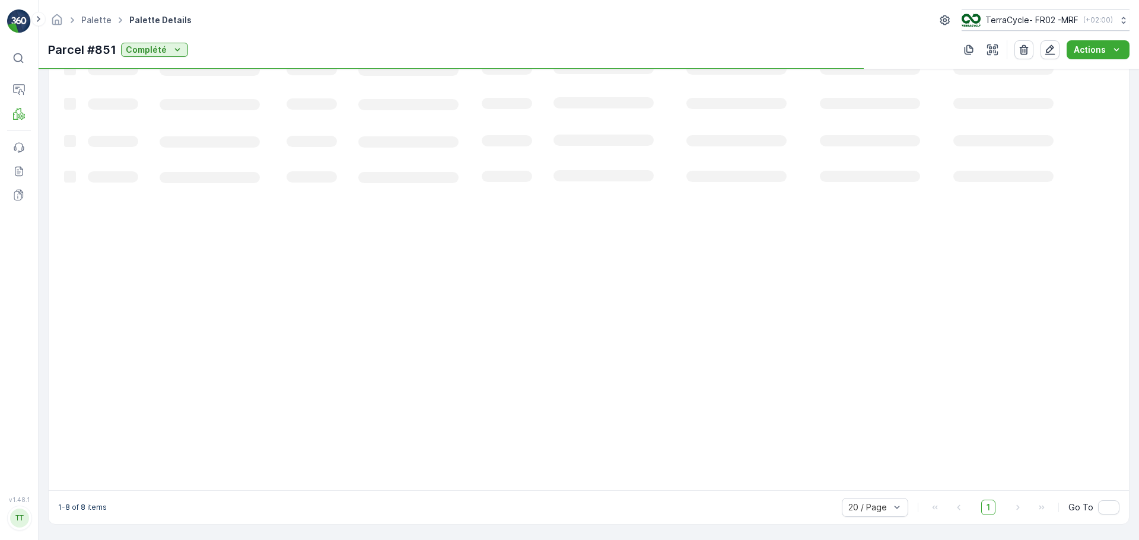
scroll to position [184, 0]
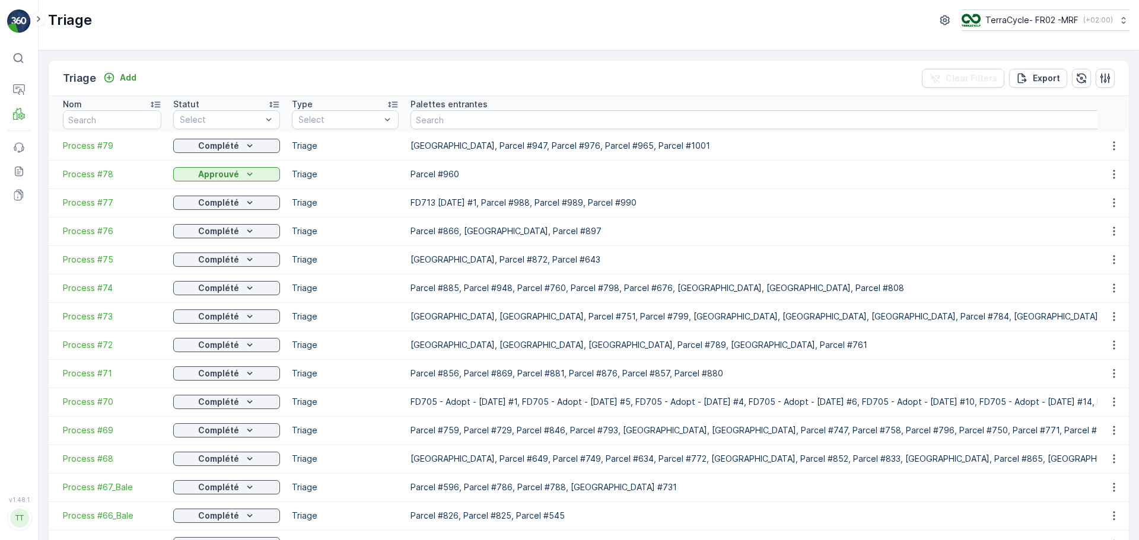
scroll to position [237, 0]
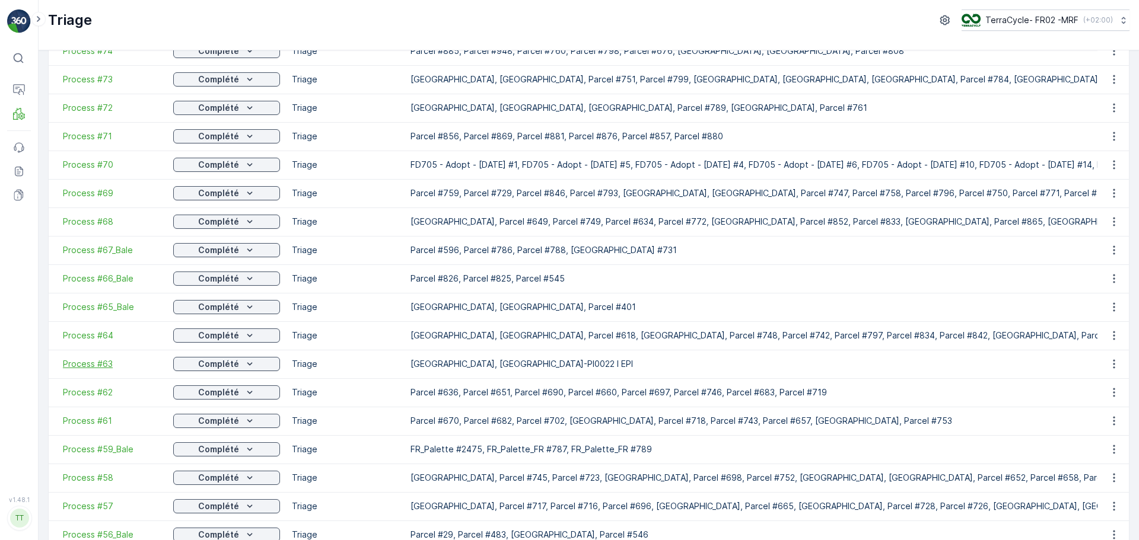
click at [101, 361] on span "Process #63" at bounding box center [112, 364] width 98 height 12
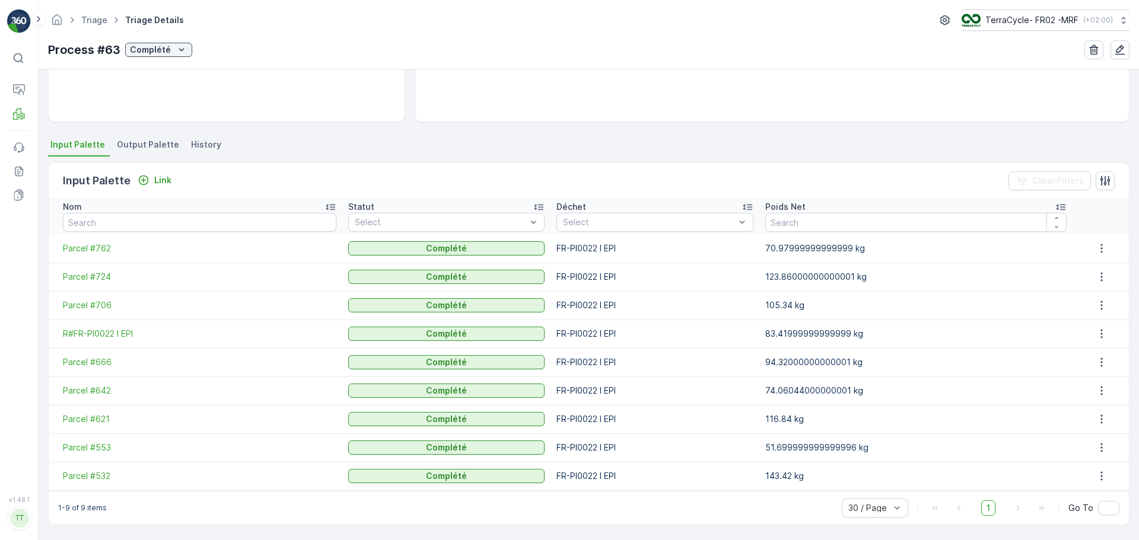
scroll to position [195, 0]
click at [95, 475] on span "Parcel #532" at bounding box center [199, 476] width 273 height 12
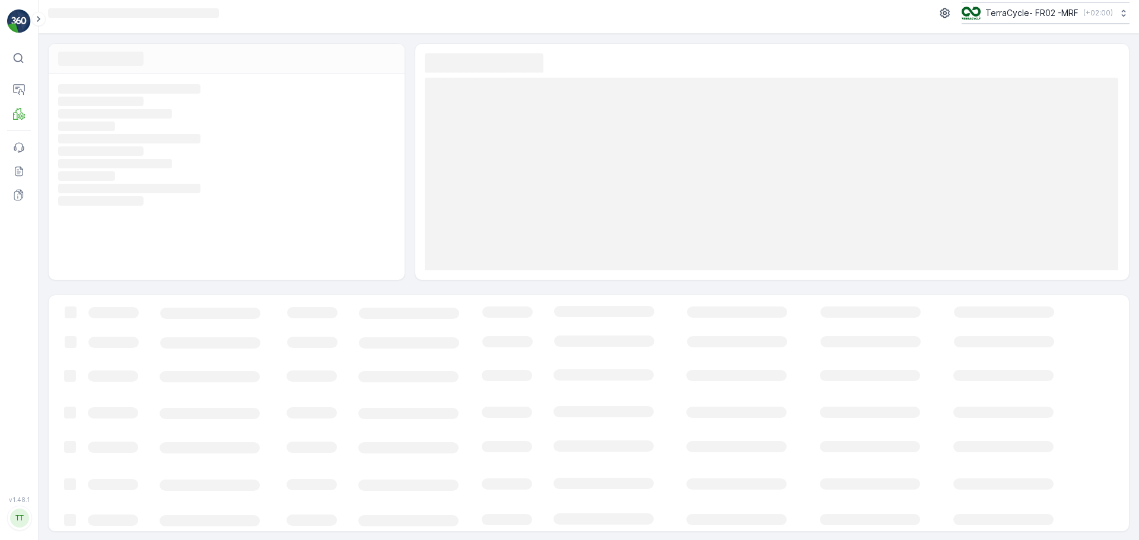
scroll to position [8, 0]
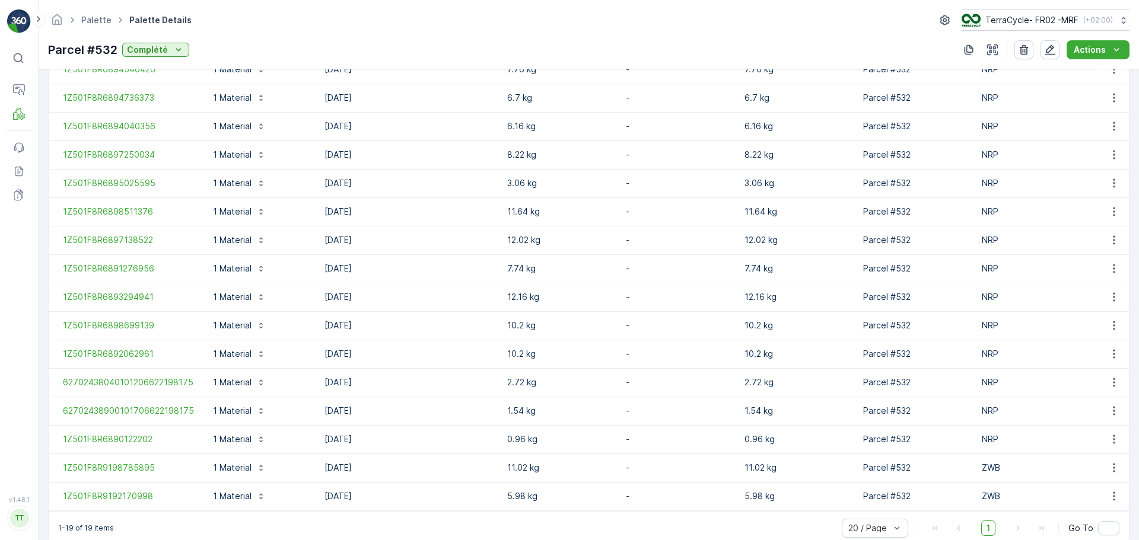
scroll to position [497, 0]
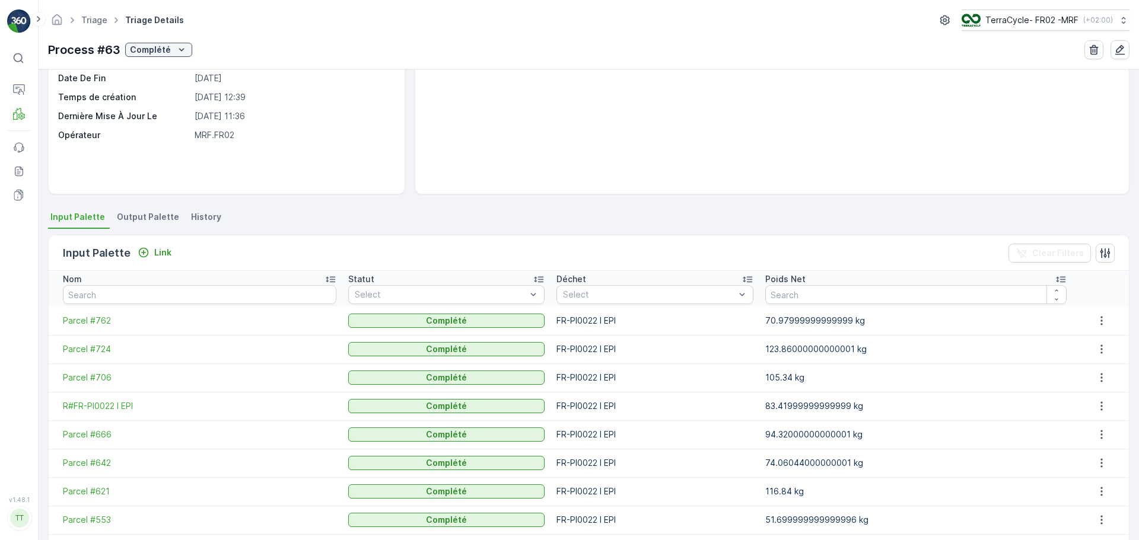
scroll to position [195, 0]
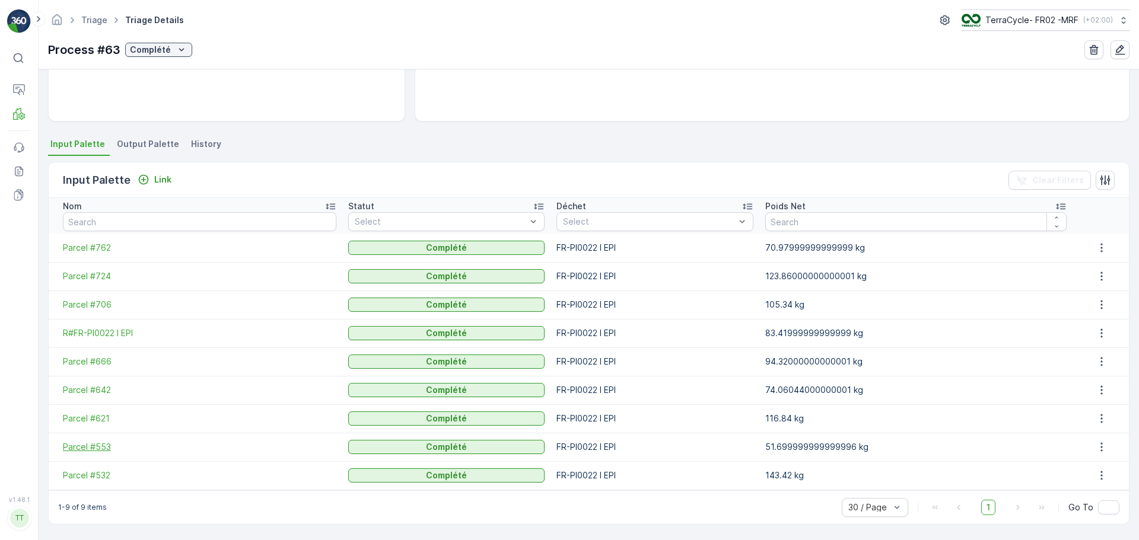
click at [94, 448] on span "Parcel #553" at bounding box center [199, 447] width 273 height 12
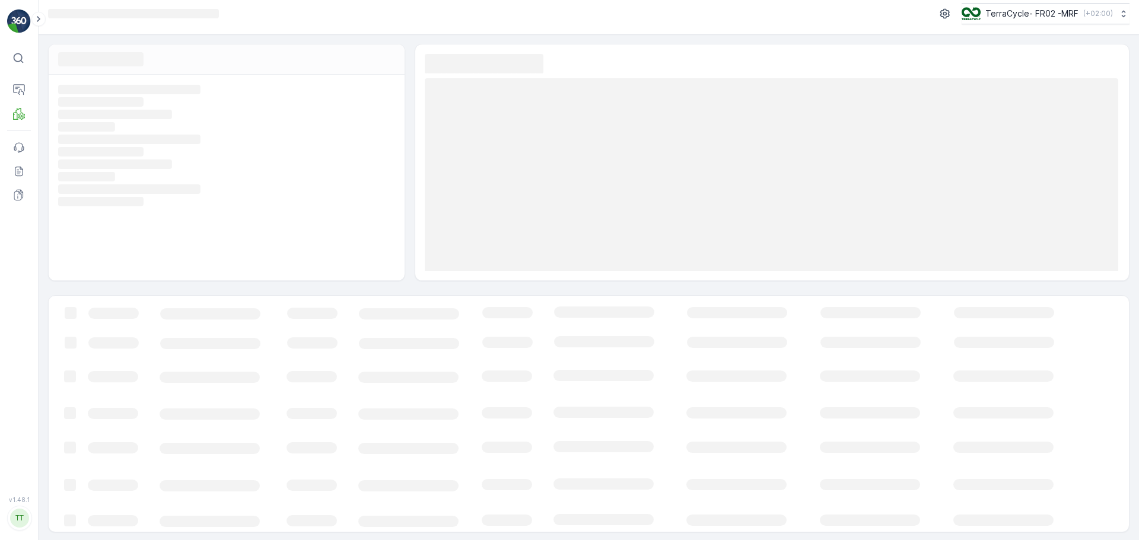
scroll to position [8, 0]
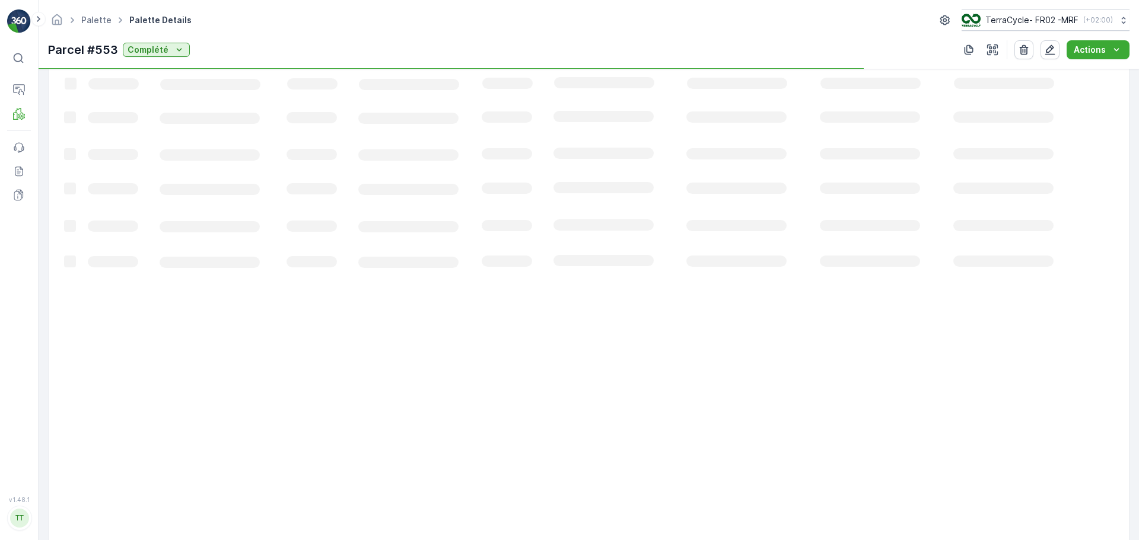
scroll to position [269, 0]
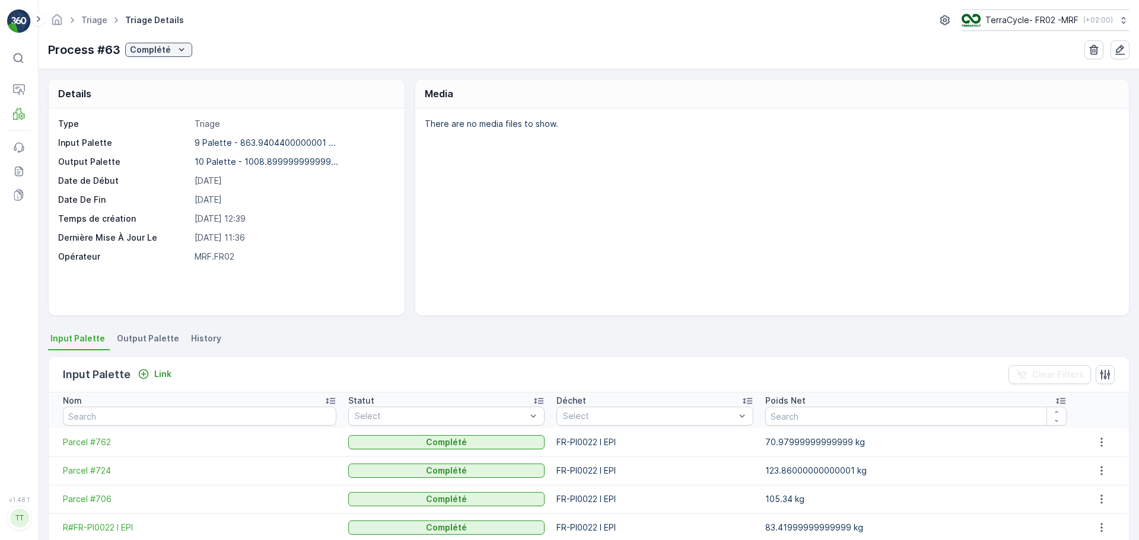
scroll to position [195, 0]
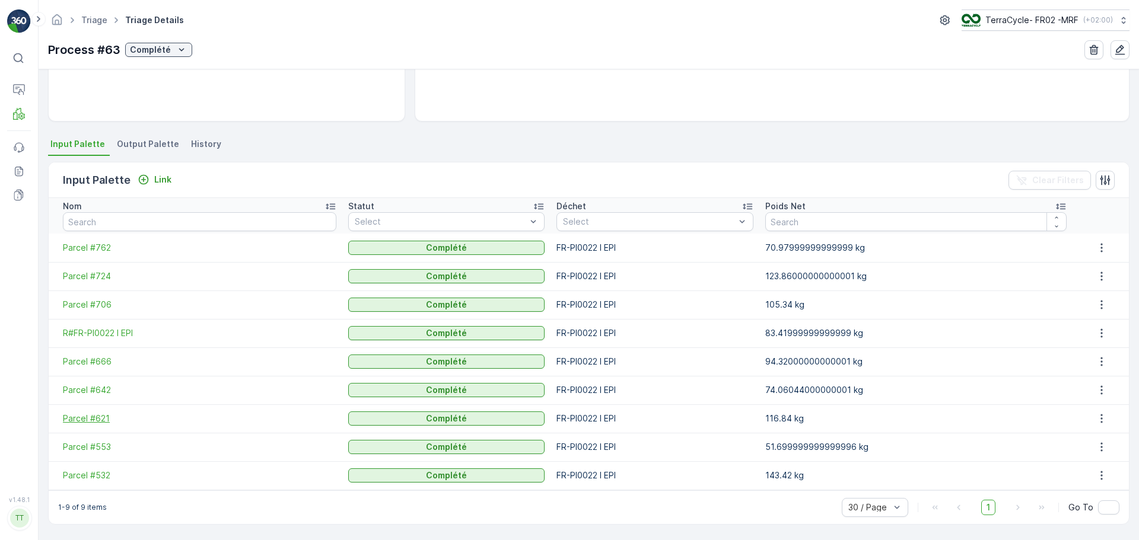
click at [88, 421] on span "Parcel #621" at bounding box center [199, 419] width 273 height 12
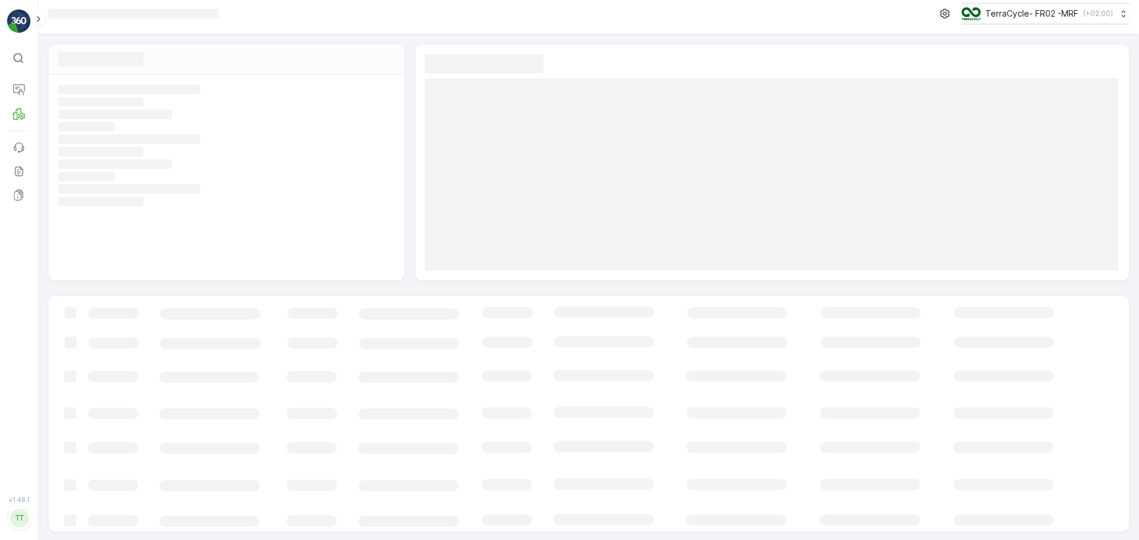
scroll to position [8, 0]
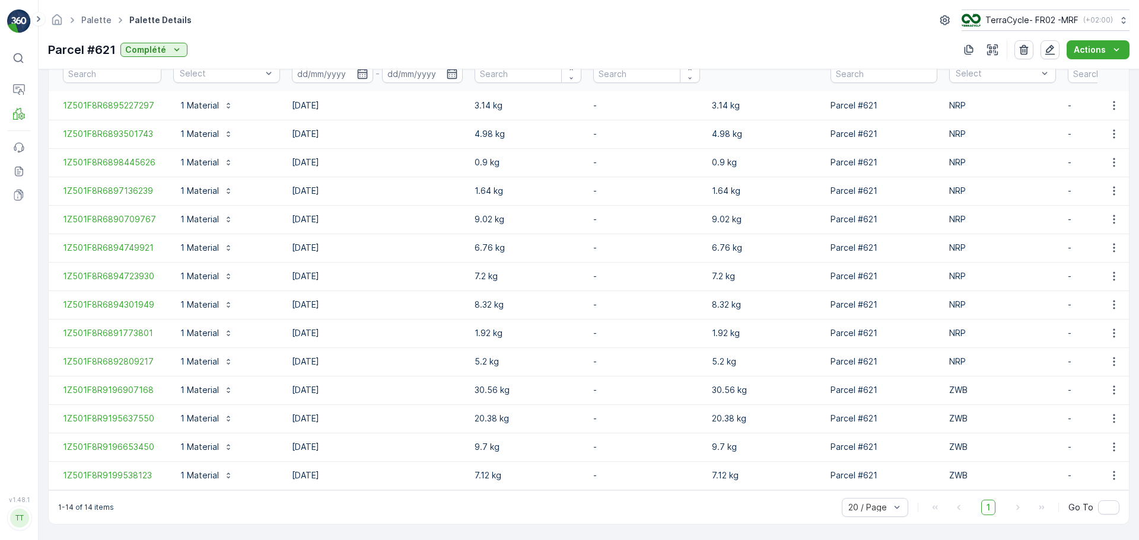
scroll to position [355, 0]
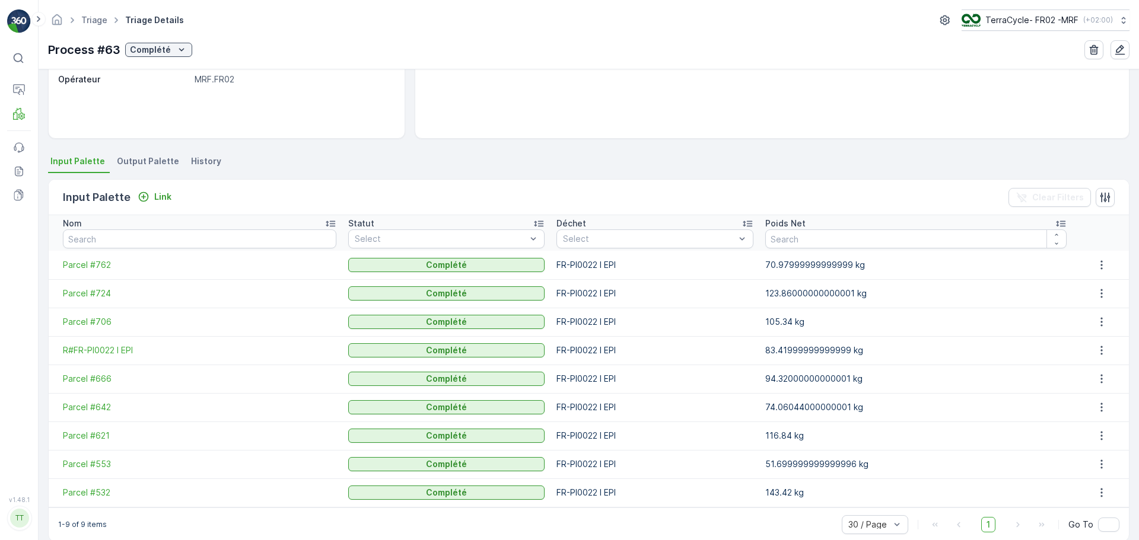
scroll to position [195, 0]
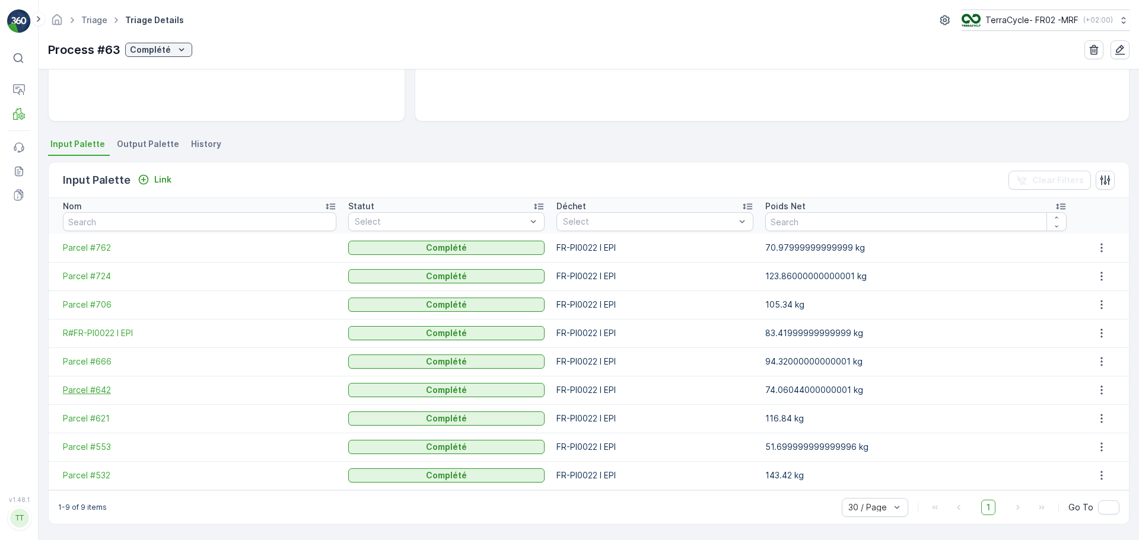
click at [100, 392] on span "Parcel #642" at bounding box center [199, 390] width 273 height 12
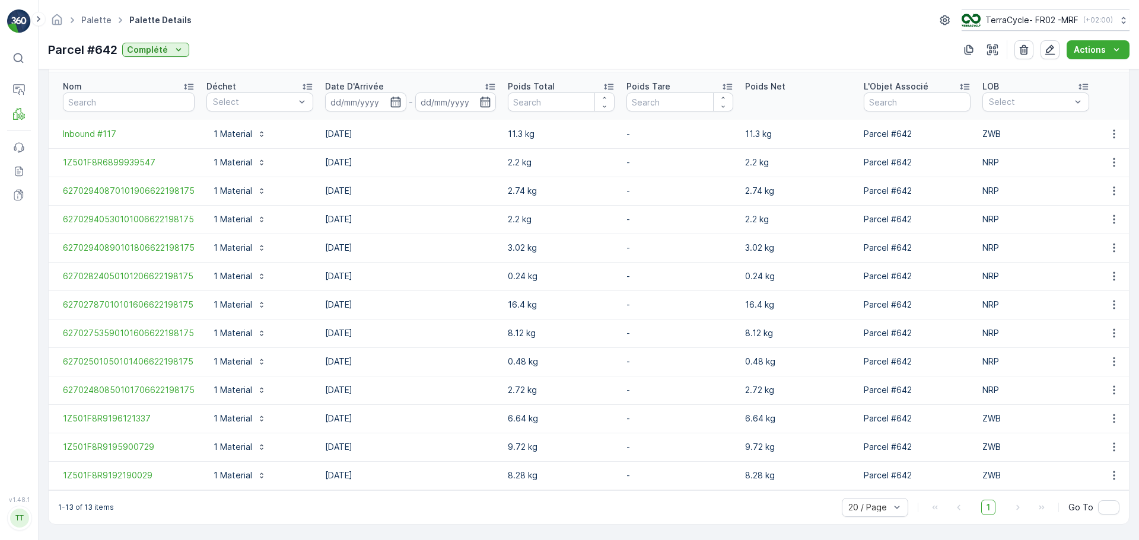
scroll to position [326, 0]
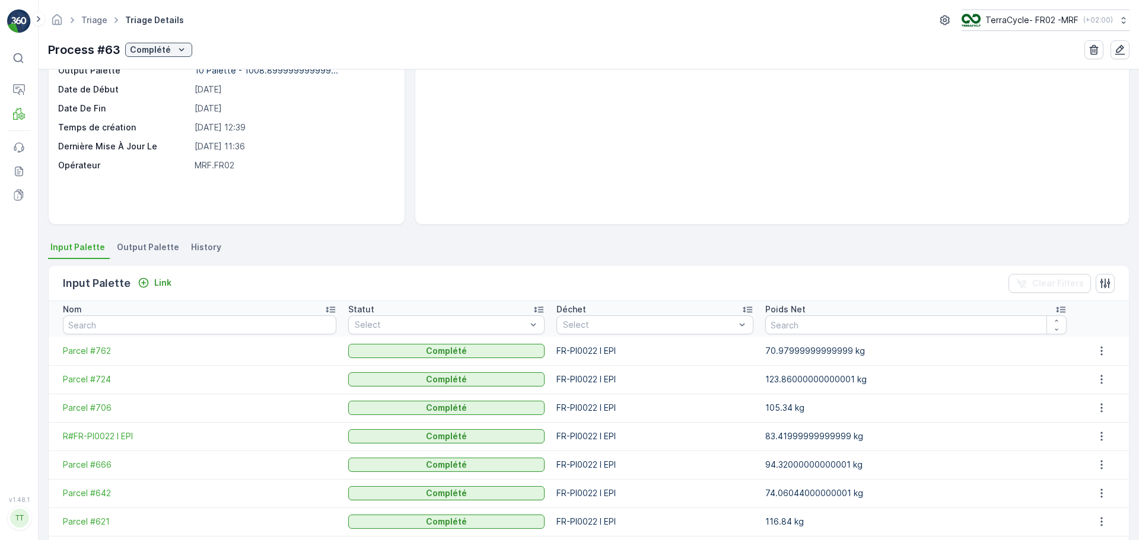
scroll to position [195, 0]
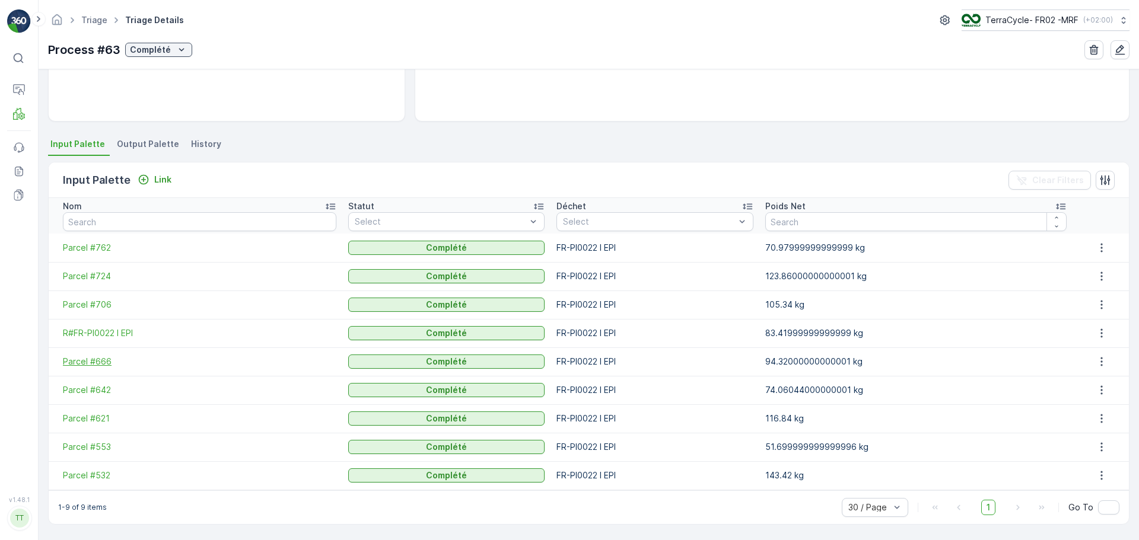
click at [96, 362] on span "Parcel #666" at bounding box center [199, 362] width 273 height 12
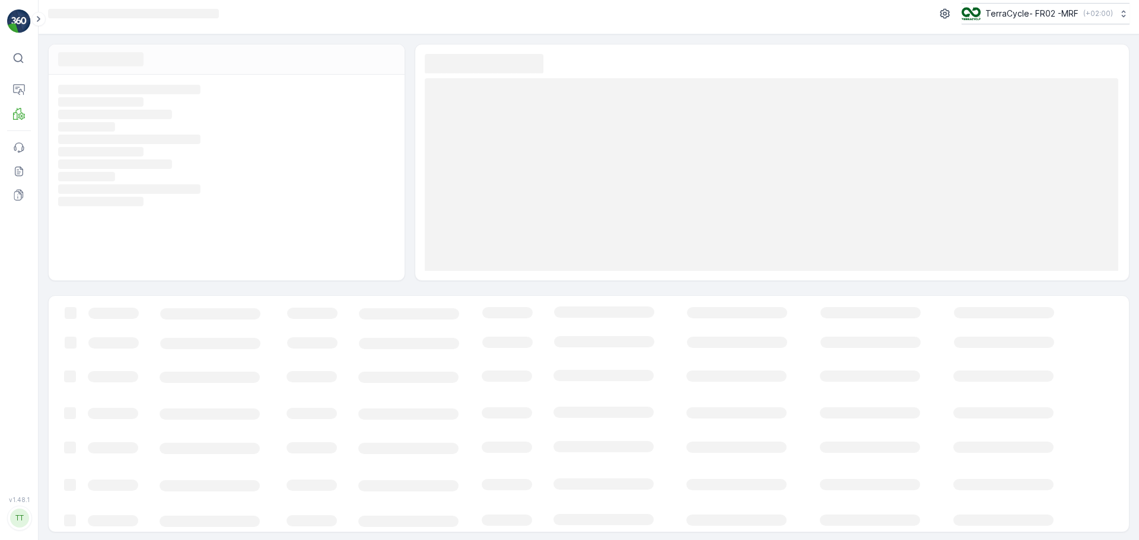
scroll to position [8, 0]
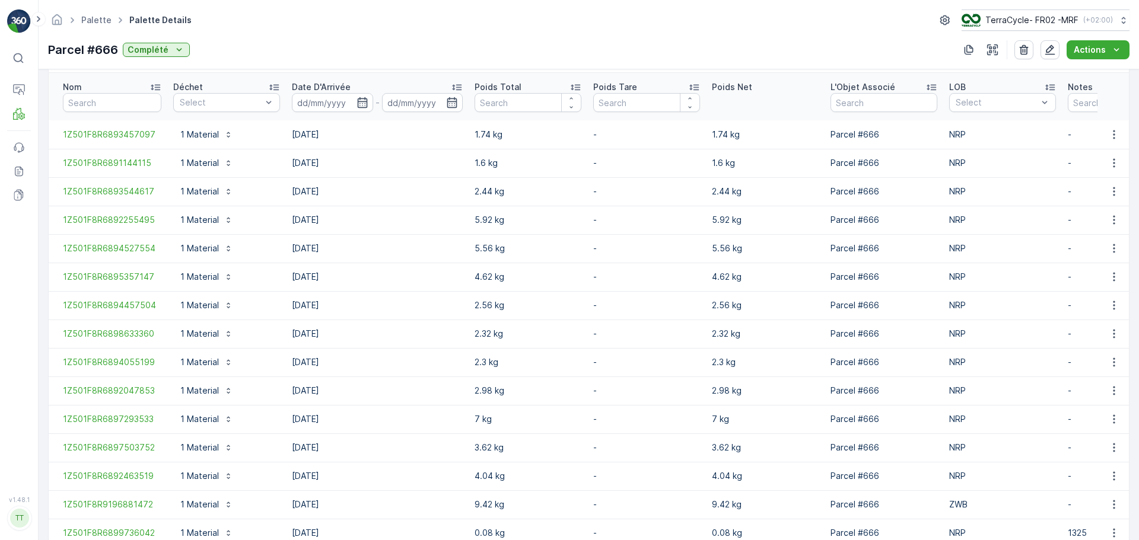
scroll to position [440, 0]
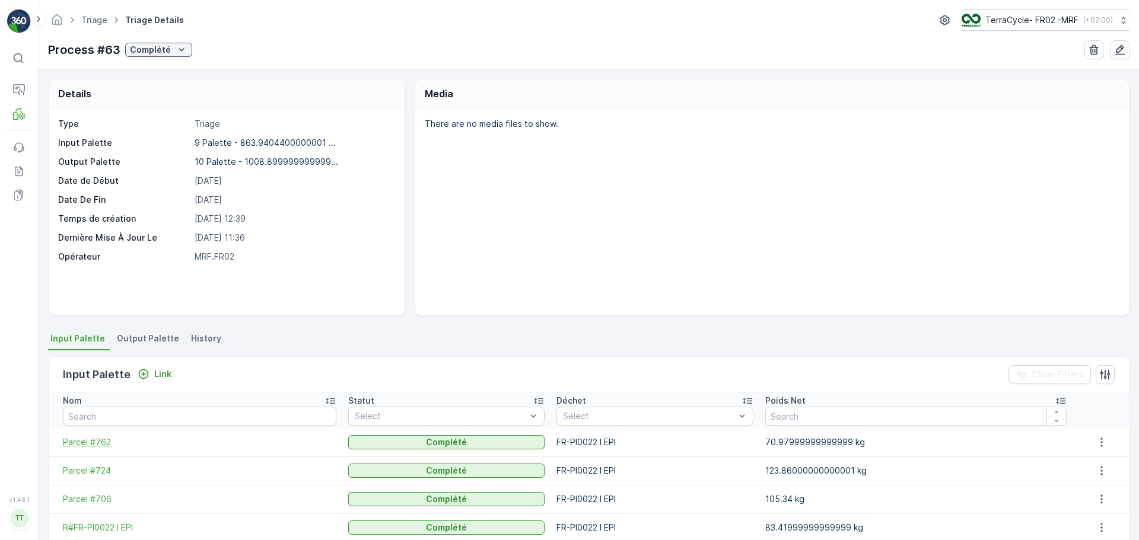
scroll to position [195, 0]
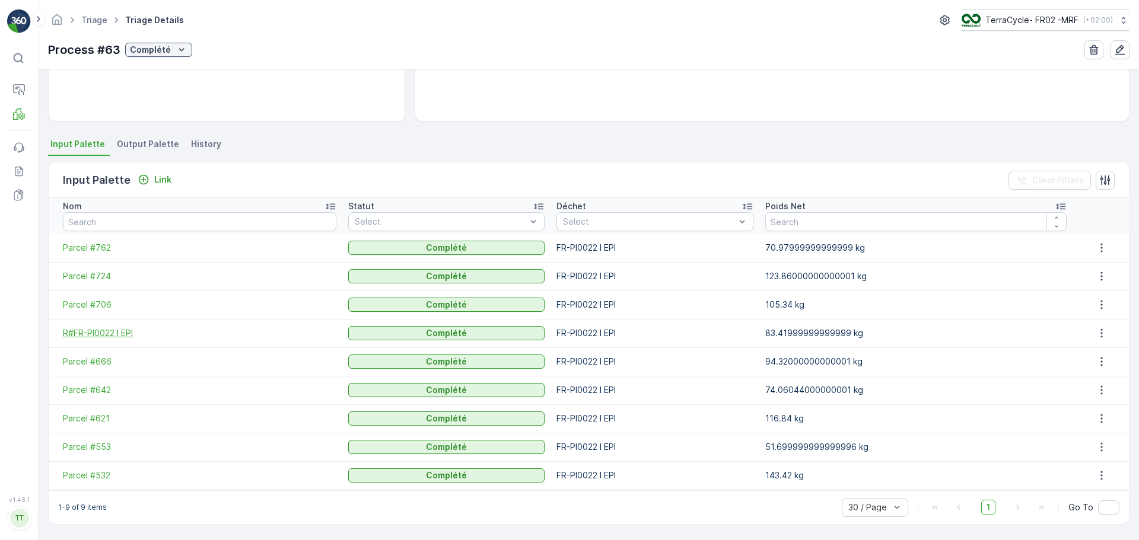
click at [102, 330] on span "R#FR-PI0022 I EPI" at bounding box center [199, 333] width 273 height 12
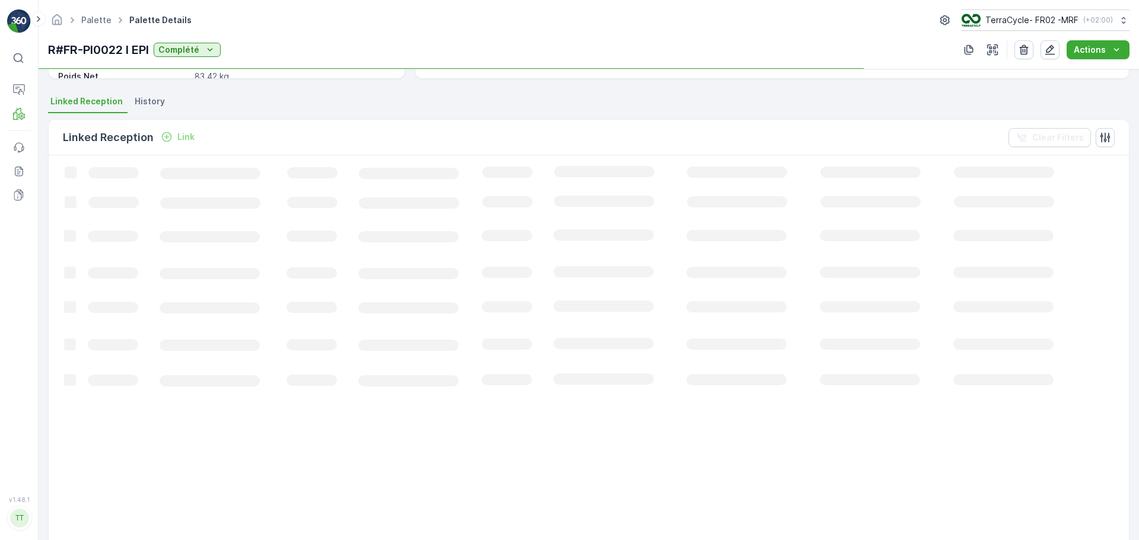
scroll to position [184, 0]
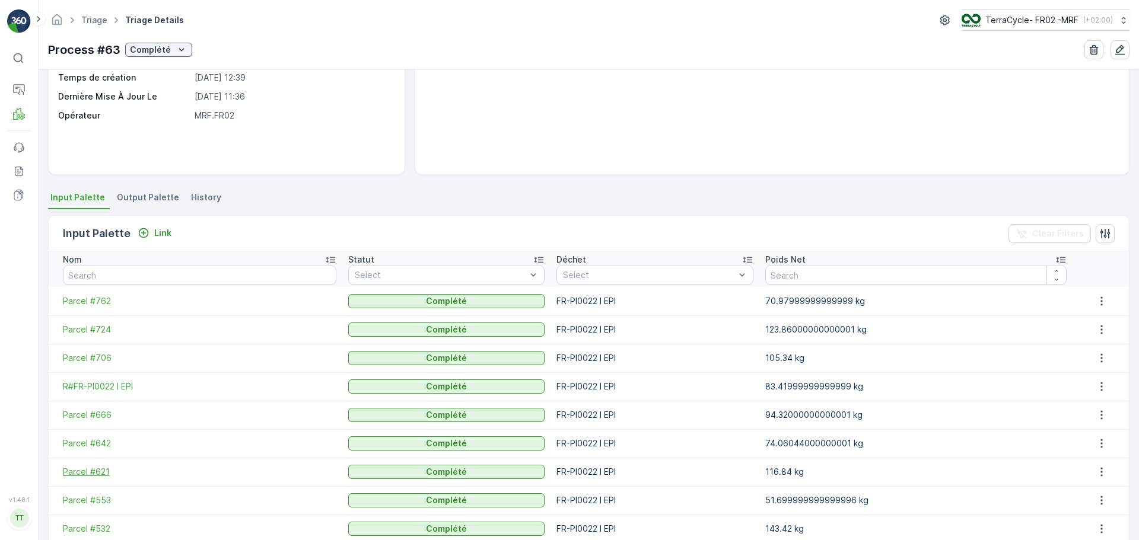
scroll to position [178, 0]
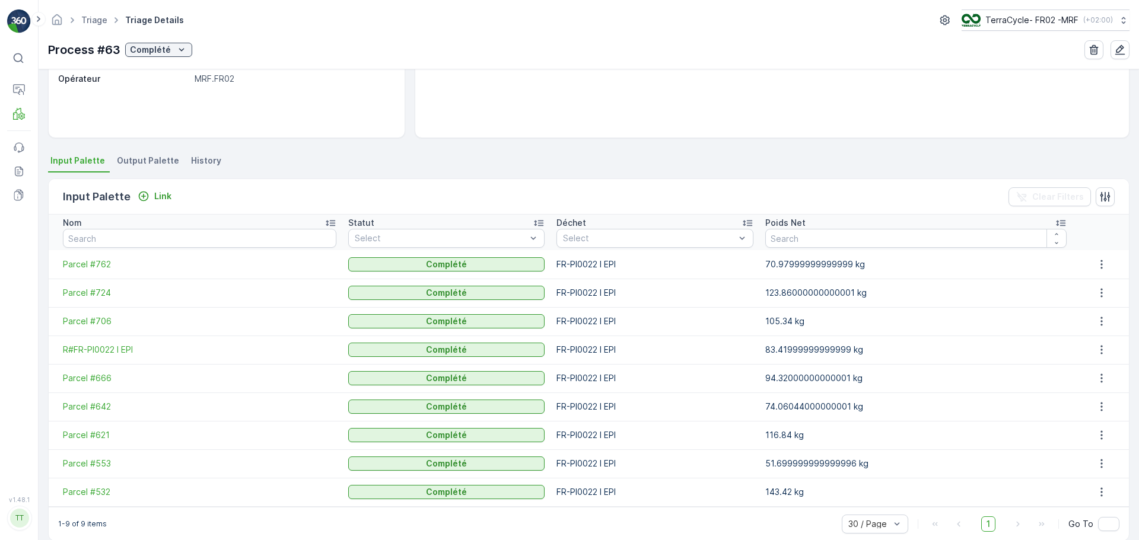
click at [86, 314] on td "Parcel #706" at bounding box center [196, 321] width 294 height 28
click at [86, 319] on span "Parcel #706" at bounding box center [199, 322] width 273 height 12
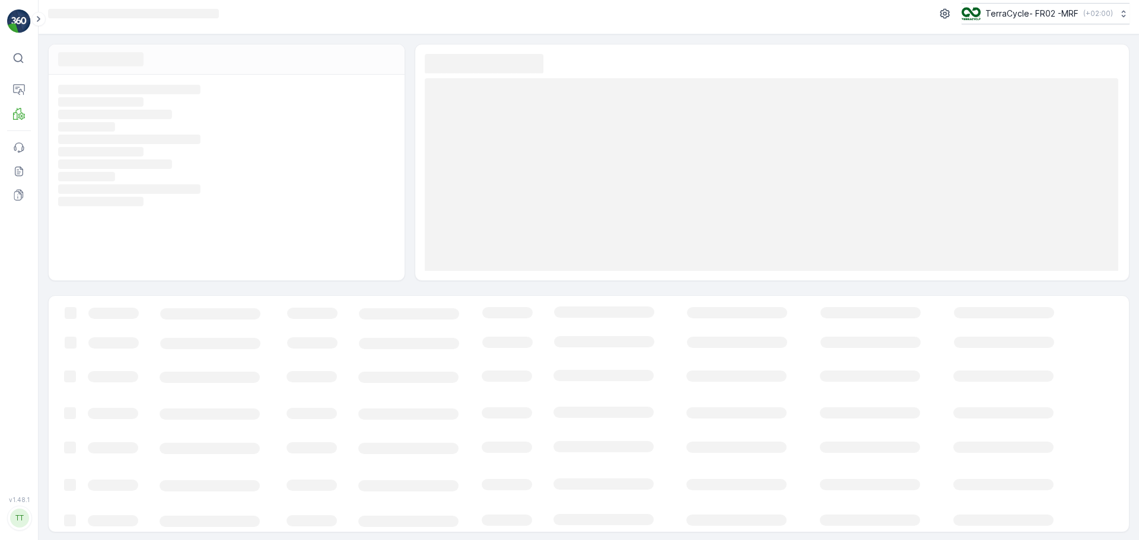
scroll to position [8, 0]
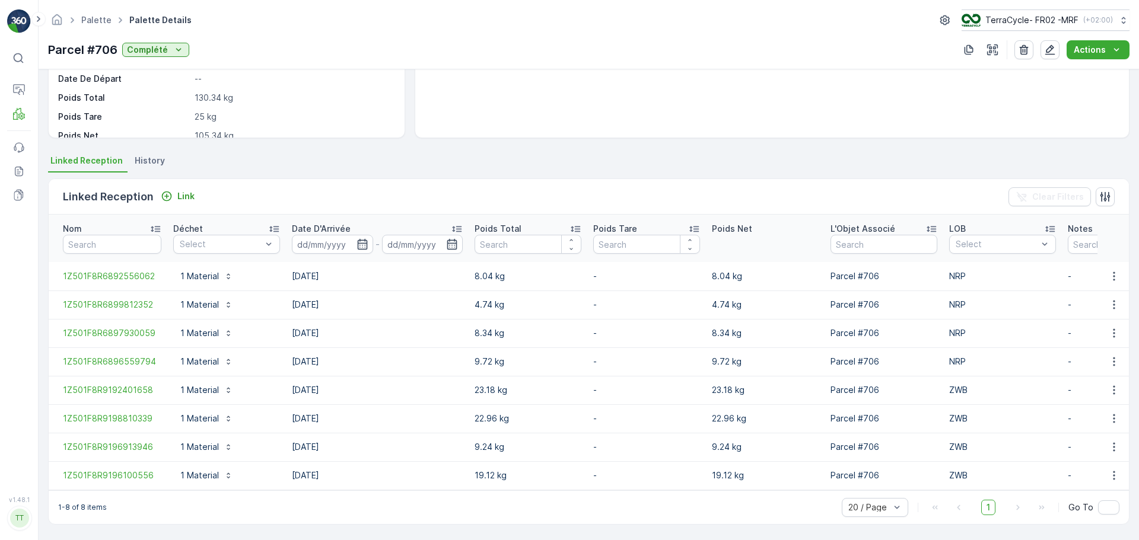
scroll to position [184, 0]
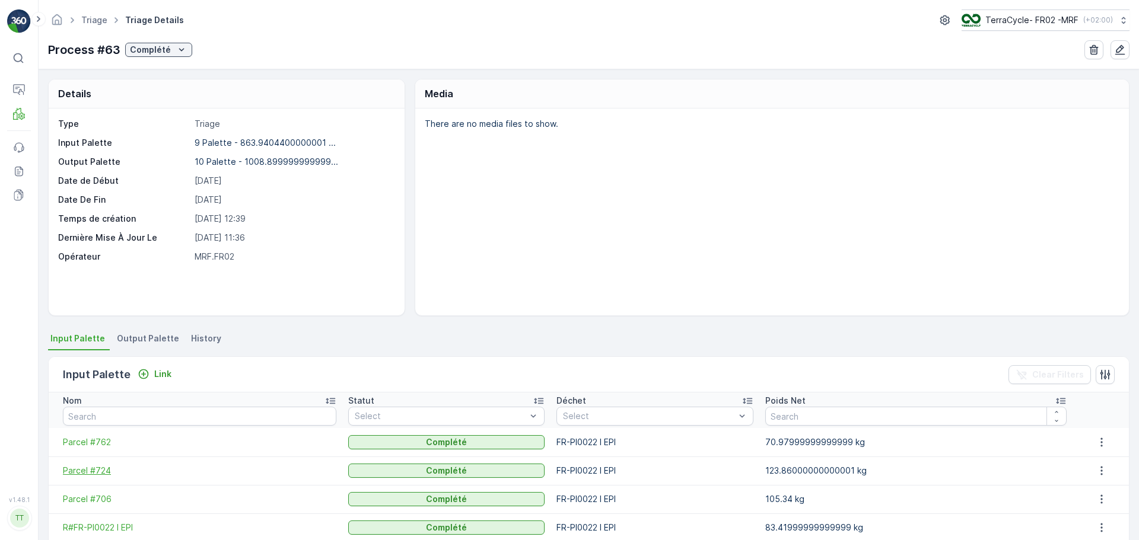
click at [88, 470] on span "Parcel #724" at bounding box center [199, 471] width 273 height 12
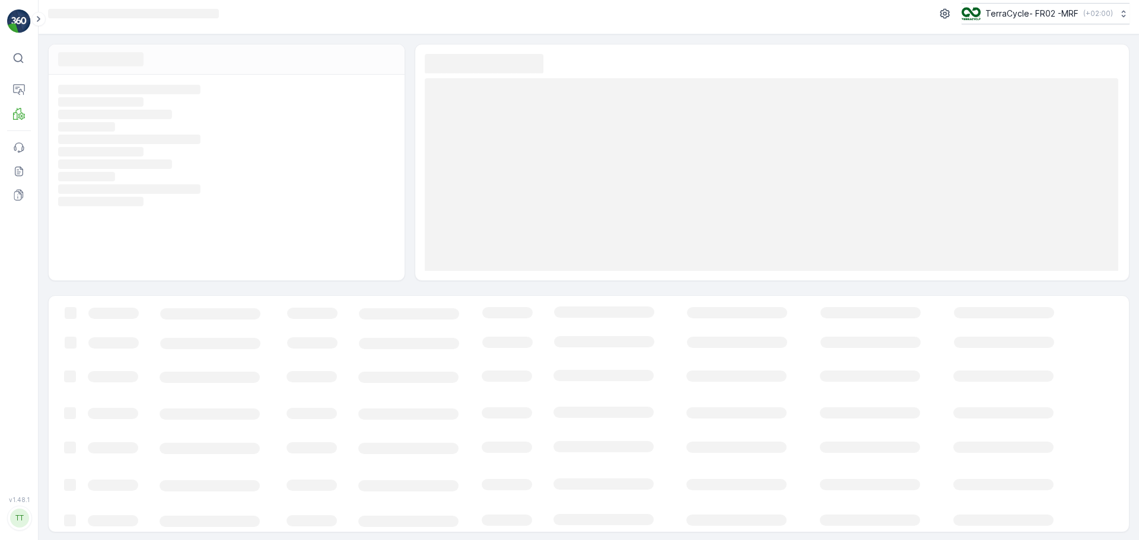
scroll to position [8, 0]
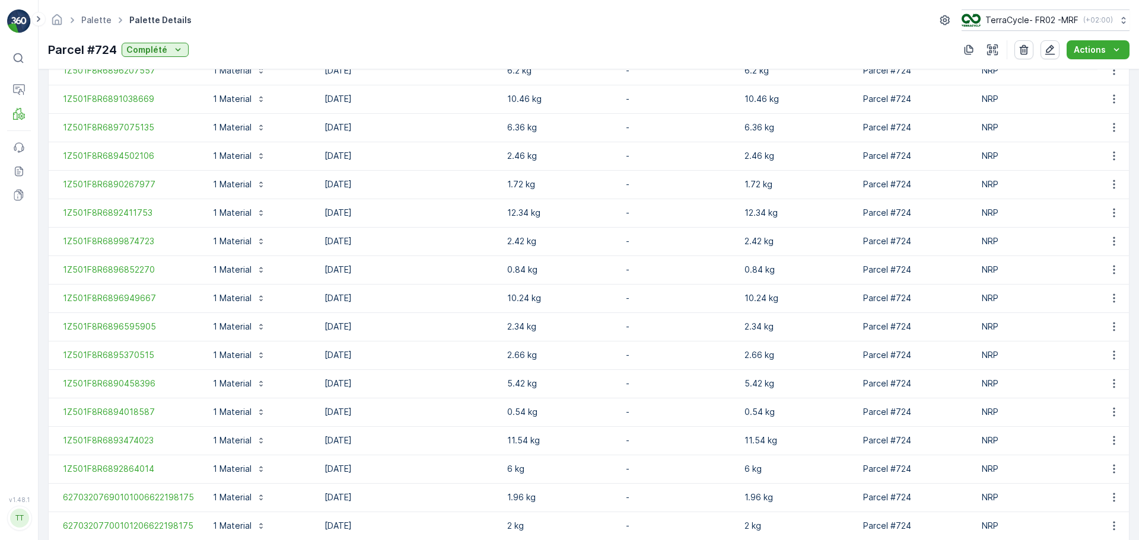
scroll to position [526, 0]
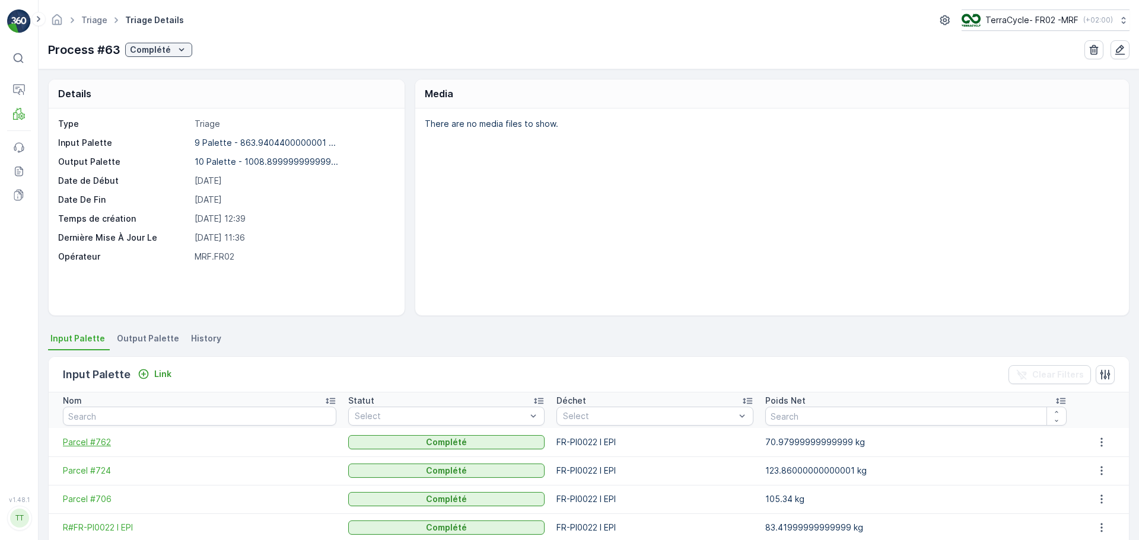
drag, startPoint x: 101, startPoint y: 451, endPoint x: 101, endPoint y: 444, distance: 7.1
click at [101, 450] on td "Parcel #762" at bounding box center [196, 442] width 294 height 28
click at [100, 440] on span "Parcel #762" at bounding box center [199, 443] width 273 height 12
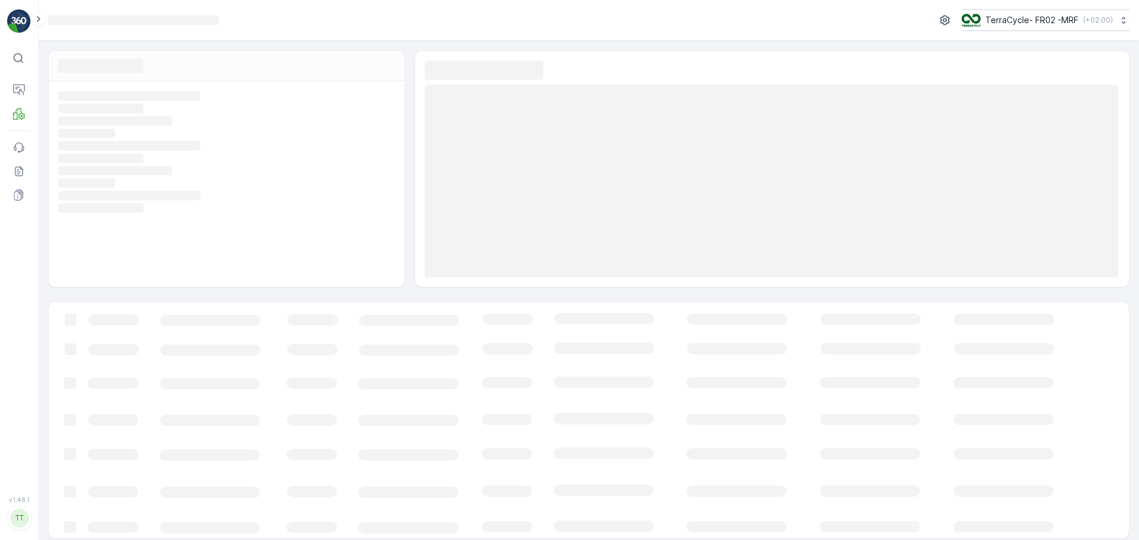
scroll to position [7, 0]
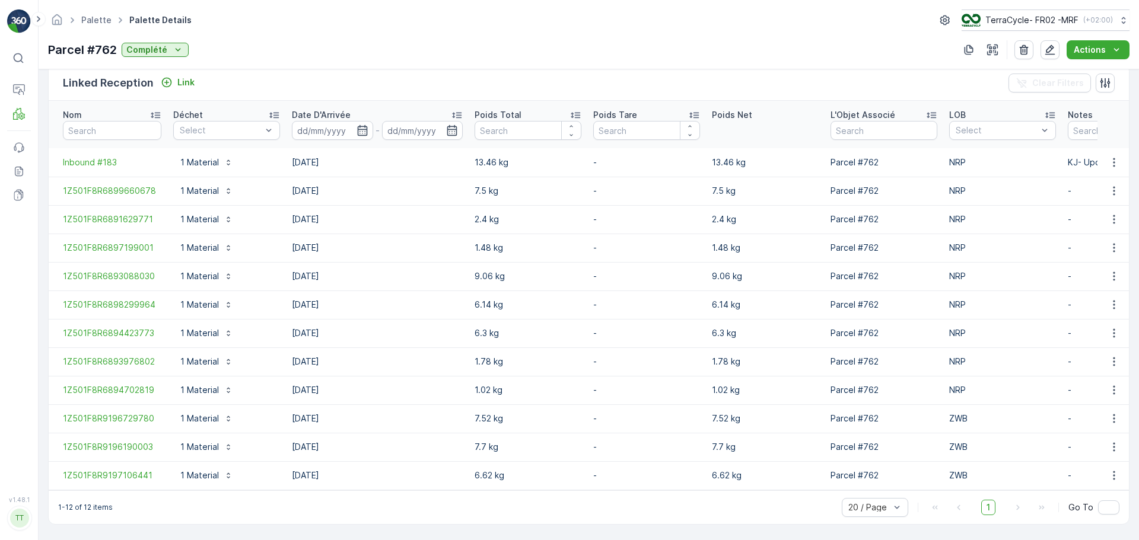
scroll to position [298, 0]
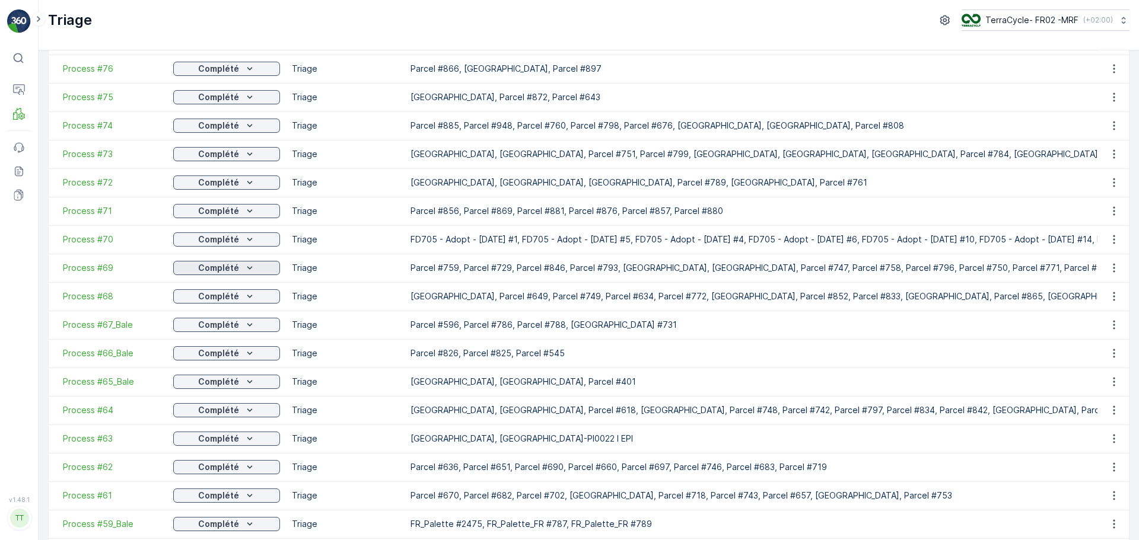
scroll to position [178, 0]
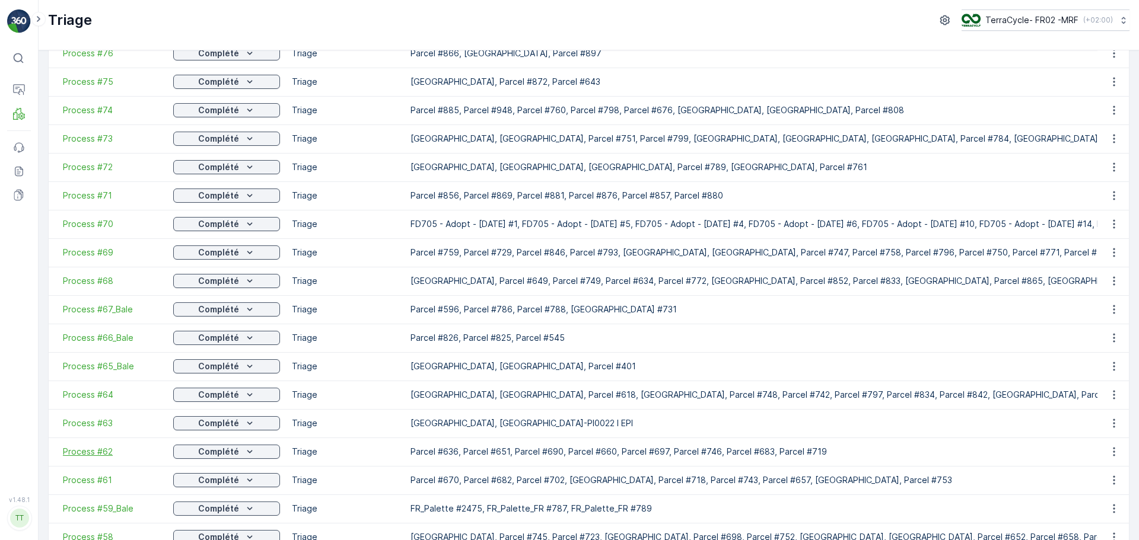
click at [100, 453] on span "Process #62" at bounding box center [112, 452] width 98 height 12
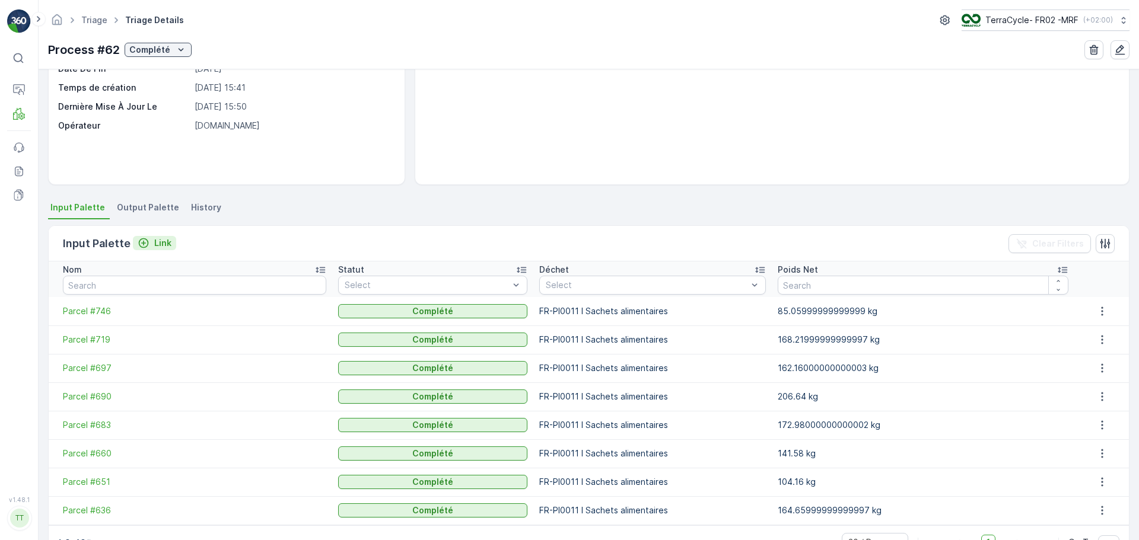
scroll to position [166, 0]
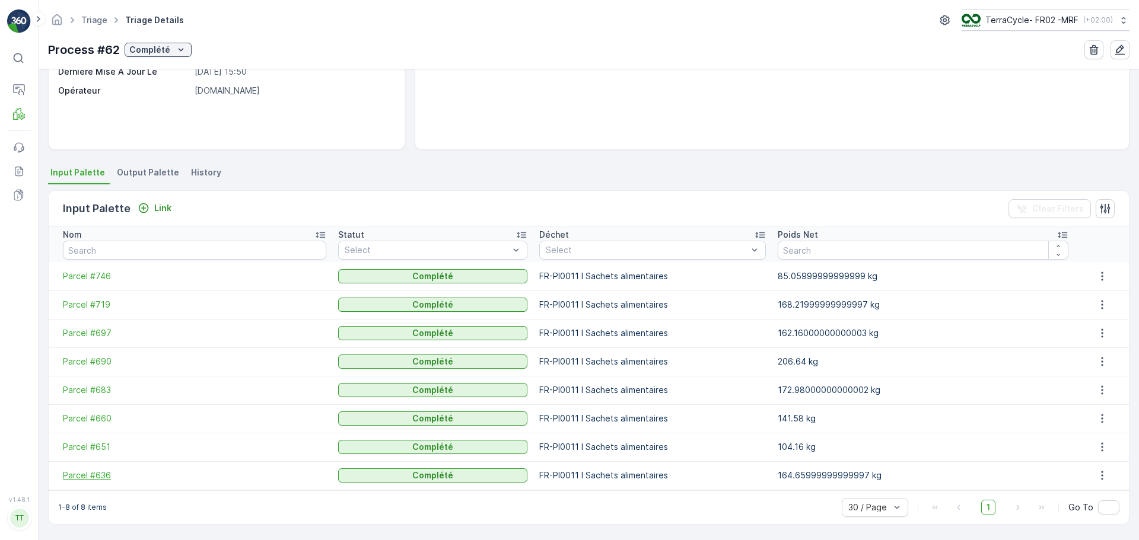
click at [101, 475] on span "Parcel #636" at bounding box center [194, 476] width 263 height 12
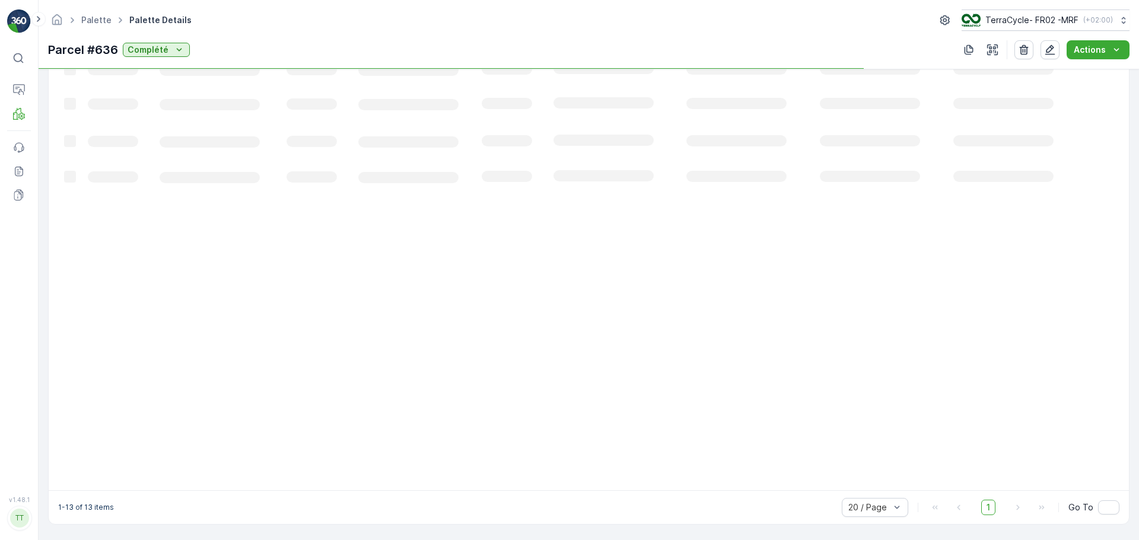
scroll to position [326, 0]
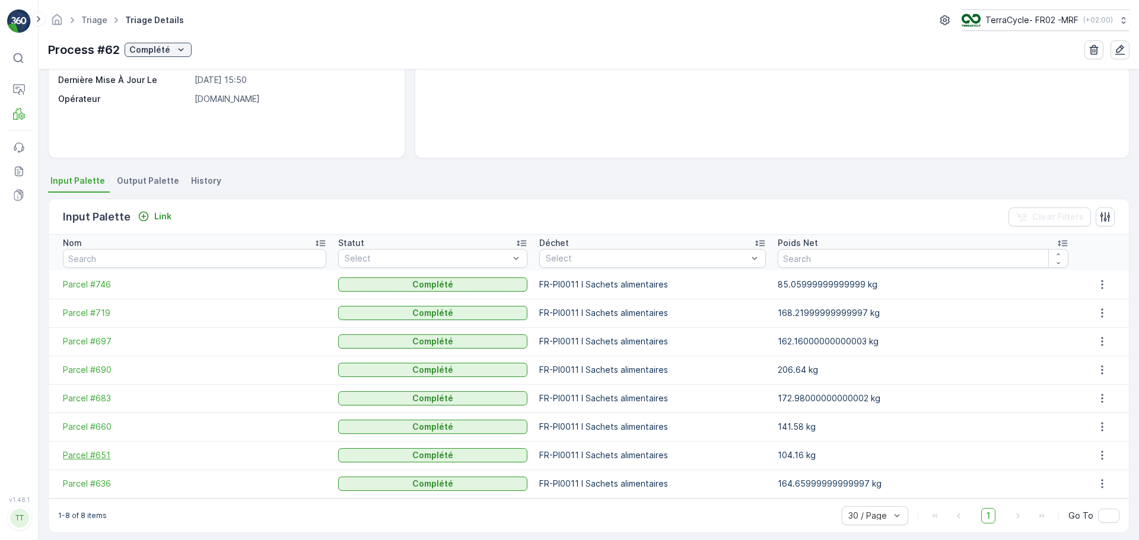
scroll to position [166, 0]
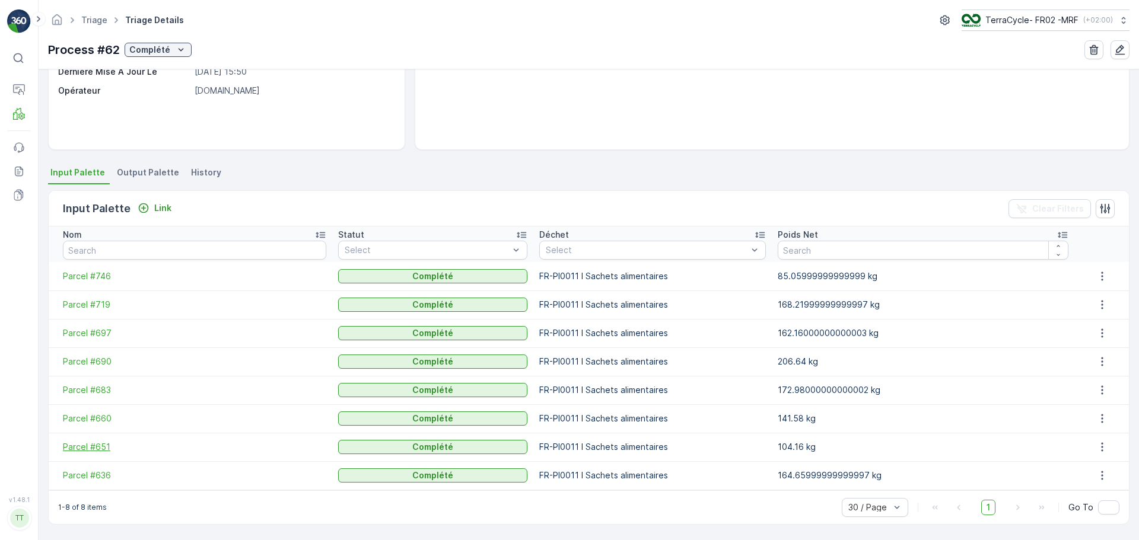
click at [101, 448] on span "Parcel #651" at bounding box center [194, 447] width 263 height 12
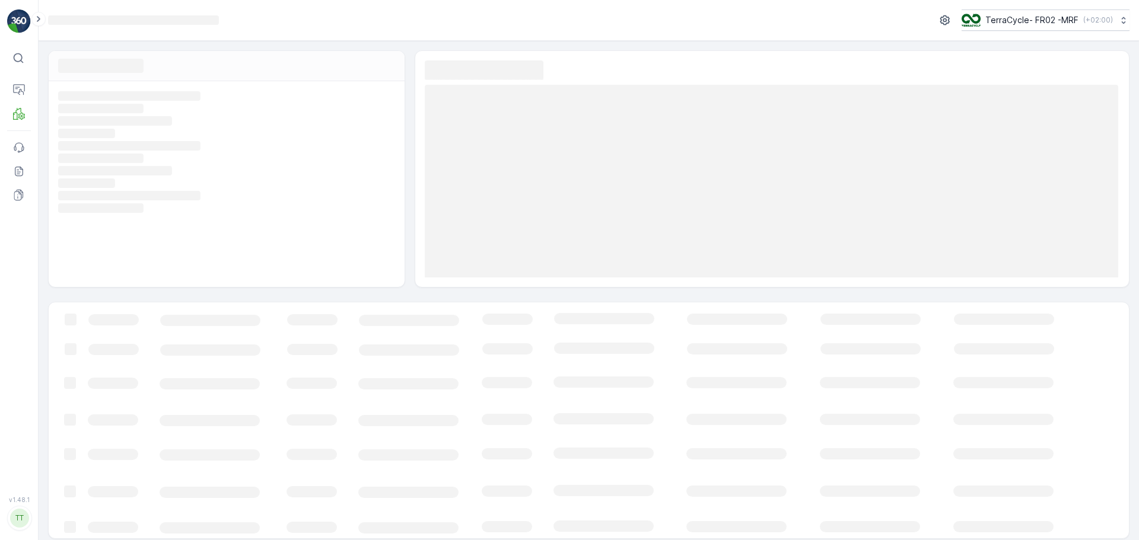
scroll to position [8, 0]
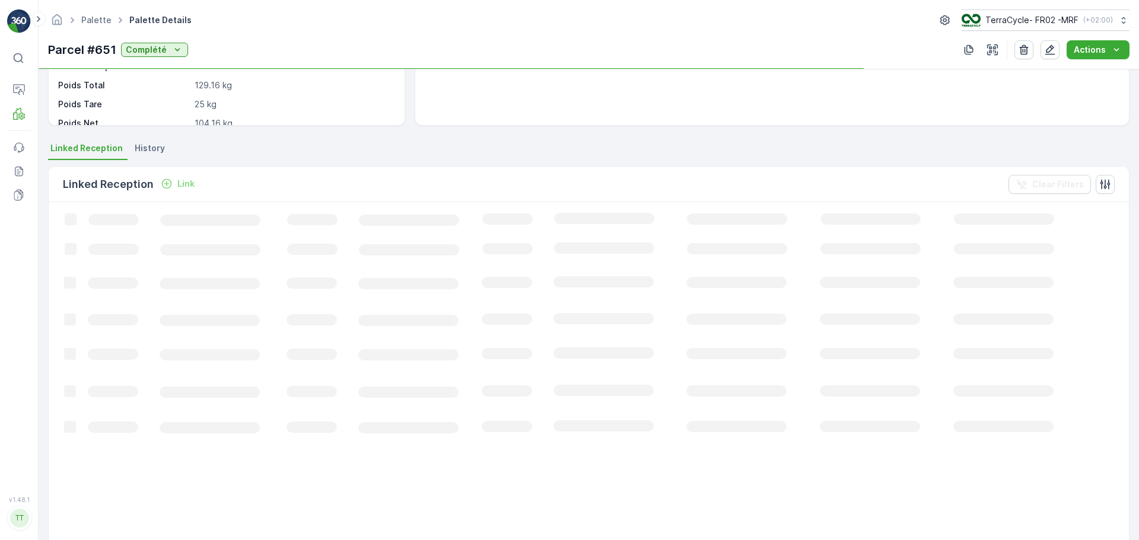
scroll to position [155, 0]
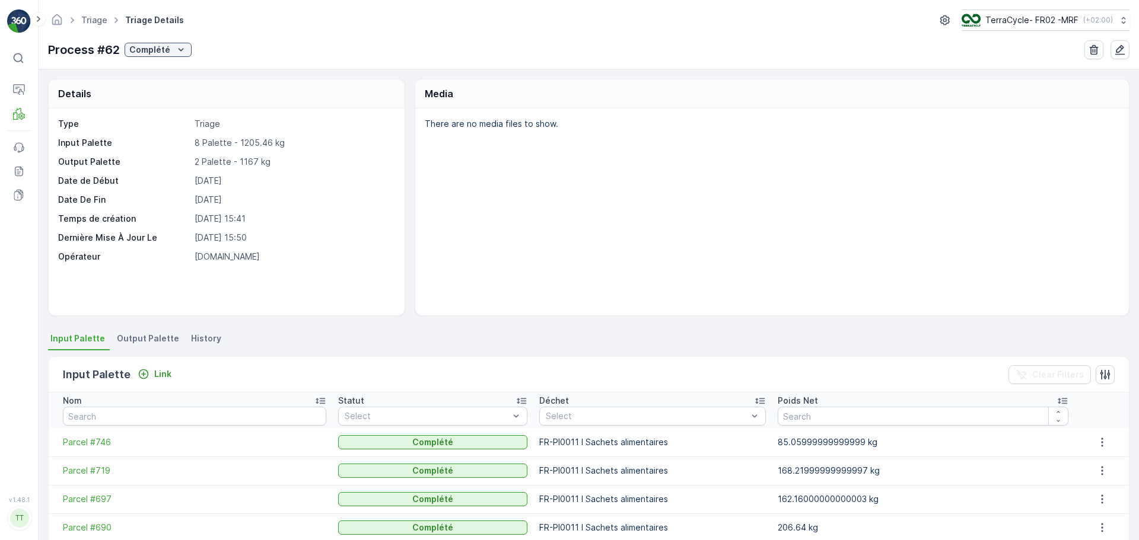
scroll to position [166, 0]
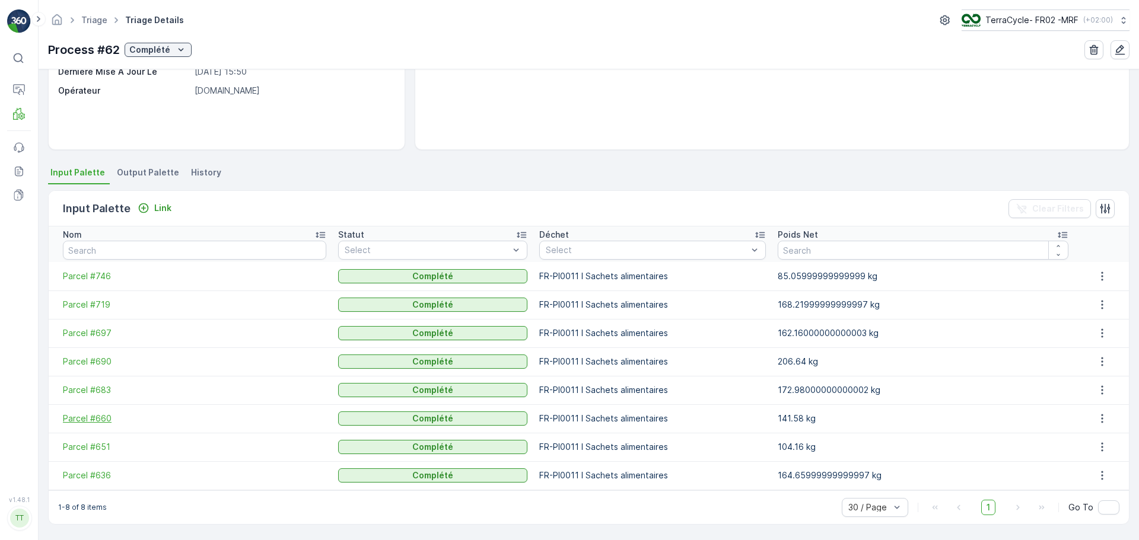
click at [93, 422] on span "Parcel #660" at bounding box center [194, 419] width 263 height 12
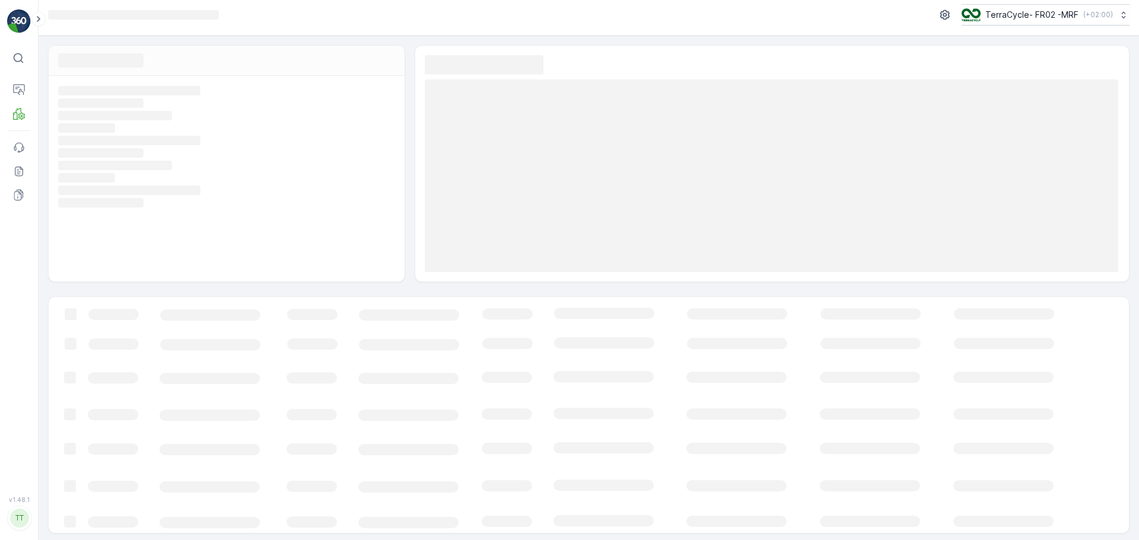
scroll to position [8, 0]
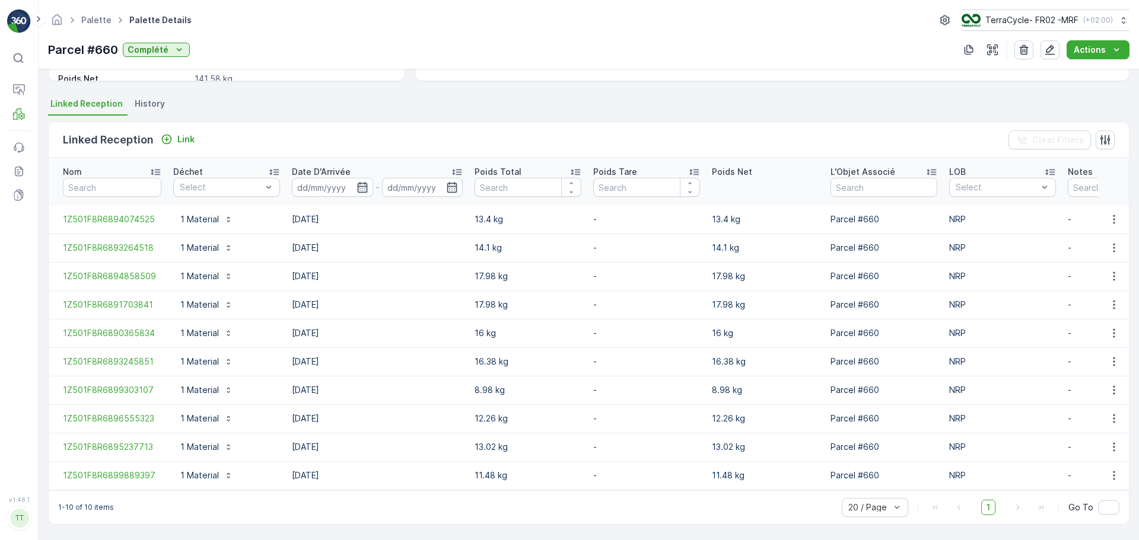
scroll to position [241, 0]
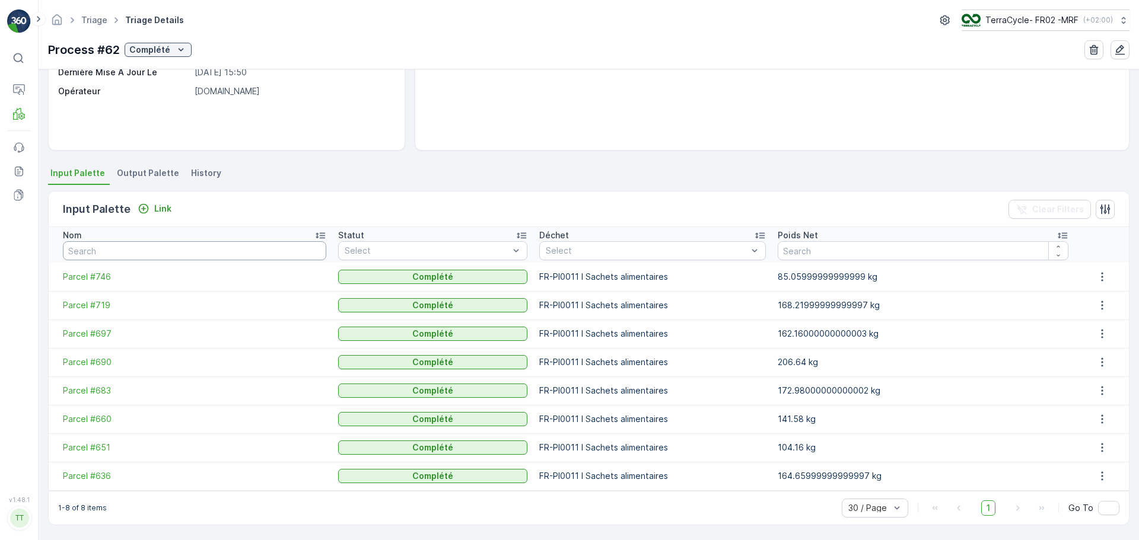
scroll to position [166, 0]
click at [97, 402] on td "Parcel #683" at bounding box center [191, 390] width 284 height 28
click at [98, 396] on span "Parcel #683" at bounding box center [194, 390] width 263 height 12
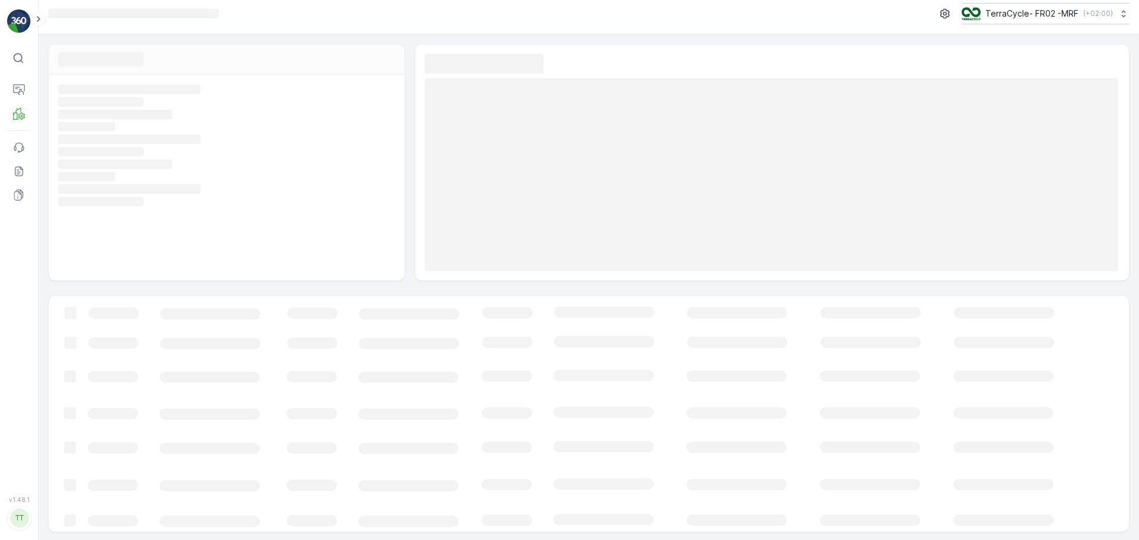
scroll to position [8, 0]
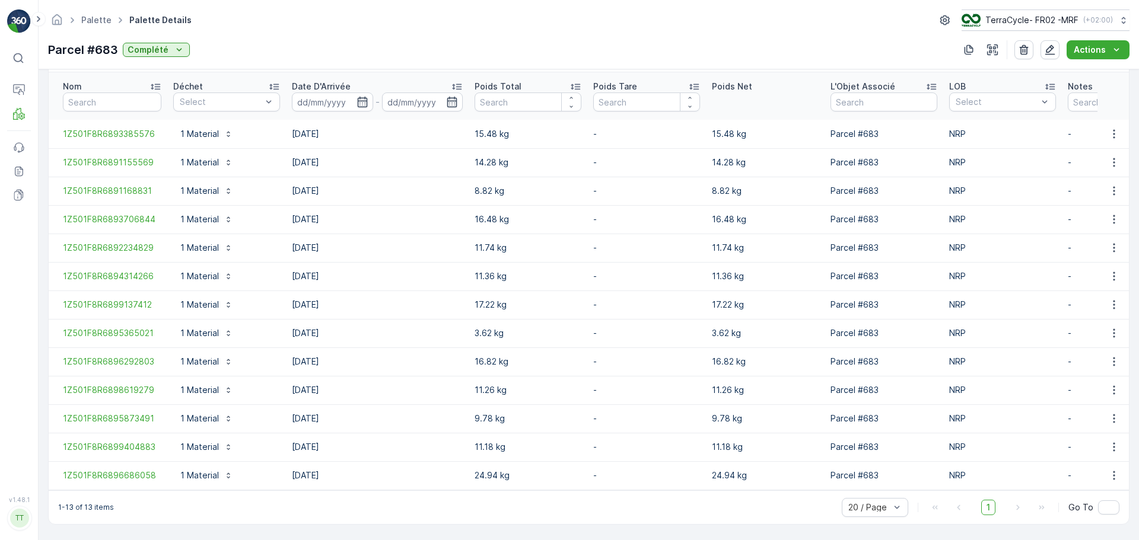
scroll to position [326, 0]
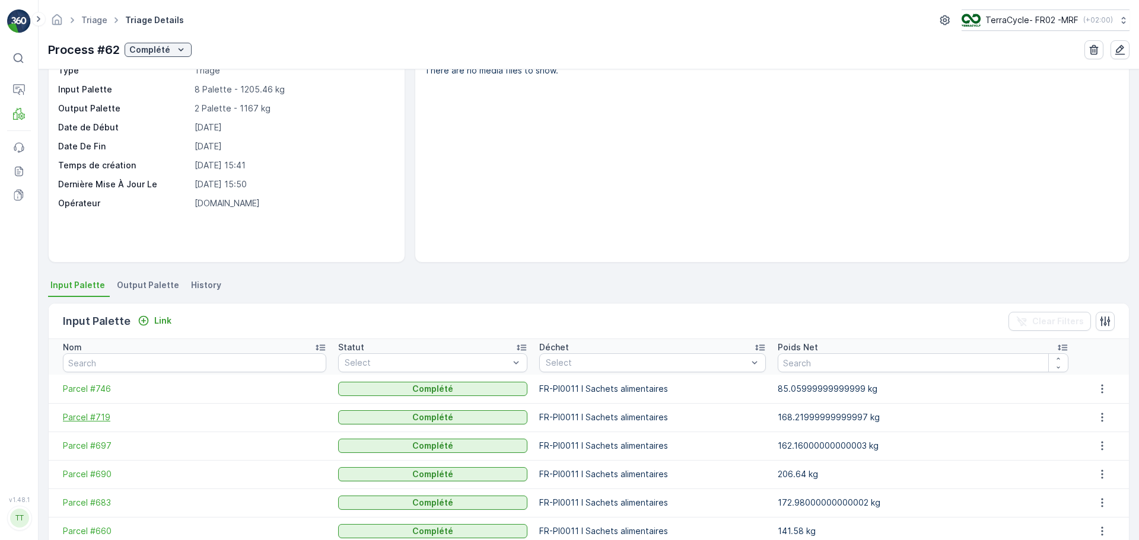
scroll to position [166, 0]
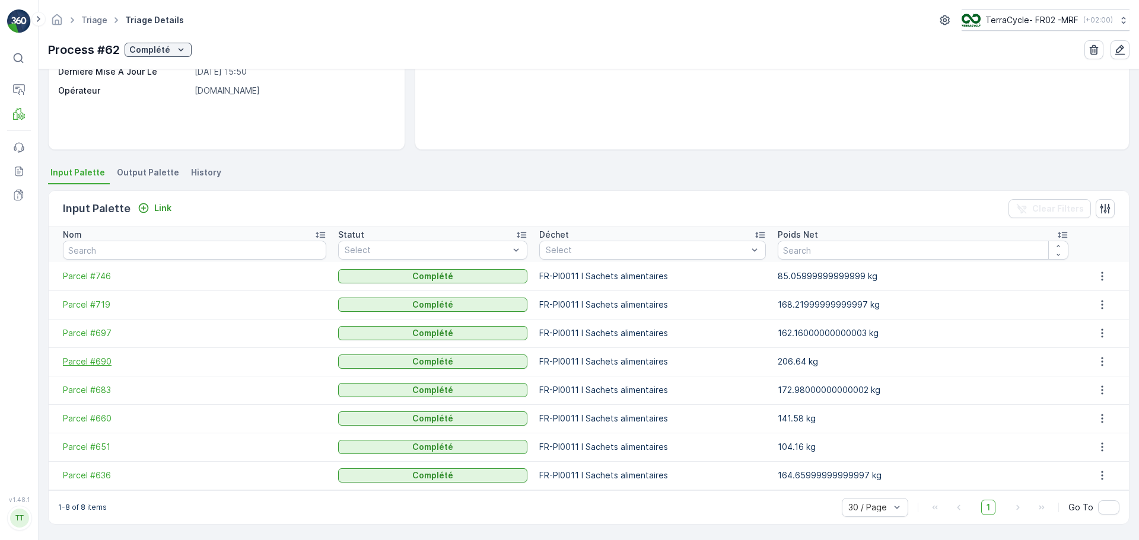
click at [103, 367] on span "Parcel #690" at bounding box center [194, 362] width 263 height 12
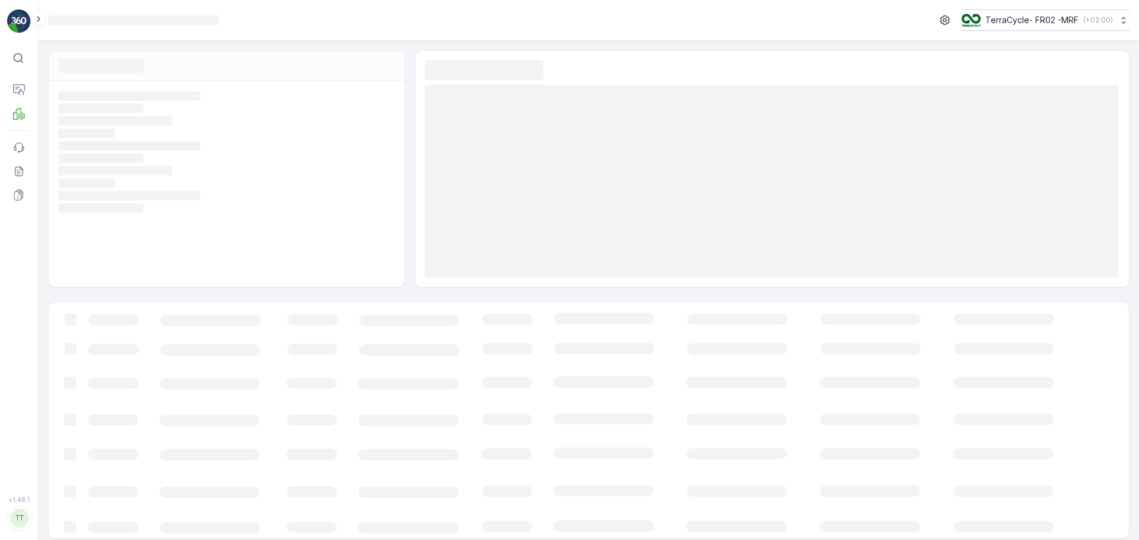
scroll to position [8, 0]
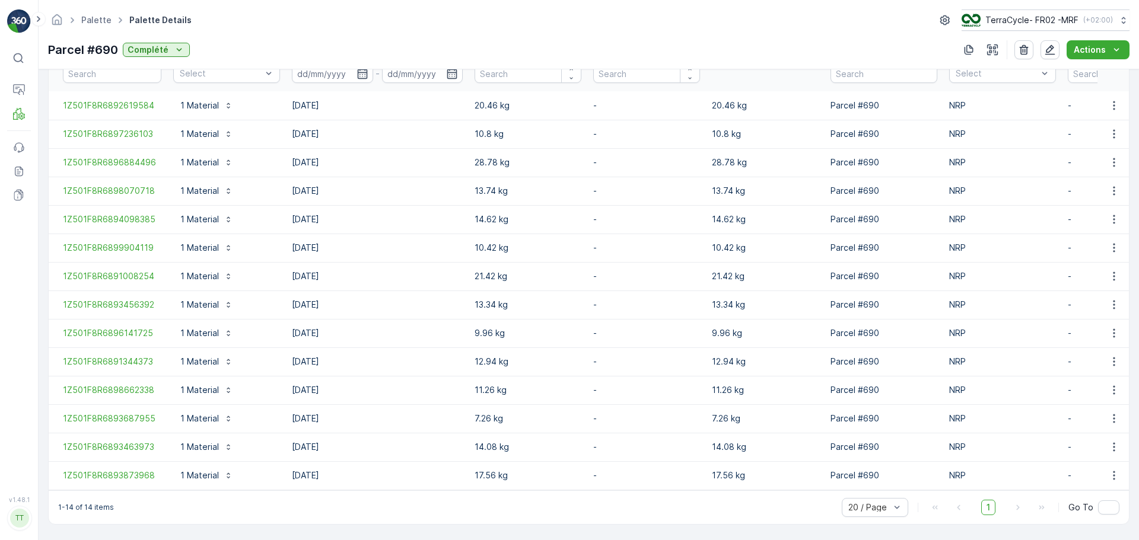
scroll to position [355, 0]
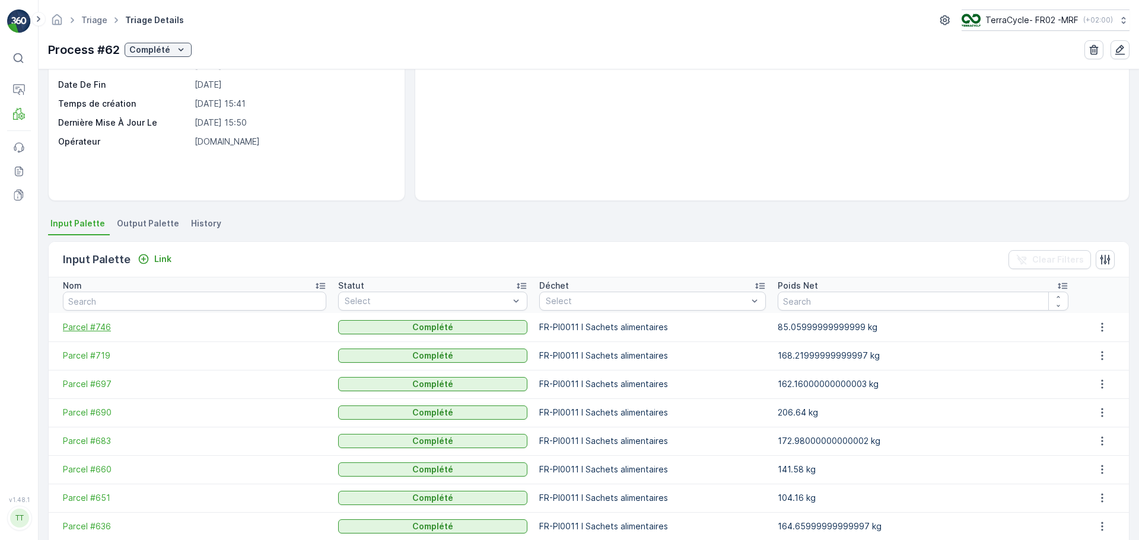
scroll to position [166, 0]
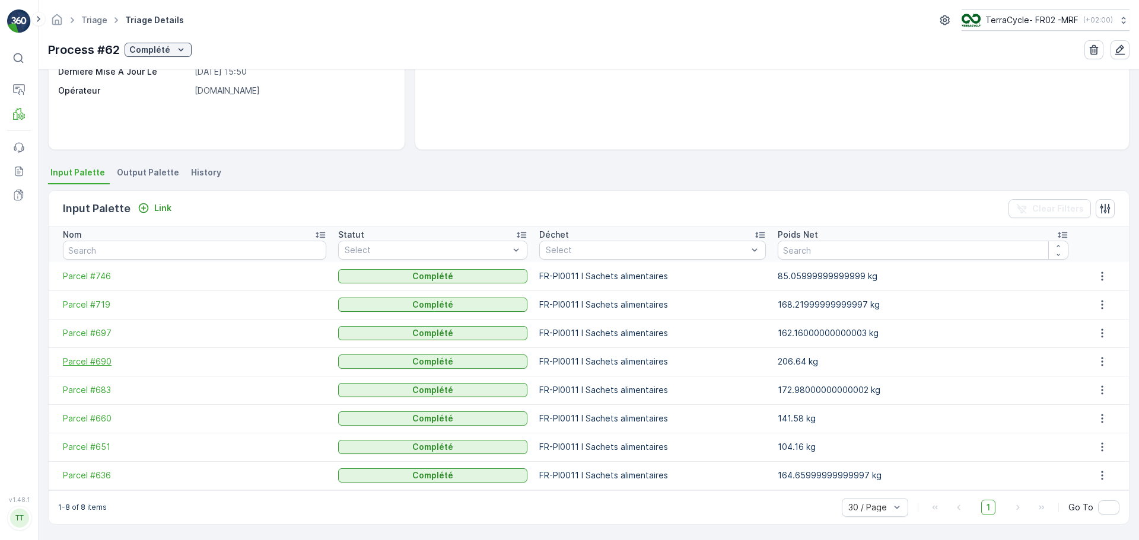
click at [97, 358] on span "Parcel #690" at bounding box center [194, 362] width 263 height 12
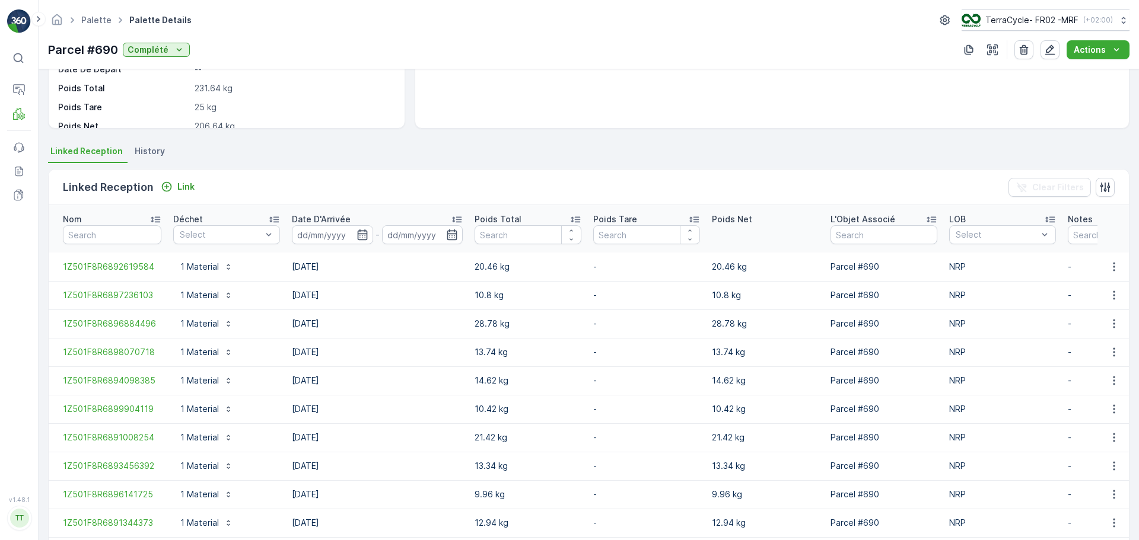
scroll to position [355, 0]
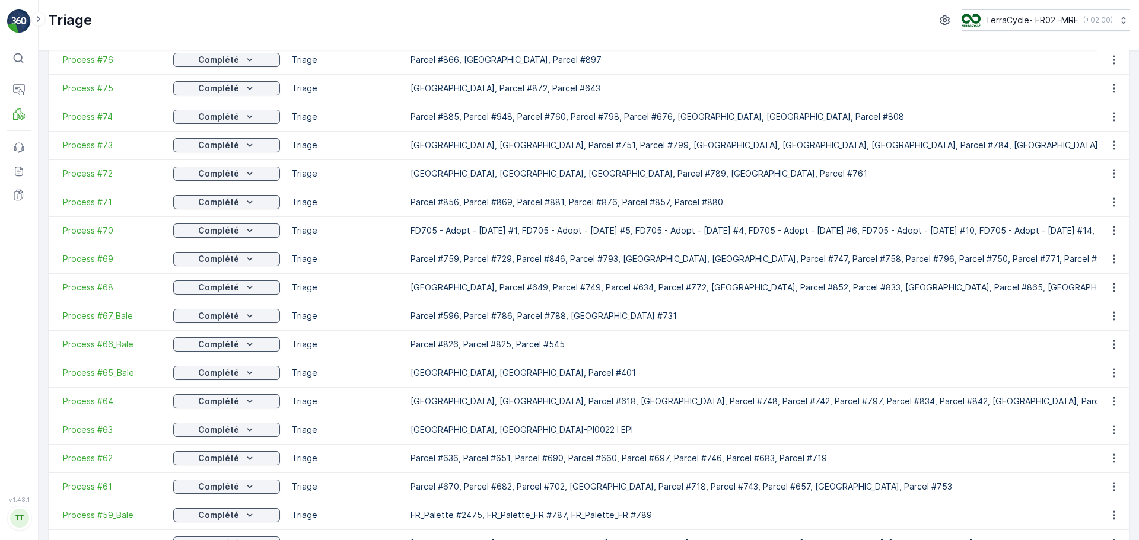
scroll to position [178, 0]
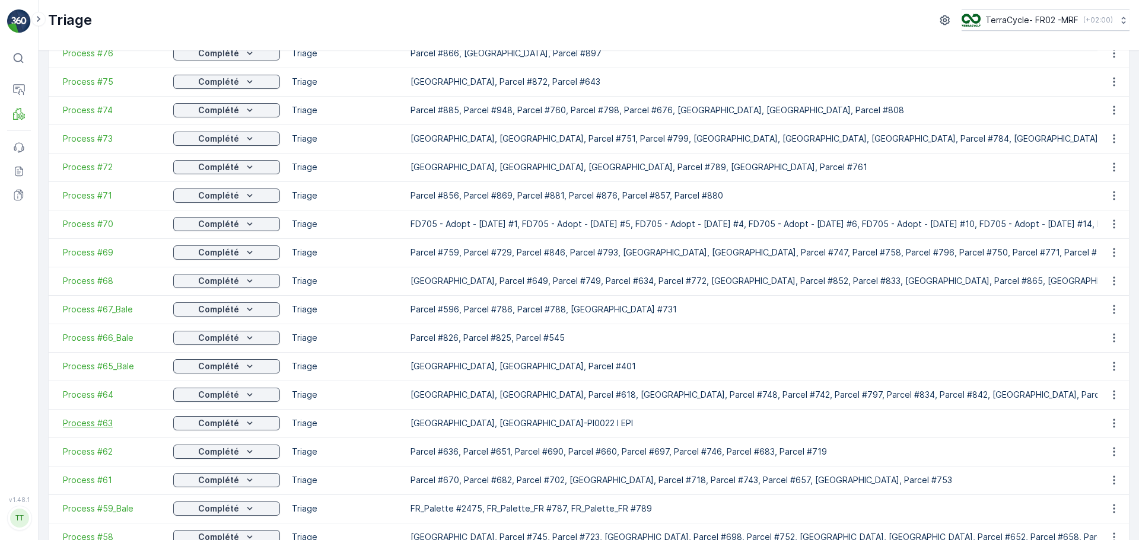
click at [85, 424] on span "Process #63" at bounding box center [112, 424] width 98 height 12
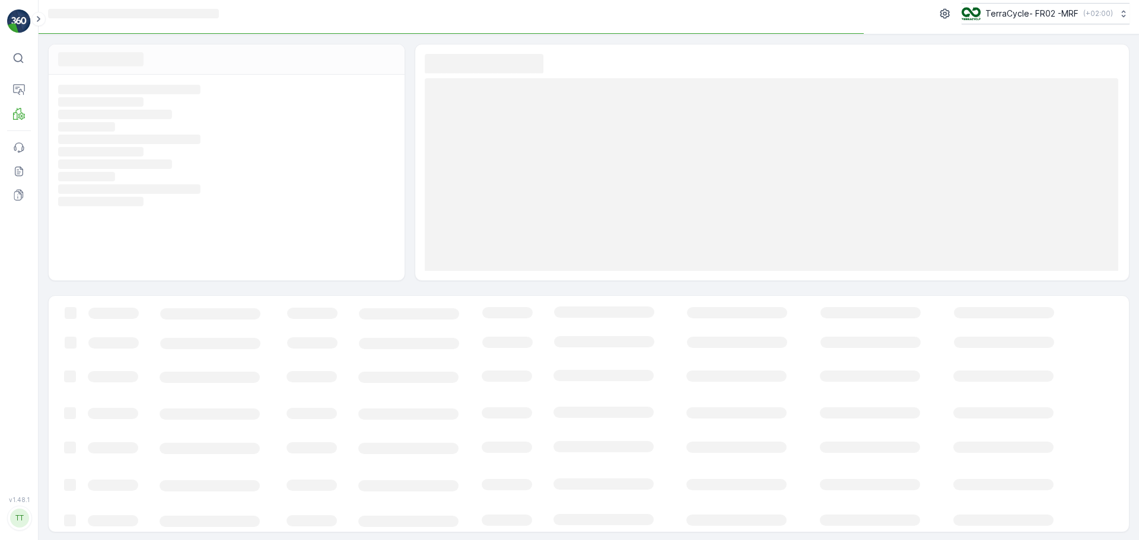
scroll to position [8, 0]
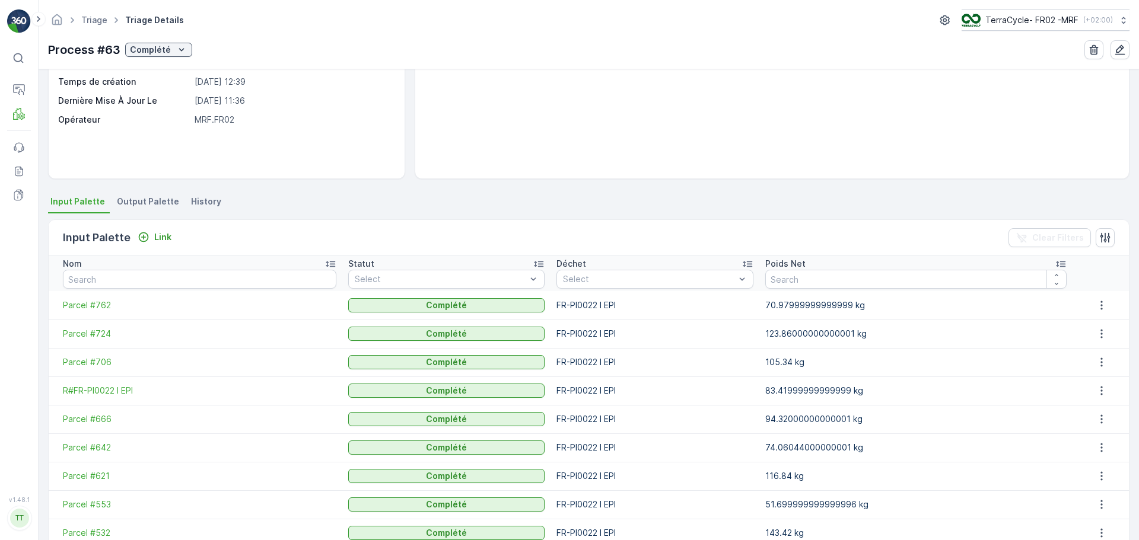
scroll to position [195, 0]
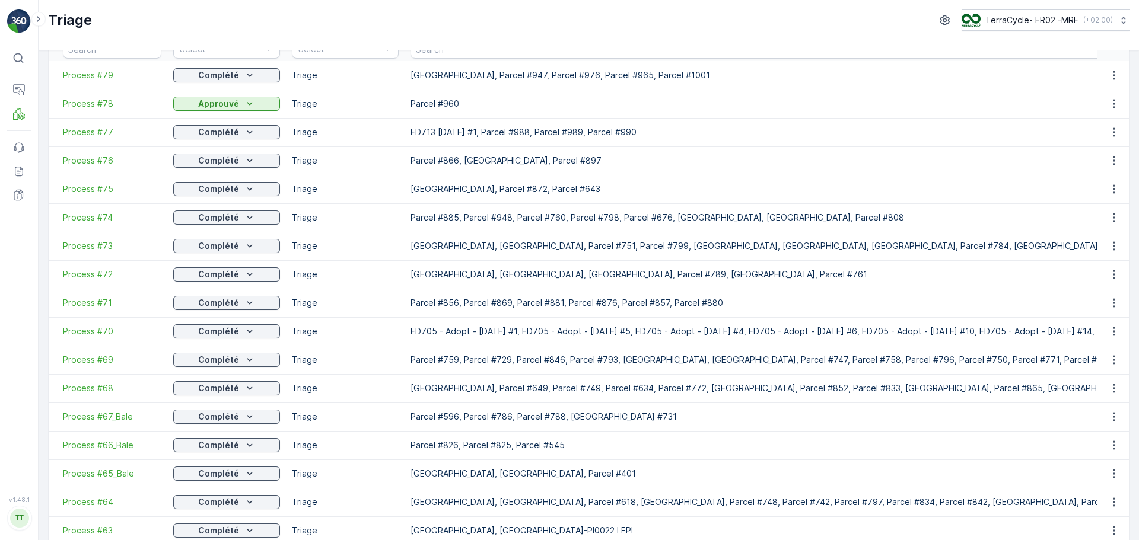
scroll to position [178, 0]
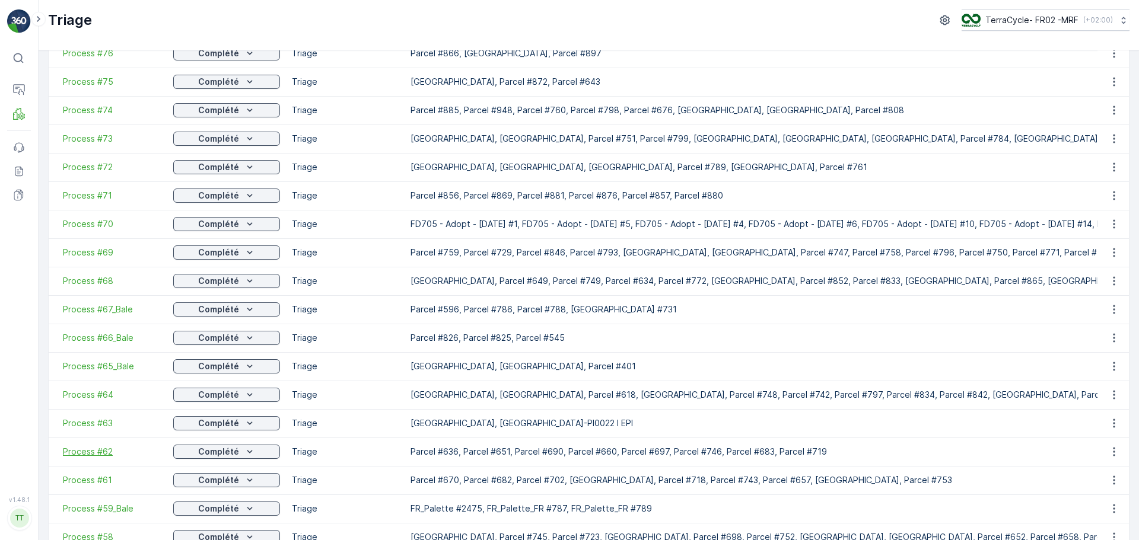
click at [93, 448] on span "Process #62" at bounding box center [112, 452] width 98 height 12
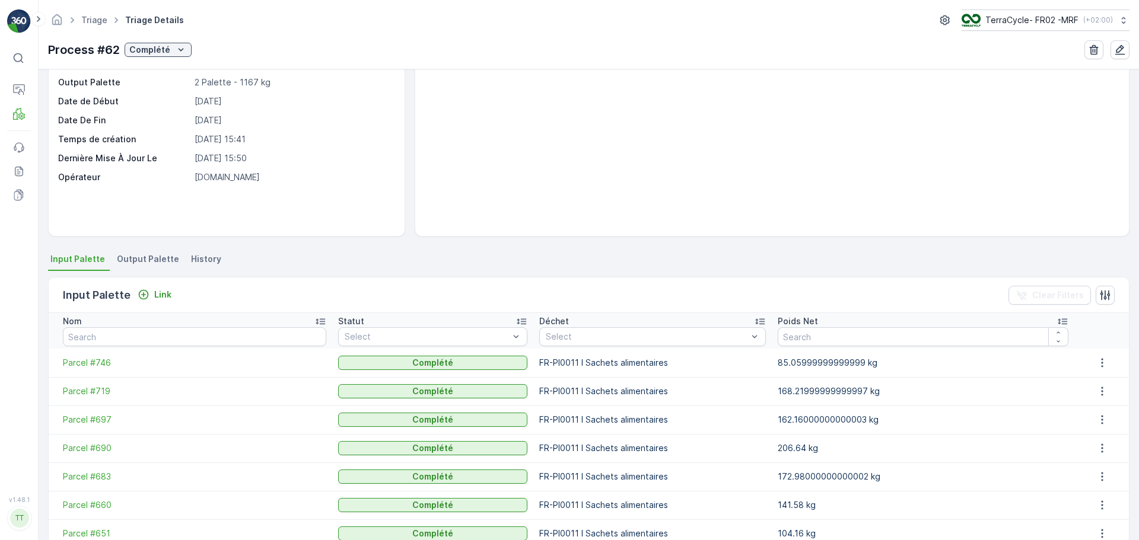
scroll to position [166, 0]
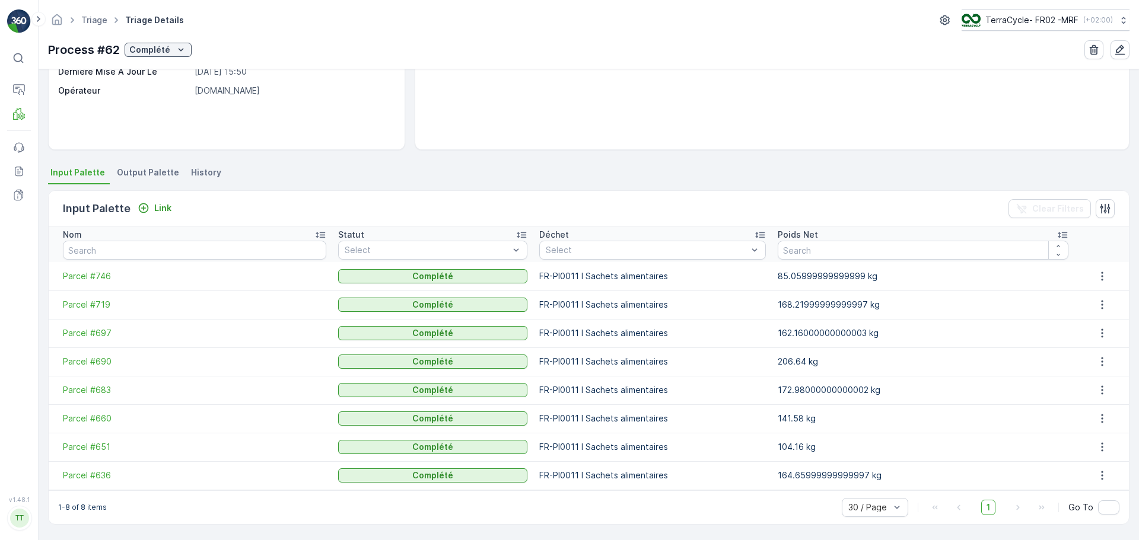
click at [86, 340] on td "Parcel #697" at bounding box center [191, 333] width 284 height 28
click at [89, 337] on span "Parcel #697" at bounding box center [194, 333] width 263 height 12
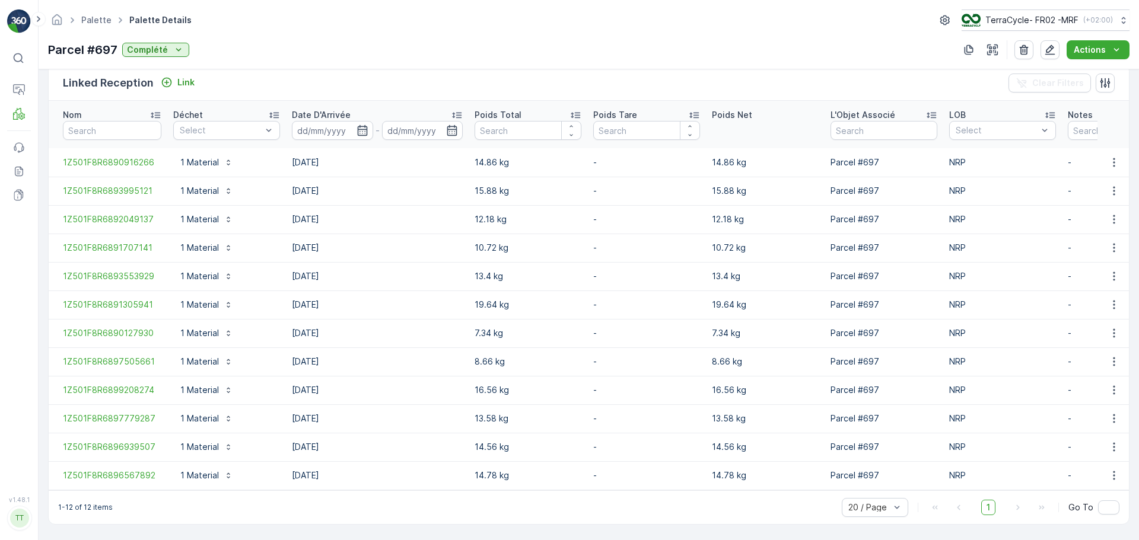
scroll to position [298, 0]
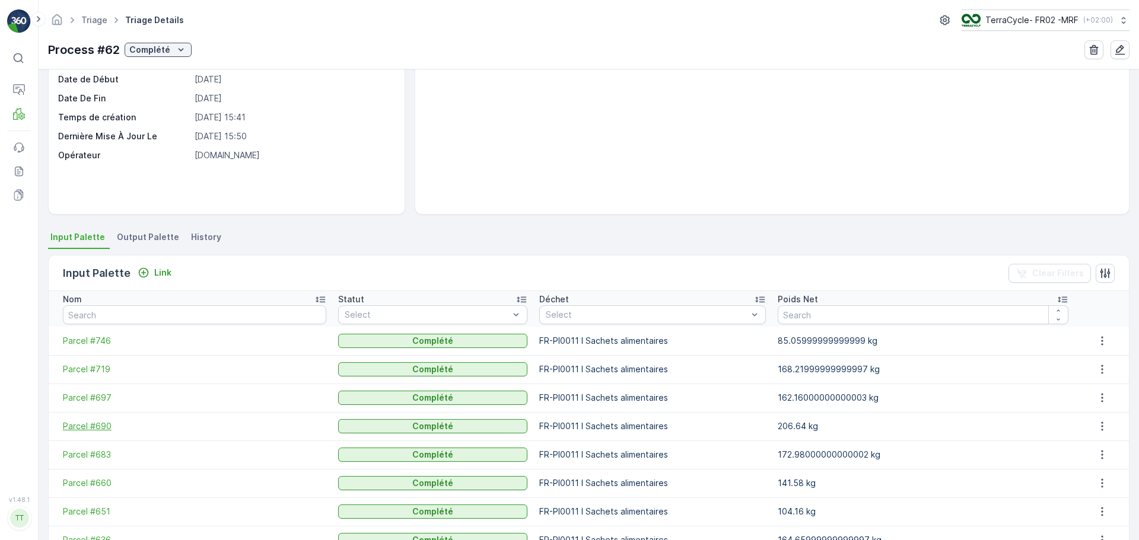
scroll to position [119, 0]
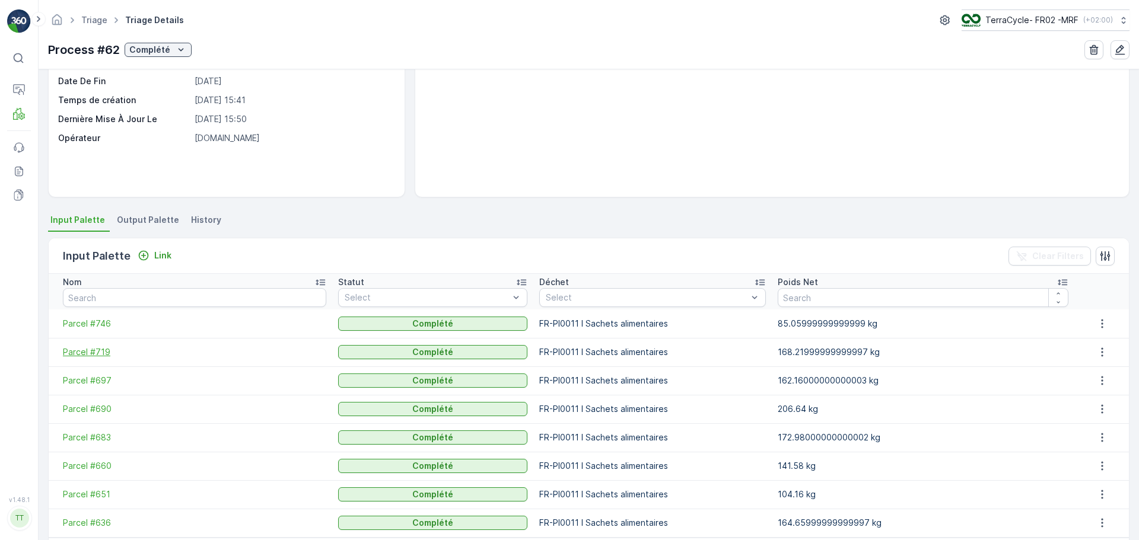
click at [96, 353] on span "Parcel #719" at bounding box center [194, 352] width 263 height 12
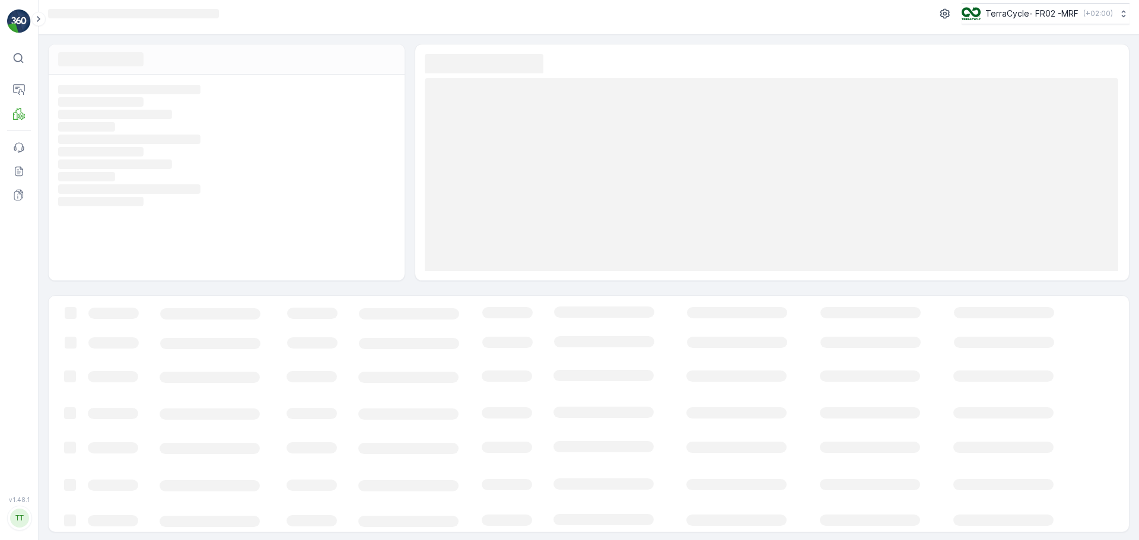
scroll to position [8, 0]
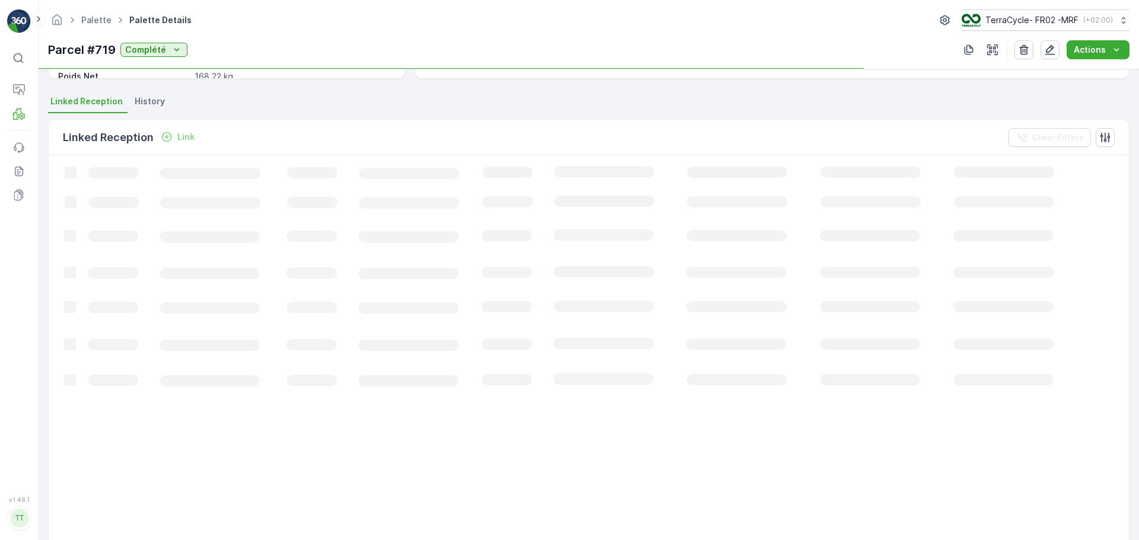
scroll to position [355, 0]
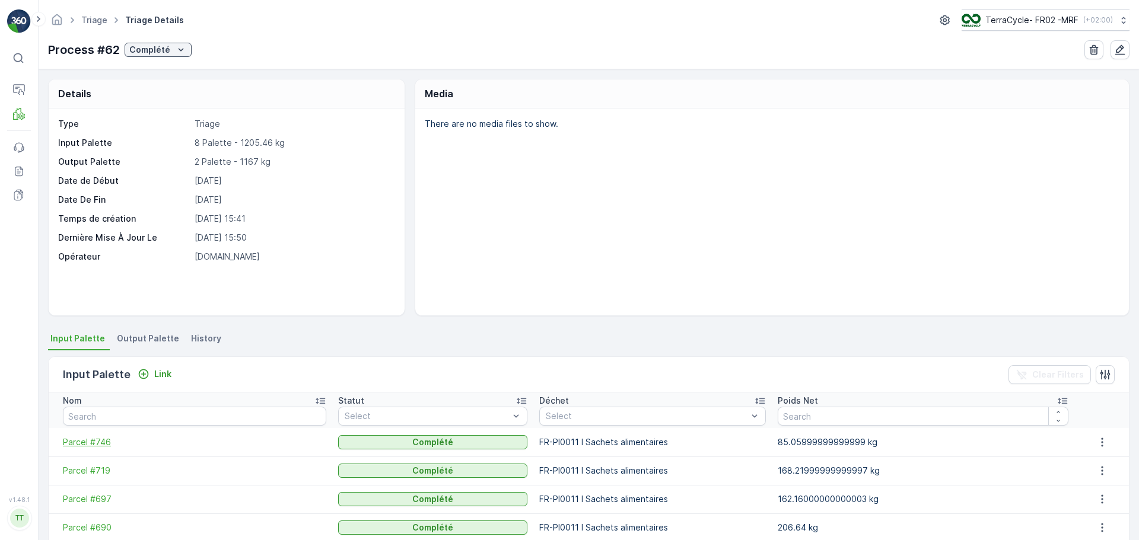
click at [96, 440] on span "Parcel #746" at bounding box center [194, 443] width 263 height 12
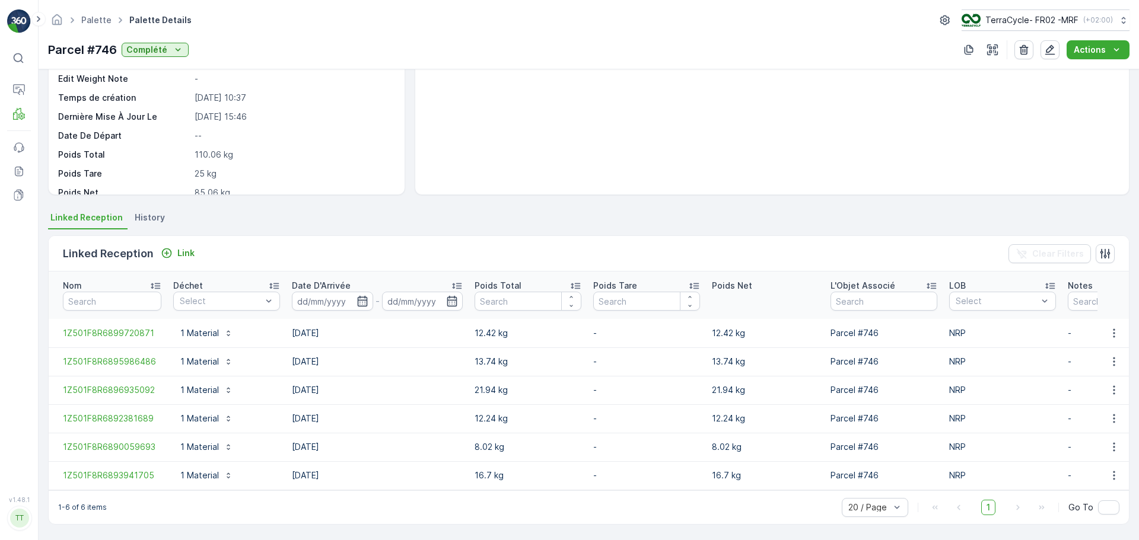
scroll to position [127, 0]
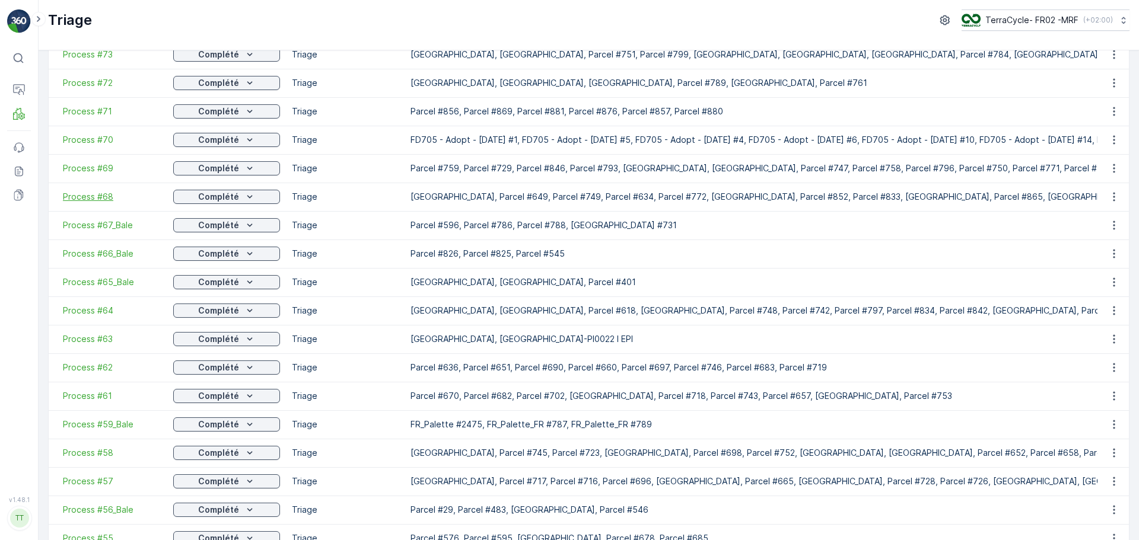
scroll to position [297, 0]
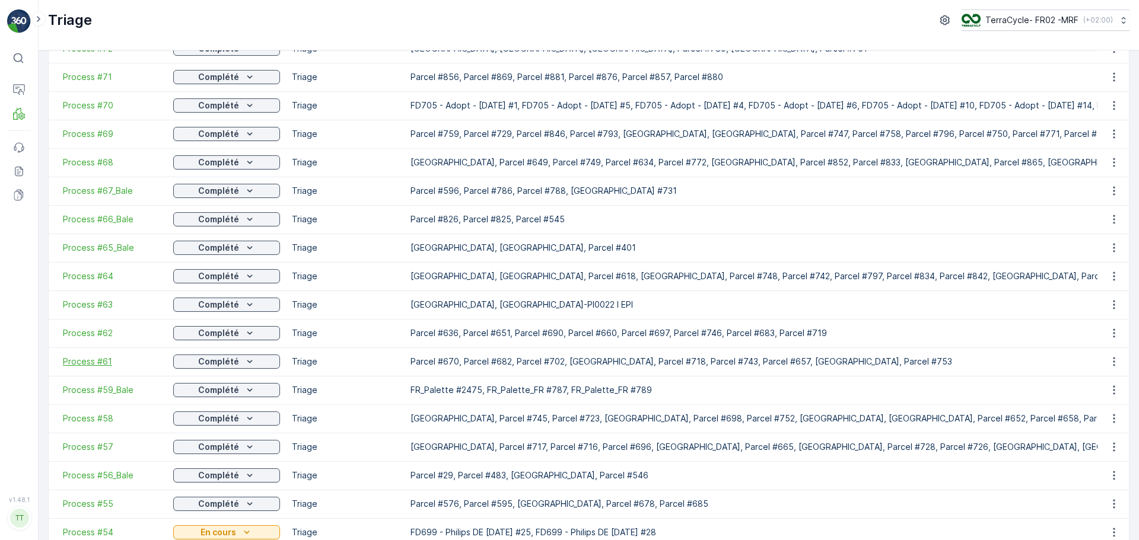
click at [94, 364] on span "Process #61" at bounding box center [112, 362] width 98 height 12
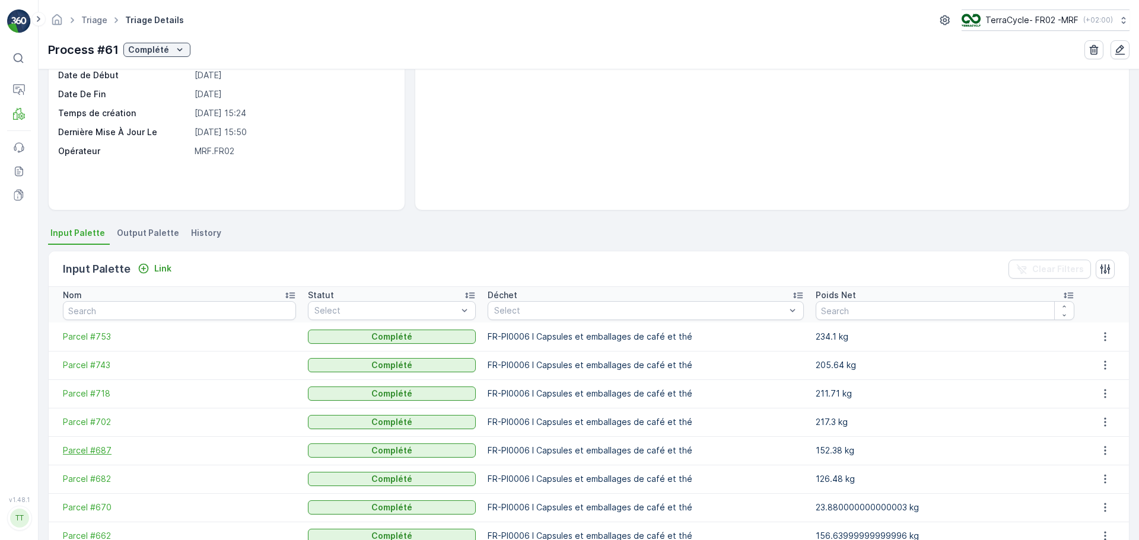
scroll to position [195, 0]
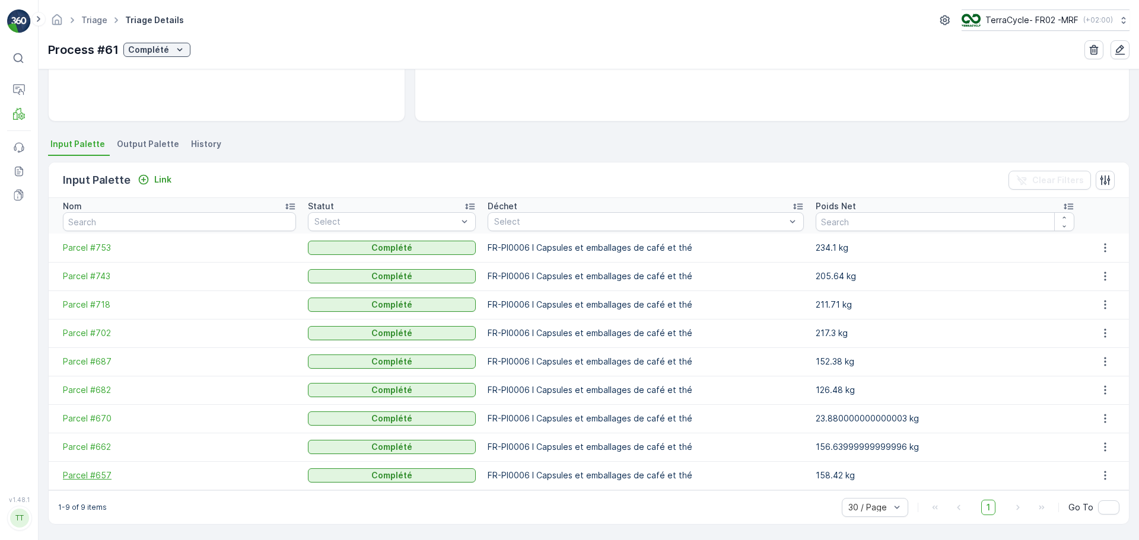
click at [101, 478] on span "Parcel #657" at bounding box center [179, 476] width 233 height 12
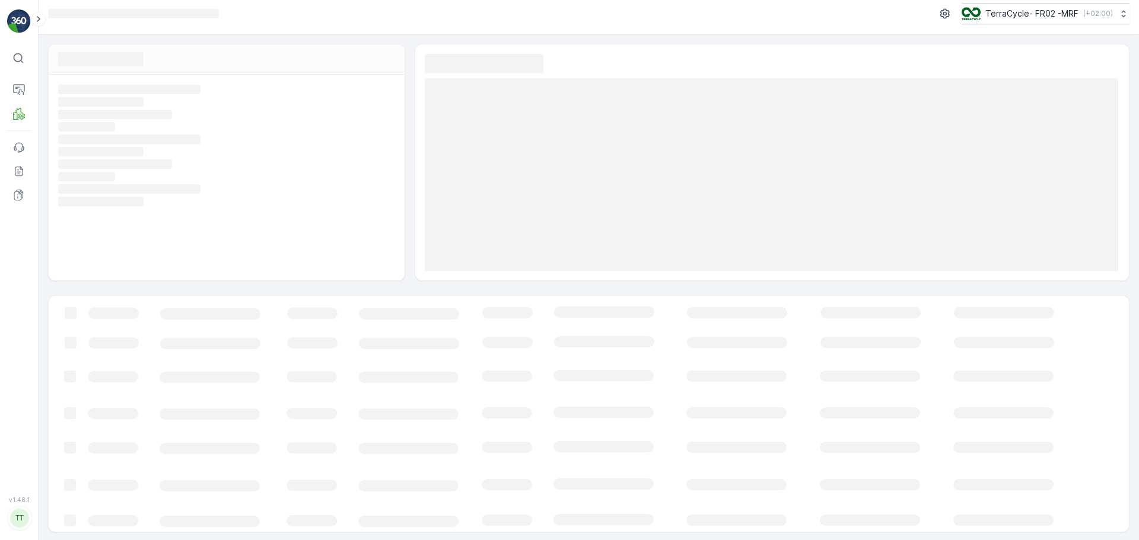
scroll to position [8, 0]
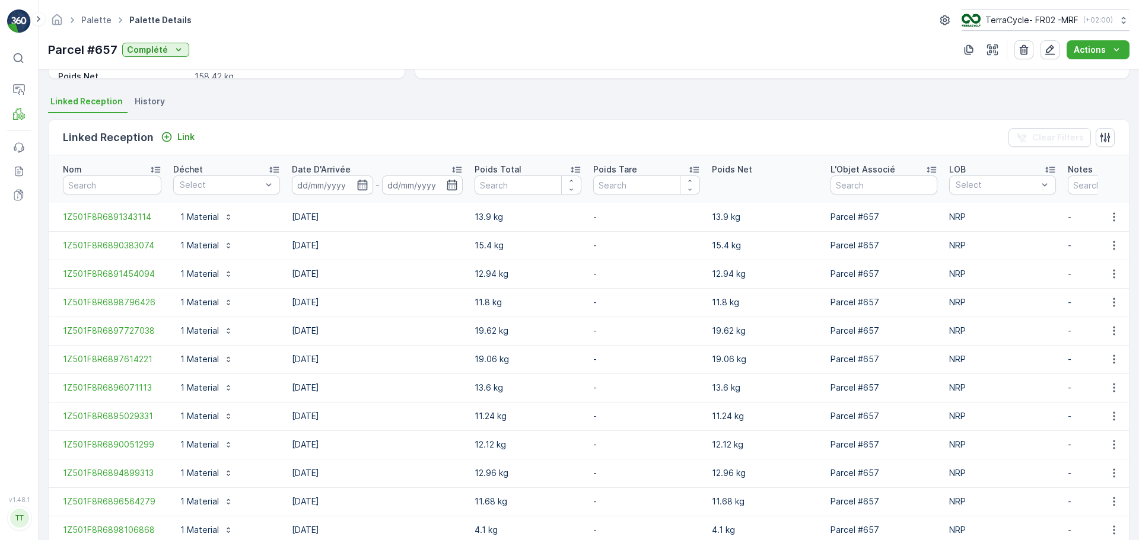
scroll to position [298, 0]
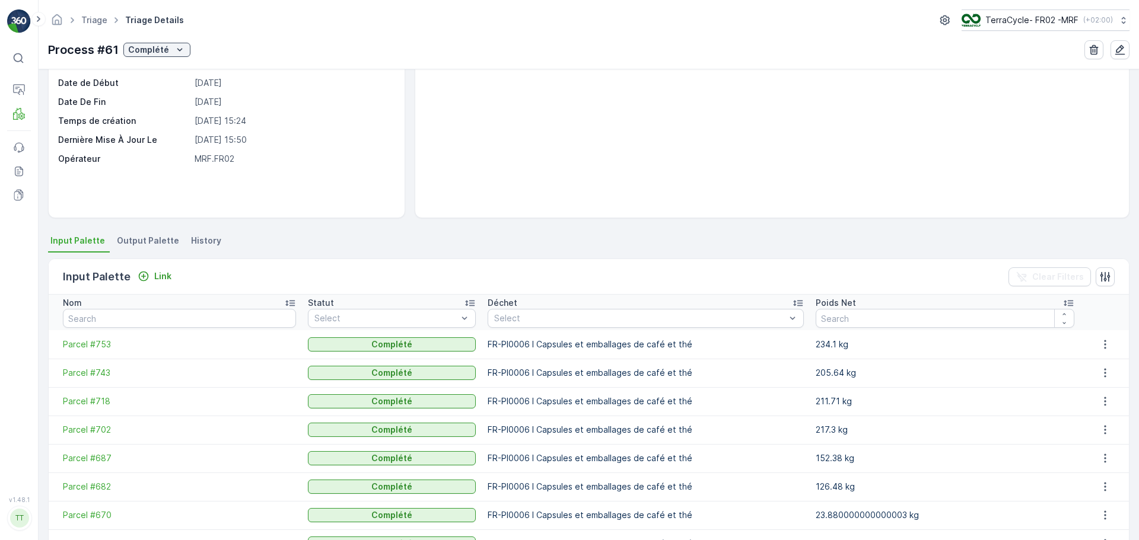
scroll to position [195, 0]
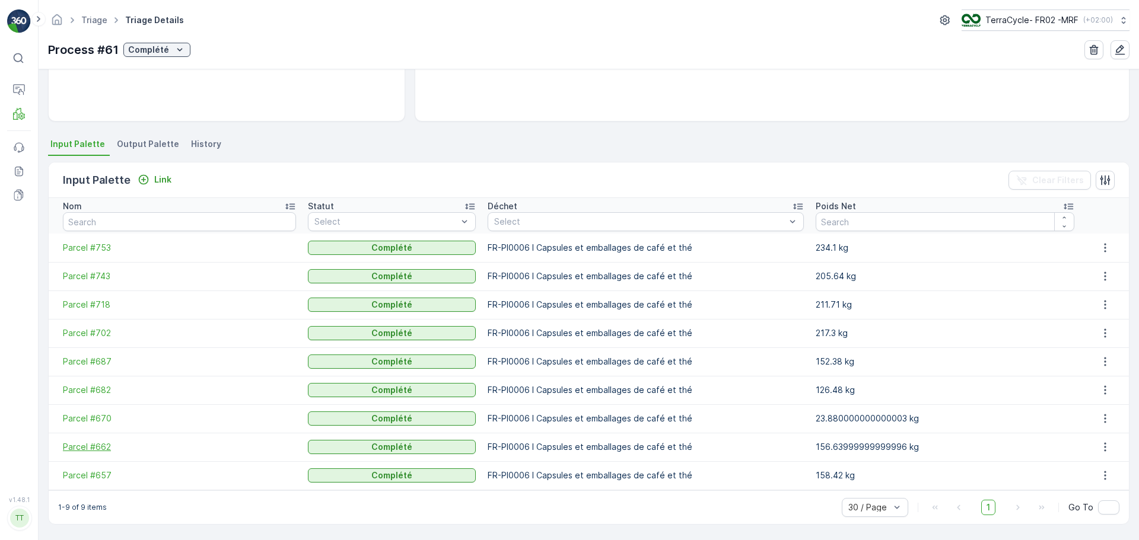
click at [87, 441] on span "Parcel #662" at bounding box center [179, 447] width 233 height 12
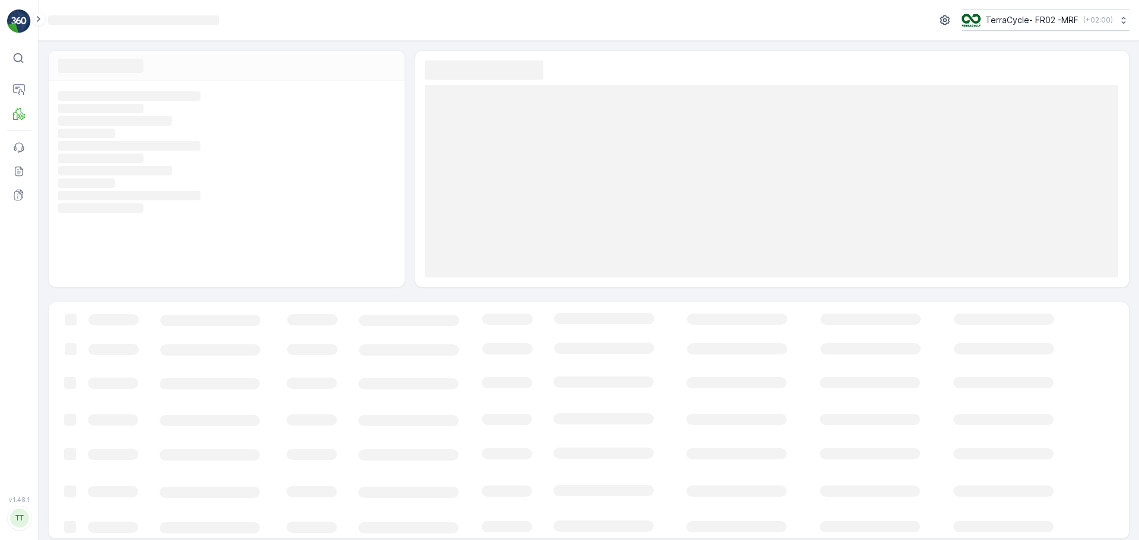
scroll to position [8, 0]
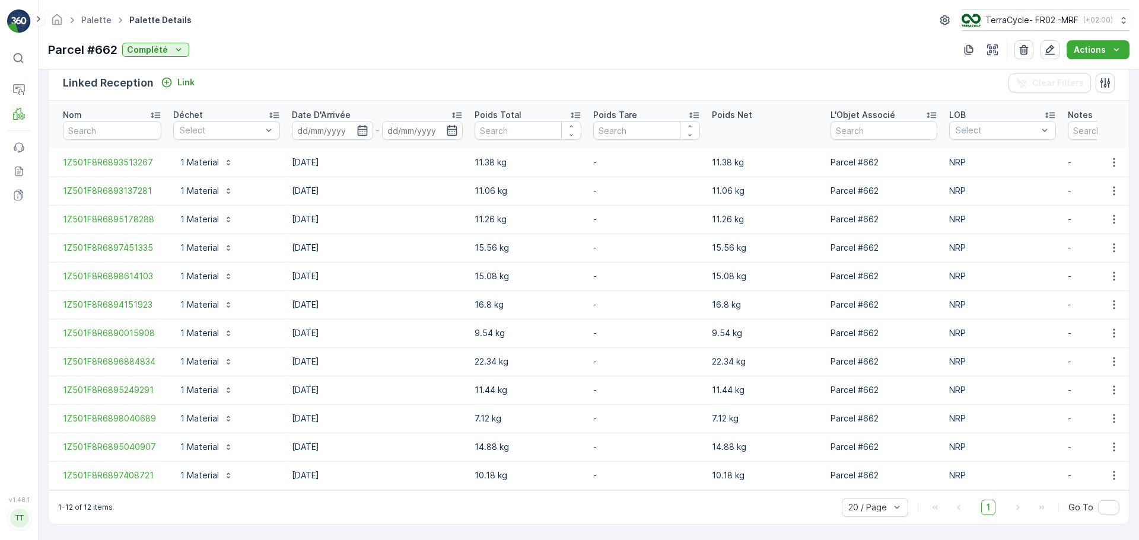
scroll to position [298, 0]
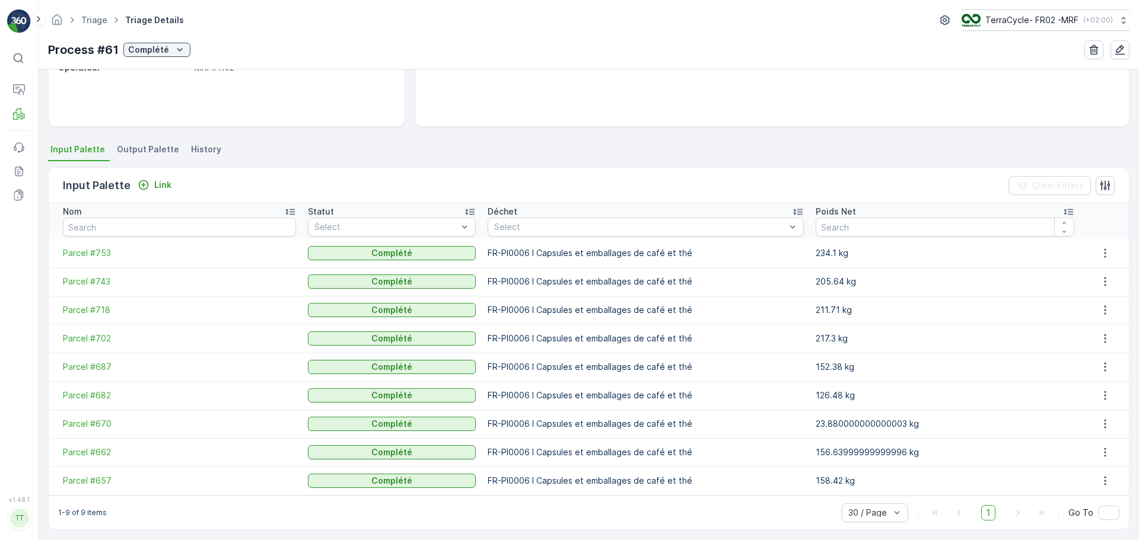
scroll to position [195, 0]
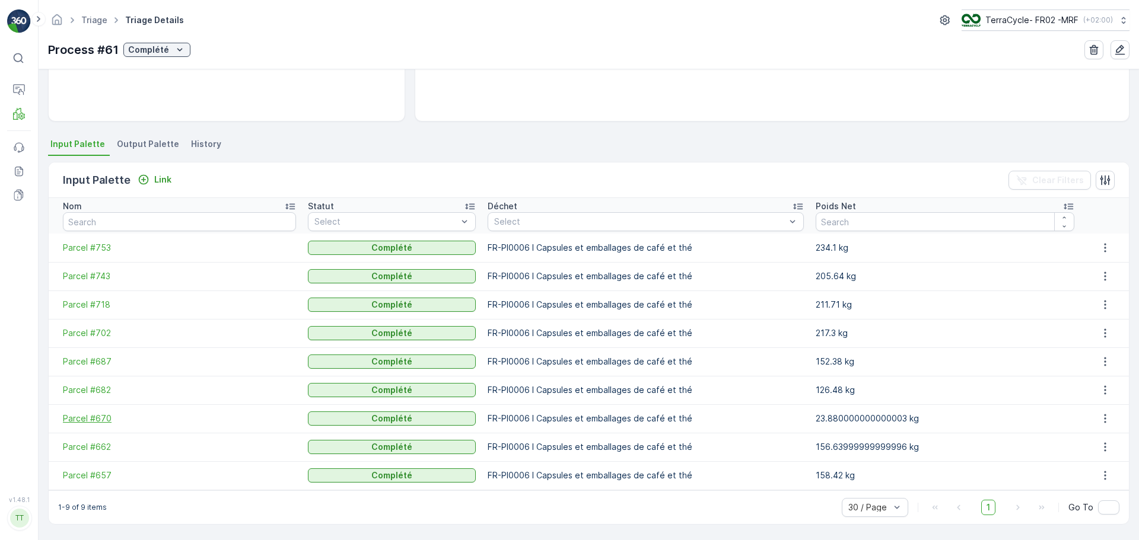
click at [96, 418] on span "Parcel #670" at bounding box center [179, 419] width 233 height 12
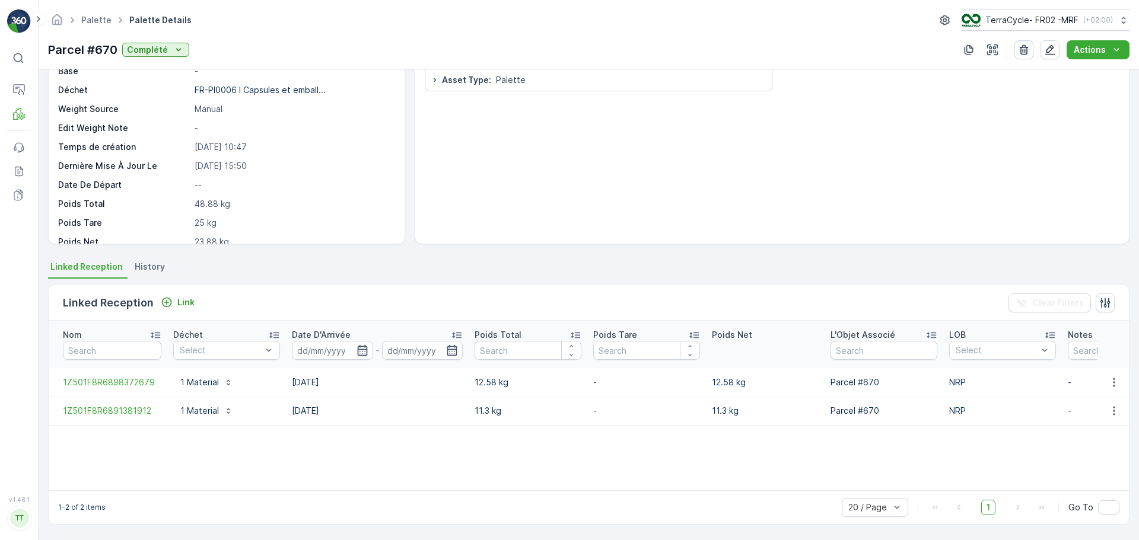
scroll to position [72, 0]
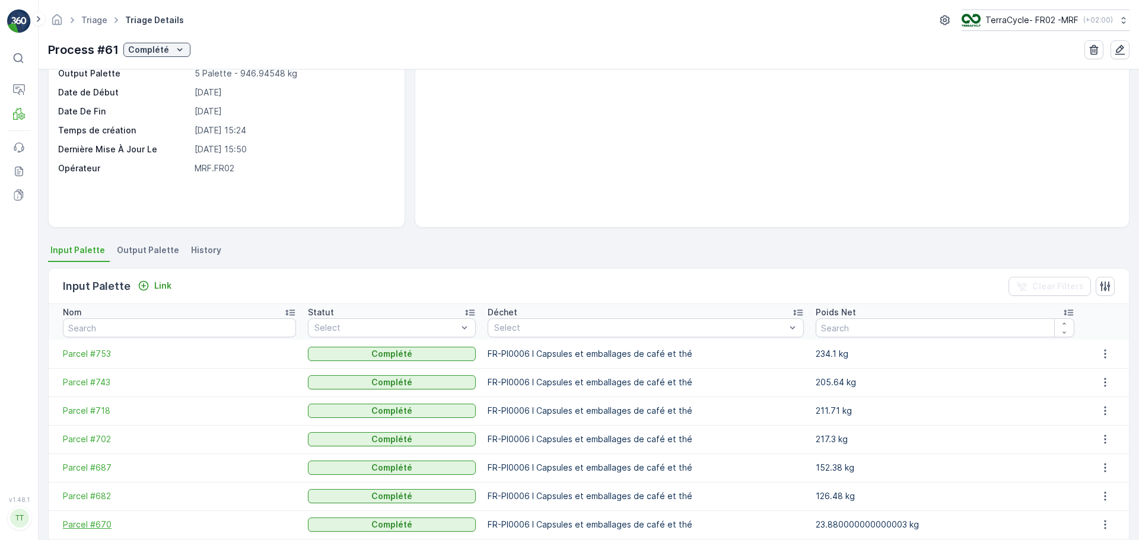
scroll to position [195, 0]
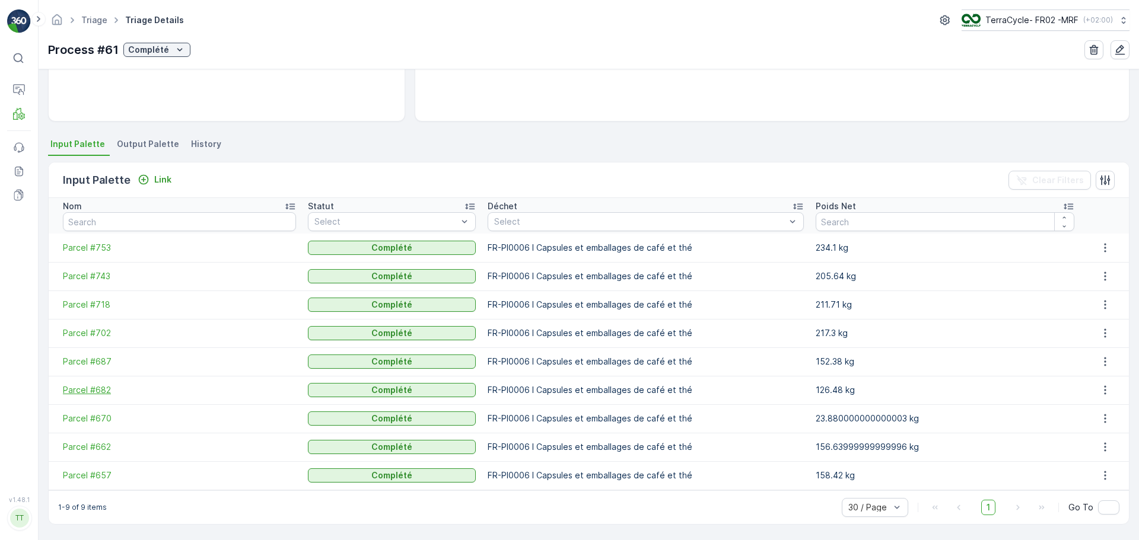
click at [93, 392] on span "Parcel #682" at bounding box center [179, 390] width 233 height 12
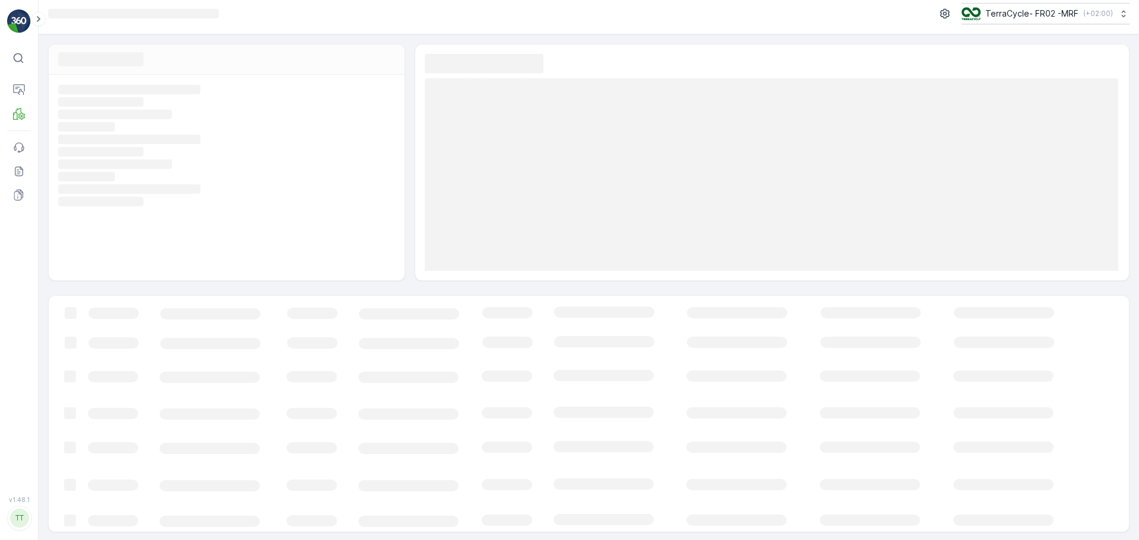
scroll to position [8, 0]
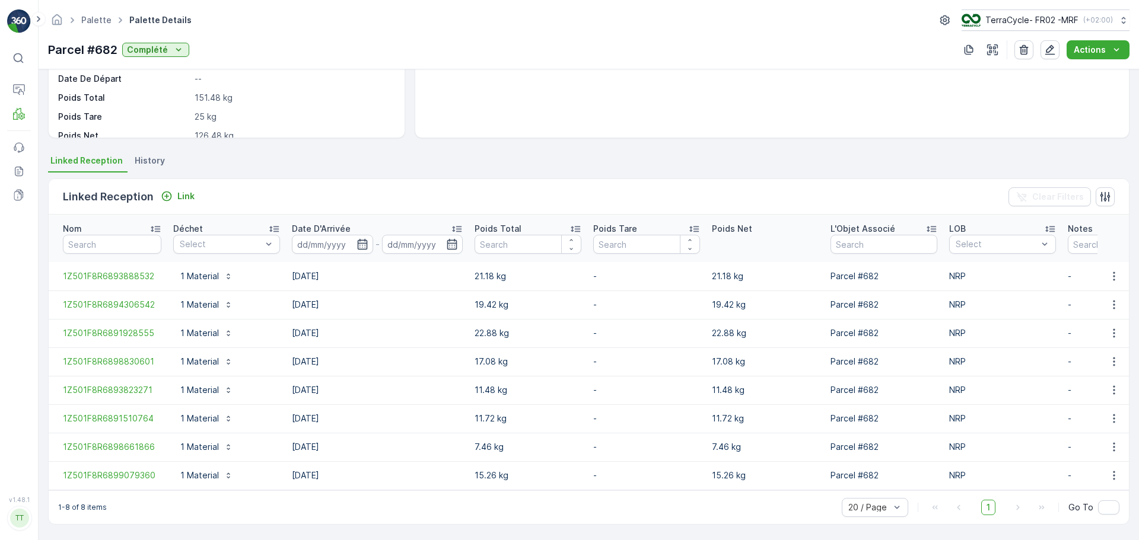
scroll to position [184, 0]
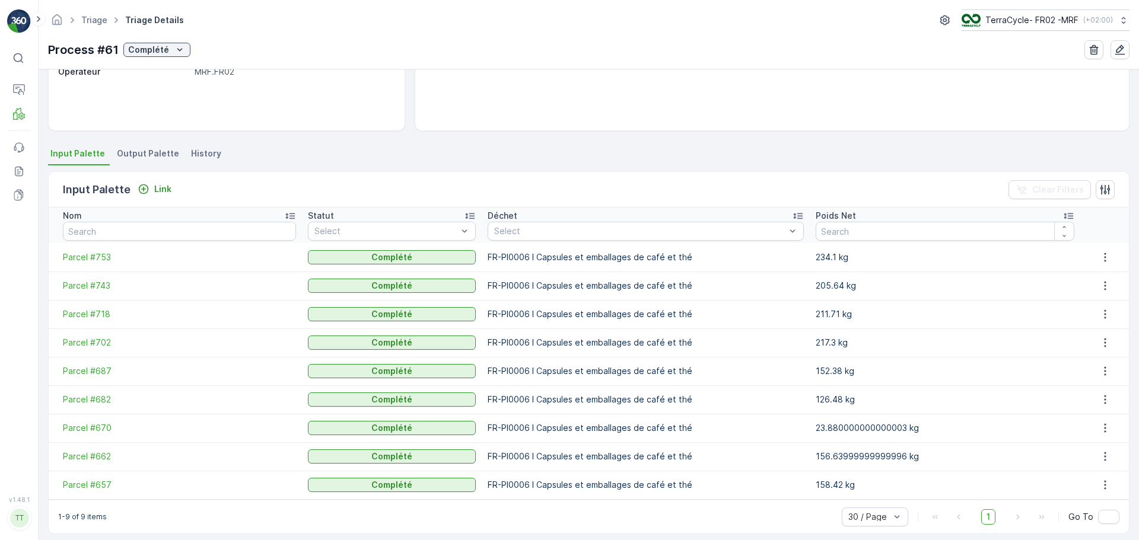
scroll to position [195, 0]
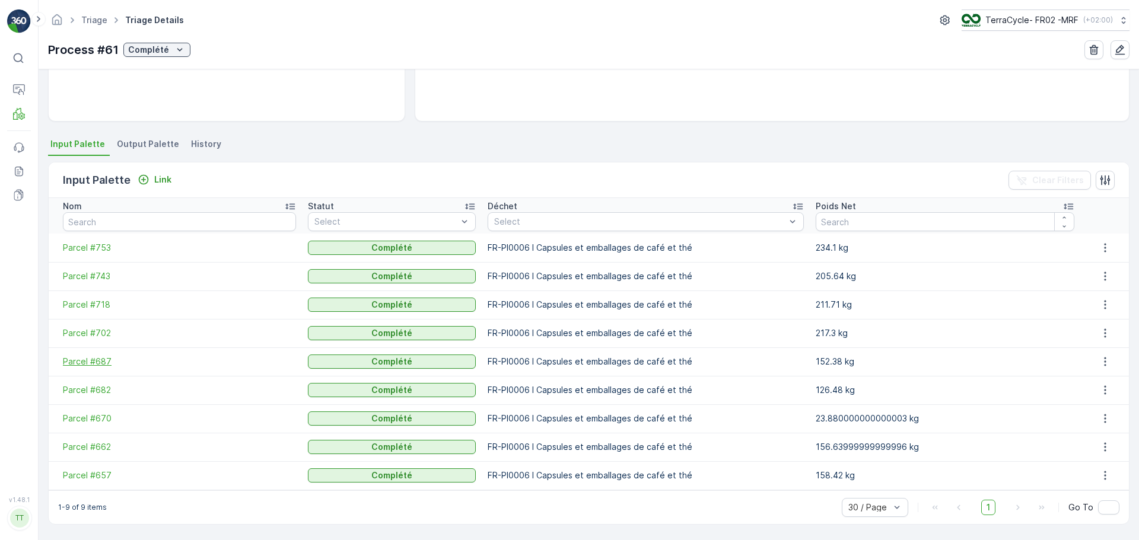
click at [91, 365] on span "Parcel #687" at bounding box center [179, 362] width 233 height 12
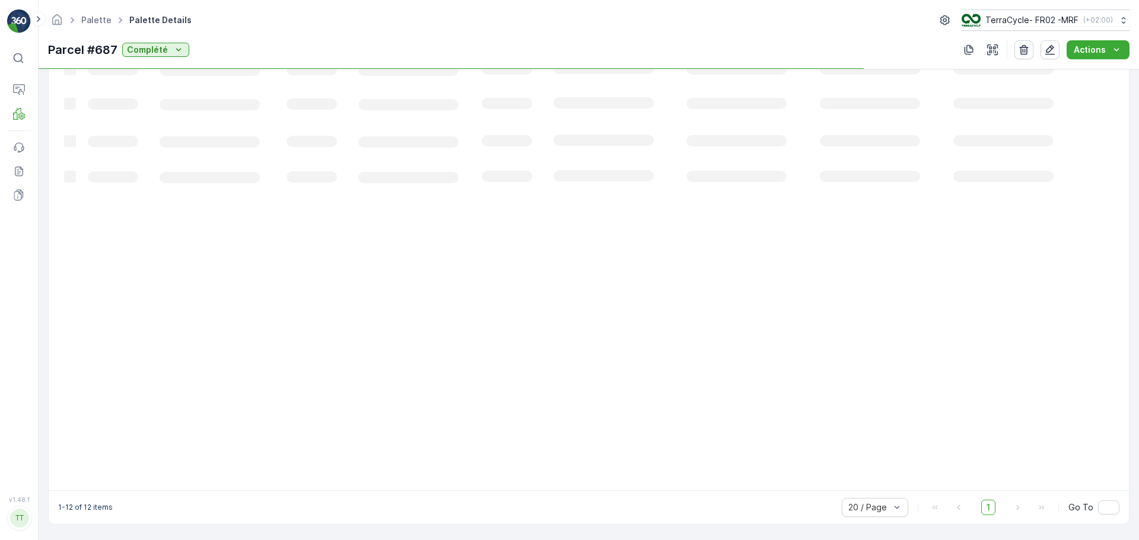
scroll to position [298, 0]
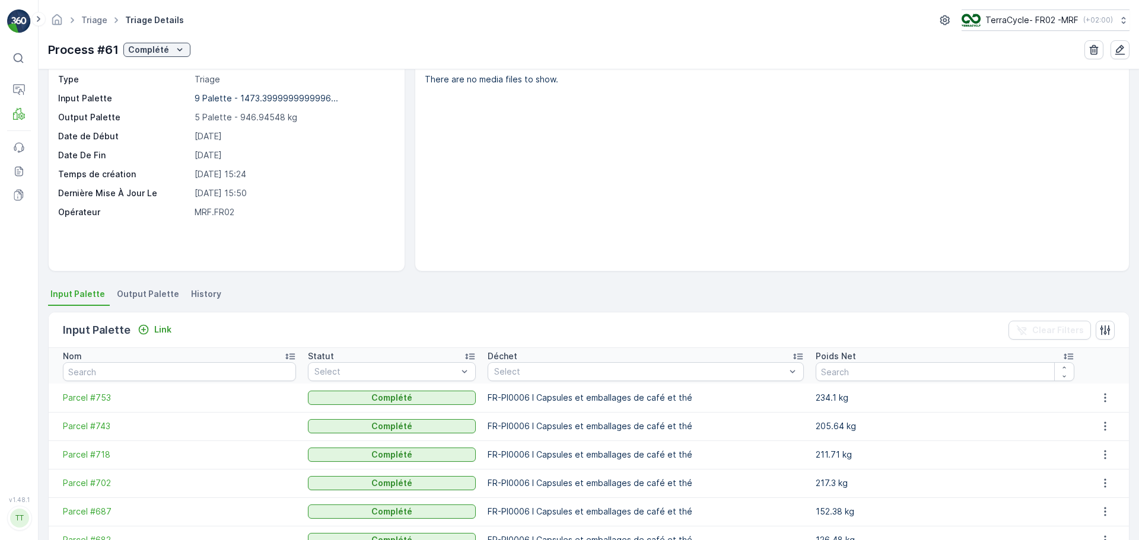
scroll to position [119, 0]
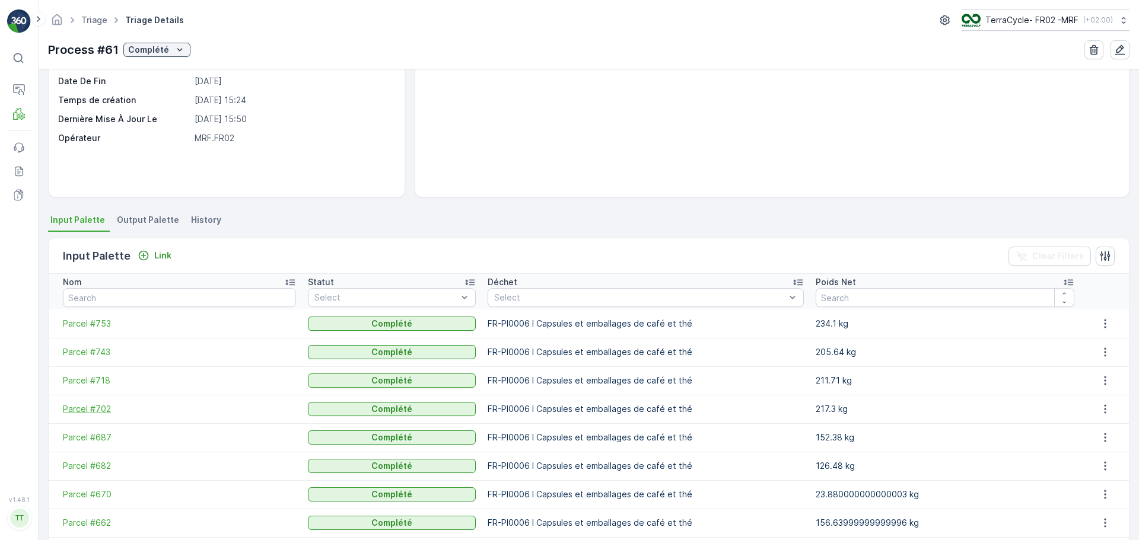
click at [89, 406] on span "Parcel #702" at bounding box center [179, 409] width 233 height 12
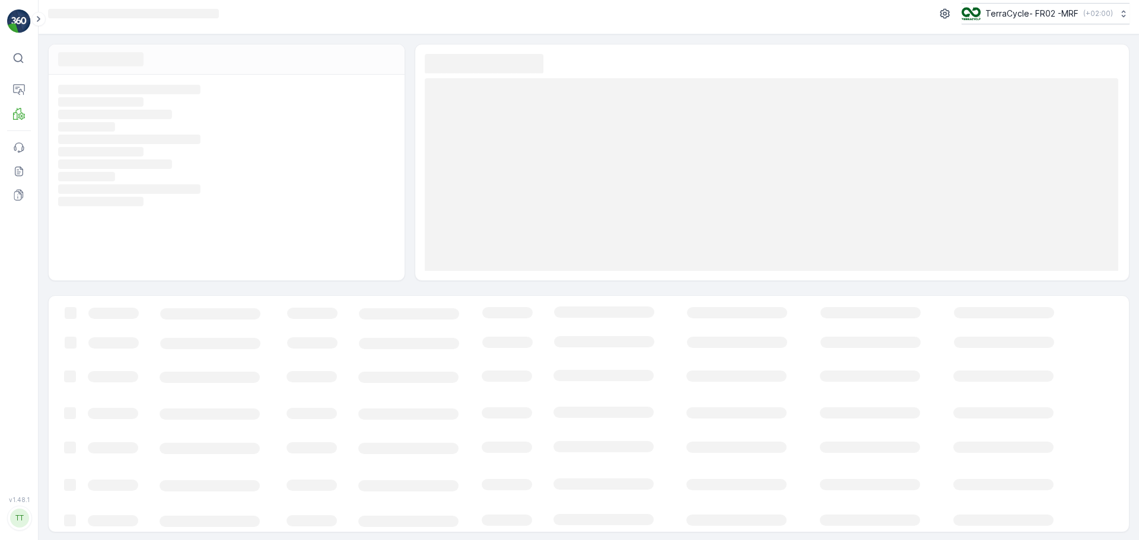
scroll to position [8, 0]
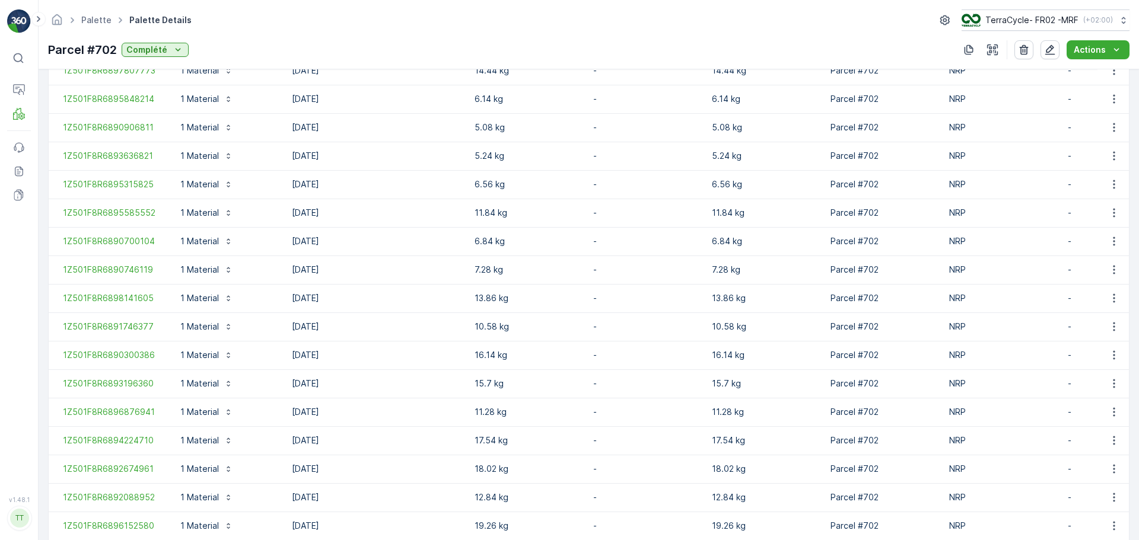
scroll to position [497, 0]
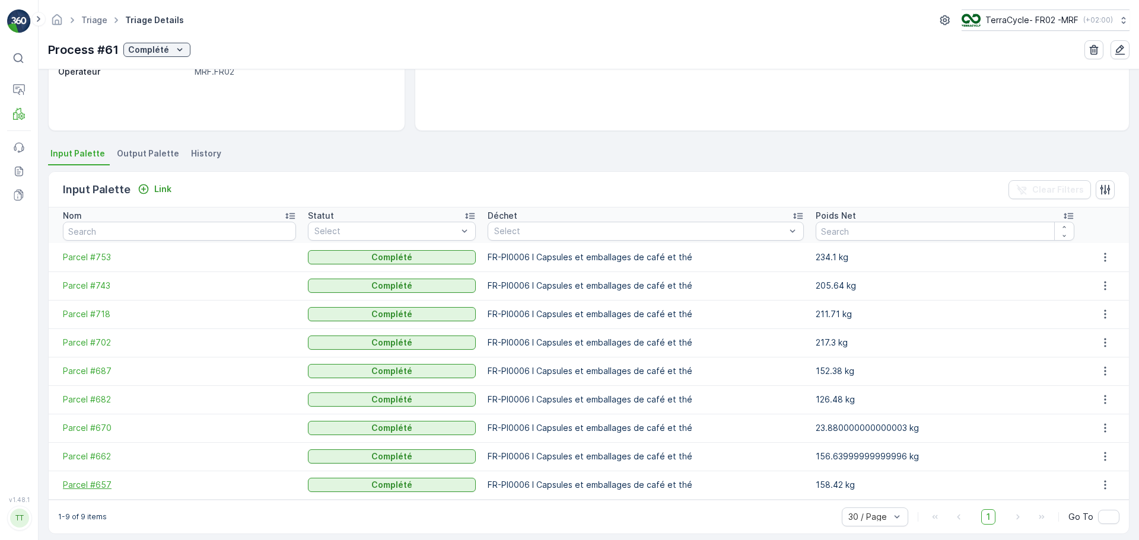
scroll to position [195, 0]
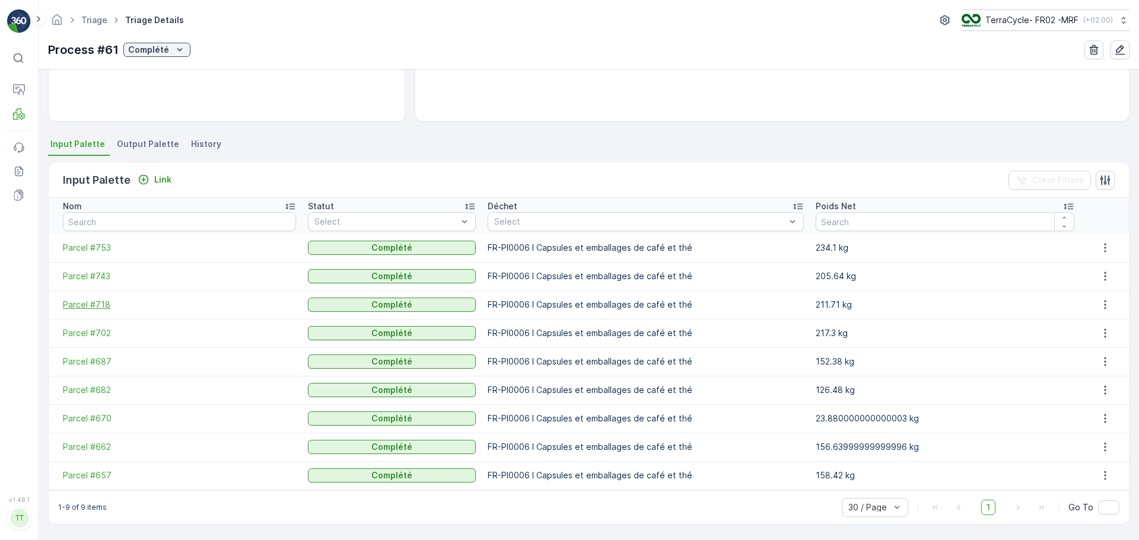
click at [96, 300] on span "Parcel #718" at bounding box center [179, 305] width 233 height 12
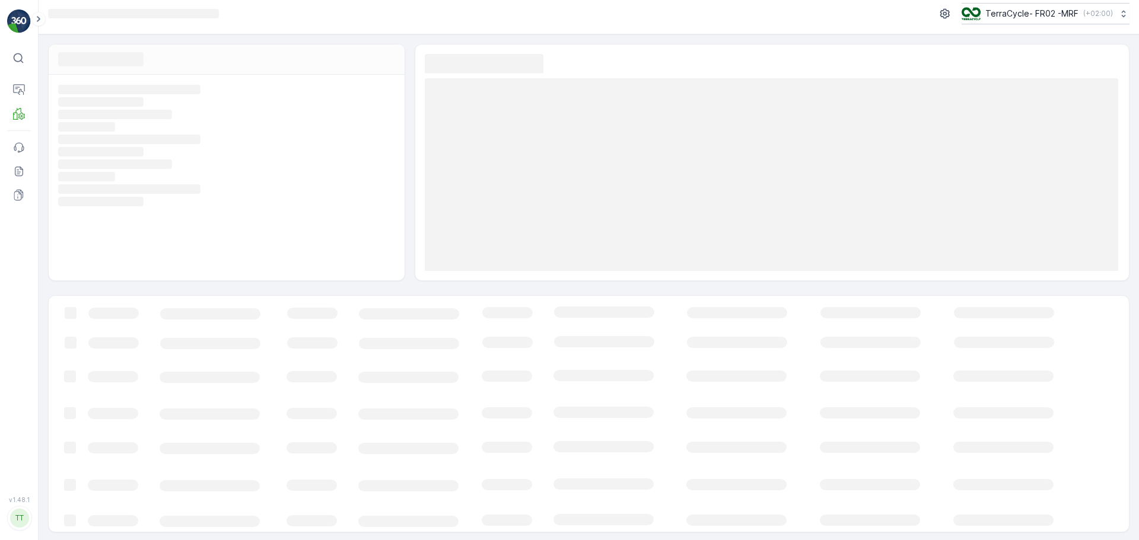
scroll to position [8, 0]
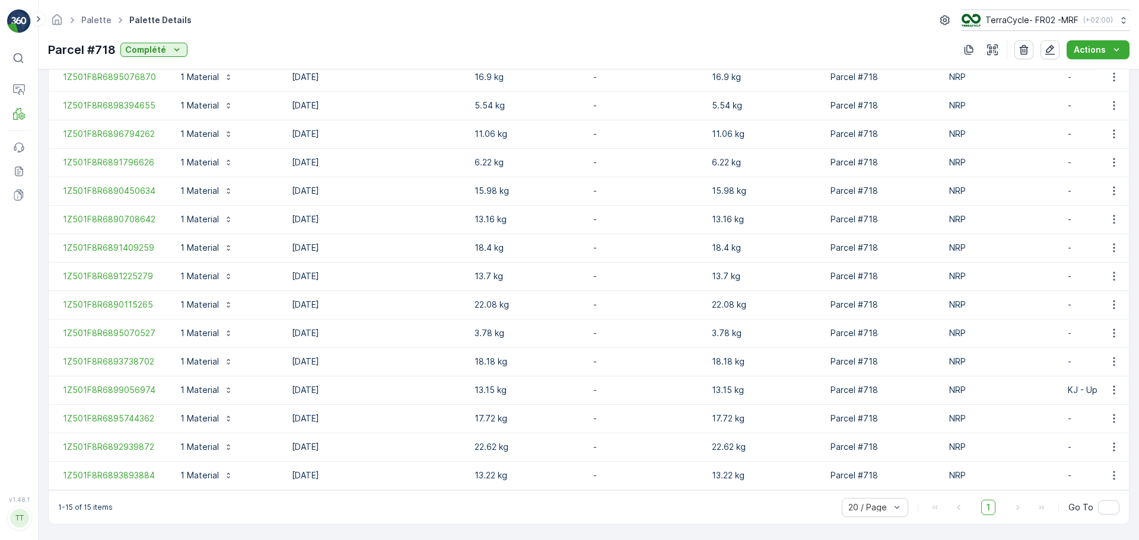
scroll to position [383, 0]
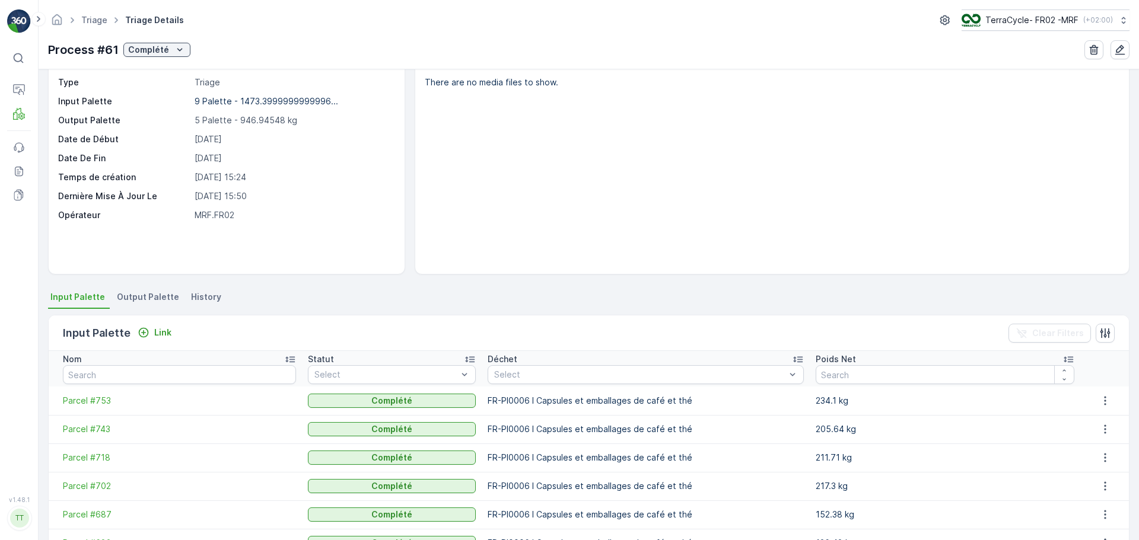
scroll to position [59, 0]
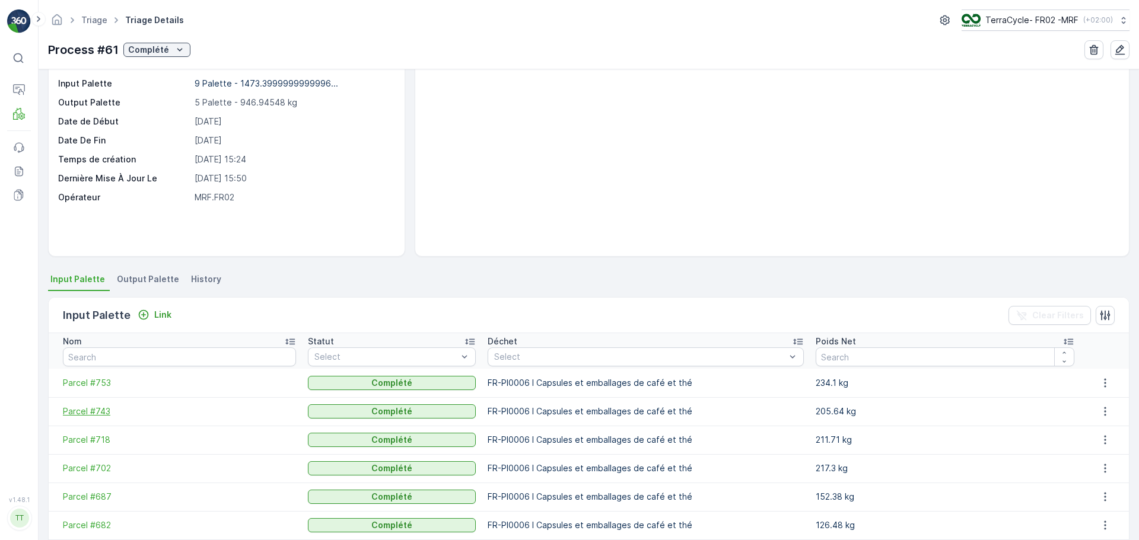
click at [94, 411] on span "Parcel #743" at bounding box center [179, 412] width 233 height 12
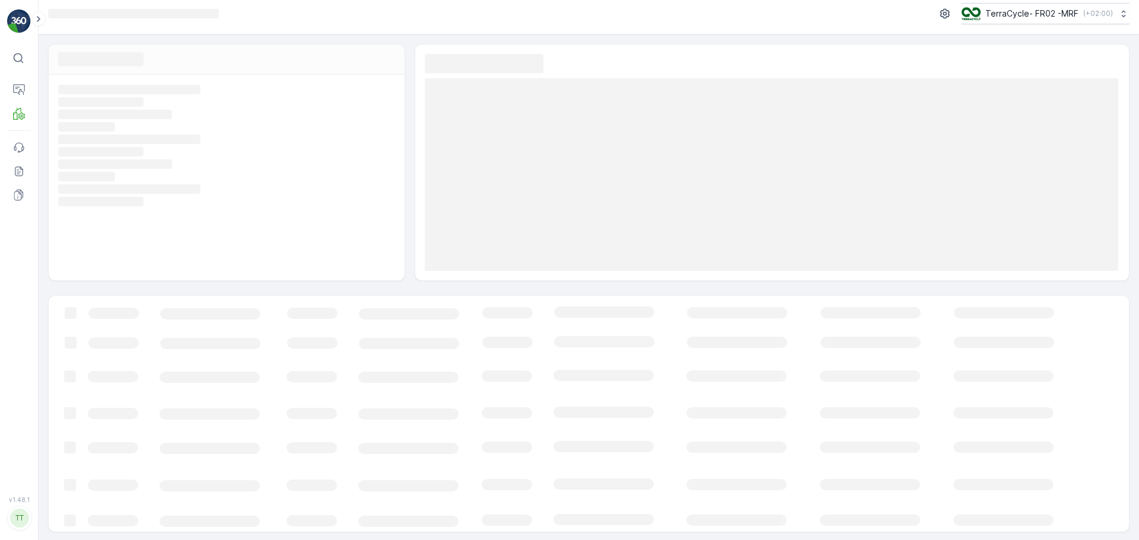
scroll to position [8, 0]
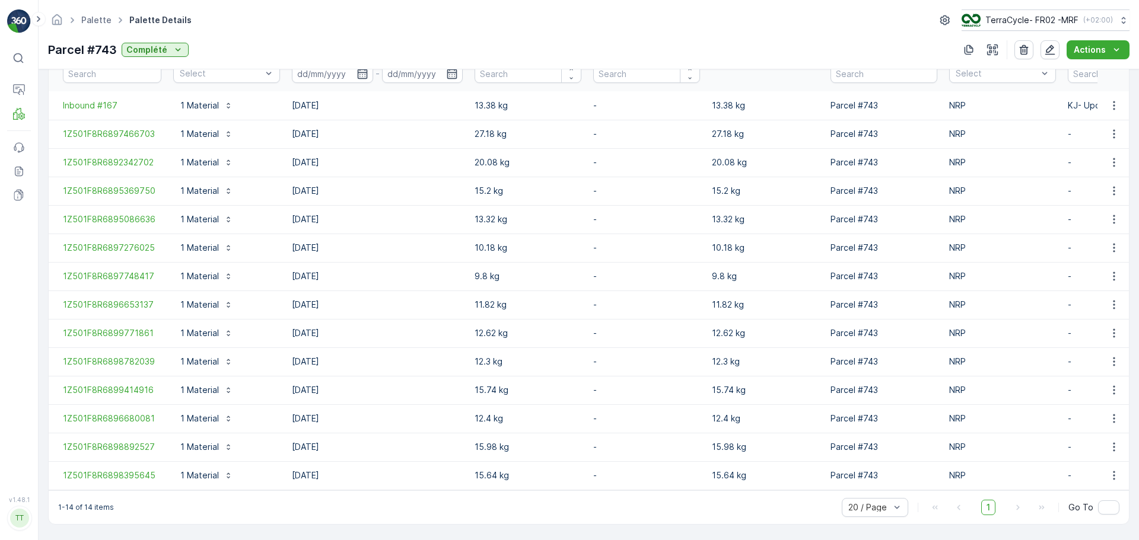
scroll to position [355, 0]
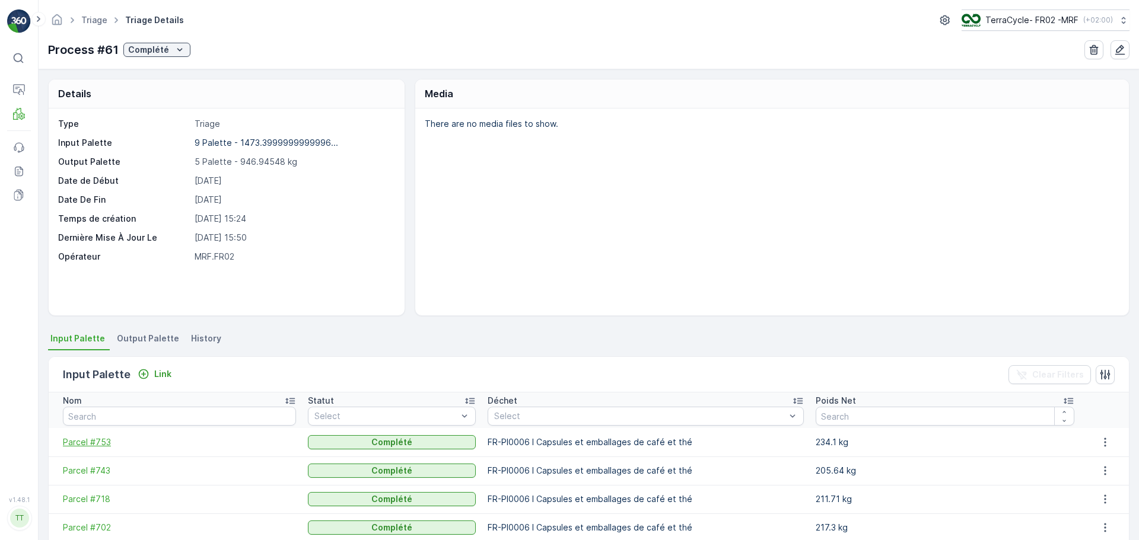
click at [88, 437] on span "Parcel #753" at bounding box center [179, 443] width 233 height 12
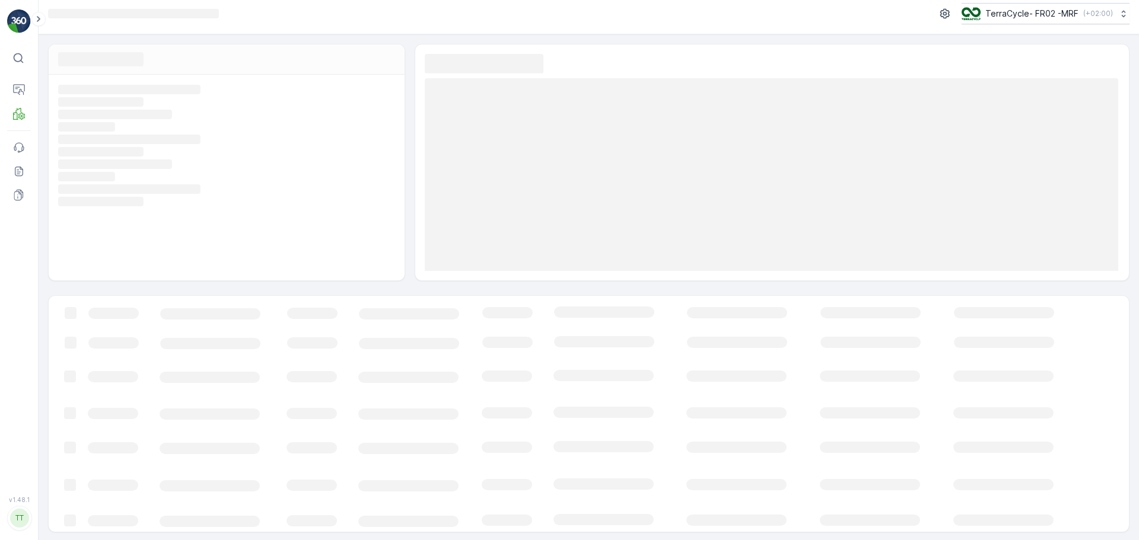
scroll to position [8, 0]
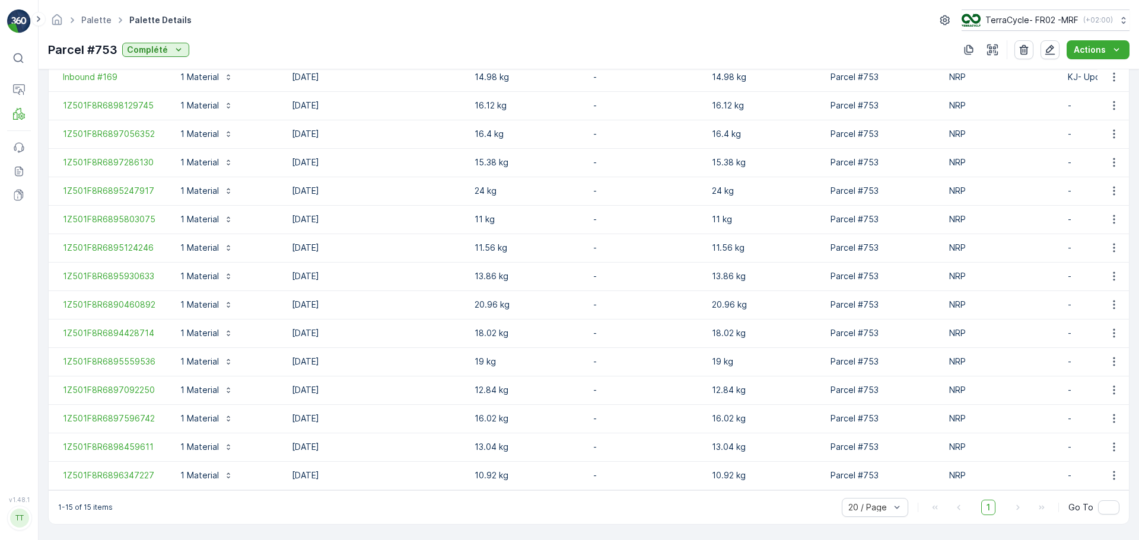
scroll to position [383, 0]
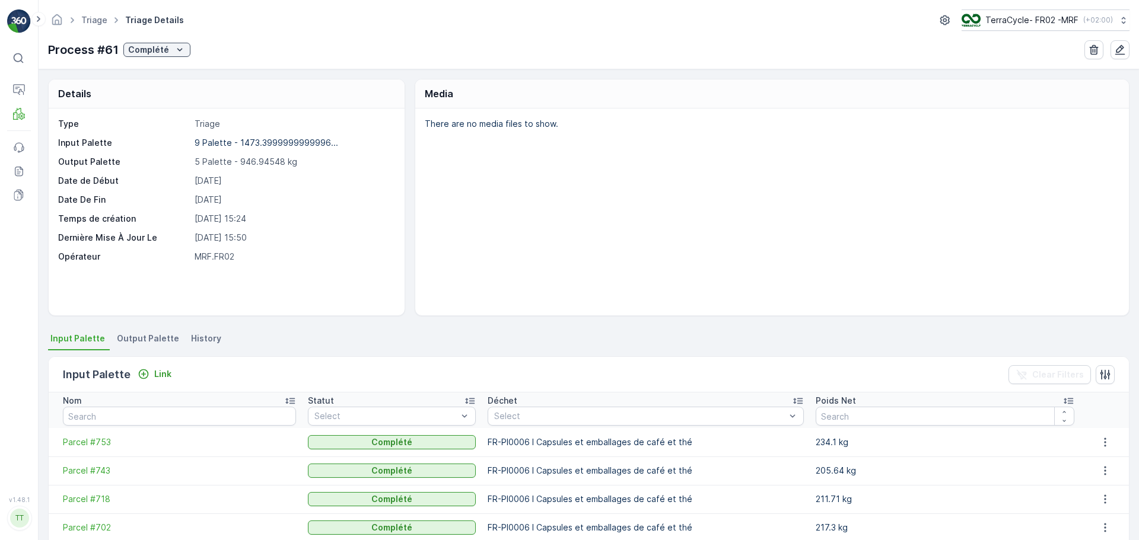
scroll to position [59, 0]
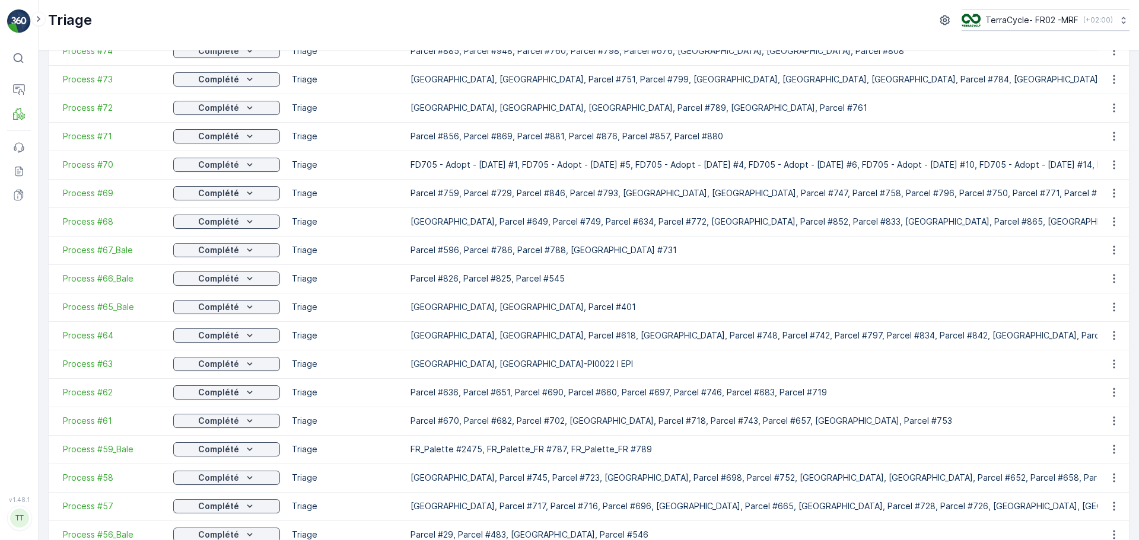
scroll to position [297, 0]
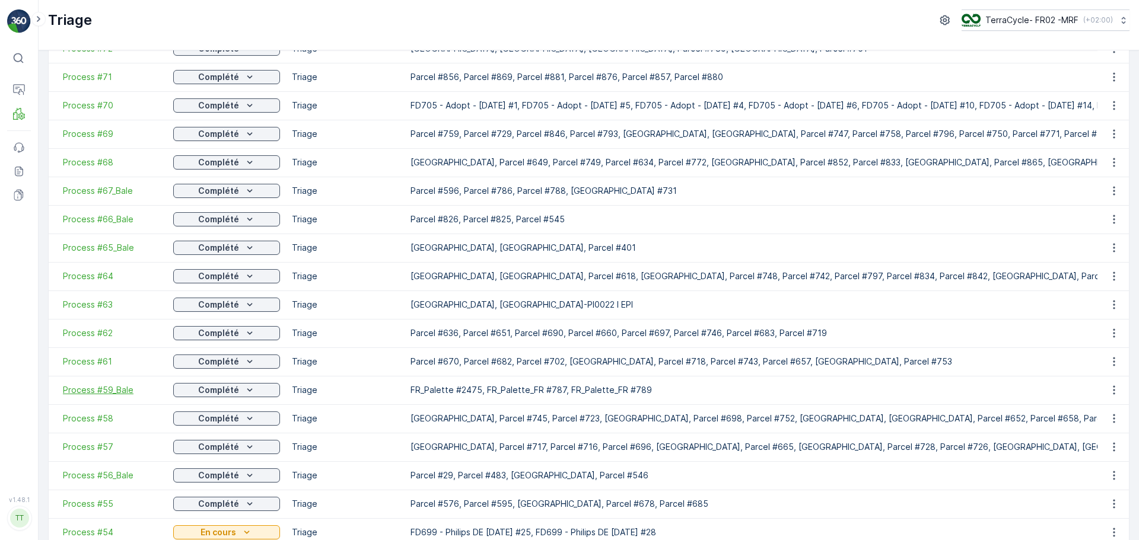
click at [114, 390] on span "Process #59_Bale" at bounding box center [112, 390] width 98 height 12
